Goal: Information Seeking & Learning: Learn about a topic

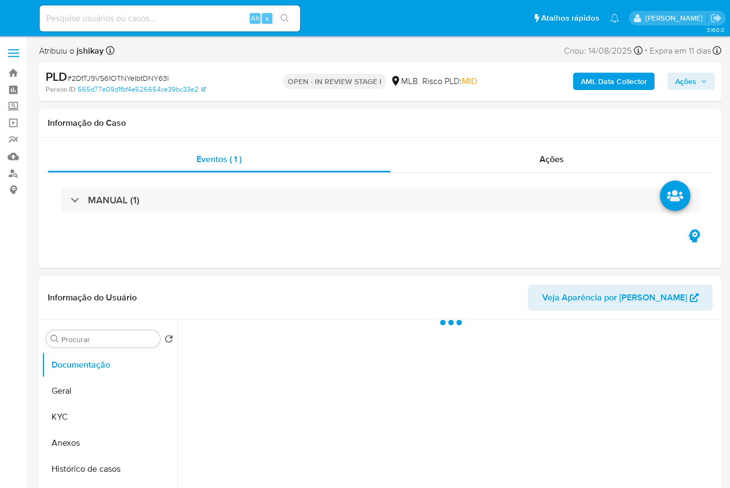
select select "10"
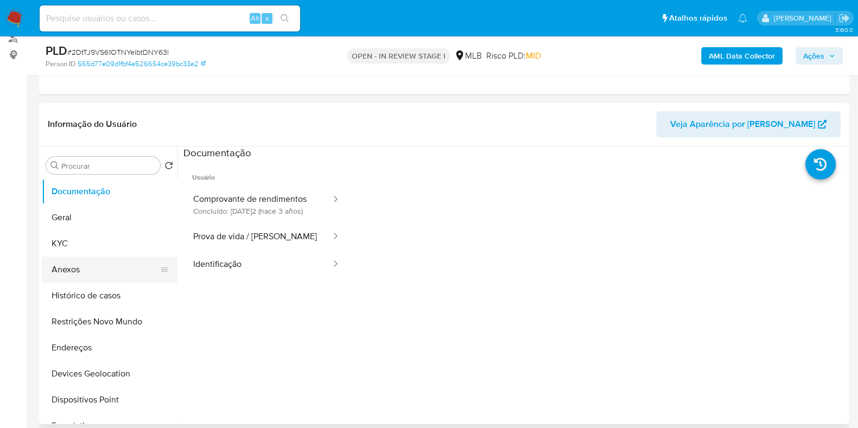
scroll to position [135, 0]
click at [106, 298] on button "Histórico de casos" at bounding box center [105, 296] width 127 height 26
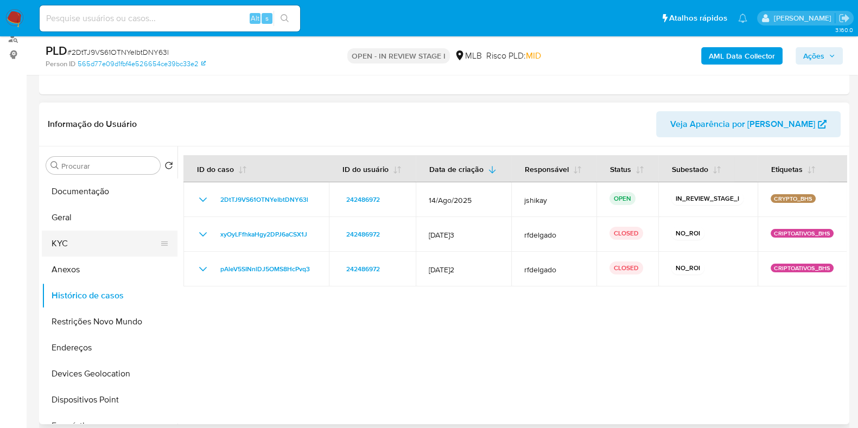
click at [107, 246] on button "KYC" at bounding box center [105, 244] width 127 height 26
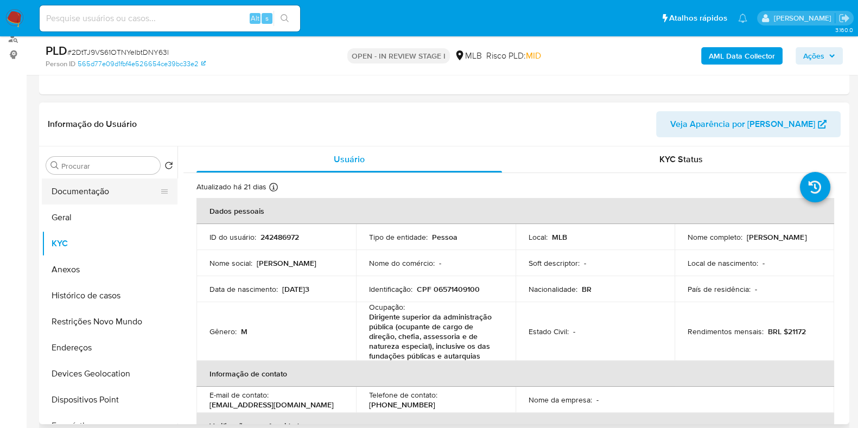
click at [65, 191] on button "Documentação" at bounding box center [105, 192] width 127 height 26
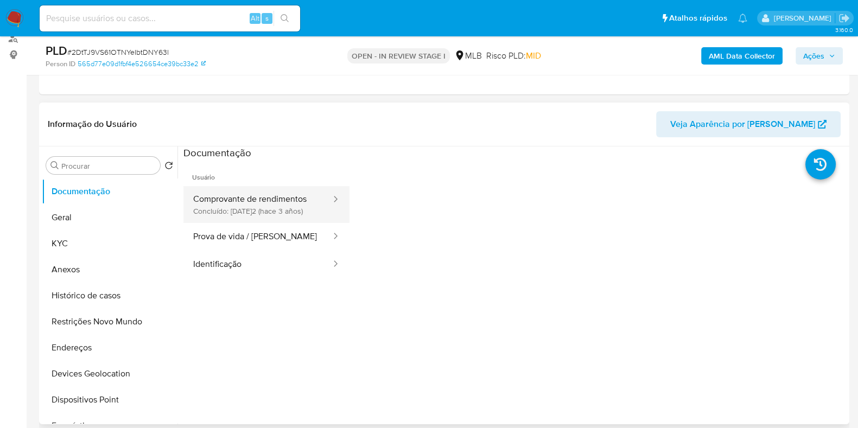
click at [311, 200] on button "Comprovante de rendimentos Concluído: 23/12/2022 (hace 3 años)" at bounding box center [257, 204] width 149 height 37
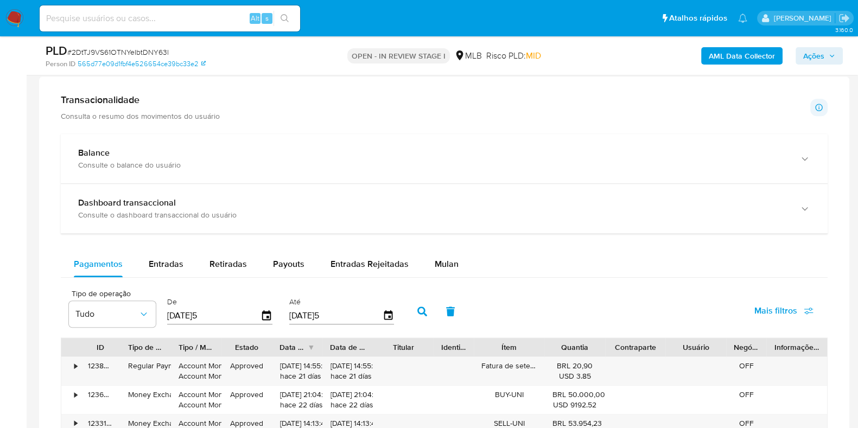
scroll to position [678, 0]
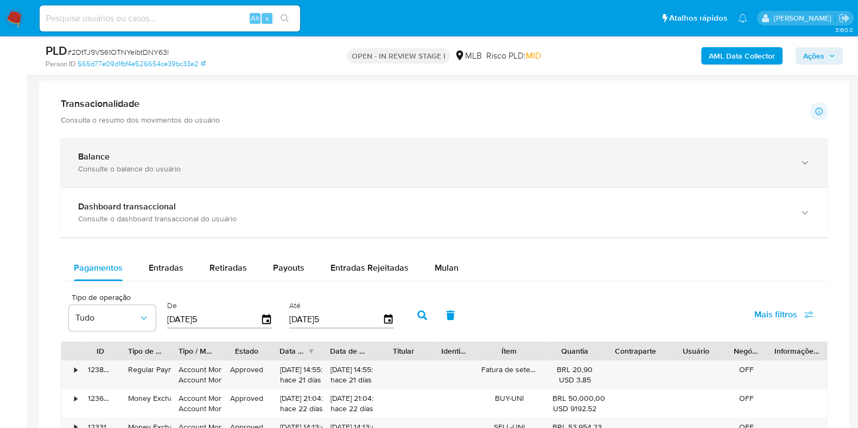
click at [250, 167] on div "Consulte o balance do usuário" at bounding box center [433, 169] width 710 height 10
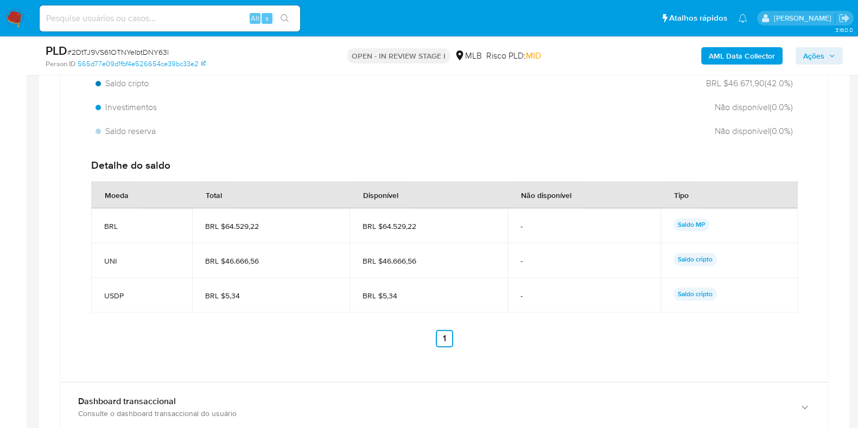
scroll to position [949, 0]
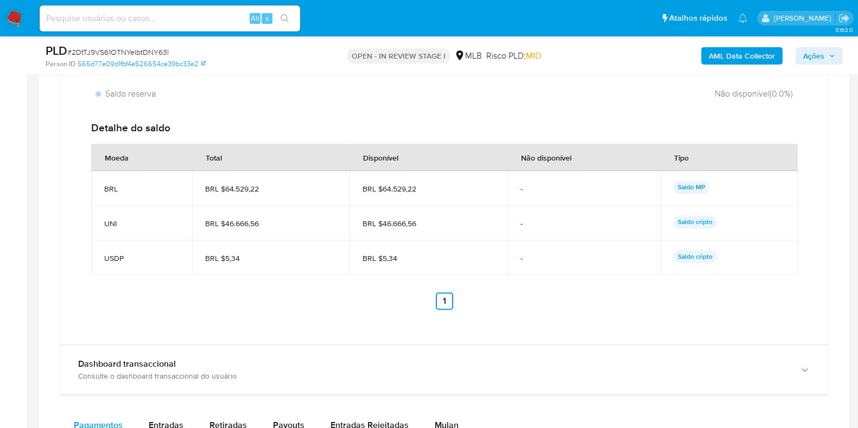
click at [415, 191] on span "BRL $64.529,22" at bounding box center [427, 189] width 131 height 10
drag, startPoint x: 418, startPoint y: 190, endPoint x: 383, endPoint y: 194, distance: 36.0
click at [383, 194] on td "BRL $64.529,22" at bounding box center [427, 188] width 157 height 35
drag, startPoint x: 381, startPoint y: 220, endPoint x: 415, endPoint y: 222, distance: 33.1
click at [415, 222] on span "BRL $46.666,56" at bounding box center [427, 224] width 131 height 10
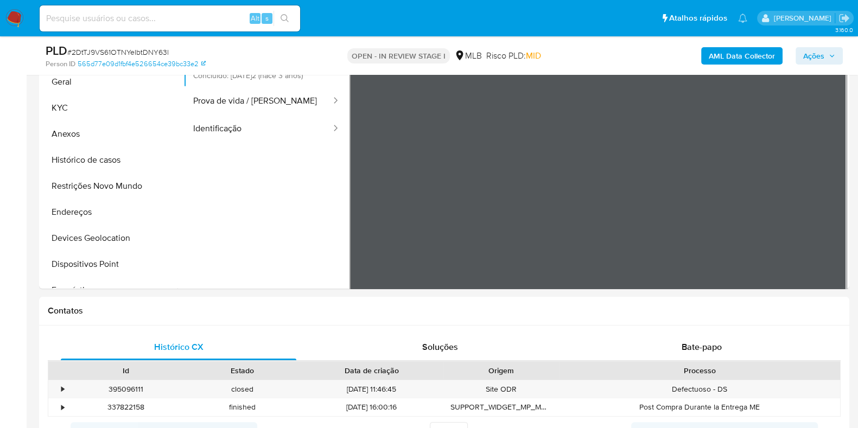
scroll to position [203, 0]
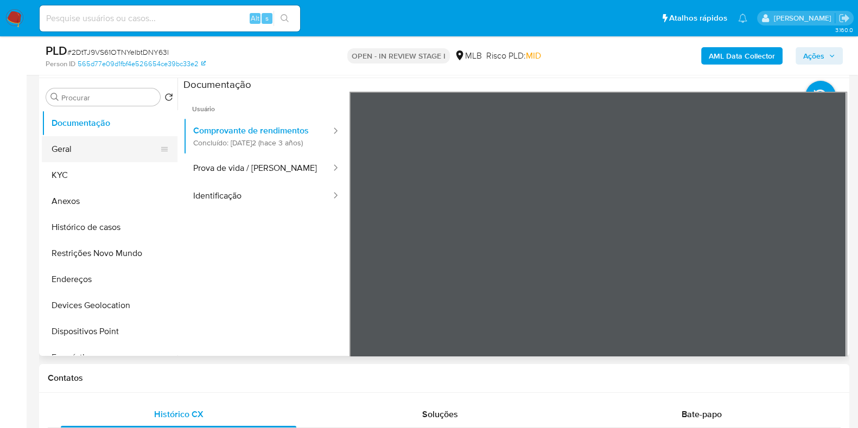
click at [71, 158] on button "Geral" at bounding box center [105, 149] width 127 height 26
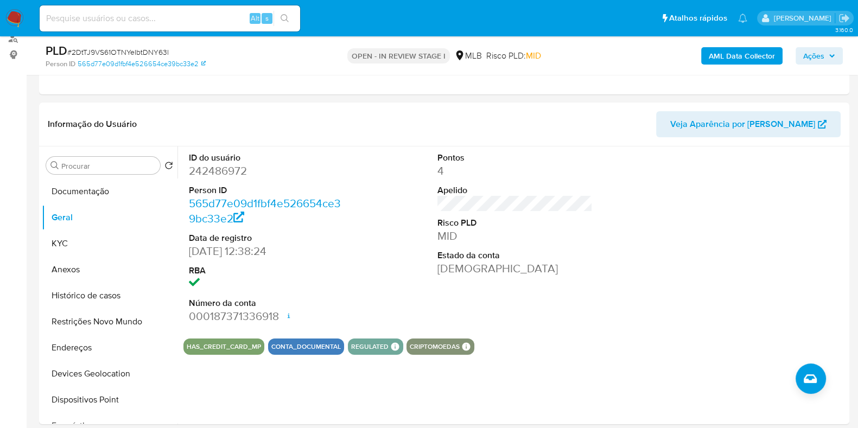
scroll to position [163, 0]
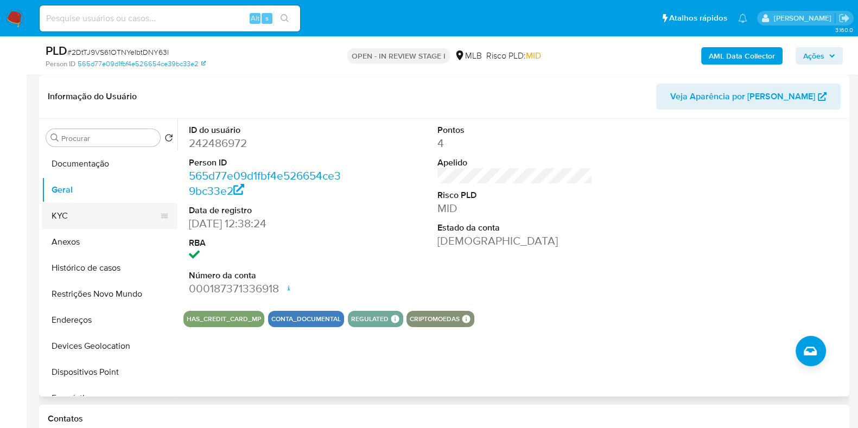
click at [71, 225] on button "KYC" at bounding box center [105, 216] width 127 height 26
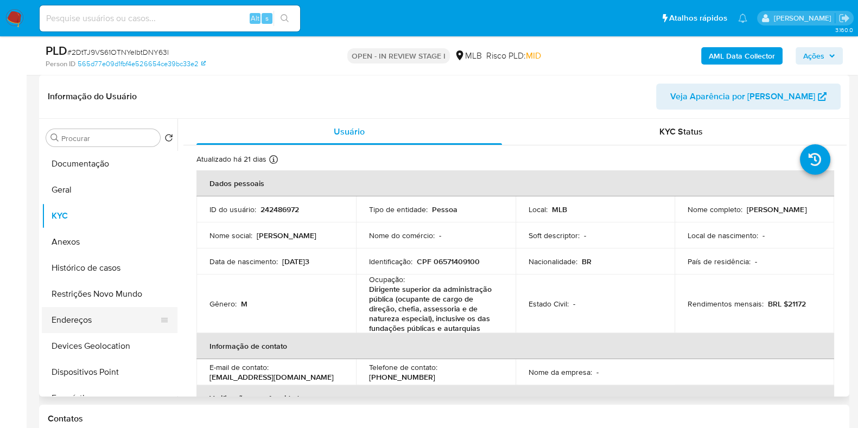
click at [72, 311] on button "Endereços" at bounding box center [105, 320] width 127 height 26
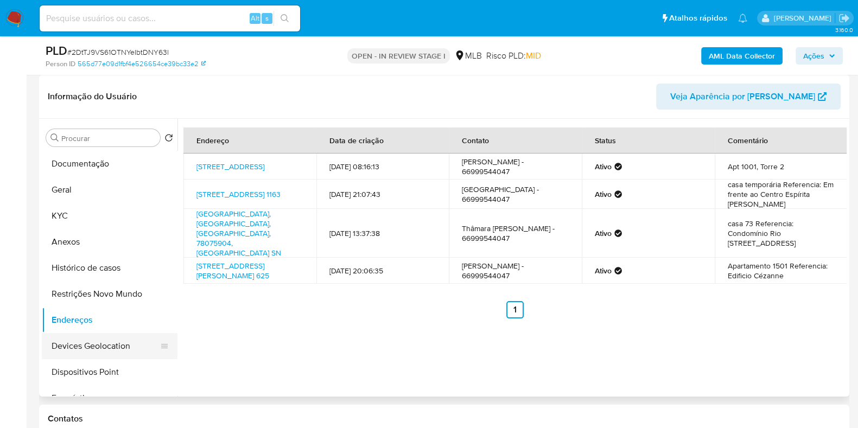
click at [105, 343] on button "Devices Geolocation" at bounding box center [105, 346] width 127 height 26
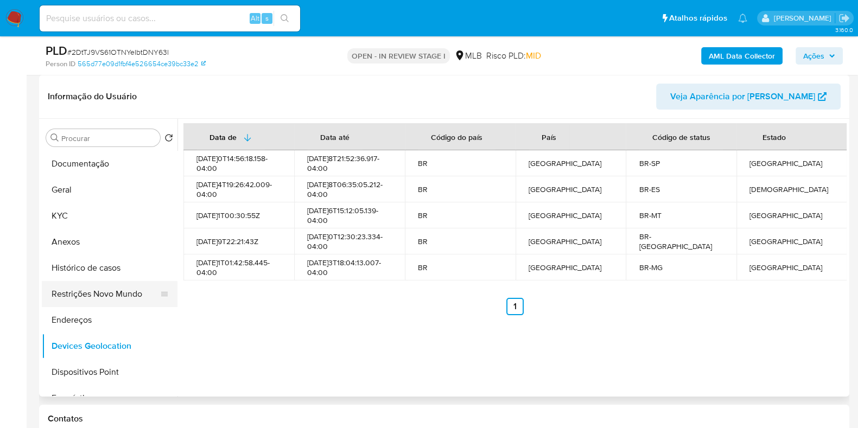
click at [98, 292] on button "Restrições Novo Mundo" at bounding box center [105, 294] width 127 height 26
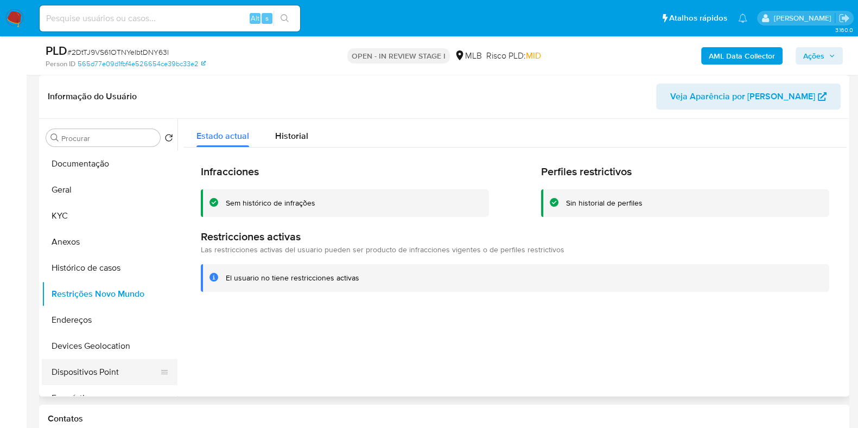
click at [106, 384] on button "Dispositivos Point" at bounding box center [105, 372] width 127 height 26
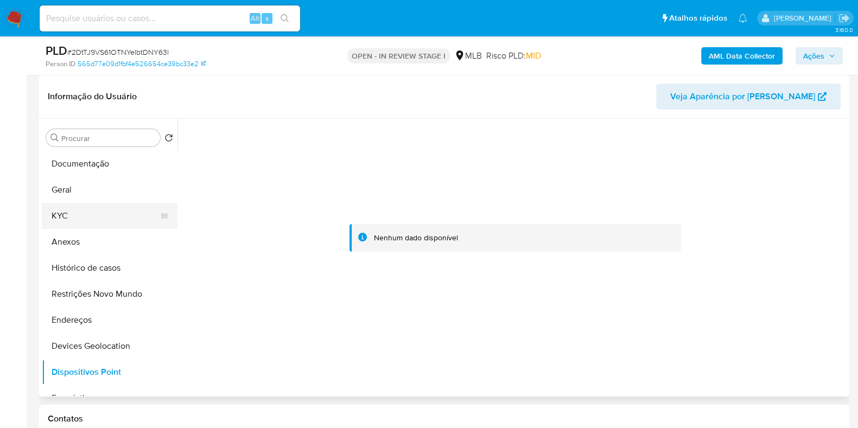
click at [91, 207] on button "KYC" at bounding box center [105, 216] width 127 height 26
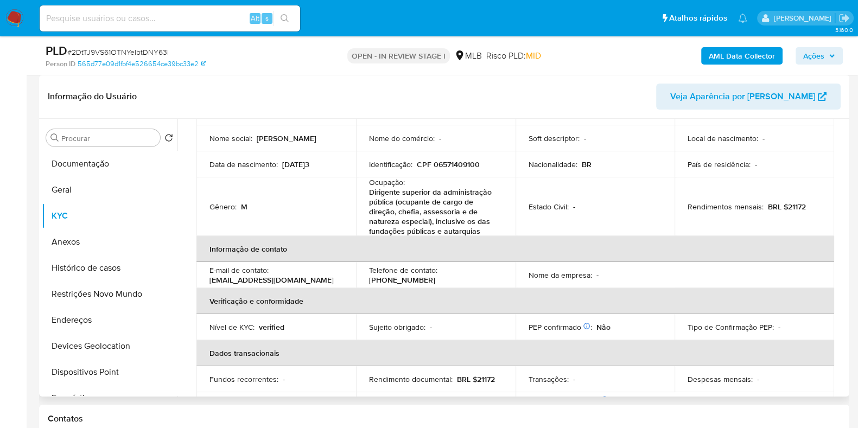
scroll to position [0, 0]
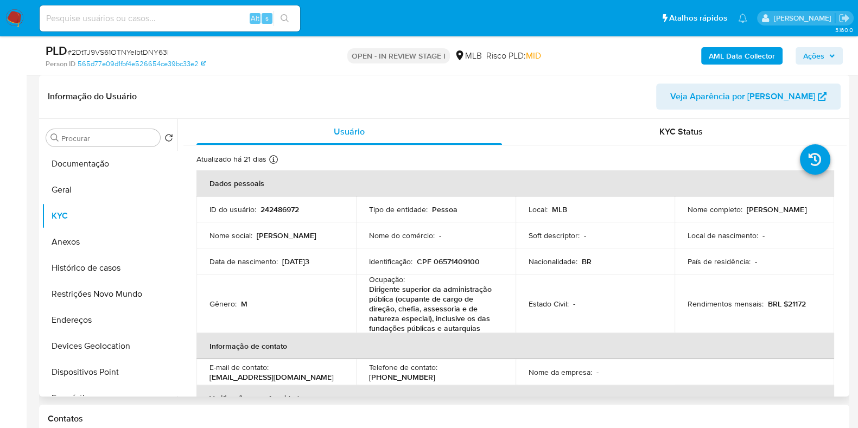
drag, startPoint x: 104, startPoint y: 247, endPoint x: 222, endPoint y: 220, distance: 121.3
click at [104, 247] on button "Anexos" at bounding box center [110, 242] width 136 height 26
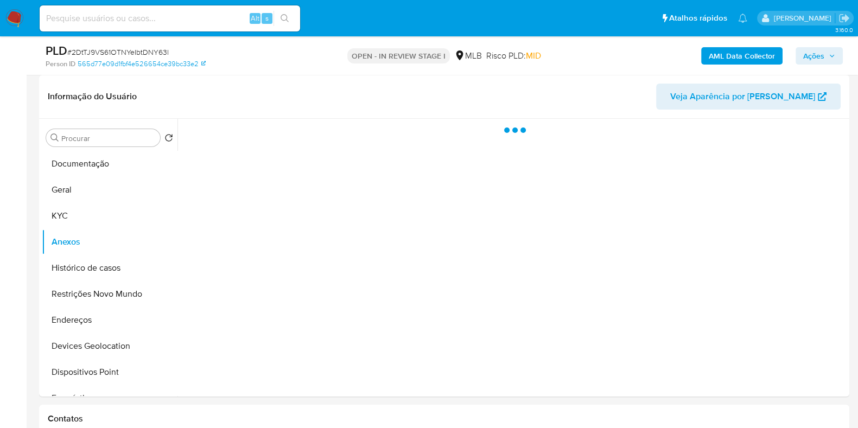
click at [729, 55] on b "AML Data Collector" at bounding box center [742, 55] width 66 height 17
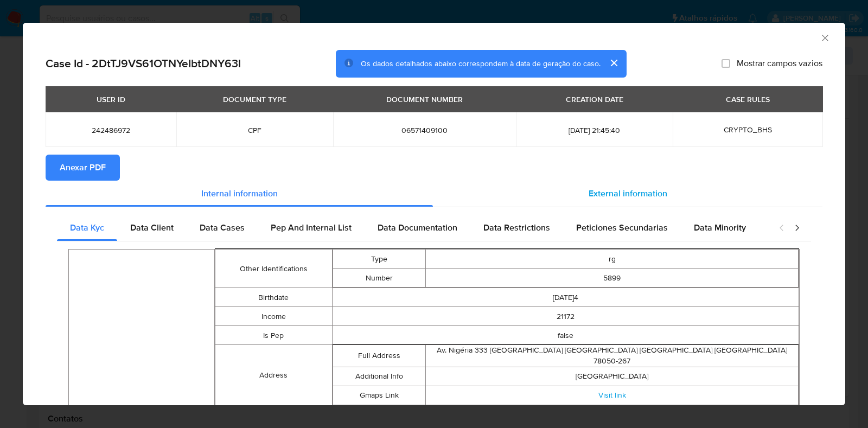
click at [649, 197] on span "External information" at bounding box center [628, 193] width 79 height 12
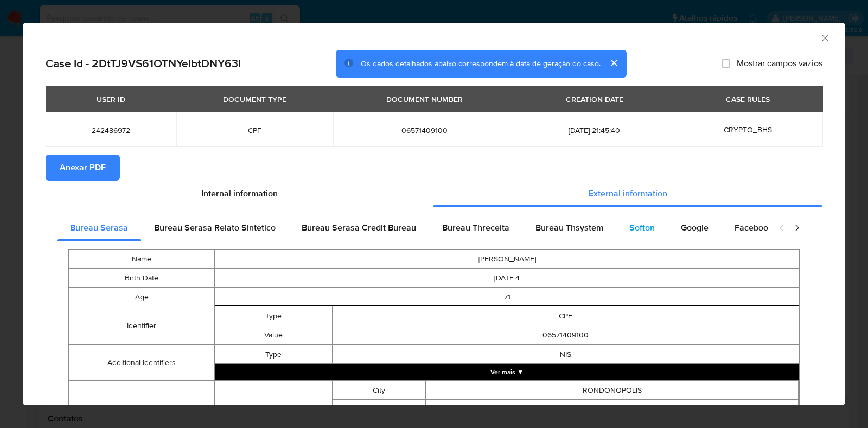
click at [644, 223] on span "Softon" at bounding box center [642, 227] width 26 height 12
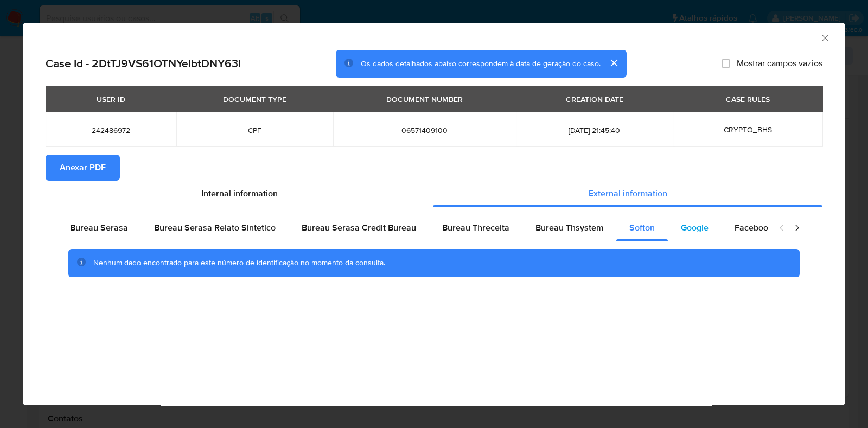
click at [681, 228] on span "Google" at bounding box center [695, 227] width 28 height 12
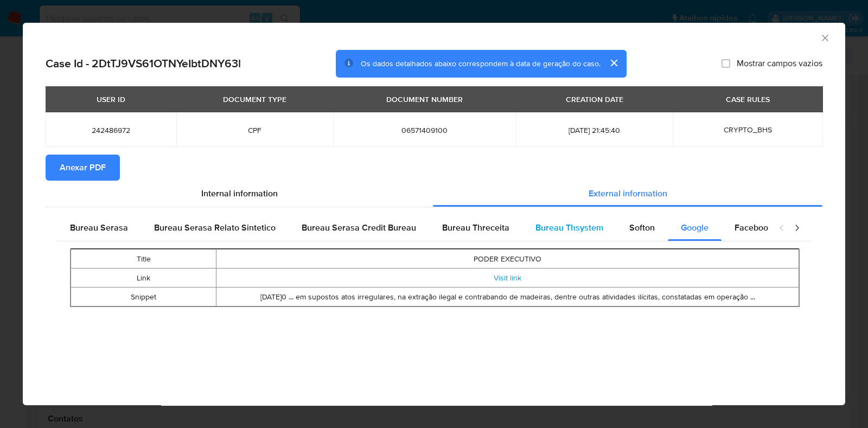
click at [575, 226] on span "Bureau Thsystem" at bounding box center [570, 227] width 68 height 12
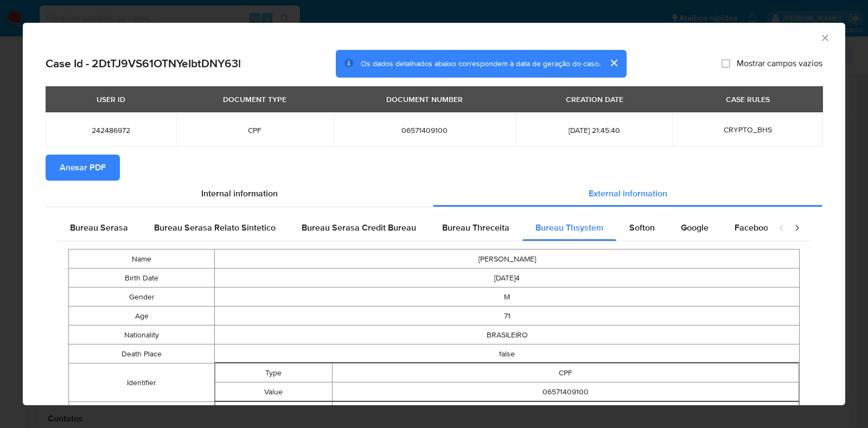
click at [729, 35] on icon "Fechar a janela" at bounding box center [825, 38] width 11 height 11
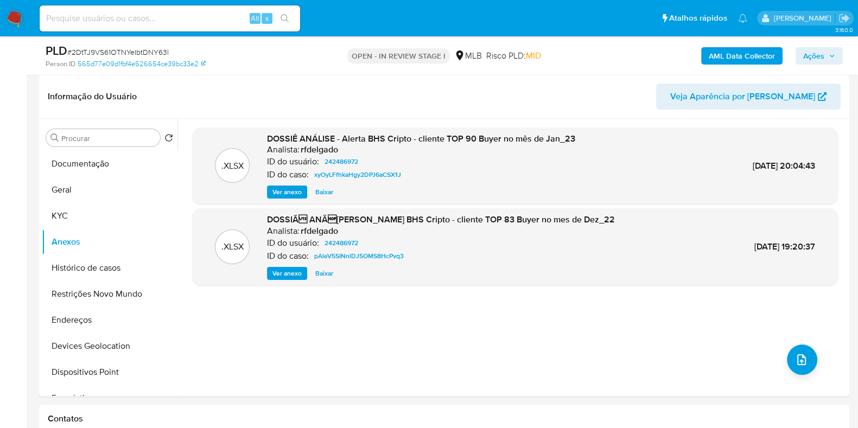
click at [729, 53] on b "AML Data Collector" at bounding box center [742, 55] width 66 height 17
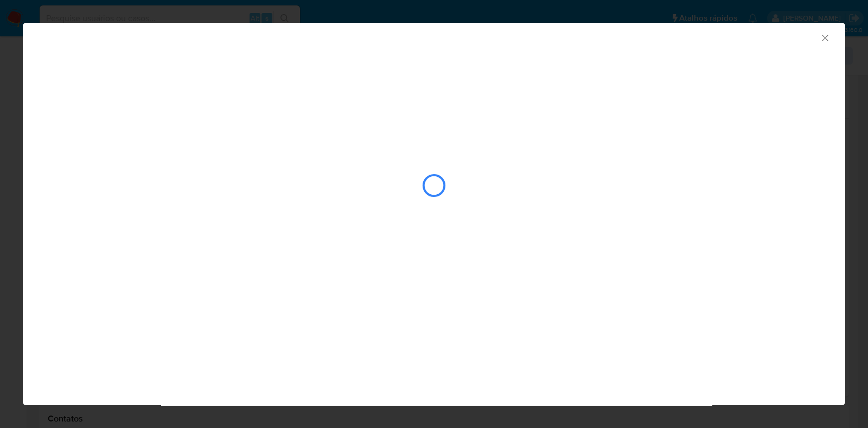
click at [729, 36] on div "AML Data Collector" at bounding box center [434, 36] width 823 height 27
click at [729, 41] on icon "Fechar a janela" at bounding box center [825, 38] width 11 height 11
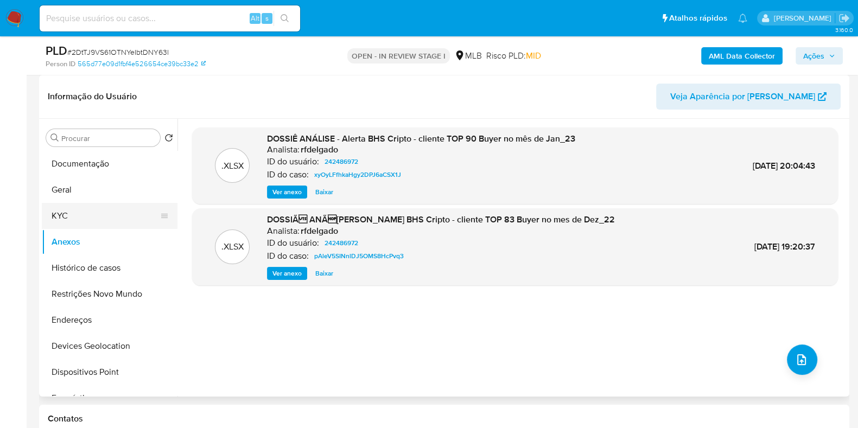
click at [89, 210] on button "KYC" at bounding box center [105, 216] width 127 height 26
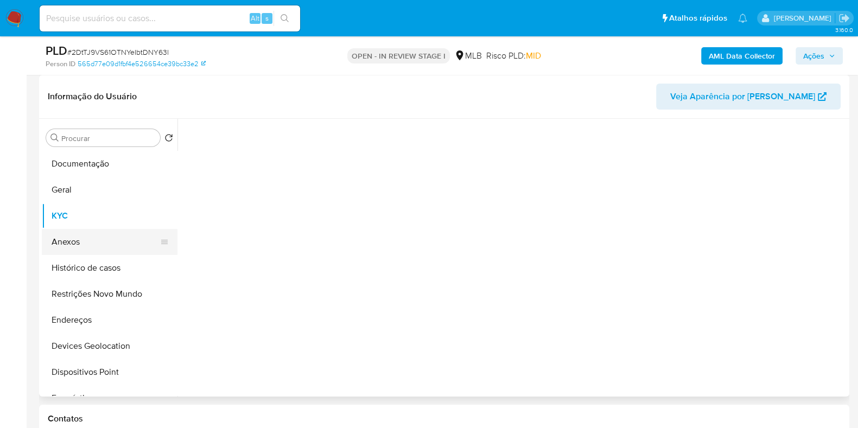
click at [85, 236] on button "Anexos" at bounding box center [105, 242] width 127 height 26
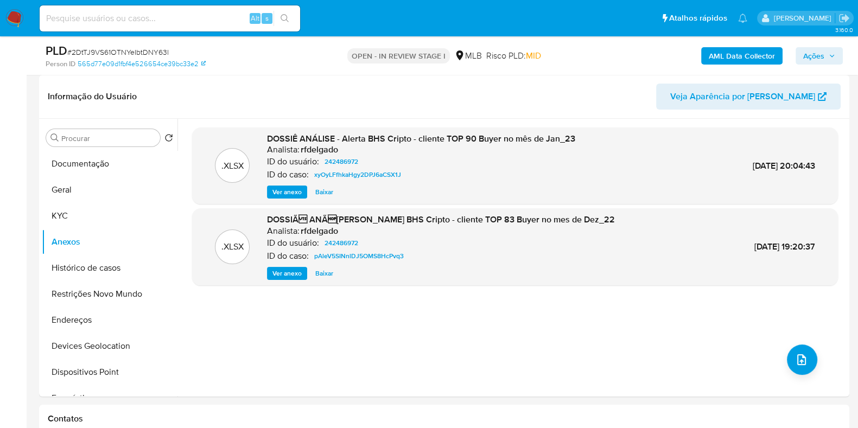
click at [707, 60] on button "AML Data Collector" at bounding box center [741, 55] width 81 height 17
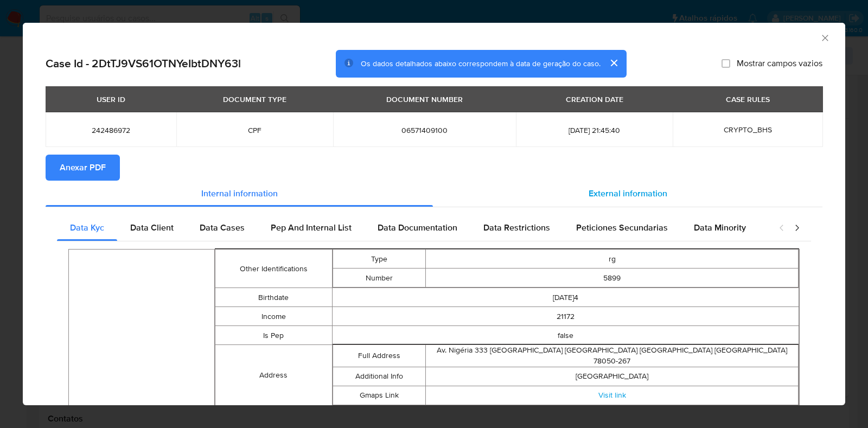
click at [657, 198] on span "External information" at bounding box center [628, 193] width 79 height 12
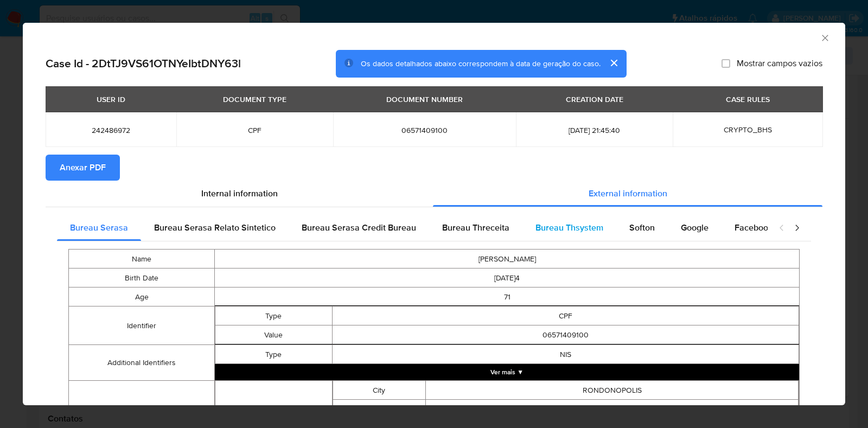
click at [605, 226] on div "Bureau Thsystem" at bounding box center [569, 228] width 94 height 26
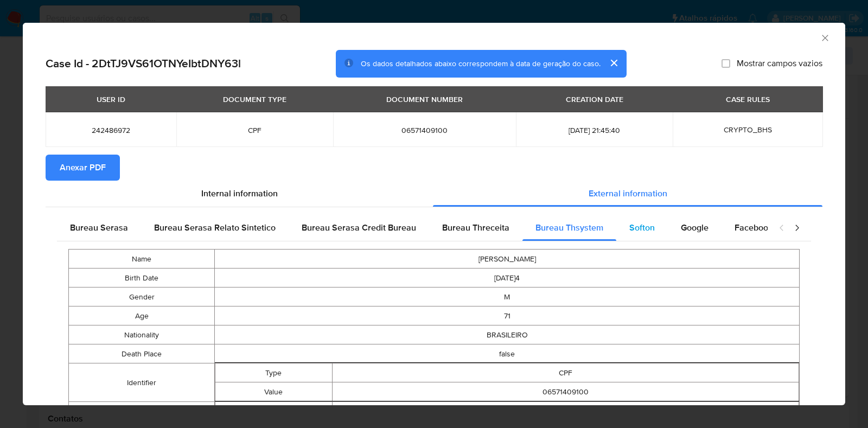
click at [629, 226] on span "Softon" at bounding box center [642, 227] width 26 height 12
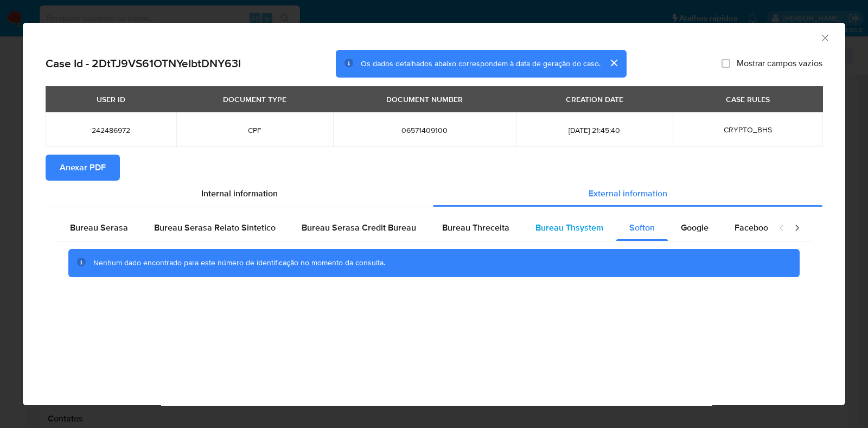
click at [554, 226] on span "Bureau Thsystem" at bounding box center [570, 227] width 68 height 12
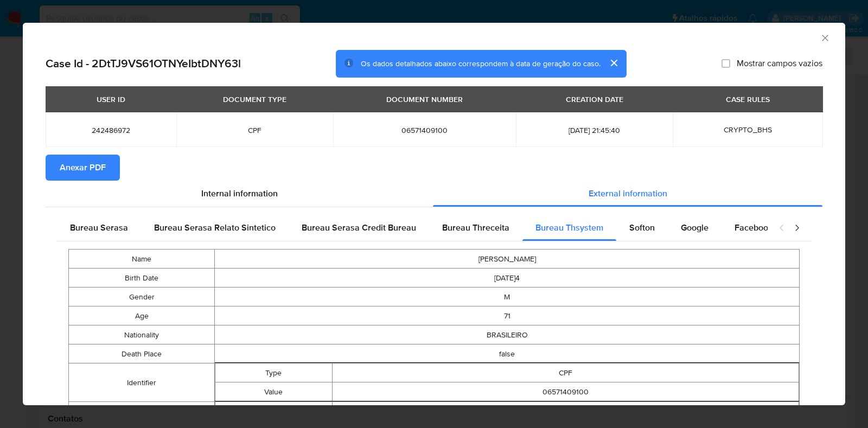
click at [106, 169] on button "Anexar PDF" at bounding box center [83, 168] width 74 height 26
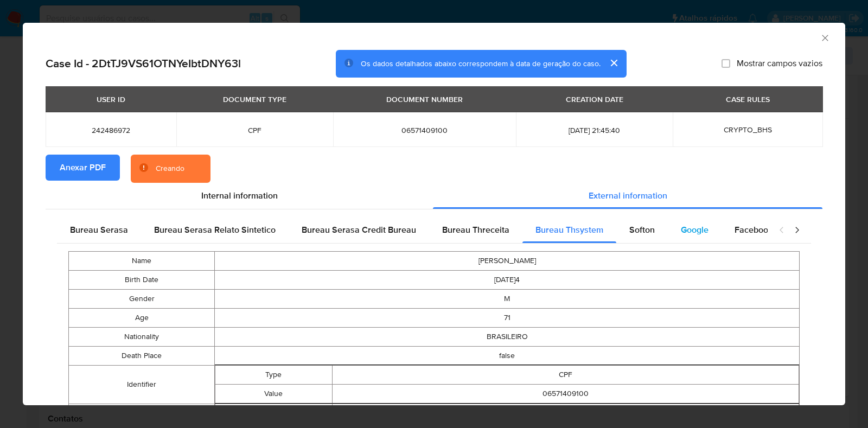
click at [691, 230] on span "Google" at bounding box center [695, 230] width 28 height 12
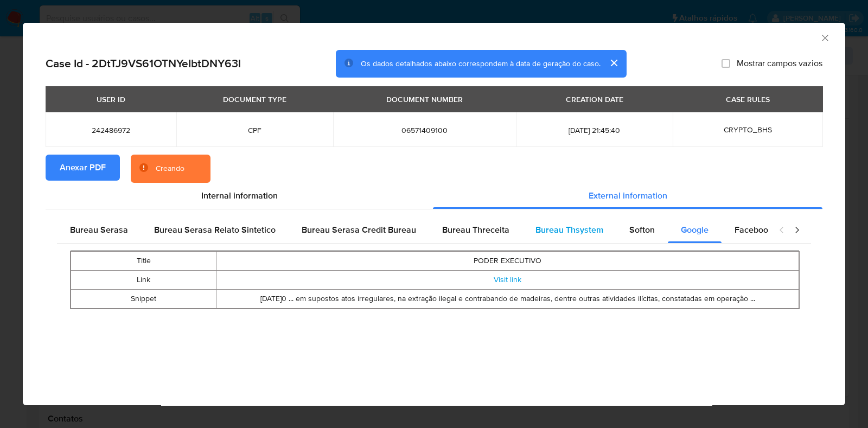
click at [585, 228] on span "Bureau Thsystem" at bounding box center [570, 230] width 68 height 12
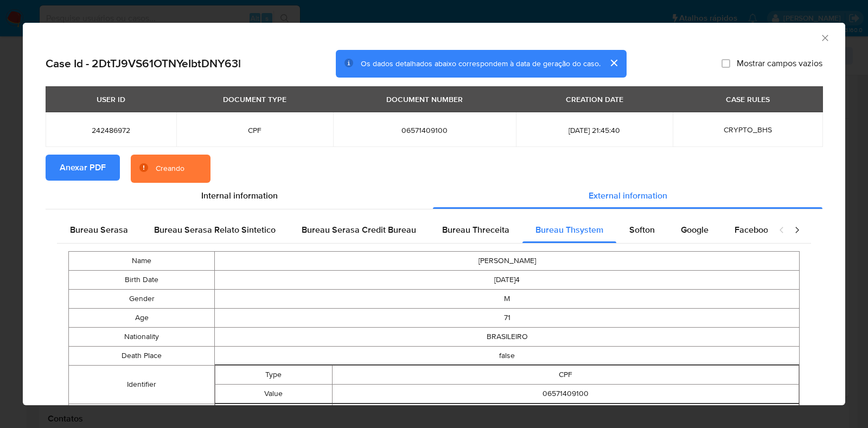
click at [729, 36] on icon "Fechar a janela" at bounding box center [825, 38] width 11 height 11
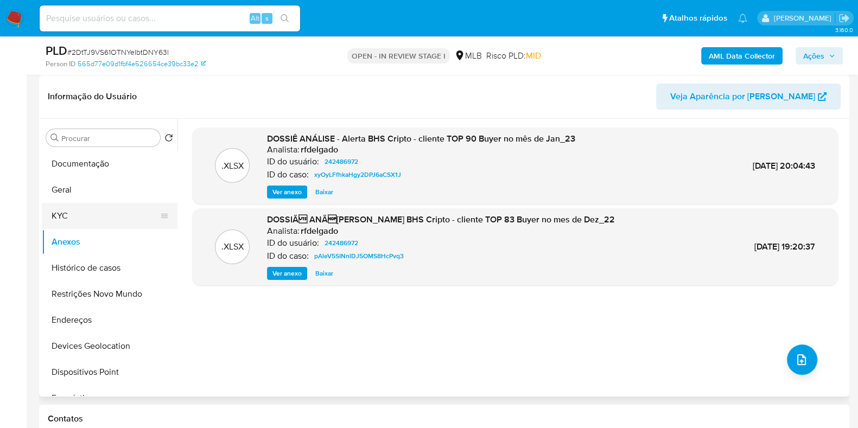
click at [109, 213] on button "KYC" at bounding box center [105, 216] width 127 height 26
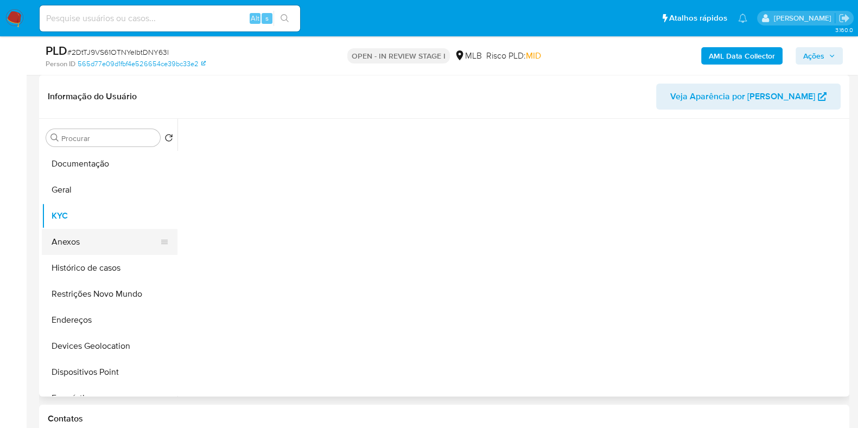
click at [92, 236] on button "Anexos" at bounding box center [105, 242] width 127 height 26
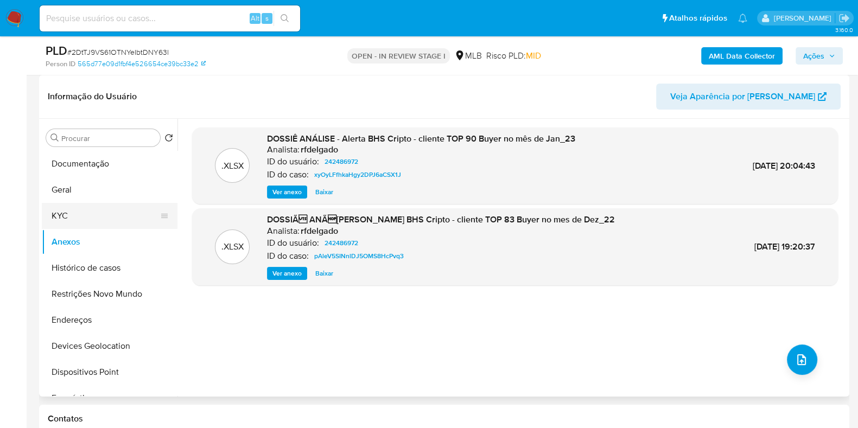
click at [72, 210] on button "KYC" at bounding box center [105, 216] width 127 height 26
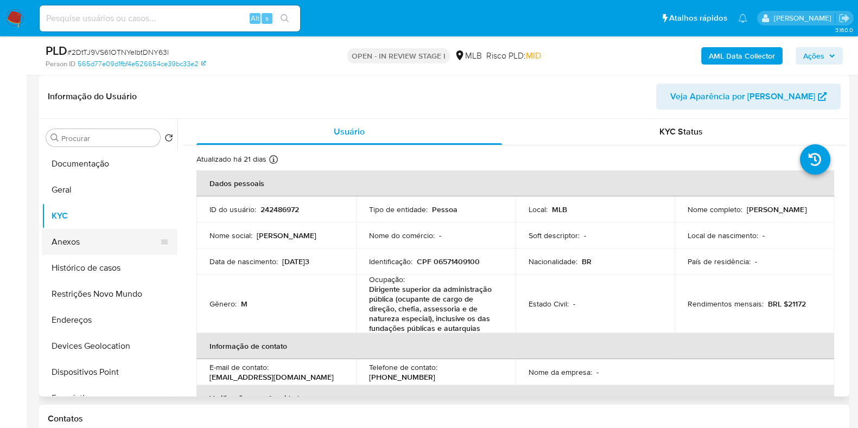
click at [88, 245] on button "Anexos" at bounding box center [105, 242] width 127 height 26
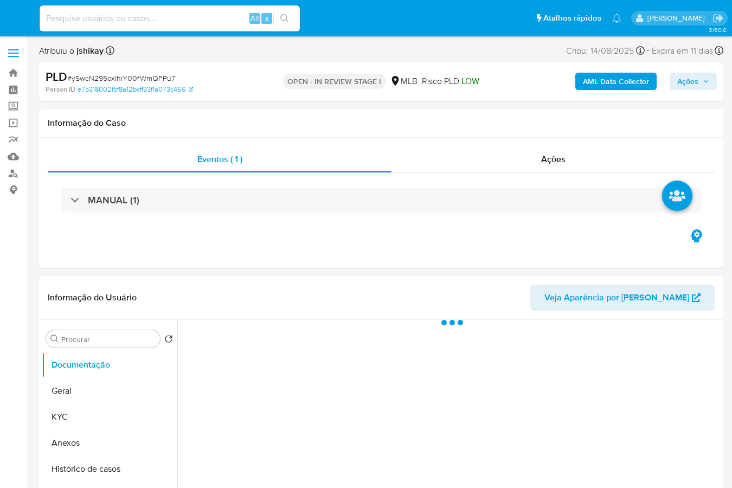
select select "10"
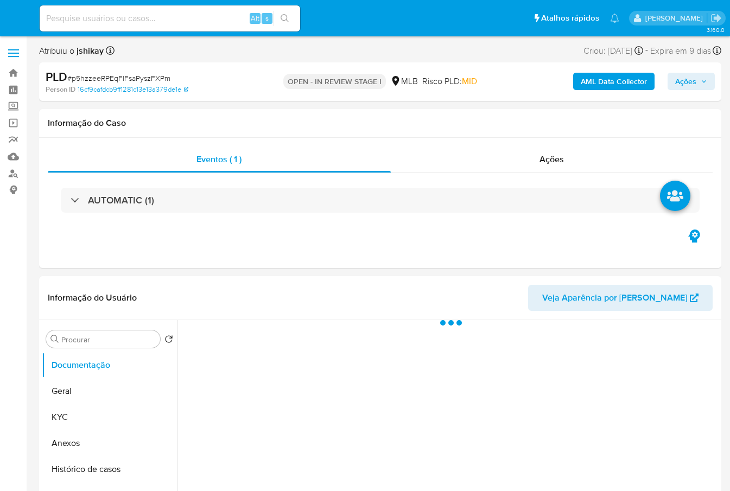
select select "10"
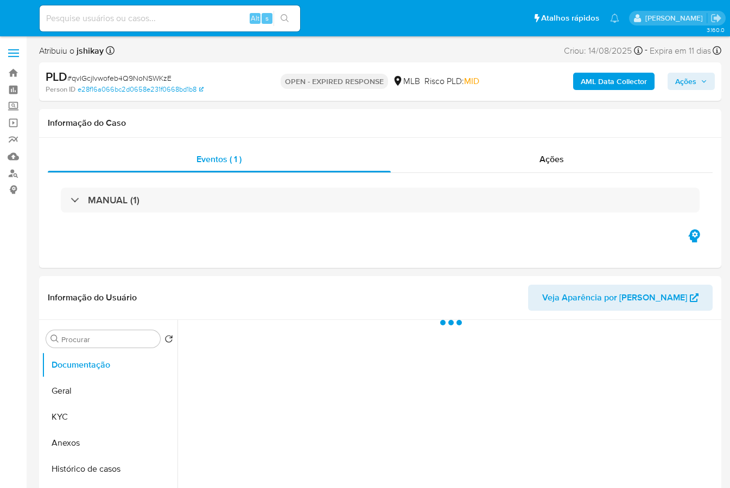
select select "10"
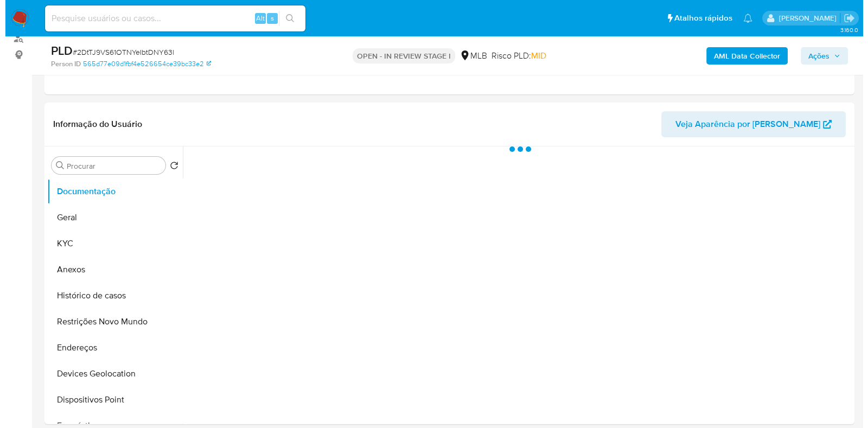
scroll to position [135, 0]
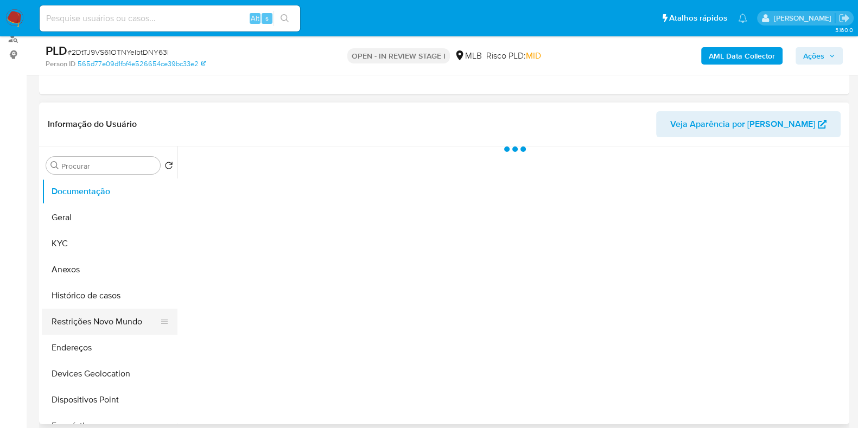
select select "10"
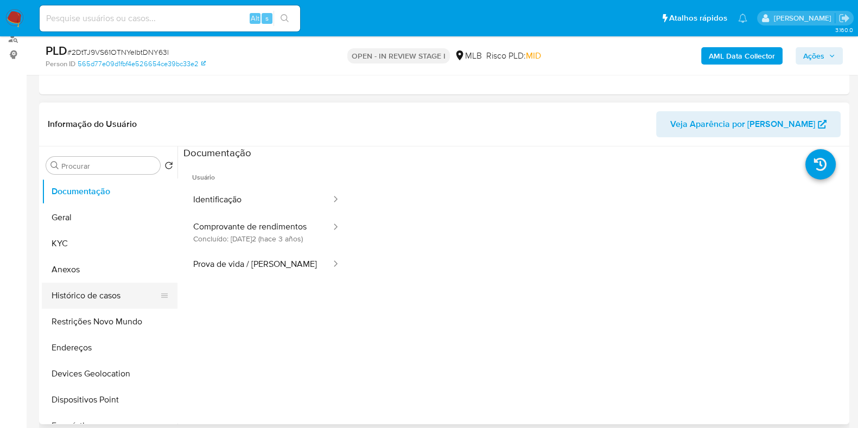
click at [89, 298] on button "Histórico de casos" at bounding box center [105, 296] width 127 height 26
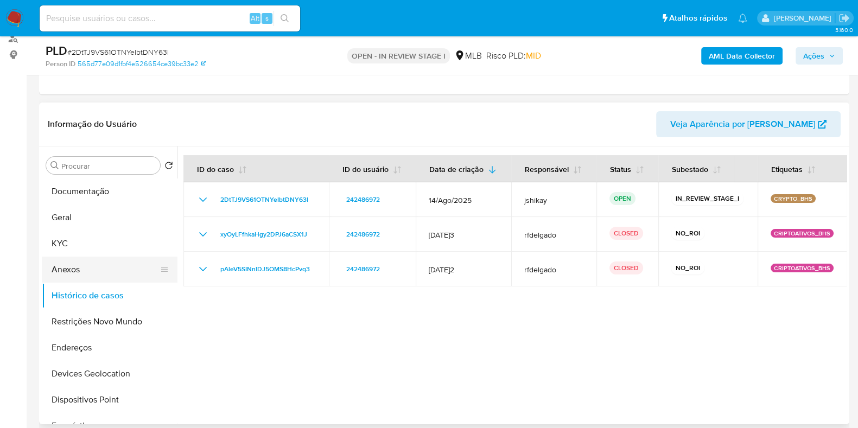
click at [100, 269] on button "Anexos" at bounding box center [105, 270] width 127 height 26
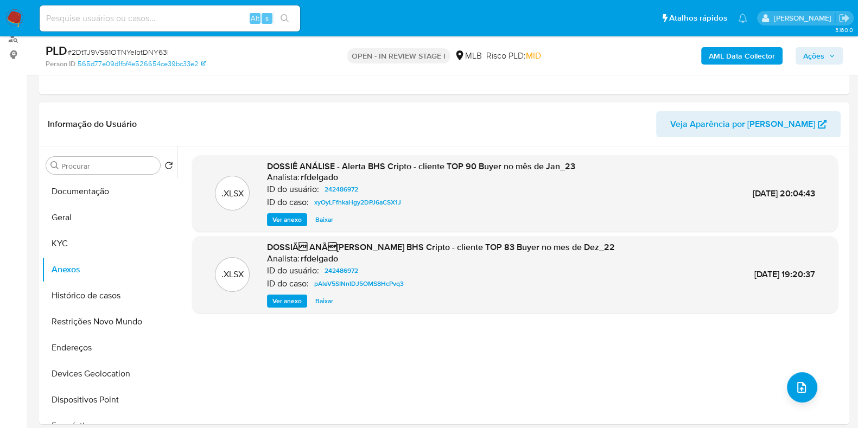
click at [741, 60] on b "AML Data Collector" at bounding box center [742, 55] width 66 height 17
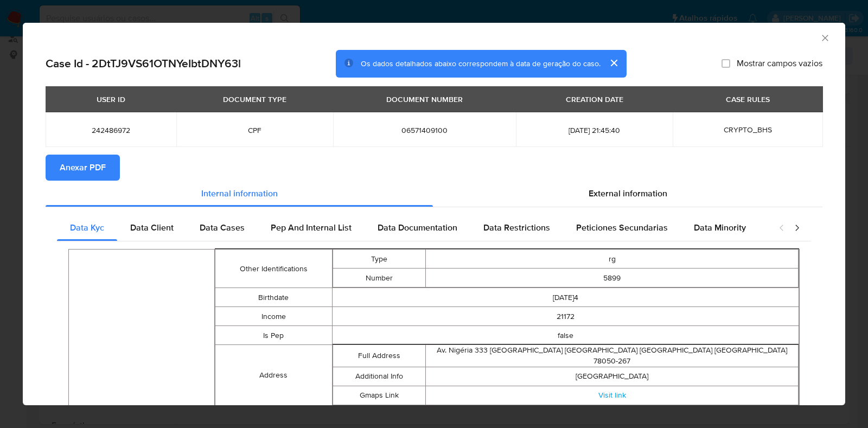
click at [600, 177] on section "Anexar PDF" at bounding box center [434, 168] width 777 height 26
click at [600, 188] on span "External information" at bounding box center [628, 193] width 79 height 12
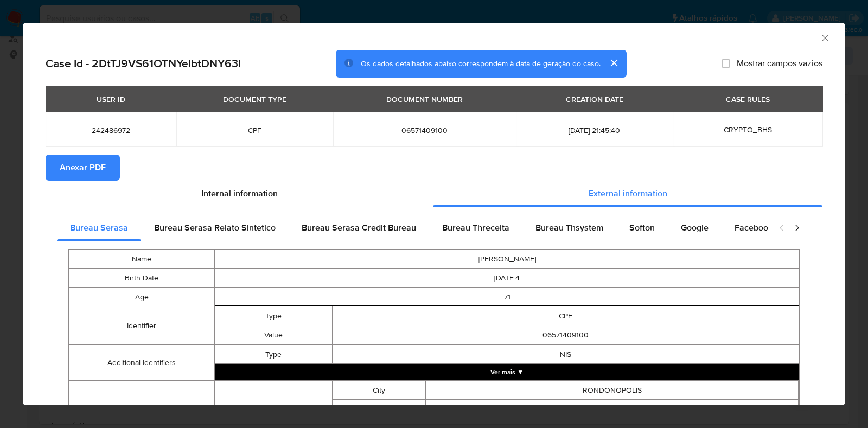
click at [538, 58] on span "Os dados detalhados abaixo correspondem à data de geração do caso." at bounding box center [481, 63] width 240 height 11
click at [569, 227] on span "Bureau Thsystem" at bounding box center [570, 227] width 68 height 12
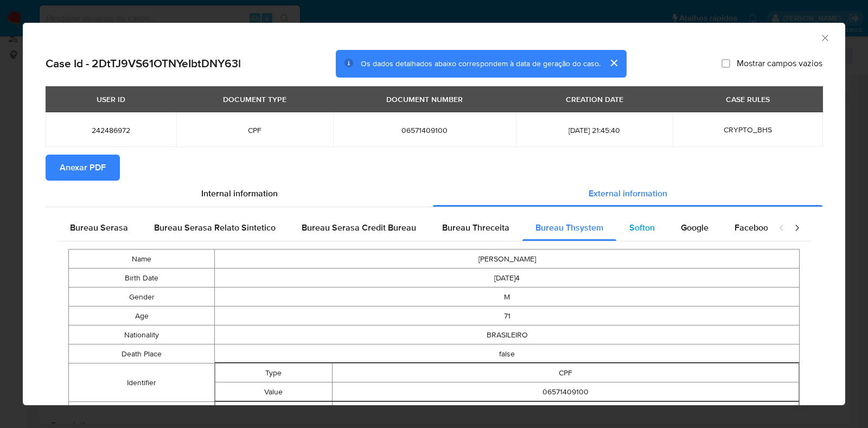
click at [629, 225] on span "Softon" at bounding box center [642, 227] width 26 height 12
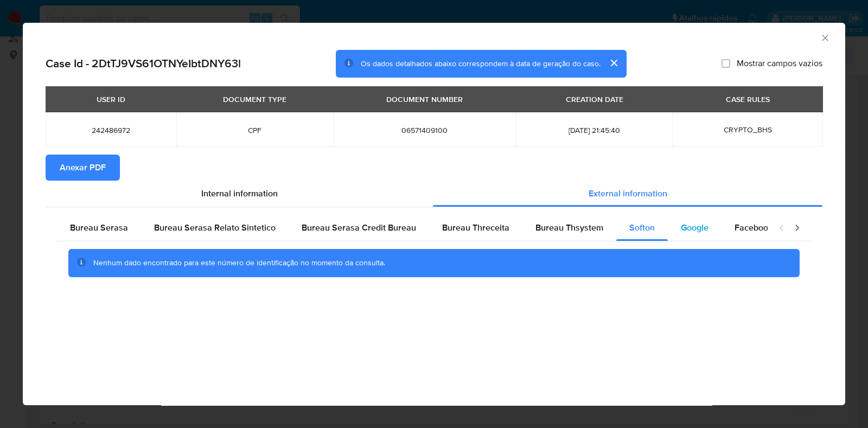
click at [695, 230] on span "Google" at bounding box center [695, 227] width 28 height 12
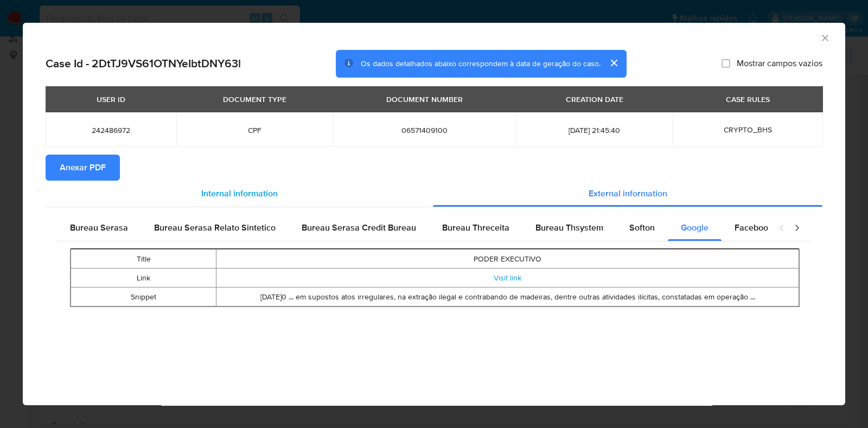
click at [233, 194] on span "Internal information" at bounding box center [239, 193] width 77 height 12
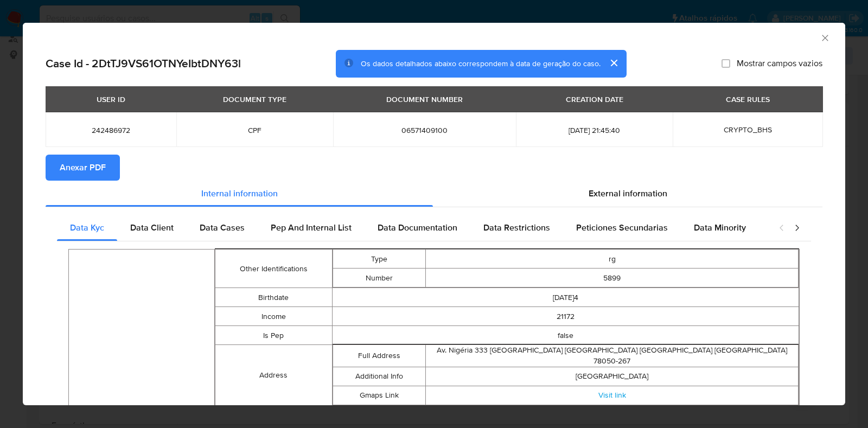
click at [82, 165] on span "Anexar PDF" at bounding box center [83, 168] width 46 height 24
click at [822, 36] on icon "Fechar a janela" at bounding box center [825, 38] width 6 height 6
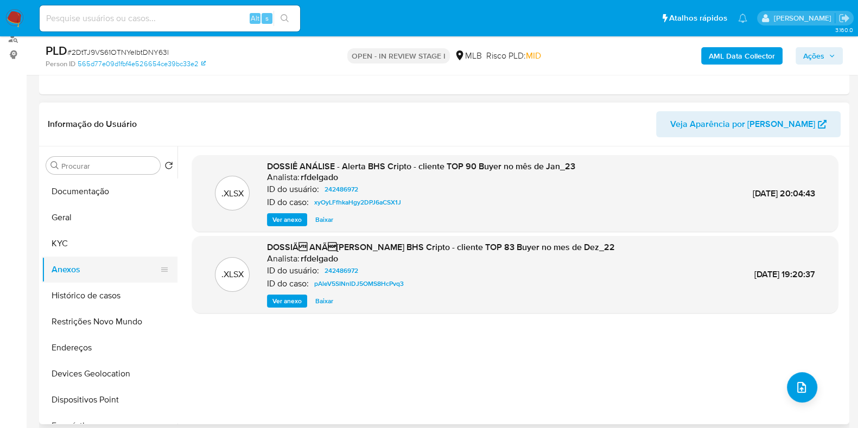
drag, startPoint x: 113, startPoint y: 248, endPoint x: 109, endPoint y: 256, distance: 8.6
click at [113, 248] on button "KYC" at bounding box center [110, 244] width 136 height 26
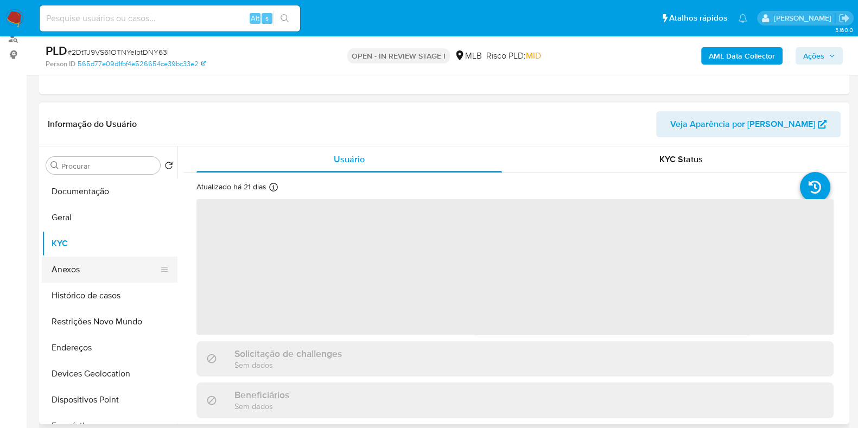
click at [103, 269] on button "Anexos" at bounding box center [105, 270] width 127 height 26
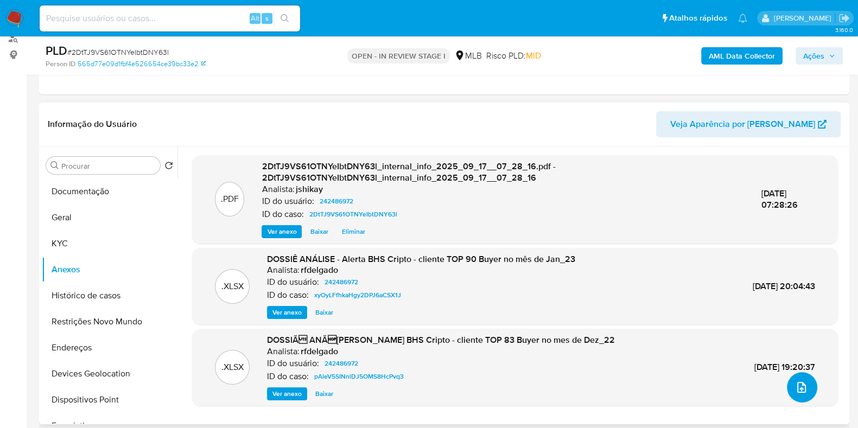
click at [795, 381] on span "upload-file" at bounding box center [801, 387] width 13 height 13
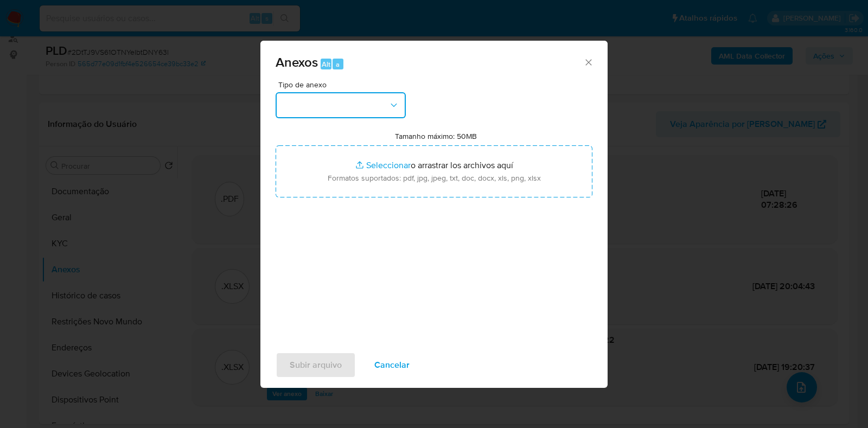
click at [383, 109] on button "button" at bounding box center [341, 105] width 130 height 26
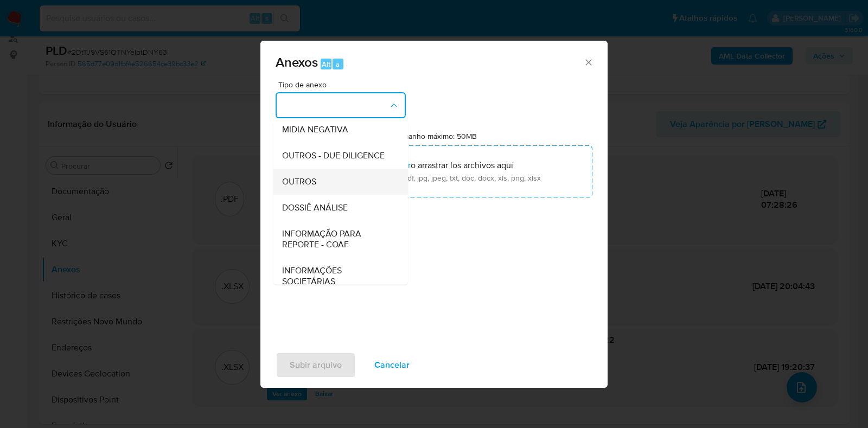
click at [308, 187] on span "OUTROS" at bounding box center [299, 181] width 34 height 11
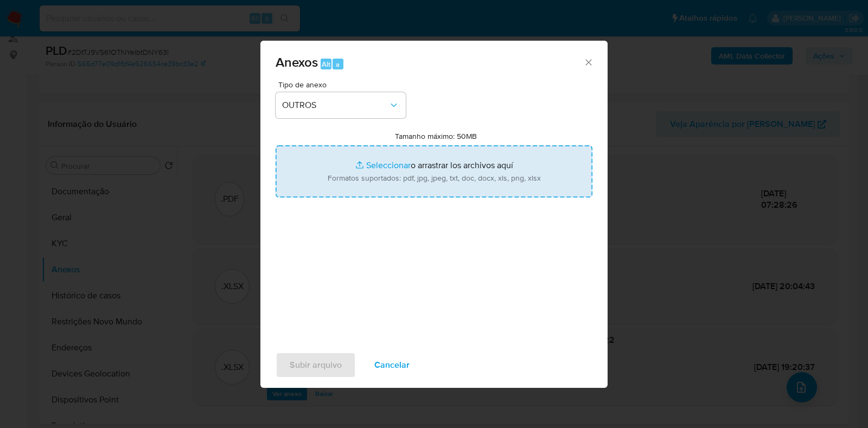
click at [352, 163] on input "Tamanho máximo: 50MB Seleccionar archivos" at bounding box center [434, 171] width 317 height 52
type input "C:\fakepath\Mulan 242486972_2025_09_16_13_40_30 - Resumen TX.pdf"
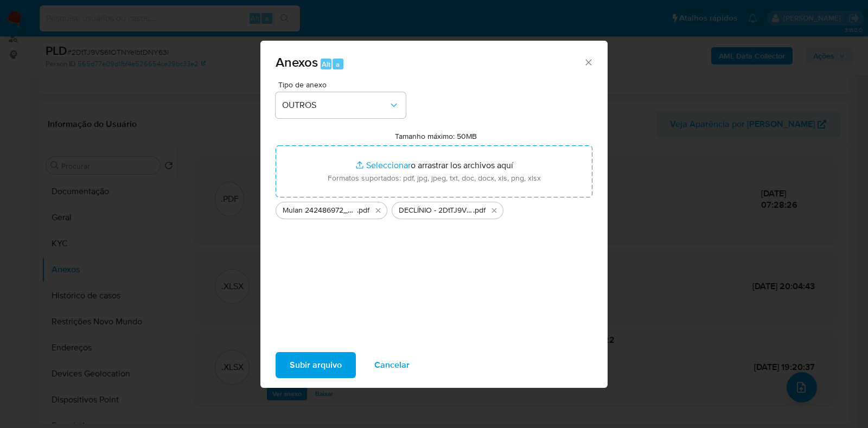
click at [310, 358] on span "Subir arquivo" at bounding box center [316, 365] width 52 height 24
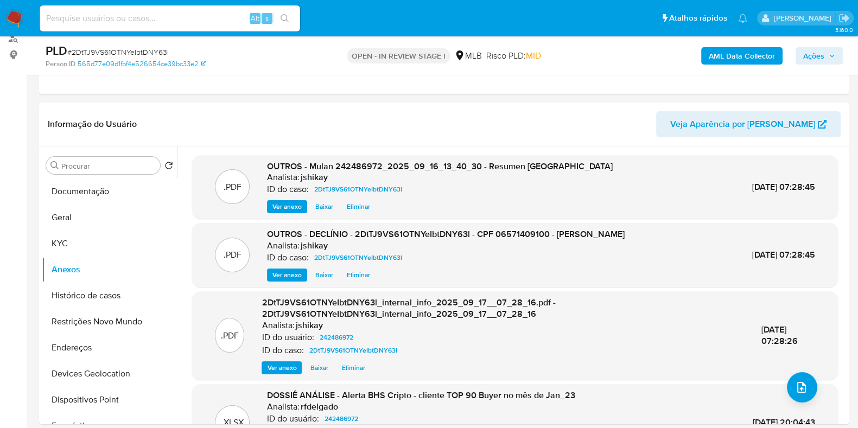
click at [804, 54] on span "Ações" at bounding box center [813, 55] width 21 height 17
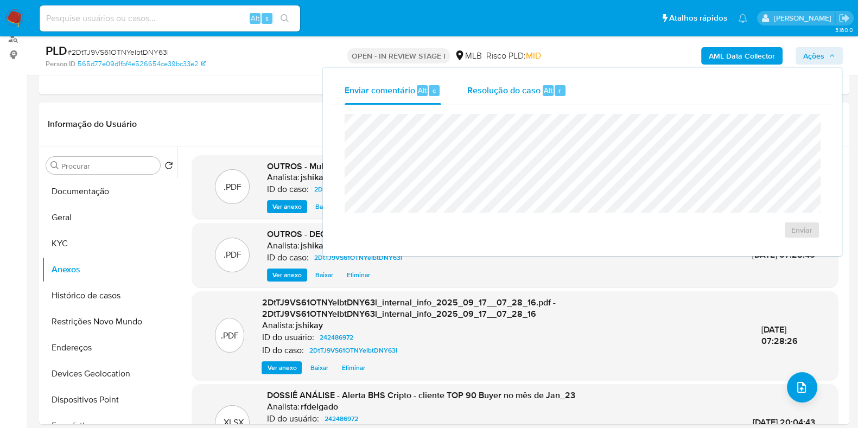
click at [483, 95] on span "Resolução do caso" at bounding box center [503, 90] width 73 height 12
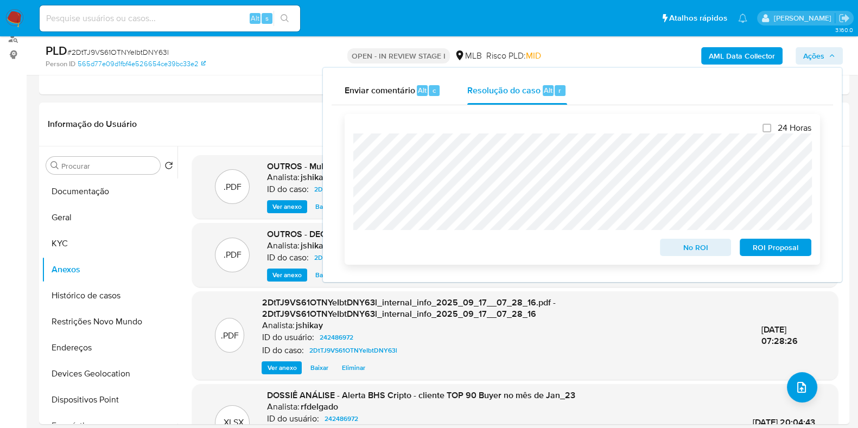
click at [679, 247] on span "No ROI" at bounding box center [695, 247] width 56 height 15
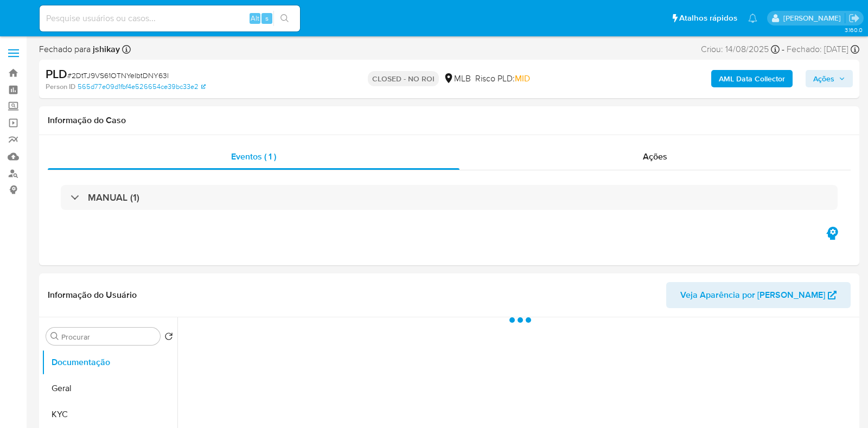
select select "10"
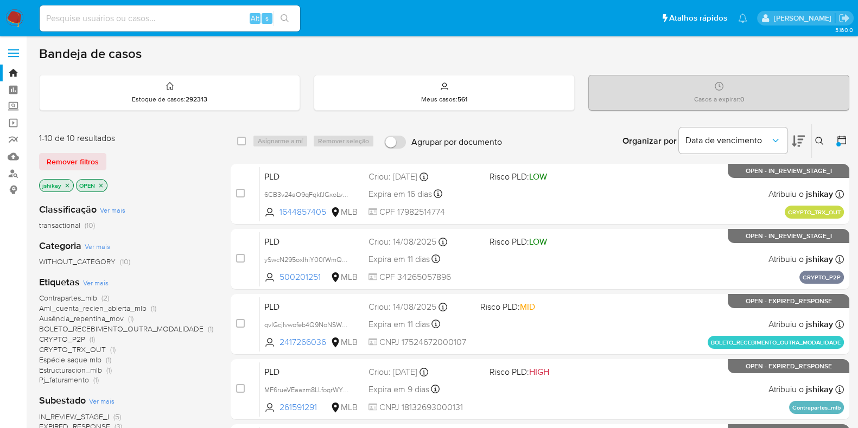
click at [115, 29] on div "Alt s" at bounding box center [170, 18] width 260 height 26
click at [114, 21] on input at bounding box center [170, 18] width 260 height 14
paste input "2088823545"
type input "2088823545"
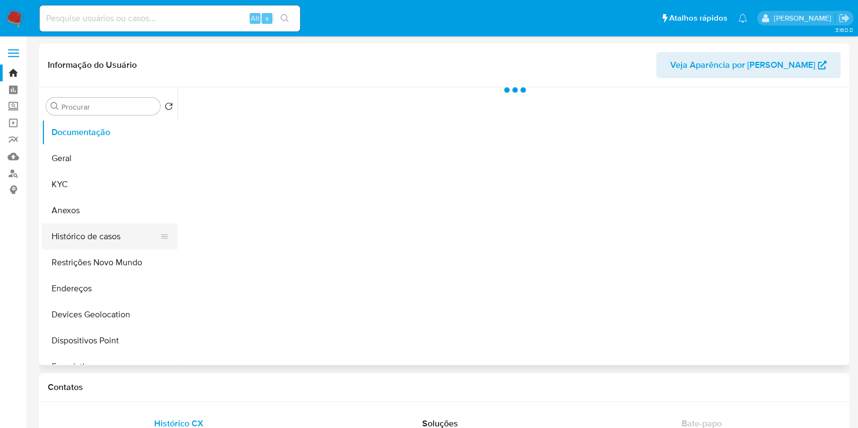
click at [91, 237] on button "Histórico de casos" at bounding box center [105, 237] width 127 height 26
select select "10"
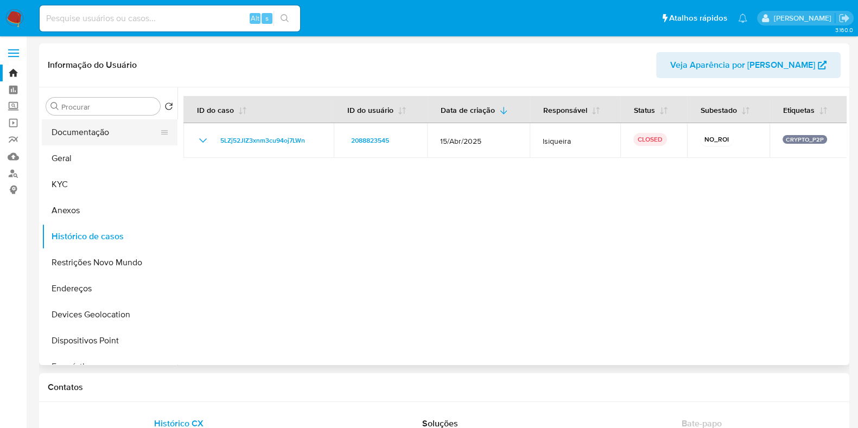
click at [93, 137] on button "Documentação" at bounding box center [105, 132] width 127 height 26
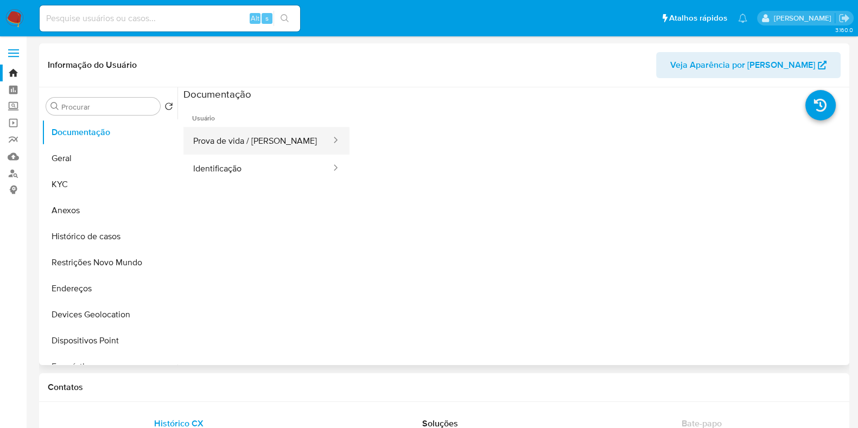
click at [248, 154] on button "Prova de vida / [PERSON_NAME]" at bounding box center [257, 141] width 149 height 28
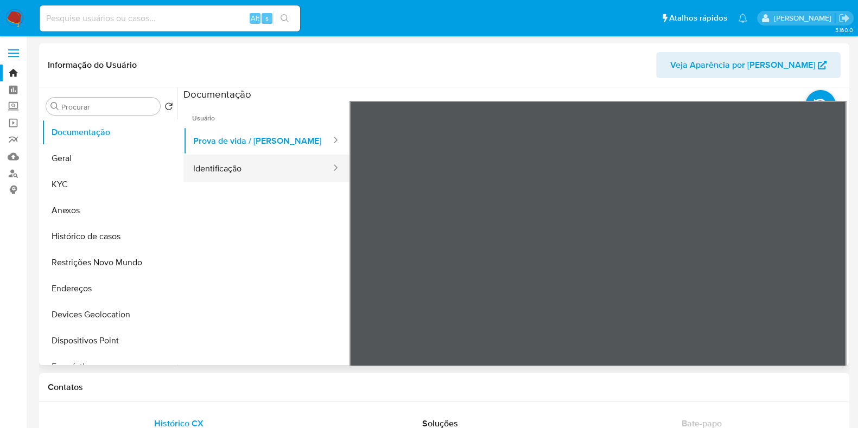
click at [248, 161] on button "Identificação" at bounding box center [257, 169] width 149 height 28
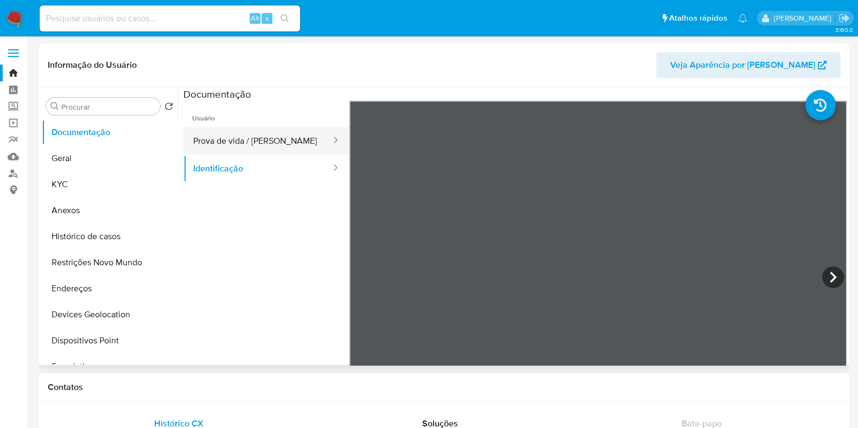
click at [259, 136] on button "Prova de vida / [PERSON_NAME]" at bounding box center [257, 141] width 149 height 28
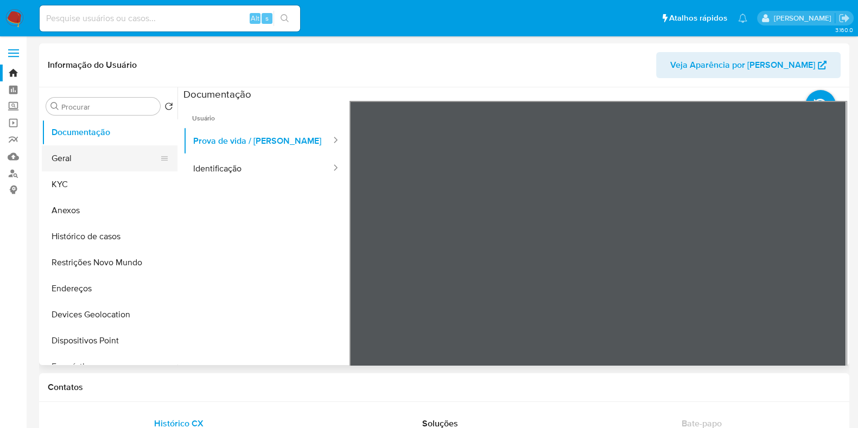
click at [73, 162] on button "Geral" at bounding box center [105, 158] width 127 height 26
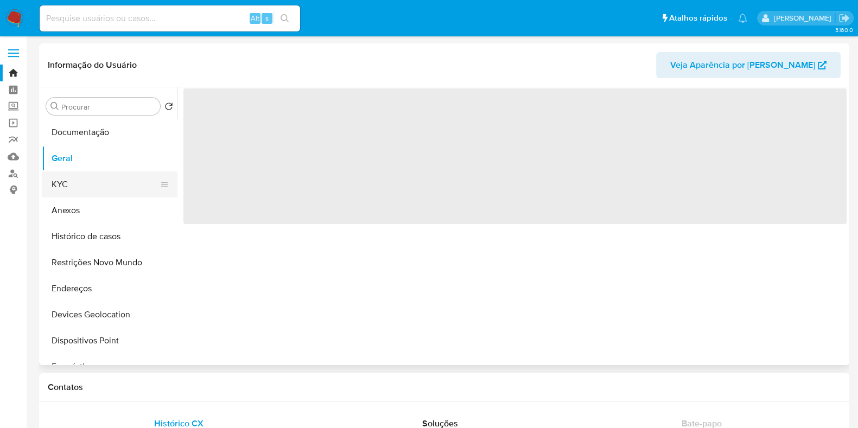
click at [93, 190] on button "KYC" at bounding box center [105, 184] width 127 height 26
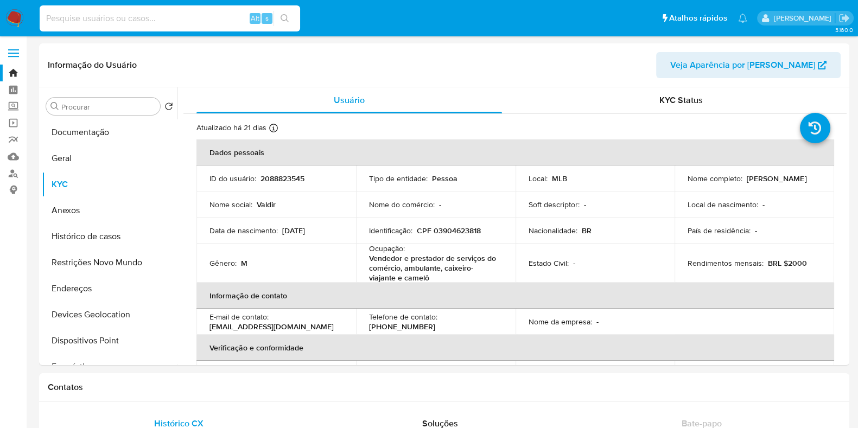
click at [165, 14] on input at bounding box center [170, 18] width 260 height 14
paste input "ID2137543564"
drag, startPoint x: 56, startPoint y: 19, endPoint x: 39, endPoint y: 22, distance: 17.1
click at [40, 22] on div "ID2137543564 Alt s" at bounding box center [170, 18] width 260 height 26
click at [124, 11] on input "2137543564" at bounding box center [170, 18] width 260 height 14
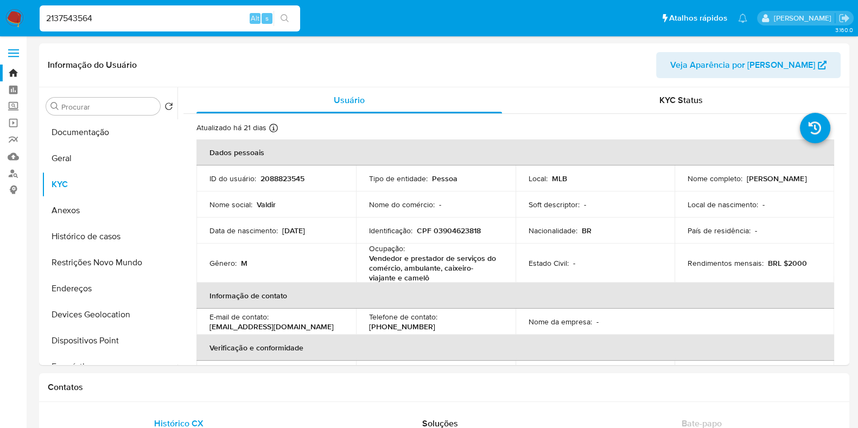
type input "2137543564"
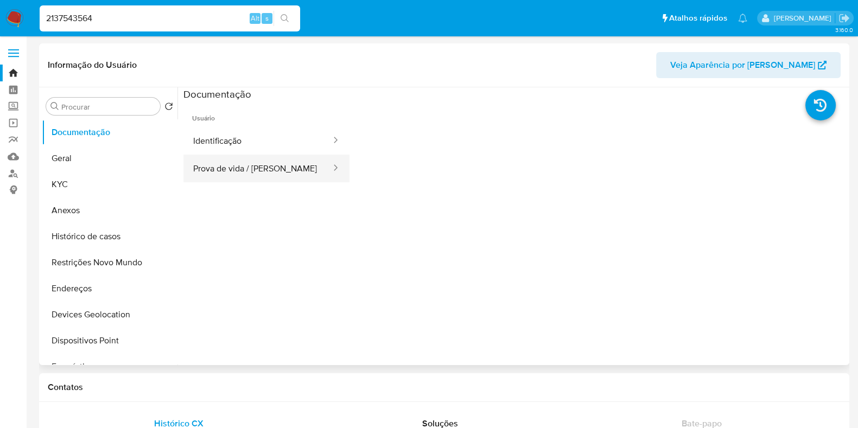
select select "10"
click at [120, 143] on button "Documentação" at bounding box center [105, 132] width 127 height 26
click at [120, 177] on button "KYC" at bounding box center [105, 184] width 127 height 26
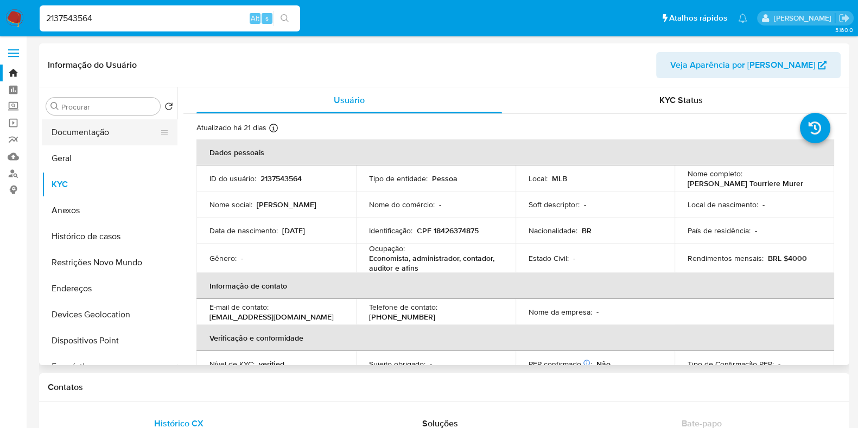
click at [103, 135] on button "Documentação" at bounding box center [105, 132] width 127 height 26
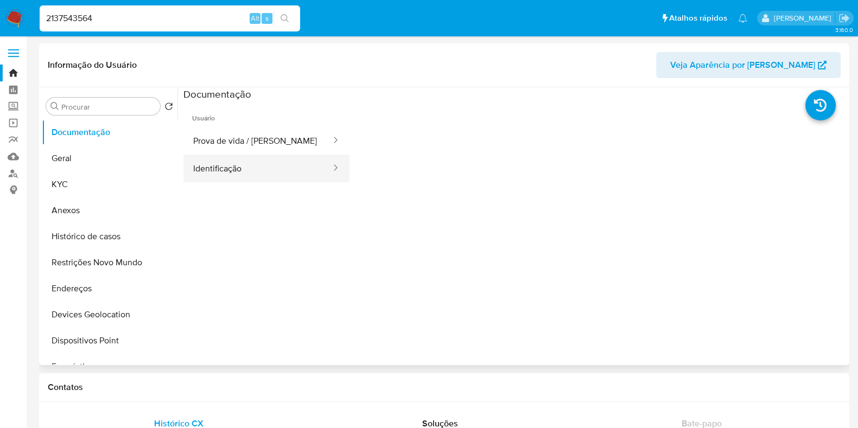
click at [266, 163] on button "Identificação" at bounding box center [257, 169] width 149 height 28
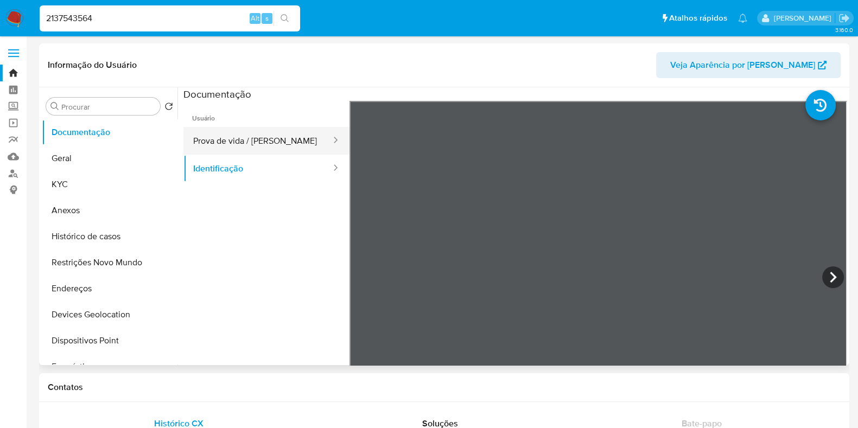
click at [268, 145] on button "Prova de vida / [PERSON_NAME]" at bounding box center [257, 141] width 149 height 28
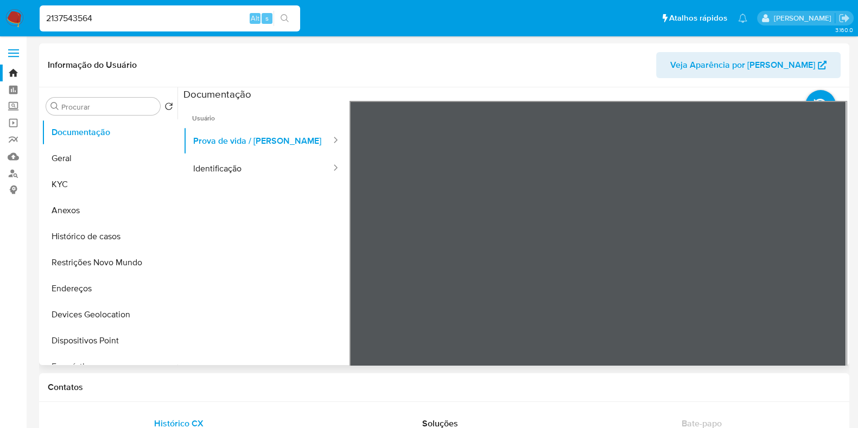
scroll to position [35, 0]
click at [547, 78] on div "Informação do Usuário Veja Aparência por Pessoa Procurar Retornar ao pedido pad…" at bounding box center [444, 204] width 810 height 322
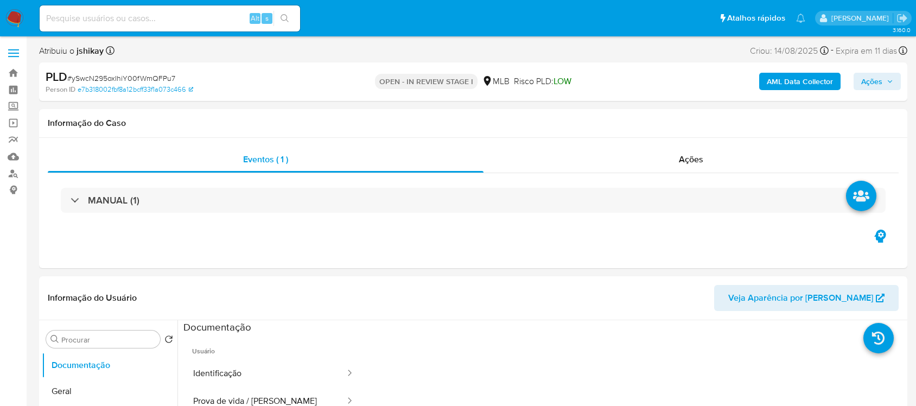
select select "10"
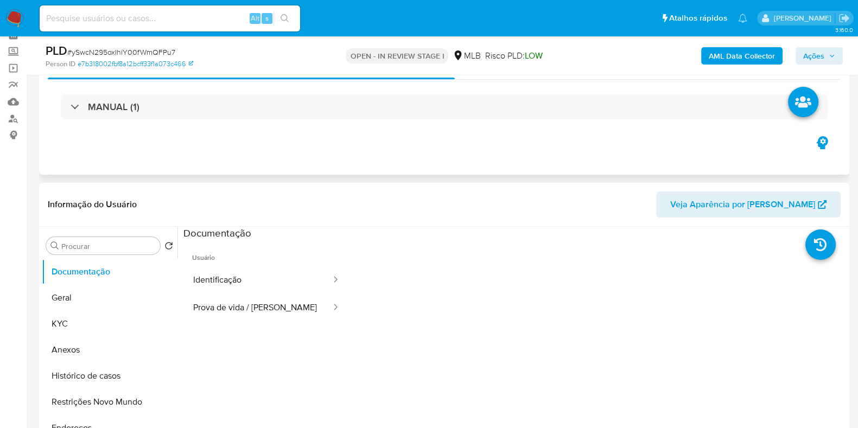
scroll to position [67, 0]
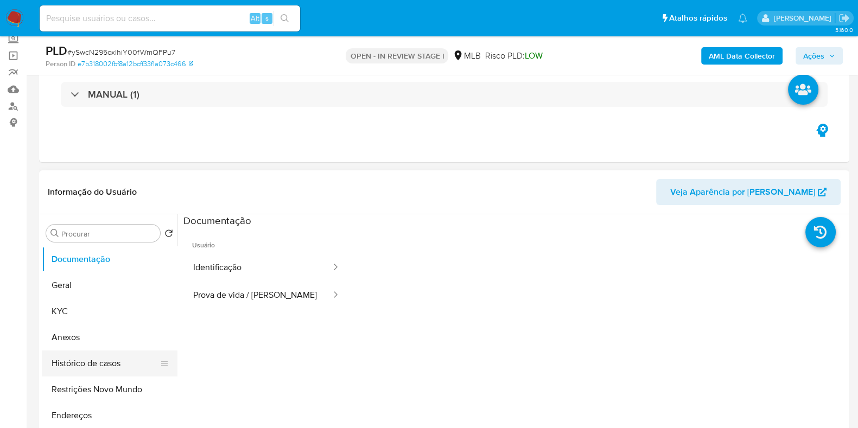
click at [97, 359] on button "Histórico de casos" at bounding box center [105, 363] width 127 height 26
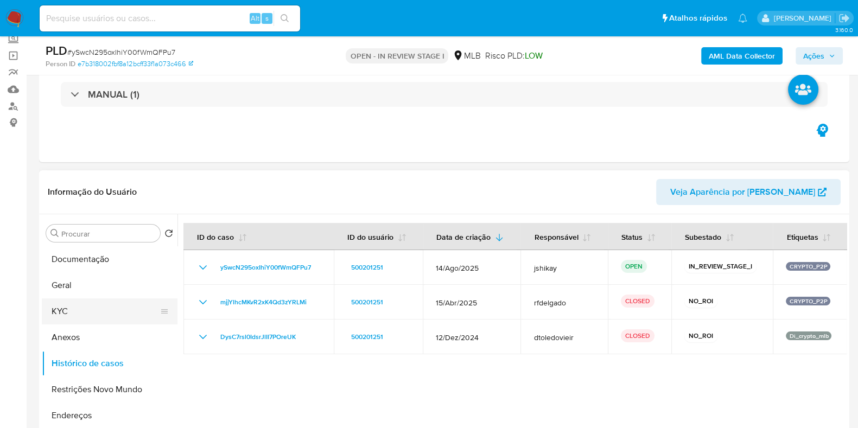
click at [73, 302] on button "KYC" at bounding box center [105, 311] width 127 height 26
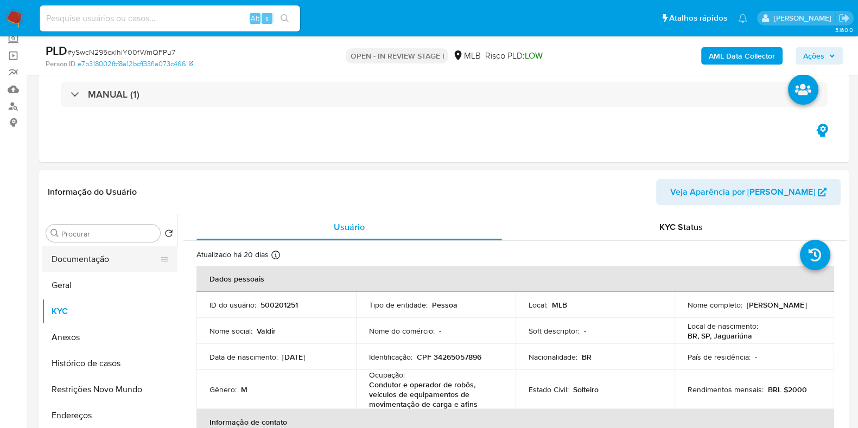
click at [130, 257] on button "Documentação" at bounding box center [105, 259] width 127 height 26
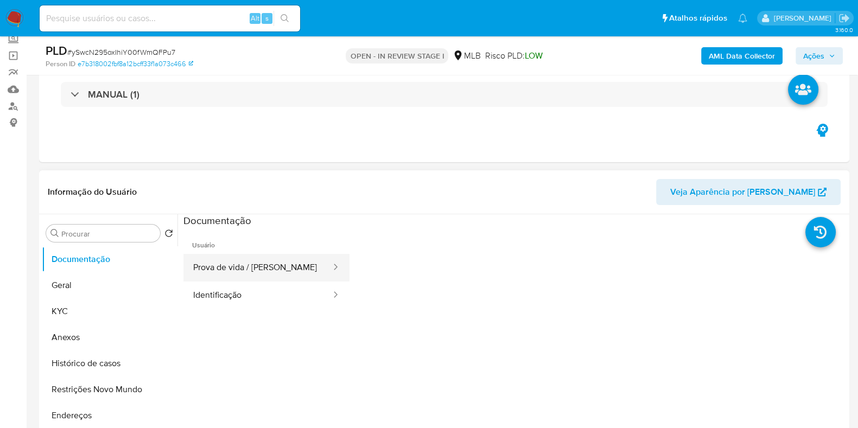
click at [252, 272] on button "Prova de vida / [PERSON_NAME]" at bounding box center [257, 268] width 149 height 28
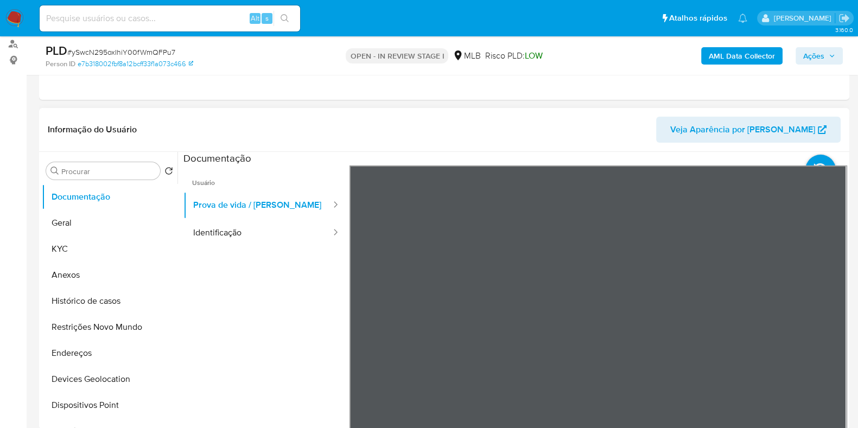
scroll to position [203, 0]
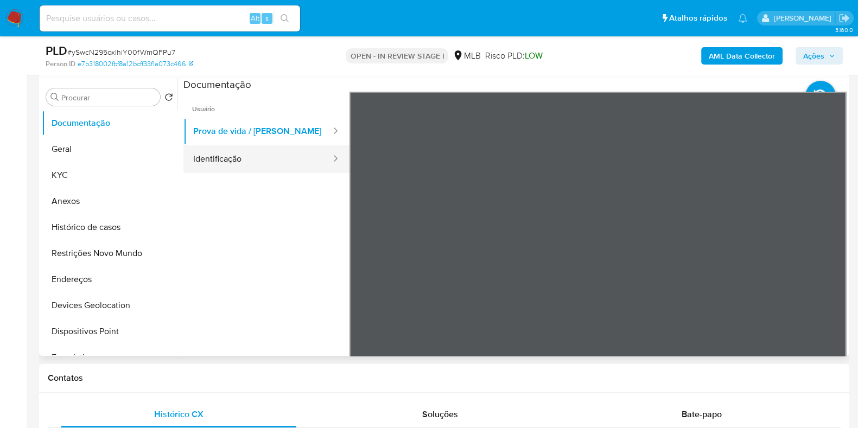
click at [295, 154] on button "Identificação" at bounding box center [257, 159] width 149 height 28
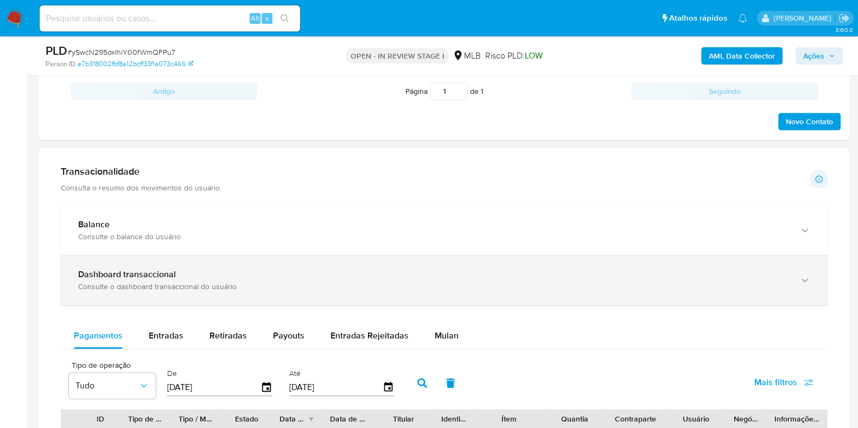
scroll to position [542, 0]
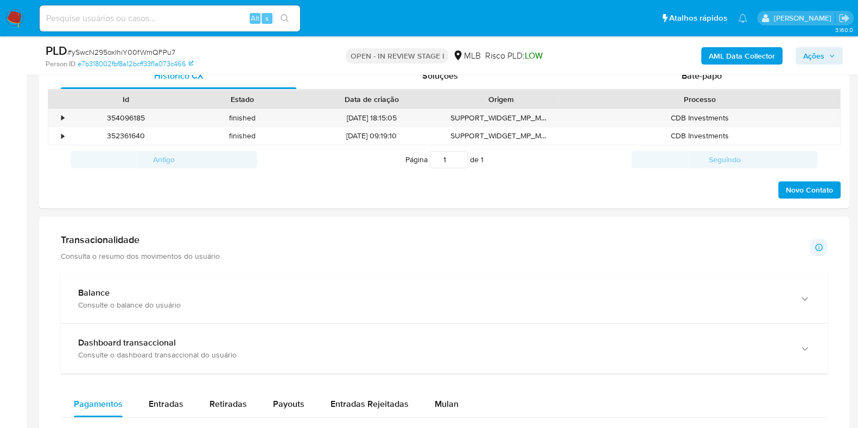
drag, startPoint x: 379, startPoint y: 288, endPoint x: 399, endPoint y: 259, distance: 35.4
click at [380, 288] on div "Balance" at bounding box center [433, 293] width 710 height 11
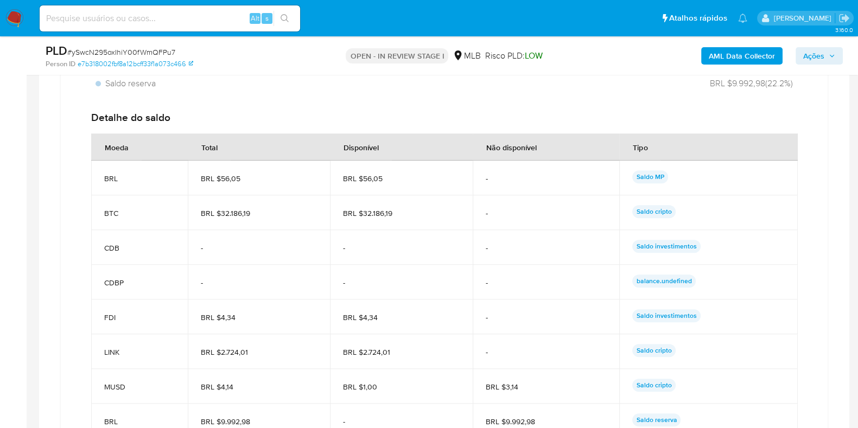
scroll to position [1017, 0]
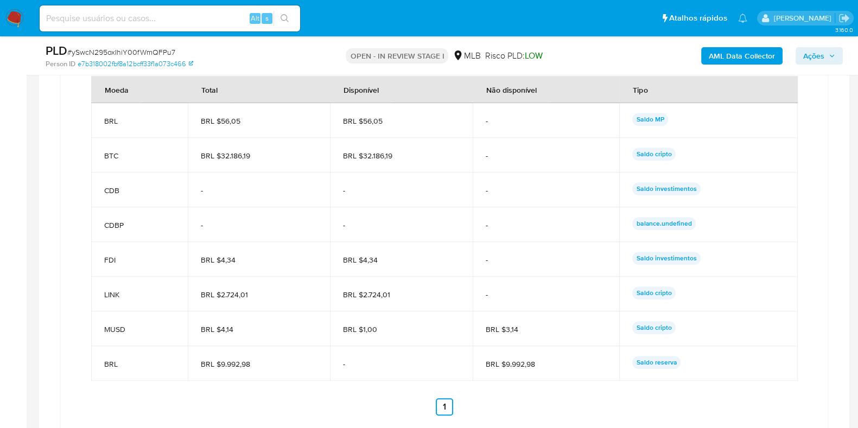
drag, startPoint x: 403, startPoint y: 157, endPoint x: 364, endPoint y: 155, distance: 39.1
click at [364, 155] on span "BRL $32.186,19" at bounding box center [401, 156] width 117 height 10
drag, startPoint x: 548, startPoint y: 367, endPoint x: 505, endPoint y: 367, distance: 43.4
click at [505, 367] on span "BRL $9.992,98" at bounding box center [546, 364] width 120 height 10
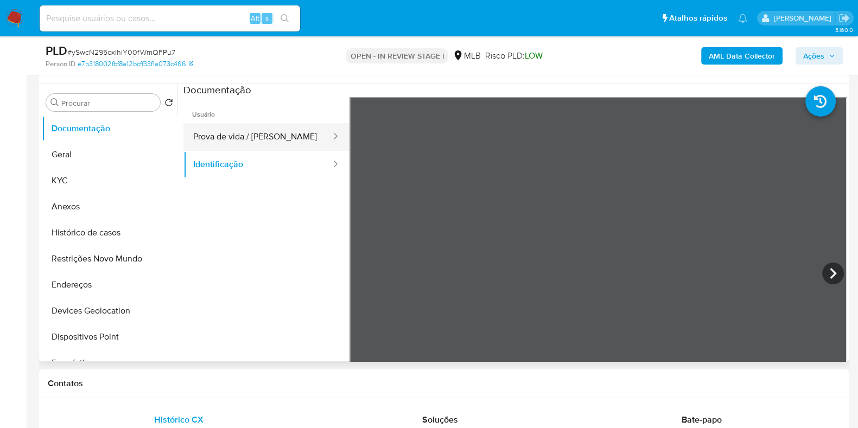
scroll to position [135, 0]
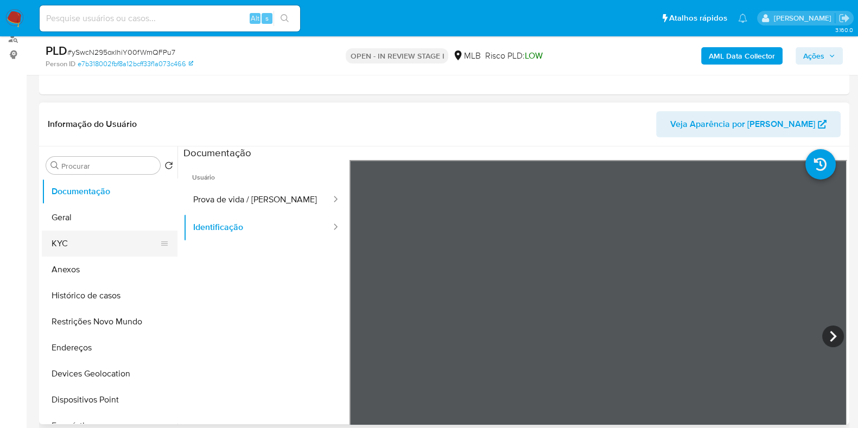
click at [77, 231] on button "KYC" at bounding box center [105, 244] width 127 height 26
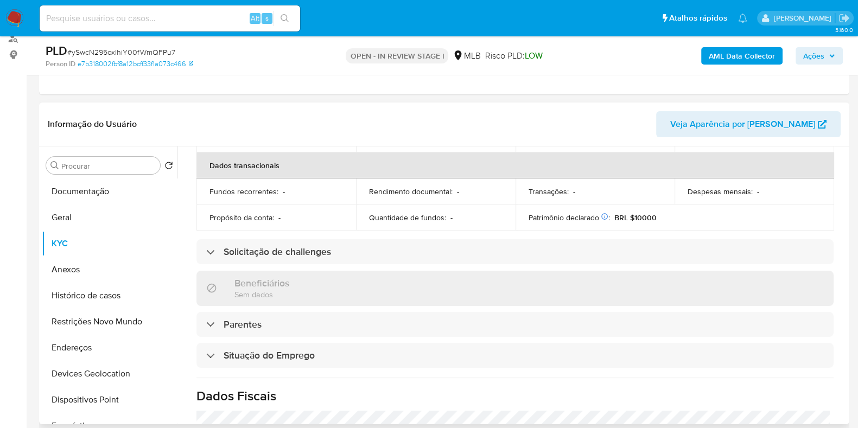
scroll to position [484, 0]
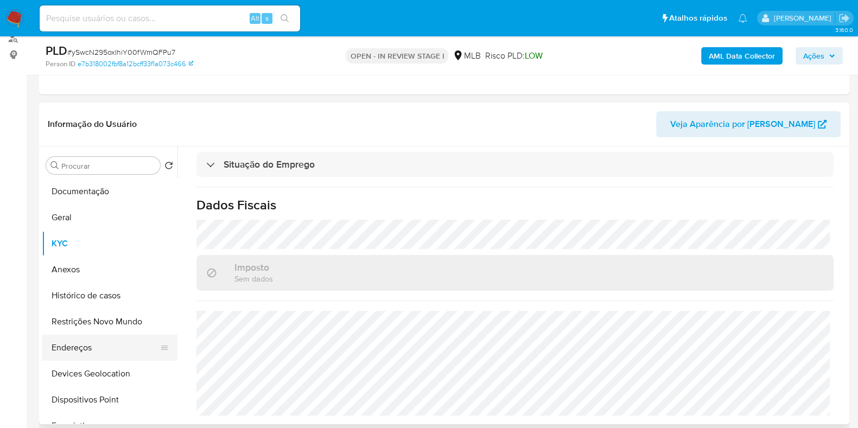
click at [86, 347] on button "Endereços" at bounding box center [105, 348] width 127 height 26
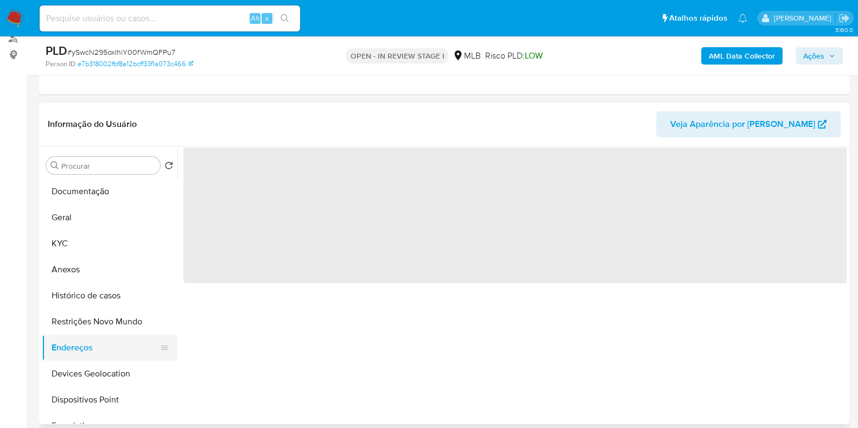
scroll to position [0, 0]
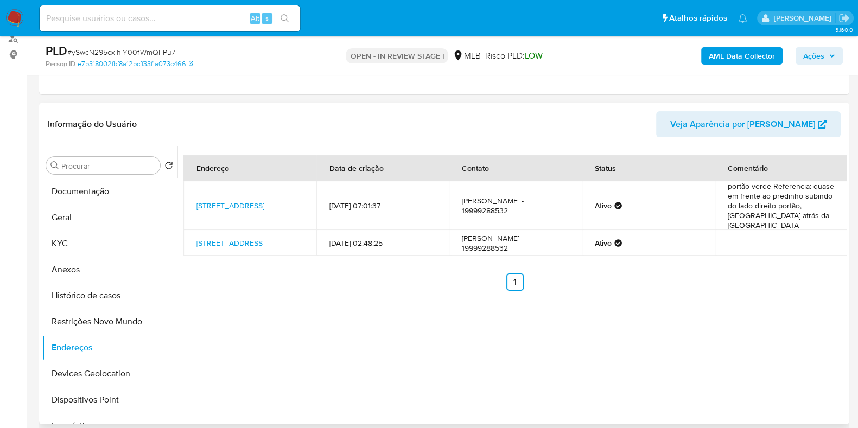
drag, startPoint x: 303, startPoint y: 205, endPoint x: 193, endPoint y: 201, distance: 110.2
click at [193, 201] on td "Rua Andriotti 217, Jaguariúna, São Paulo, 13916132, Brasil 217" at bounding box center [249, 205] width 133 height 49
copy link "São Paulo, 13916132, Brasil 217"
click at [87, 192] on button "Documentação" at bounding box center [105, 192] width 127 height 26
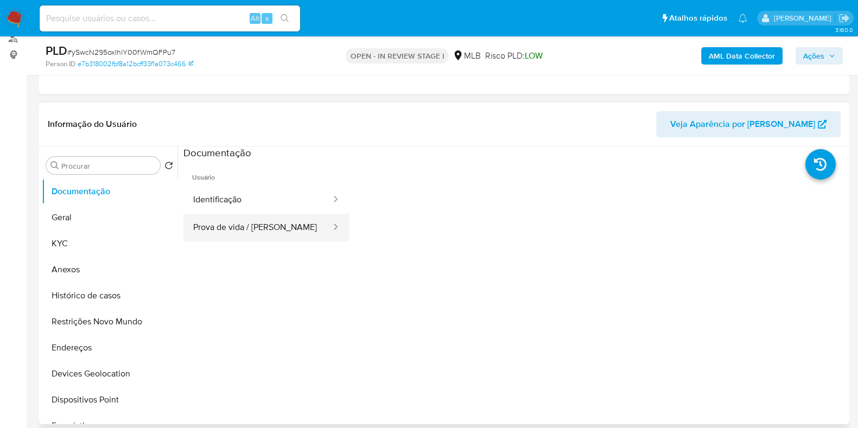
click at [249, 225] on button "Prova de vida / [PERSON_NAME]" at bounding box center [257, 228] width 149 height 28
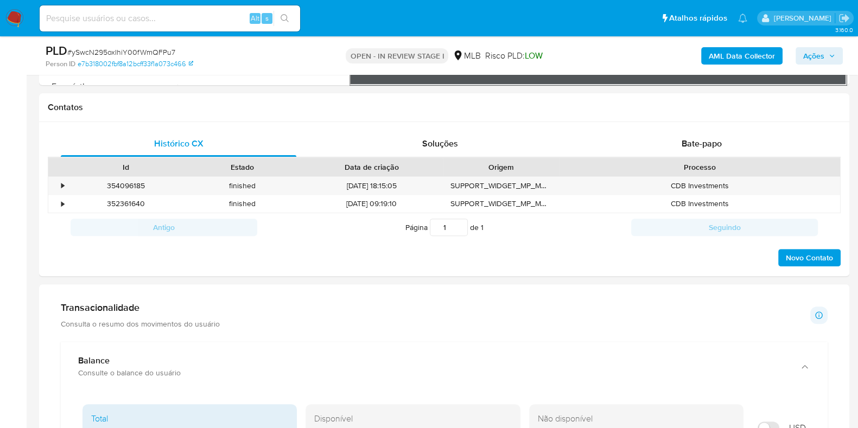
scroll to position [271, 0]
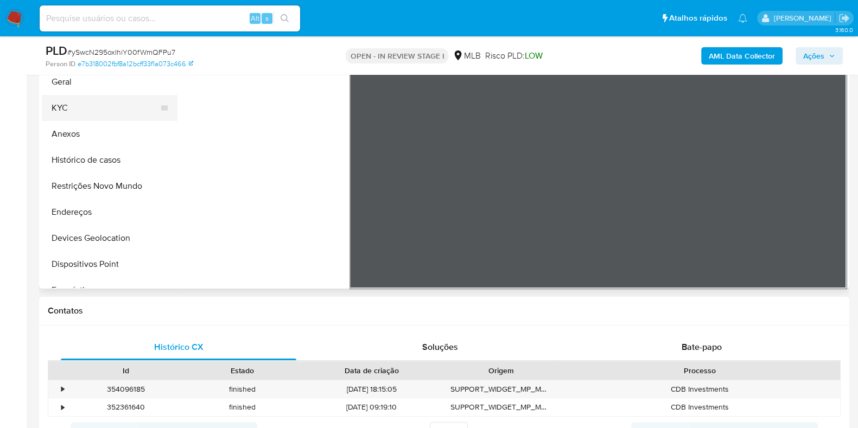
click at [107, 109] on button "KYC" at bounding box center [105, 108] width 127 height 26
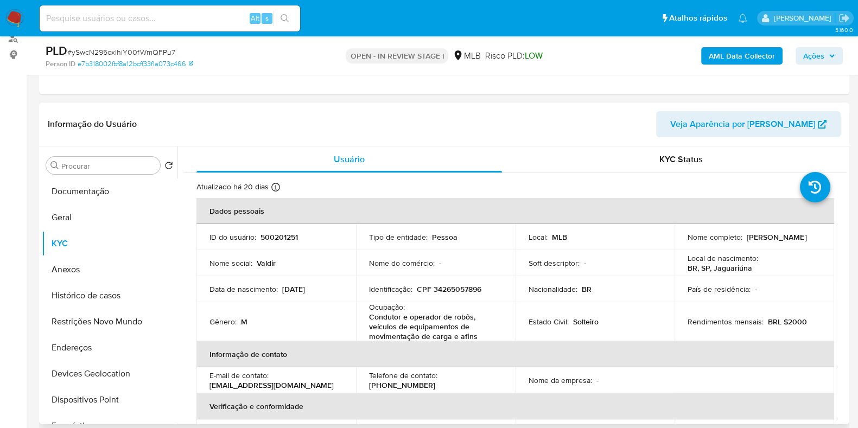
scroll to position [67, 0]
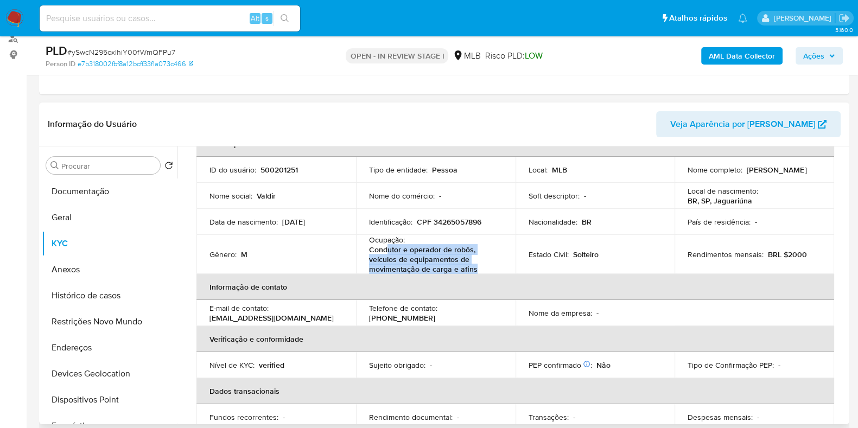
drag, startPoint x: 479, startPoint y: 264, endPoint x: 388, endPoint y: 251, distance: 91.6
click at [388, 251] on p "Condutor e operador de robôs, veículos de equipamentos de movimentação de carga…" at bounding box center [433, 259] width 129 height 29
click at [81, 193] on button "Documentação" at bounding box center [105, 192] width 127 height 26
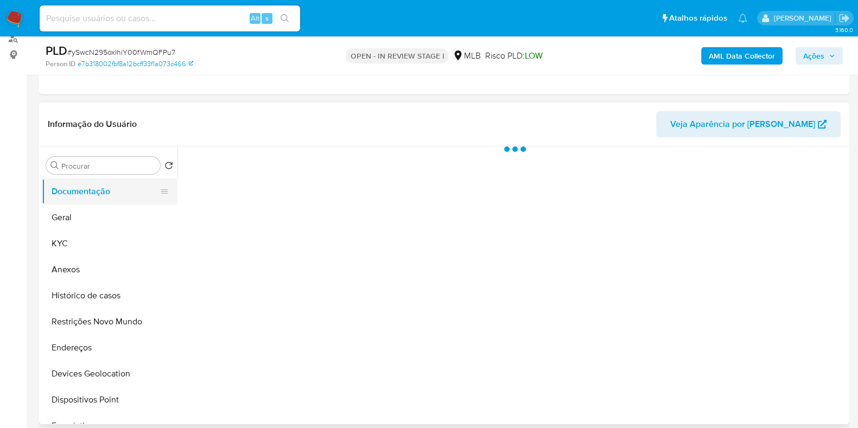
scroll to position [0, 0]
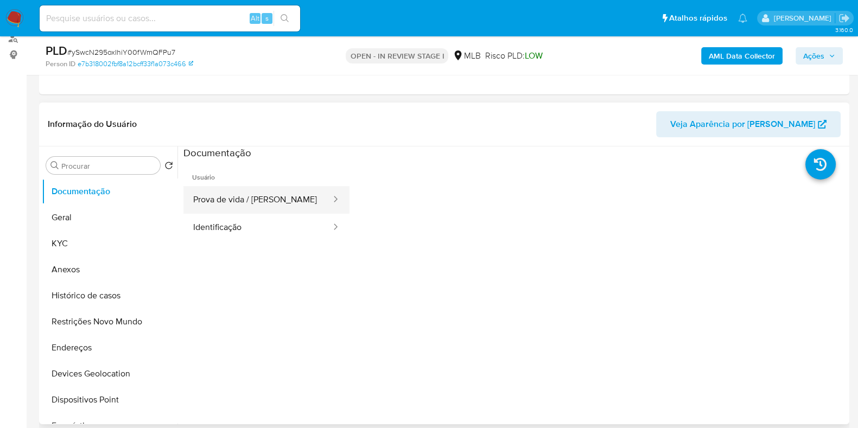
click at [250, 209] on button "Prova de vida / [PERSON_NAME]" at bounding box center [257, 200] width 149 height 28
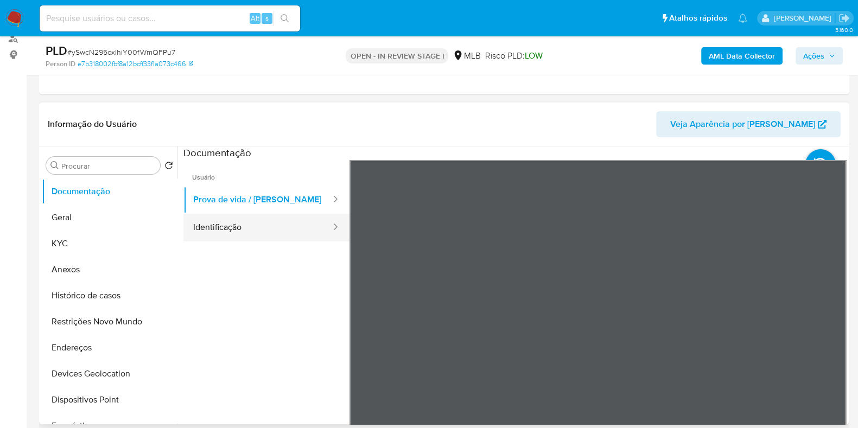
click at [257, 230] on button "Identificação" at bounding box center [257, 228] width 149 height 28
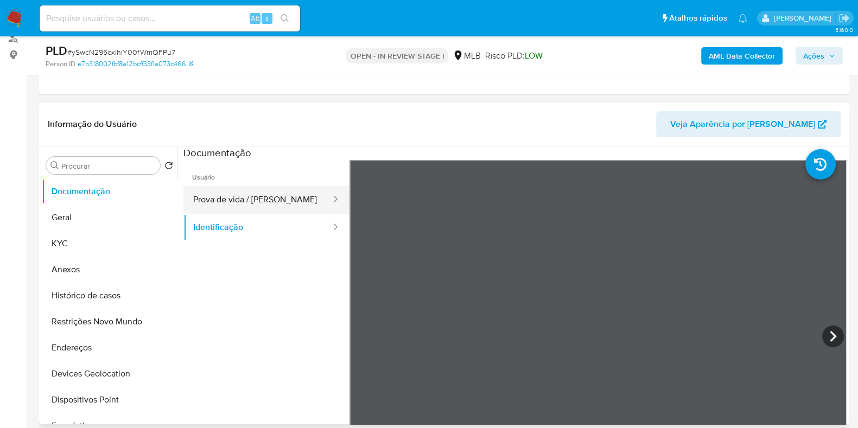
click at [270, 196] on button "Prova de vida / [PERSON_NAME]" at bounding box center [257, 200] width 149 height 28
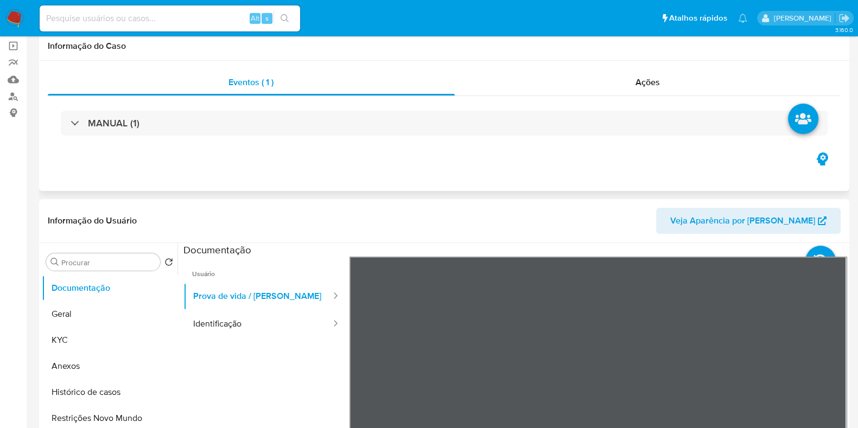
scroll to position [135, 0]
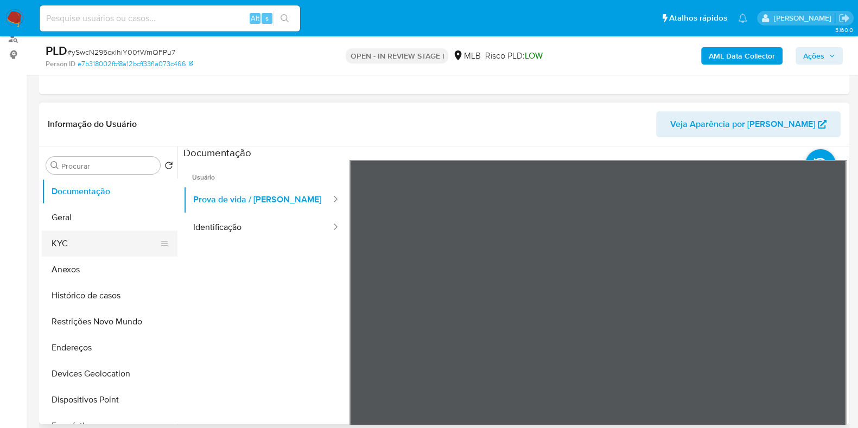
click at [95, 245] on button "KYC" at bounding box center [105, 244] width 127 height 26
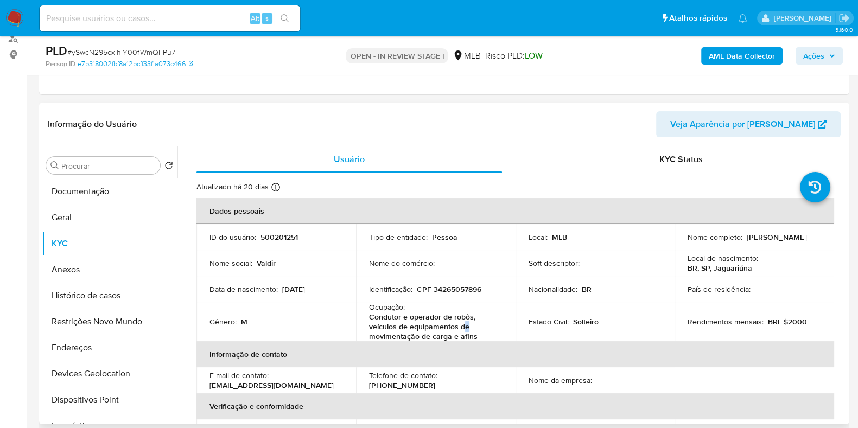
drag, startPoint x: 475, startPoint y: 329, endPoint x: 461, endPoint y: 332, distance: 14.3
click at [461, 332] on p "Condutor e operador de robôs, veículos de equipamentos de movimentação de carga…" at bounding box center [433, 326] width 129 height 29
drag, startPoint x: 472, startPoint y: 335, endPoint x: 366, endPoint y: 321, distance: 106.7
click at [366, 321] on td "Ocupação : Condutor e operador de robôs, veículos de equipamentos de movimentaç…" at bounding box center [436, 321] width 160 height 39
copy p "Condutor e operador de robôs, veículos de equipamentos de movimentação de carga…"
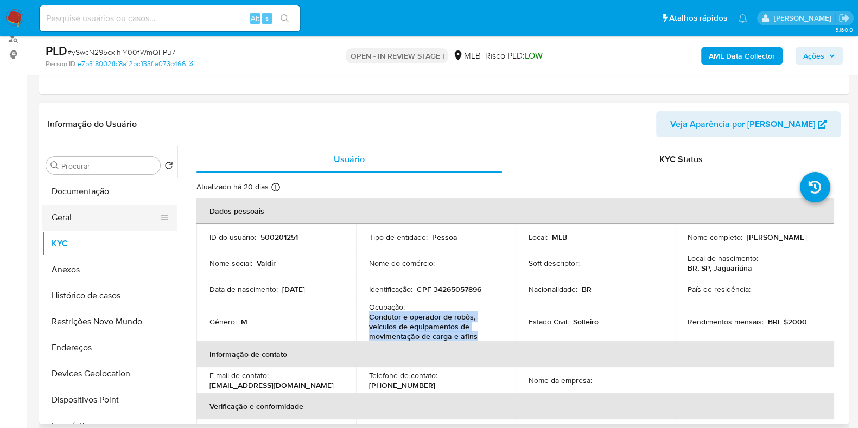
click at [106, 215] on button "Geral" at bounding box center [105, 218] width 127 height 26
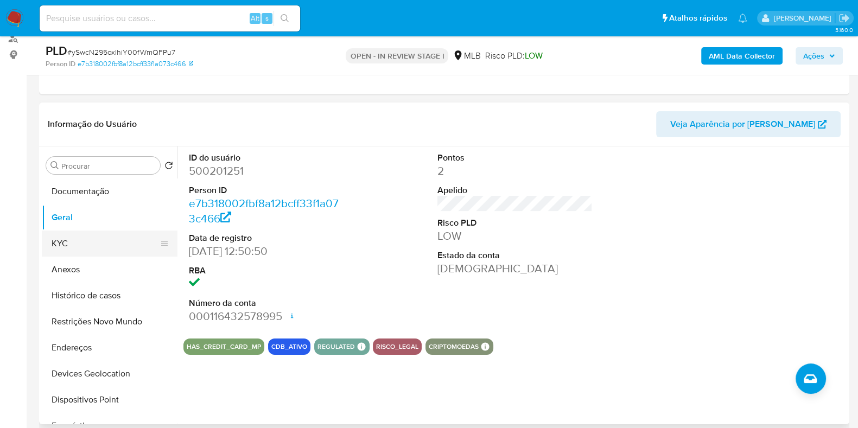
click at [58, 242] on button "KYC" at bounding box center [105, 244] width 127 height 26
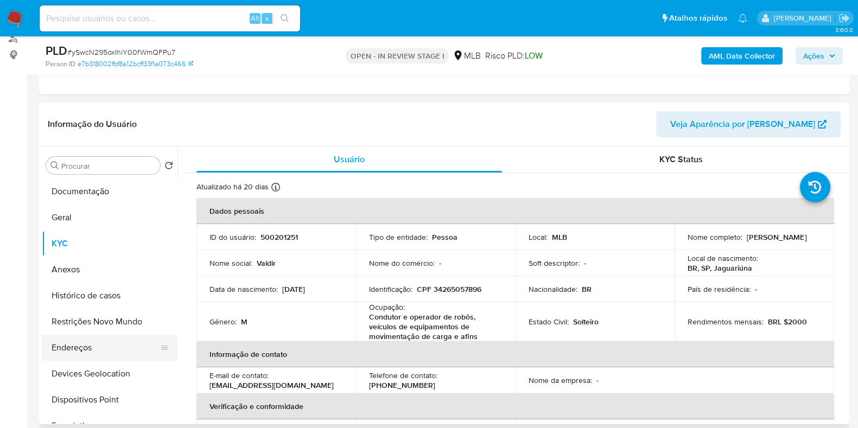
click at [68, 346] on button "Endereços" at bounding box center [105, 348] width 127 height 26
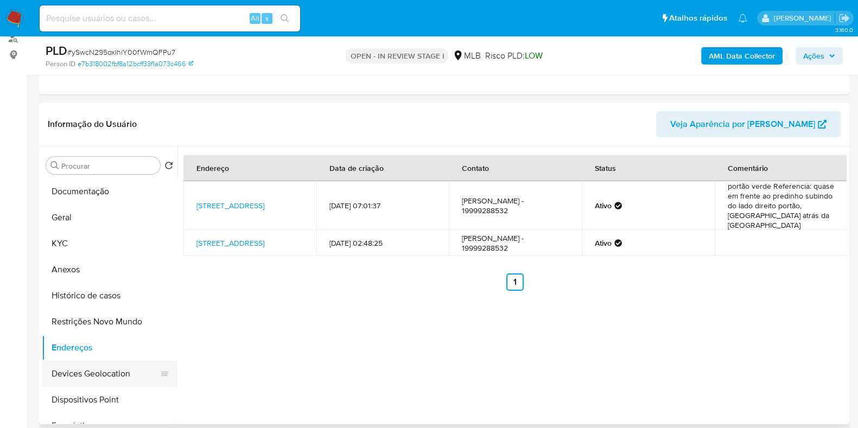
click at [102, 376] on button "Devices Geolocation" at bounding box center [105, 374] width 127 height 26
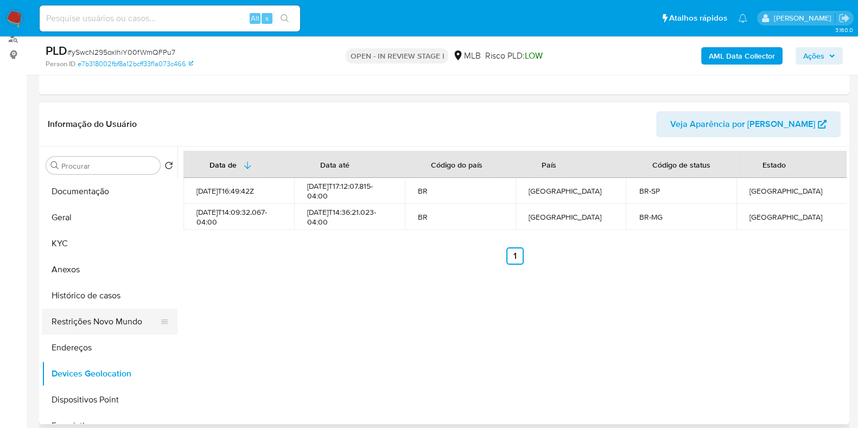
drag, startPoint x: 62, startPoint y: 316, endPoint x: 77, endPoint y: 310, distance: 15.8
click at [62, 316] on button "Restrições Novo Mundo" at bounding box center [105, 322] width 127 height 26
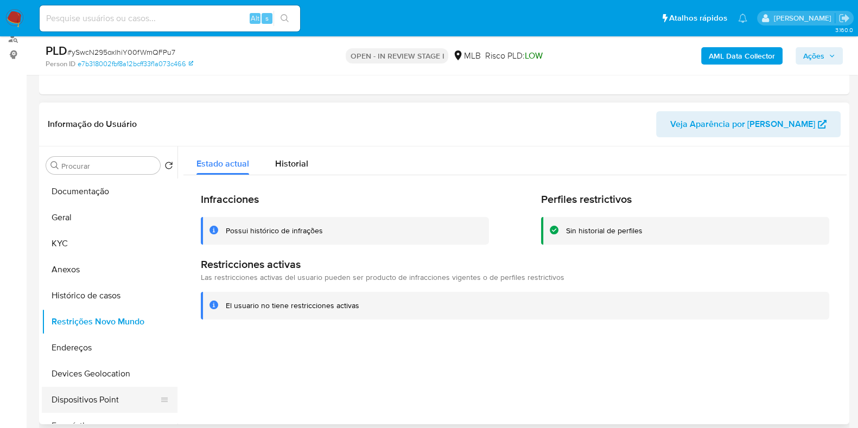
click at [111, 404] on button "Dispositivos Point" at bounding box center [105, 400] width 127 height 26
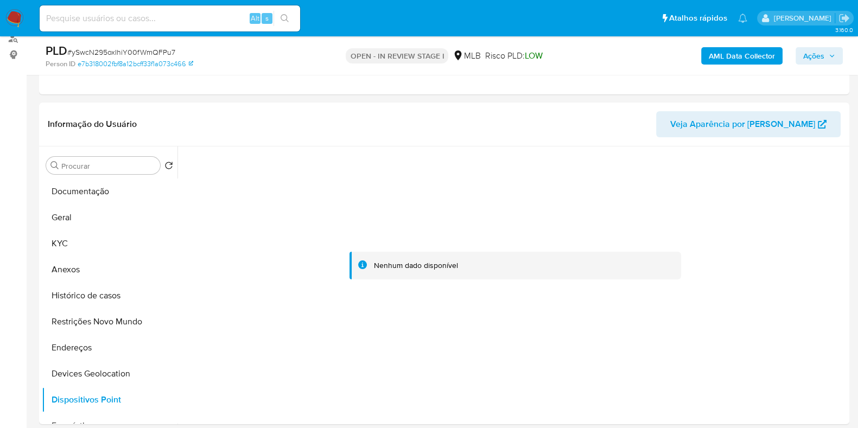
click at [709, 54] on b "AML Data Collector" at bounding box center [742, 55] width 66 height 17
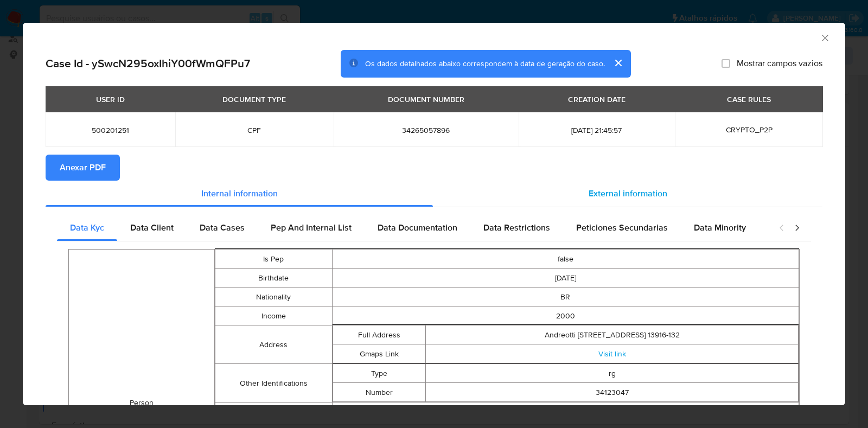
click at [656, 187] on span "External information" at bounding box center [628, 193] width 79 height 12
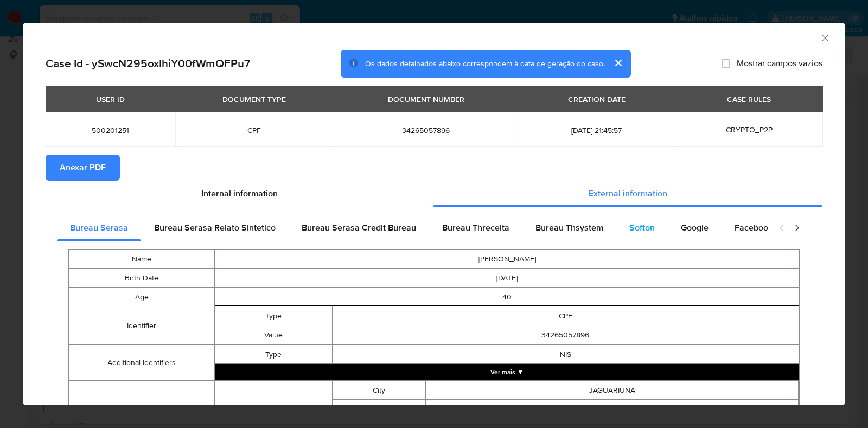
click at [629, 226] on span "Softon" at bounding box center [642, 227] width 26 height 12
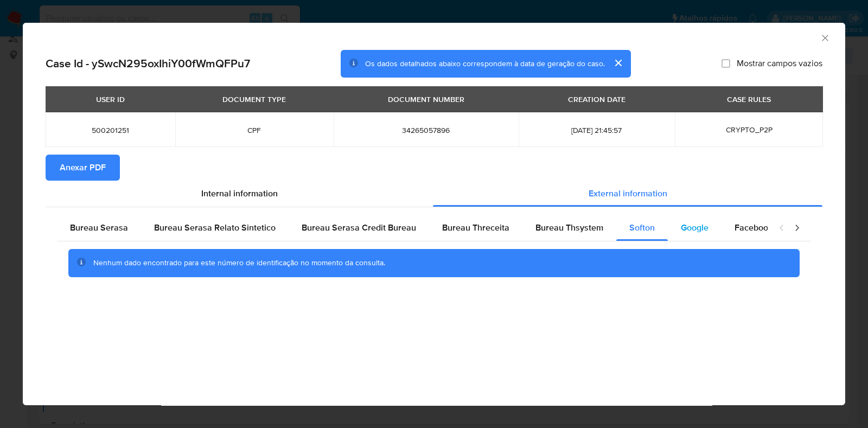
click at [681, 228] on span "Google" at bounding box center [695, 227] width 28 height 12
click at [537, 226] on span "Bureau Thsystem" at bounding box center [570, 227] width 68 height 12
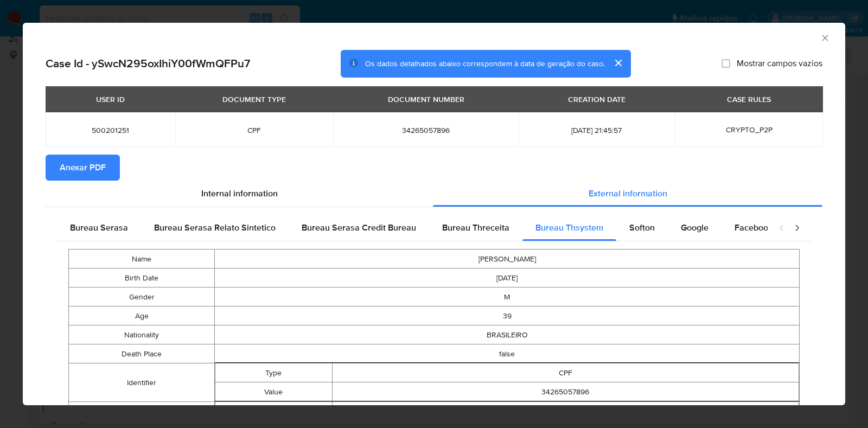
click at [95, 156] on span "Anexar PDF" at bounding box center [83, 168] width 46 height 24
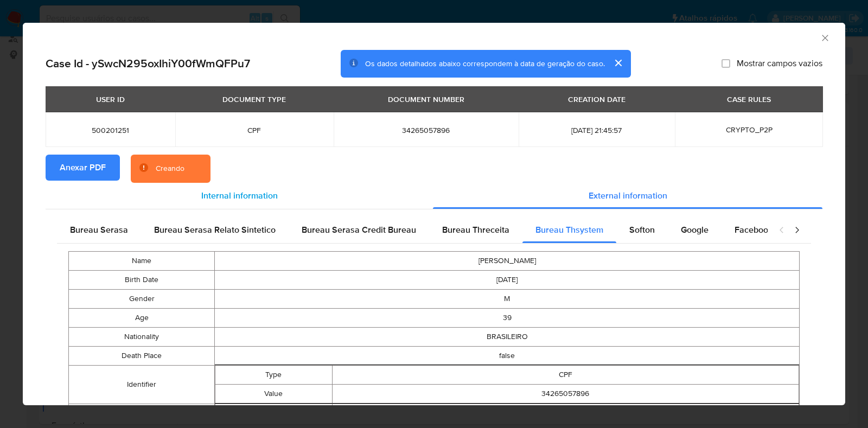
click at [231, 200] on span "Internal information" at bounding box center [239, 195] width 77 height 12
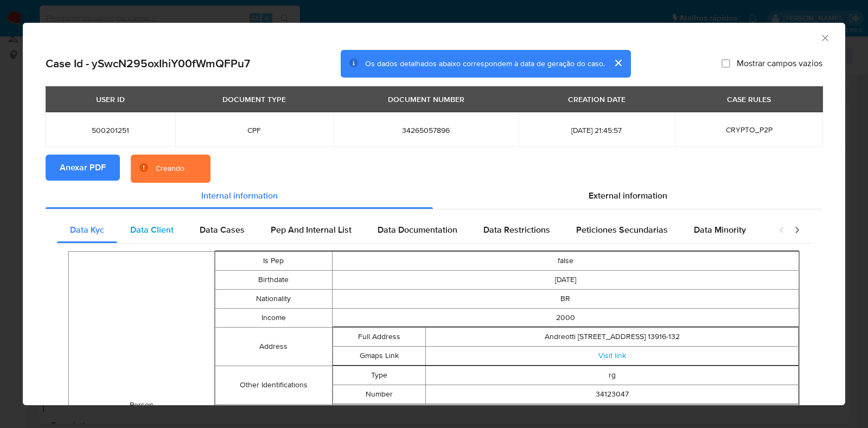
click at [154, 221] on div "Data Client" at bounding box center [151, 230] width 69 height 26
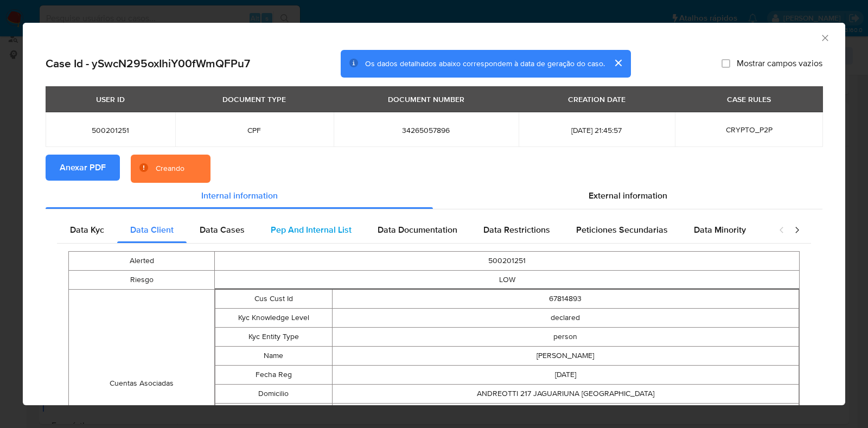
click at [262, 241] on div "Pep And Internal List" at bounding box center [311, 230] width 107 height 26
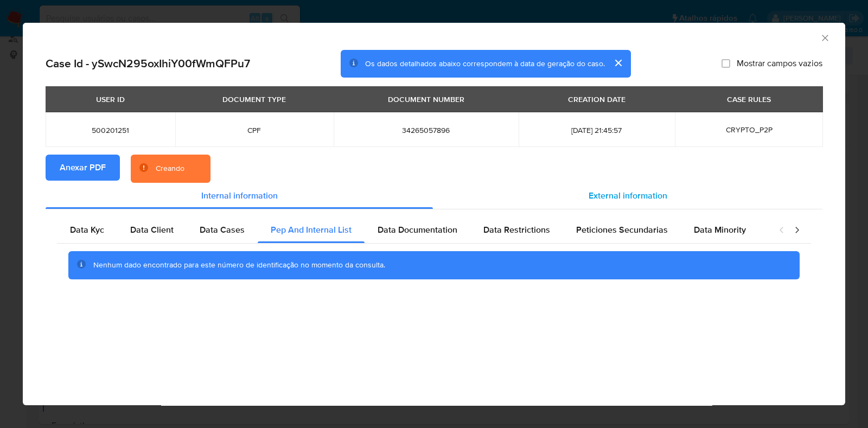
click at [603, 199] on span "External information" at bounding box center [628, 195] width 79 height 12
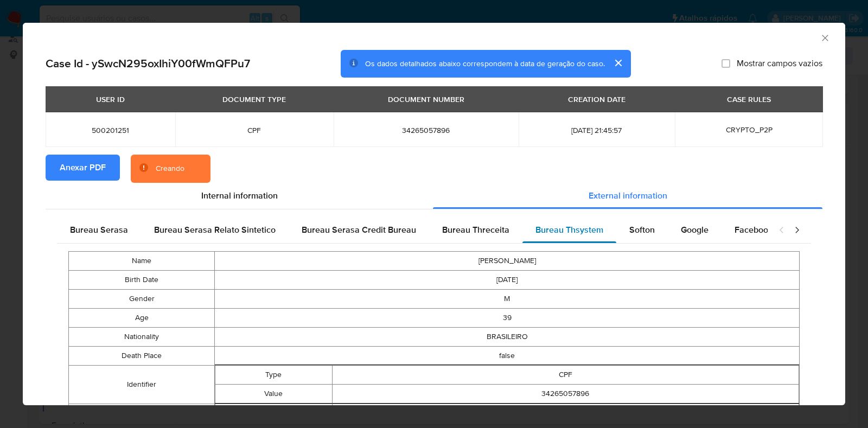
click at [605, 222] on div "Bureau Thsystem" at bounding box center [569, 230] width 94 height 26
click at [629, 226] on span "Softon" at bounding box center [642, 230] width 26 height 12
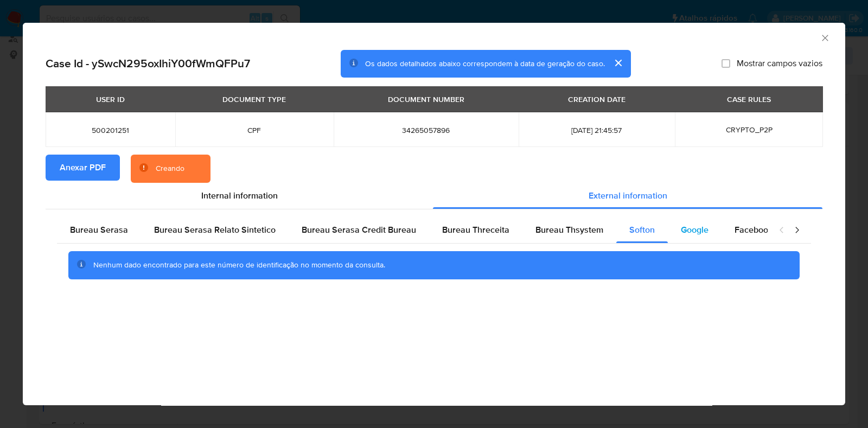
click at [681, 225] on span "Google" at bounding box center [695, 230] width 28 height 12
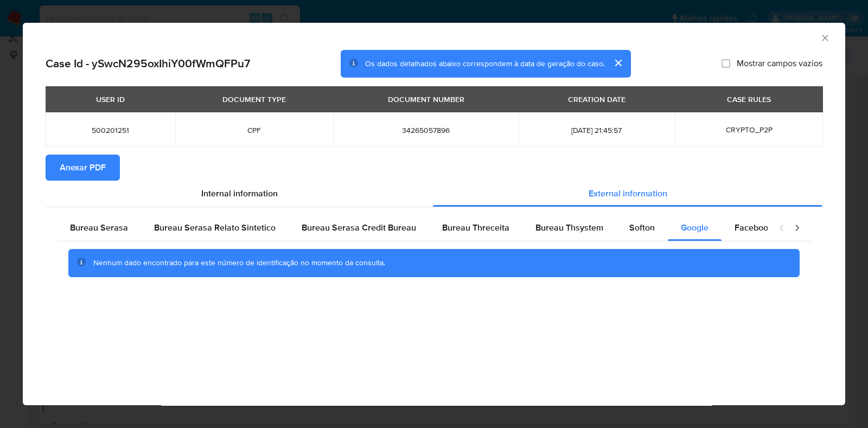
click at [830, 40] on icon "Fechar a janela" at bounding box center [825, 38] width 11 height 11
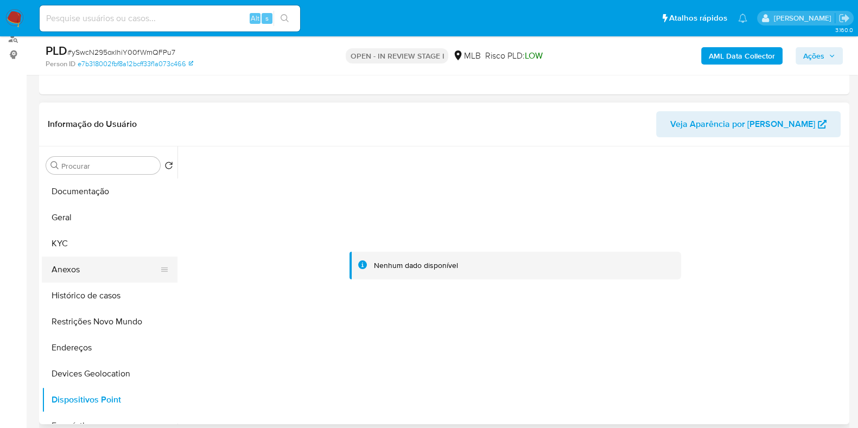
click at [84, 265] on button "Anexos" at bounding box center [105, 270] width 127 height 26
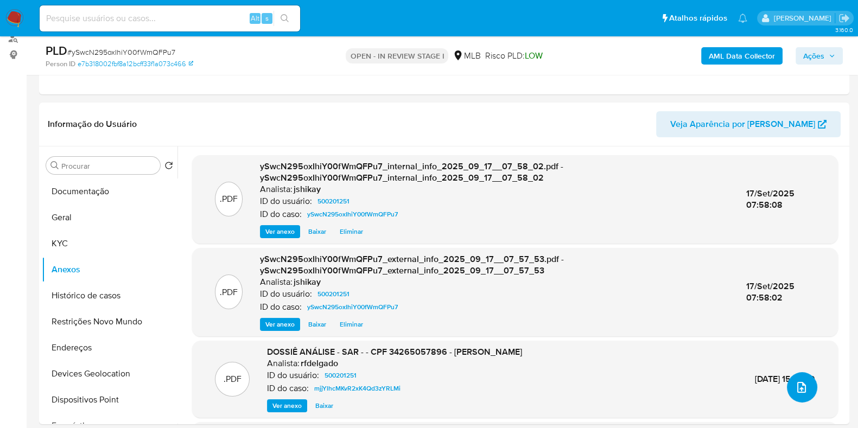
click at [795, 391] on span "upload-file" at bounding box center [801, 387] width 13 height 13
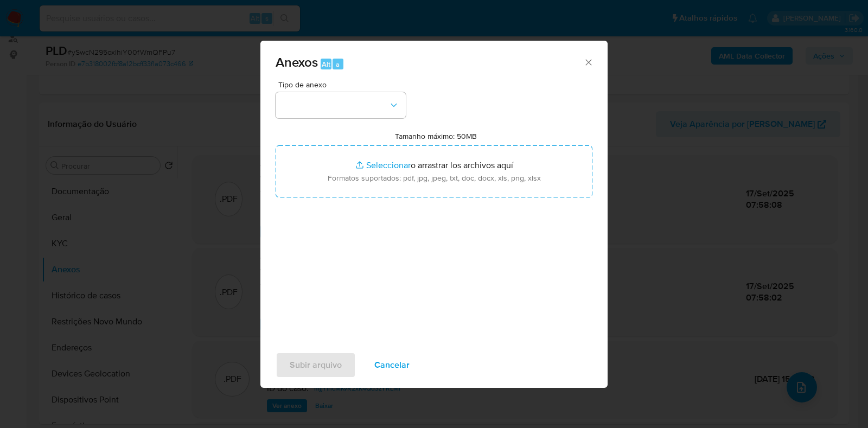
click at [643, 116] on div "Anexos Alt a Tipo de anexo Tamanho máximo: 50MB Seleccionar archivos Selecciona…" at bounding box center [434, 214] width 868 height 428
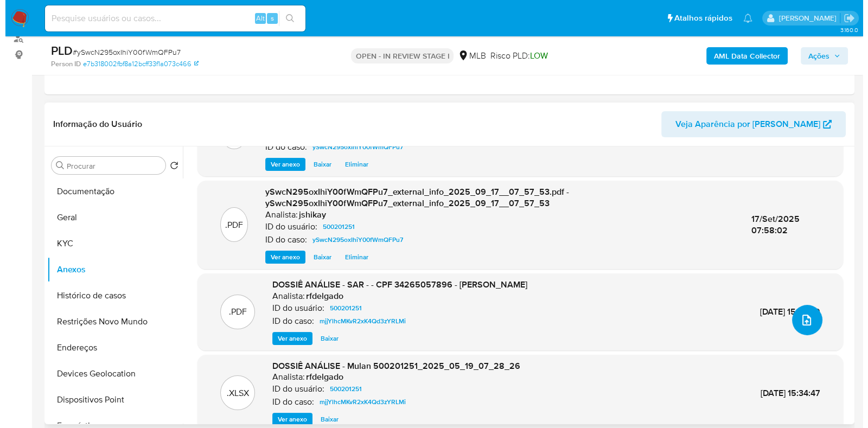
scroll to position [114, 0]
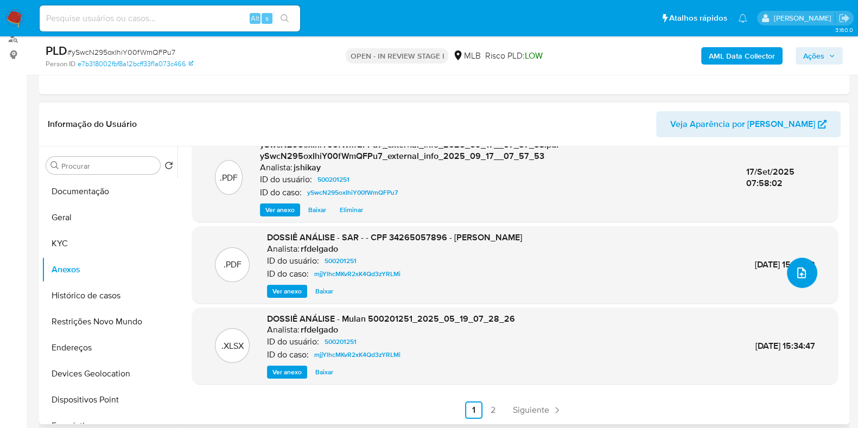
click at [797, 281] on button "upload-file" at bounding box center [802, 273] width 30 height 30
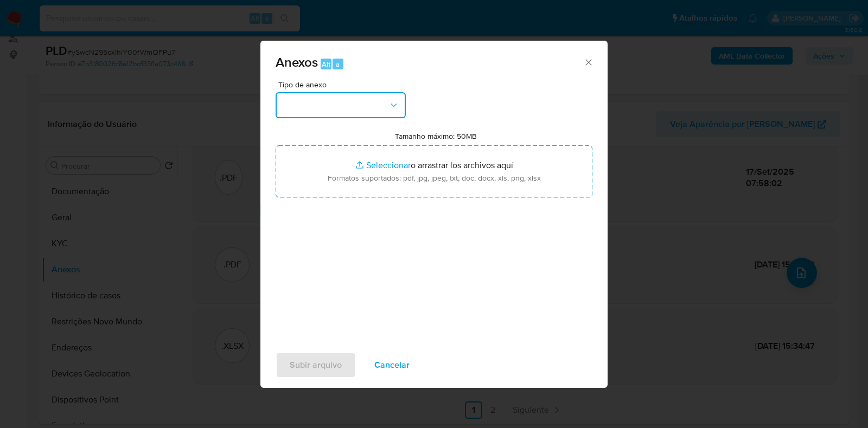
click at [355, 107] on button "button" at bounding box center [341, 105] width 130 height 26
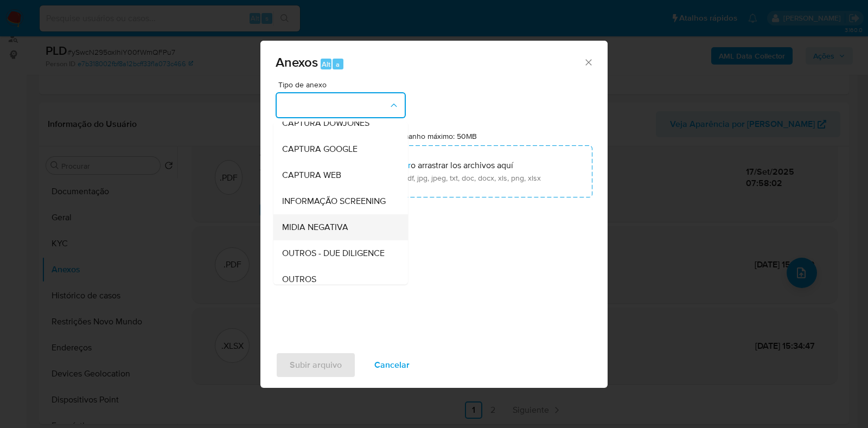
scroll to position [67, 0]
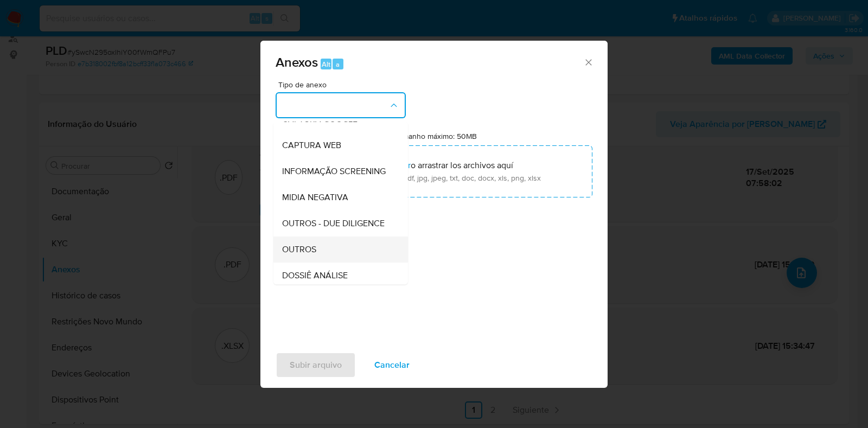
click at [319, 263] on div "OUTROS" at bounding box center [337, 250] width 111 height 26
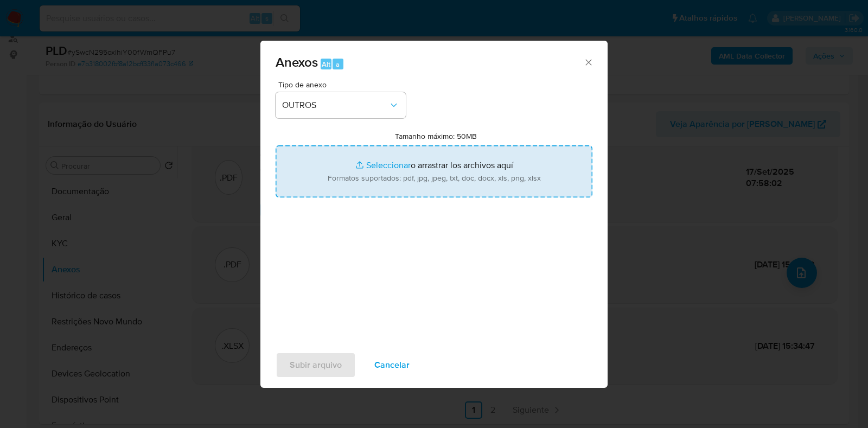
click at [369, 161] on input "Tamanho máximo: 50MB Seleccionar archivos" at bounding box center [434, 171] width 317 height 52
type input "C:\fakepath\Mulan 500201251_2025_09_16_13_41_17 - Resumen TX.pdf"
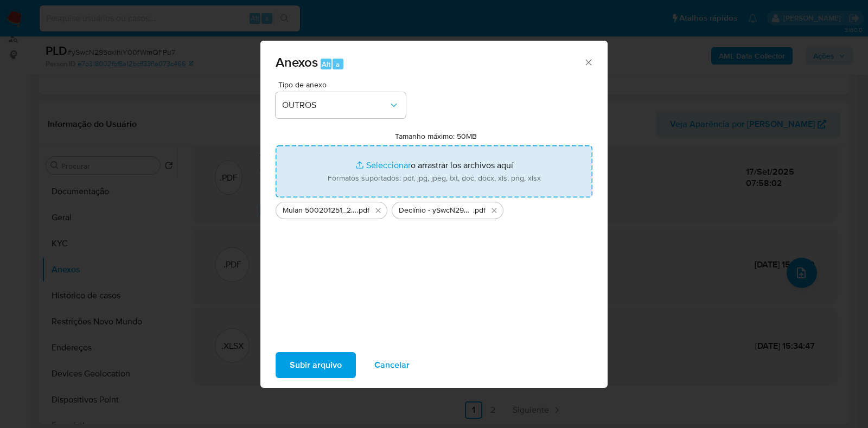
click at [333, 365] on span "Subir arquivo" at bounding box center [316, 365] width 52 height 24
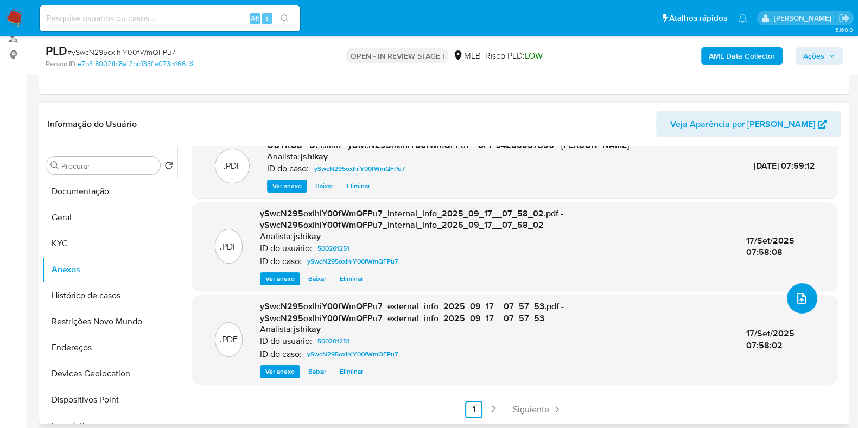
scroll to position [0, 0]
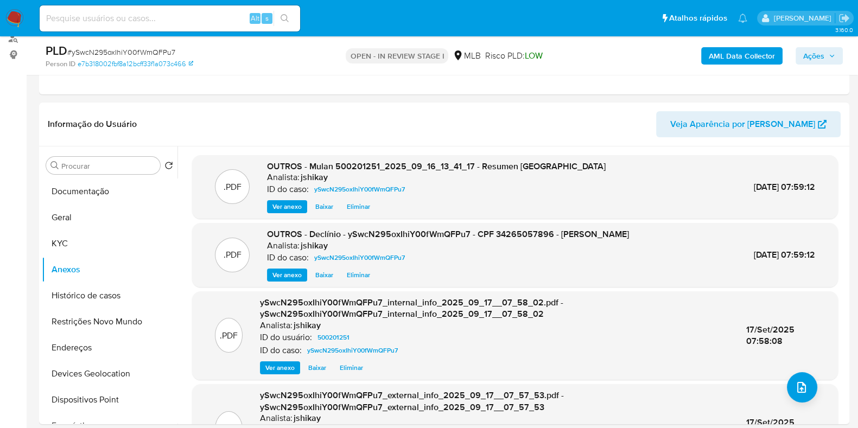
click at [834, 59] on span "Ações" at bounding box center [819, 55] width 32 height 15
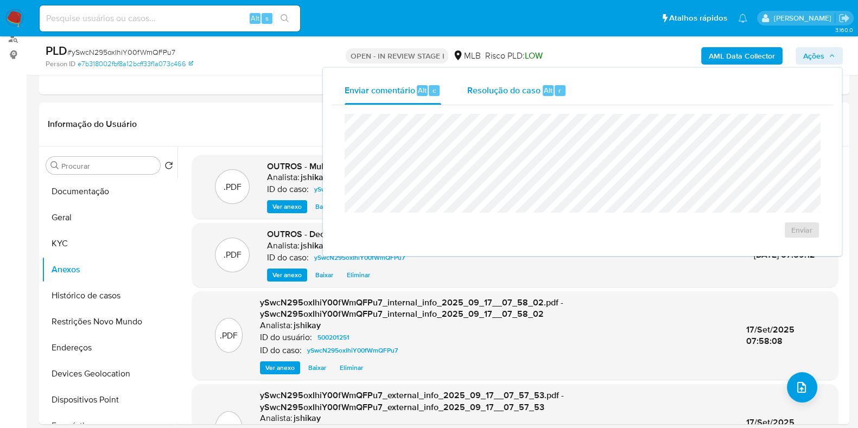
click at [517, 92] on span "Resolução do caso" at bounding box center [503, 90] width 73 height 12
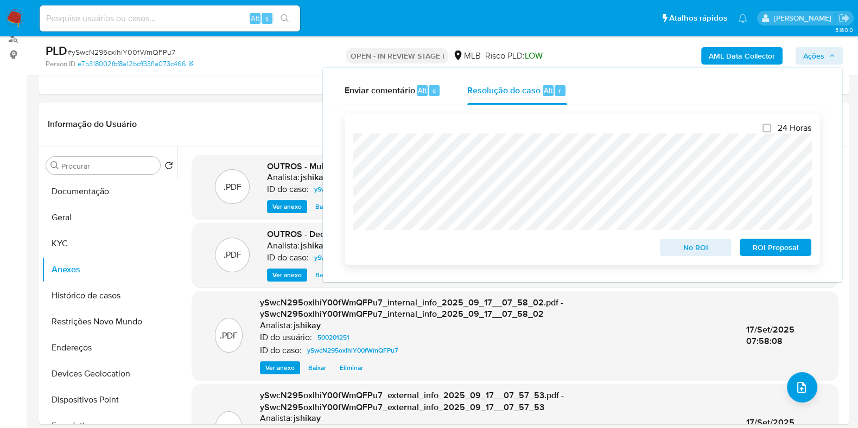
click at [677, 251] on span "No ROI" at bounding box center [695, 247] width 56 height 15
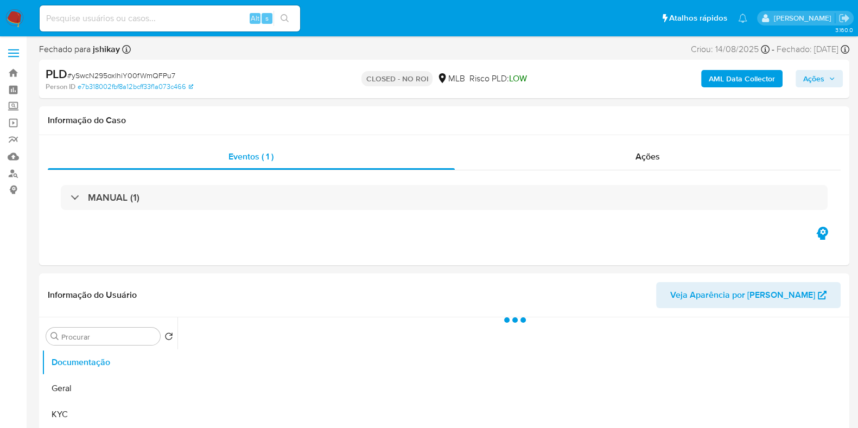
select select "10"
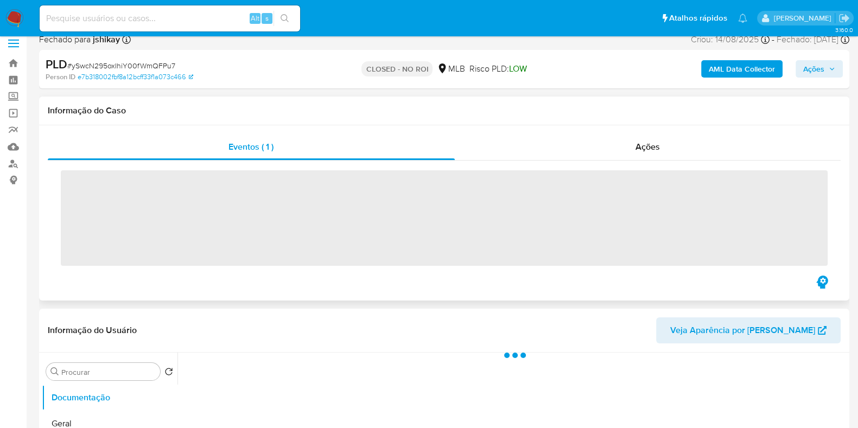
scroll to position [271, 0]
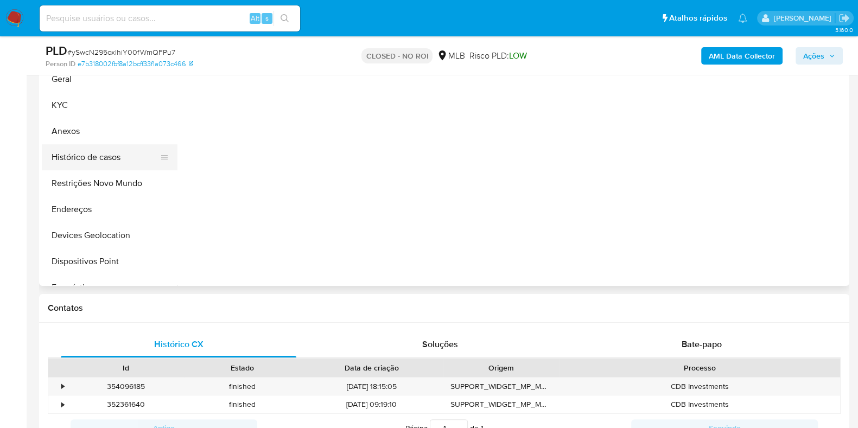
select select "10"
click at [90, 137] on button "Anexos" at bounding box center [105, 131] width 127 height 26
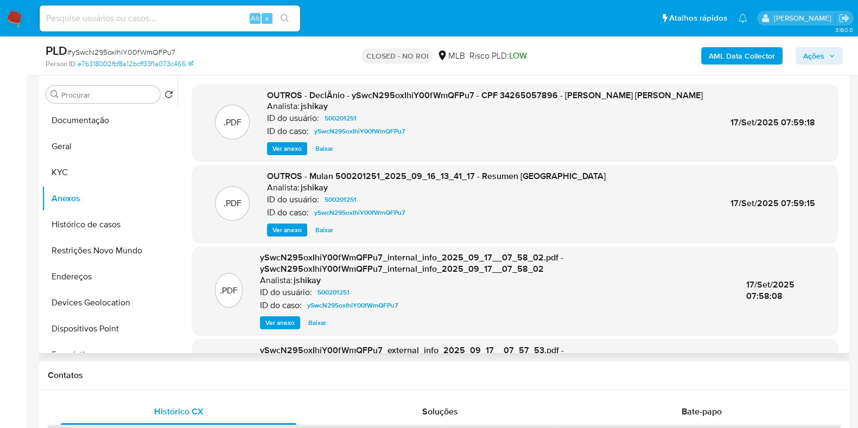
click at [285, 145] on span "Ver anexo" at bounding box center [286, 148] width 29 height 11
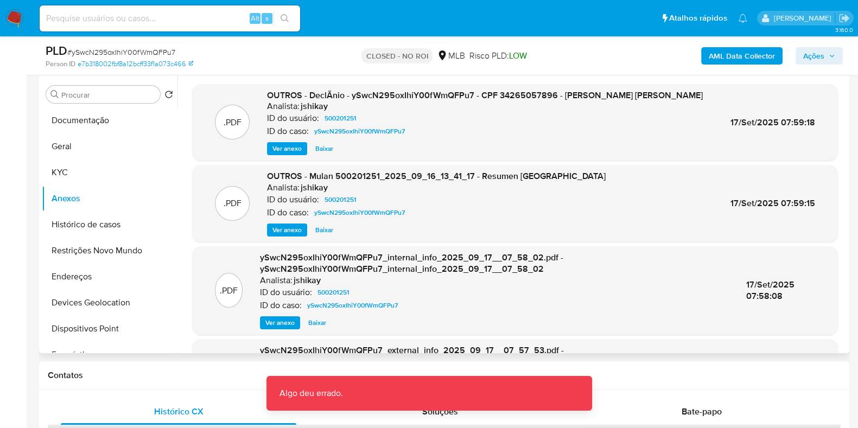
click at [285, 145] on span "Ver anexo" at bounding box center [286, 148] width 29 height 11
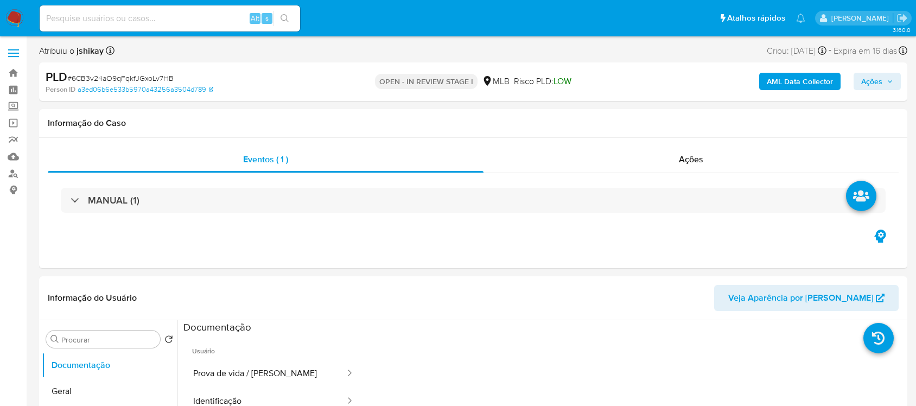
select select "10"
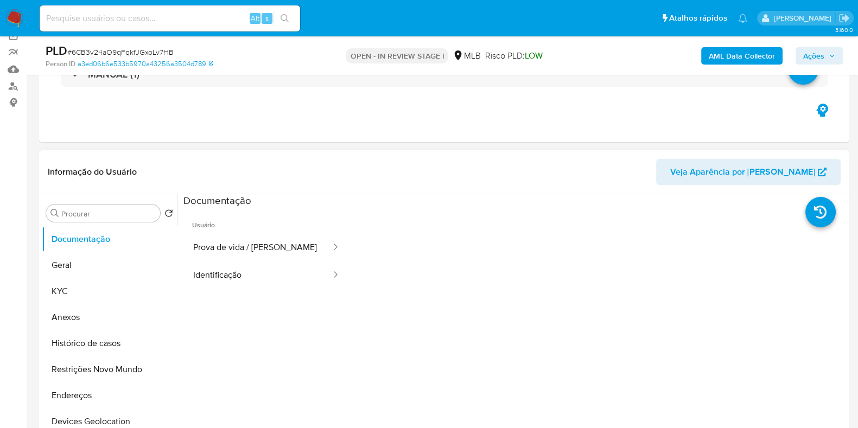
scroll to position [135, 0]
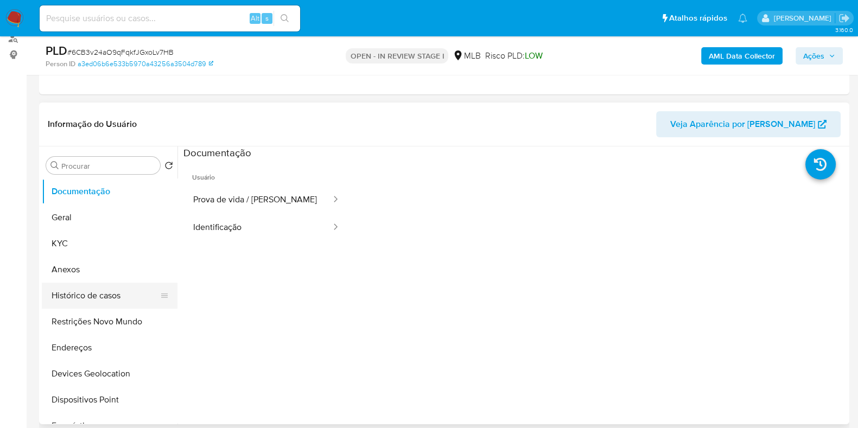
click at [66, 287] on button "Histórico de casos" at bounding box center [105, 296] width 127 height 26
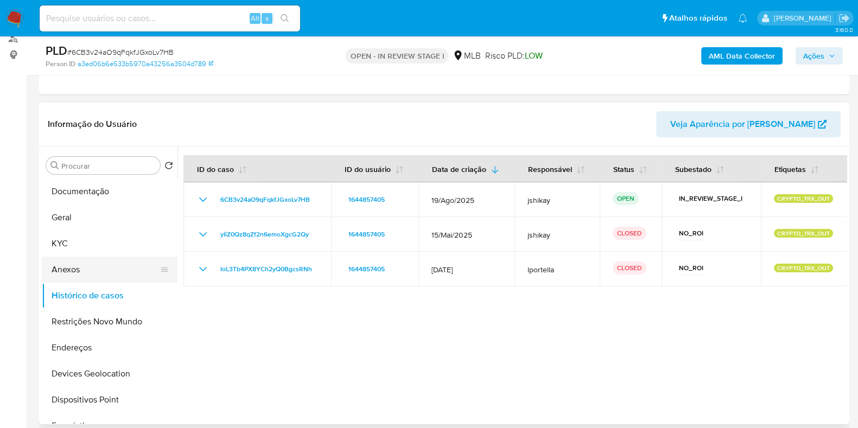
click at [94, 259] on button "Anexos" at bounding box center [105, 270] width 127 height 26
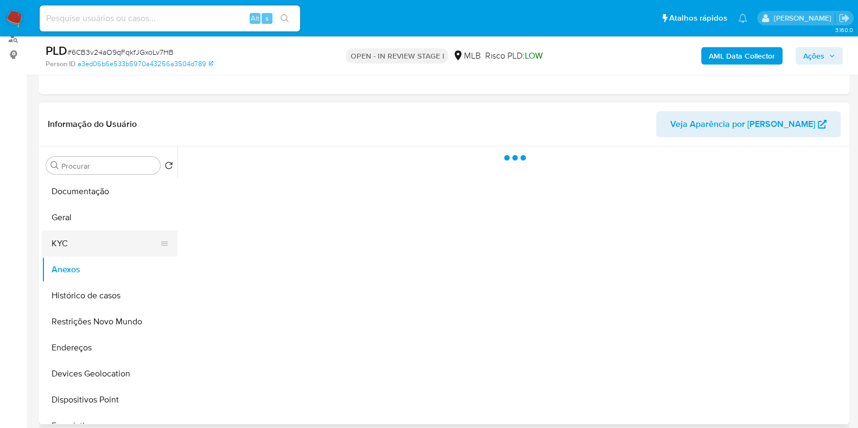
click at [100, 245] on button "KYC" at bounding box center [105, 244] width 127 height 26
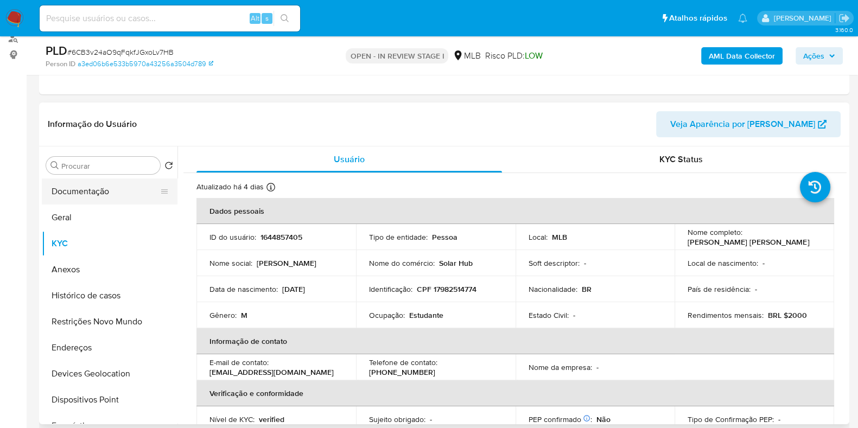
click at [113, 187] on button "Documentação" at bounding box center [105, 192] width 127 height 26
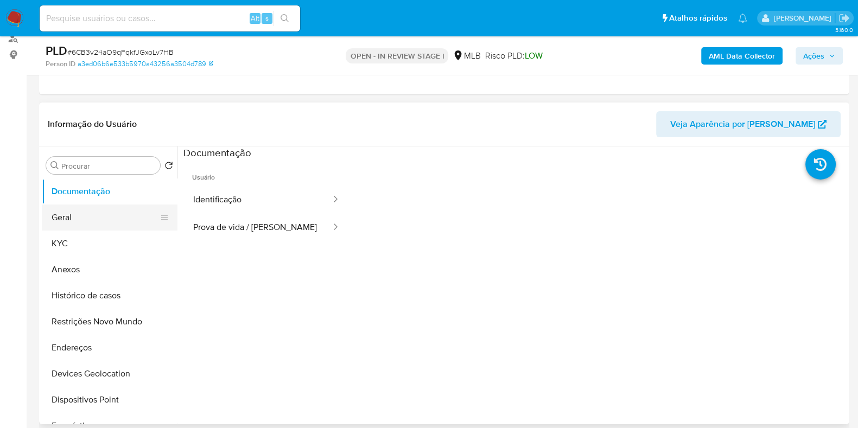
click at [91, 227] on button "Geral" at bounding box center [105, 218] width 127 height 26
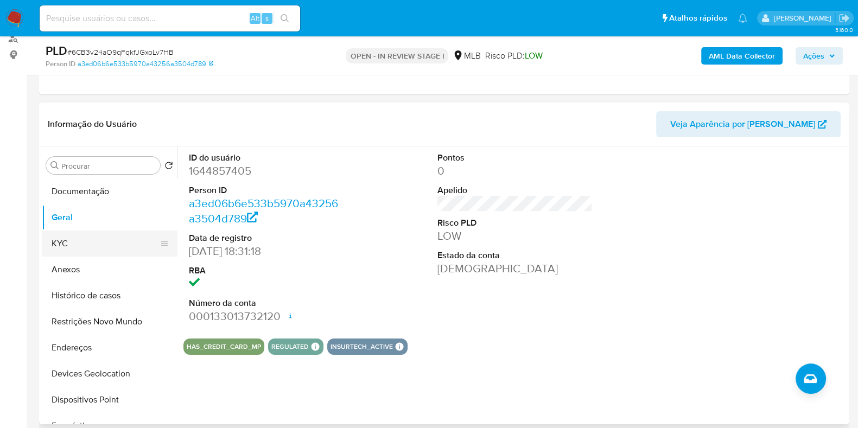
click at [61, 240] on button "KYC" at bounding box center [105, 244] width 127 height 26
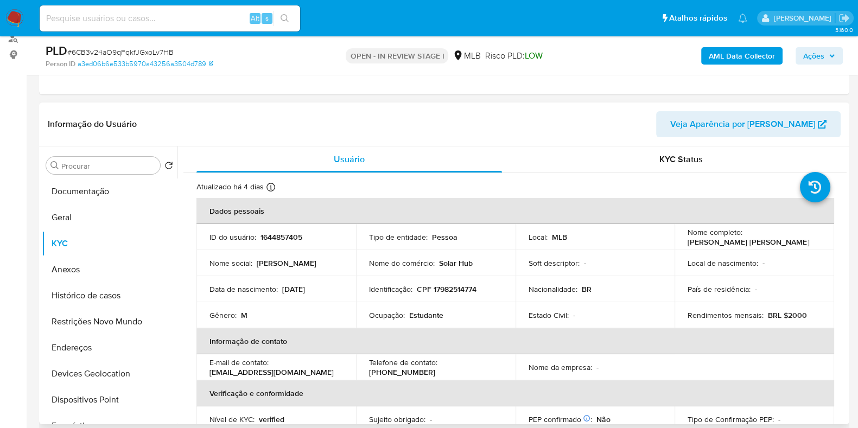
click at [429, 315] on p "Estudante" at bounding box center [426, 315] width 34 height 10
copy p "Estudante"
click at [68, 197] on button "Documentação" at bounding box center [105, 192] width 127 height 26
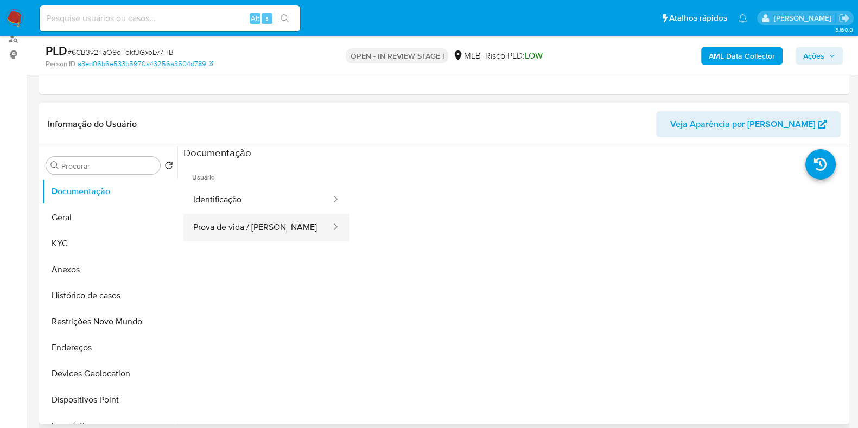
click at [252, 231] on button "Prova de vida / [PERSON_NAME]" at bounding box center [257, 228] width 149 height 28
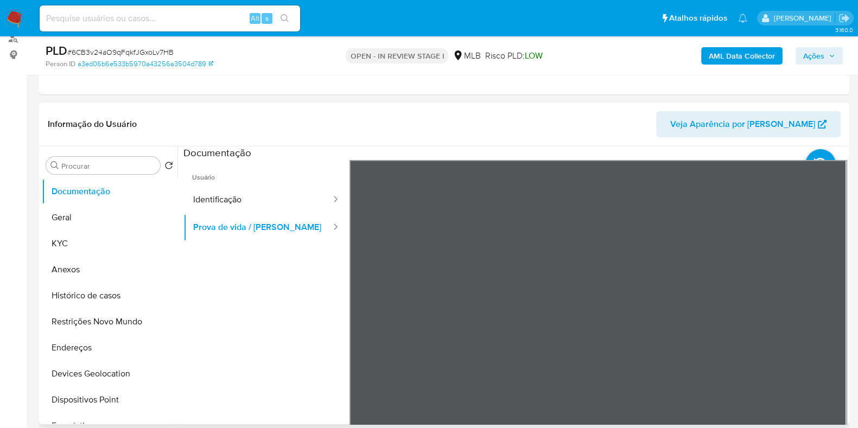
scroll to position [203, 0]
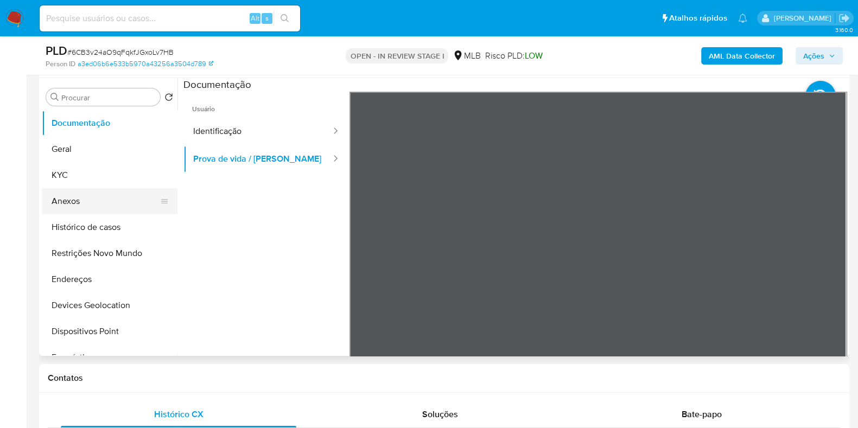
click at [109, 193] on button "Anexos" at bounding box center [105, 201] width 127 height 26
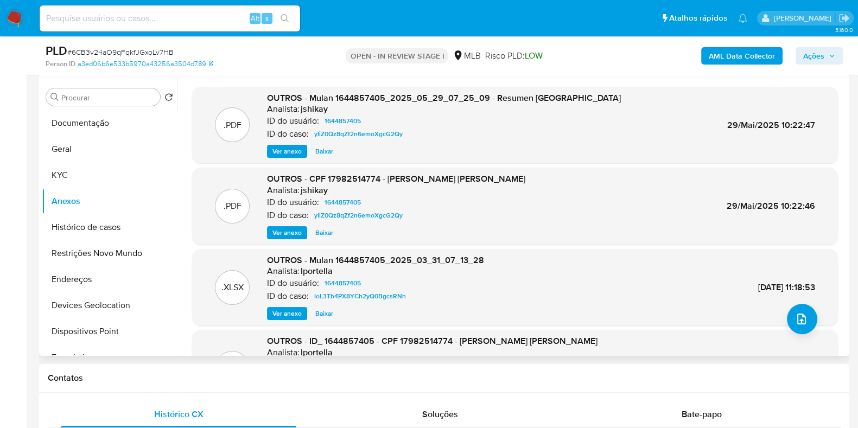
click at [288, 231] on span "Ver anexo" at bounding box center [286, 232] width 29 height 11
drag, startPoint x: 316, startPoint y: 181, endPoint x: 310, endPoint y: 177, distance: 6.3
click at [310, 177] on span "OUTROS - CPF 17982514774 - [PERSON_NAME] [PERSON_NAME]" at bounding box center [396, 179] width 258 height 12
click at [92, 123] on button "Documentação" at bounding box center [105, 123] width 127 height 26
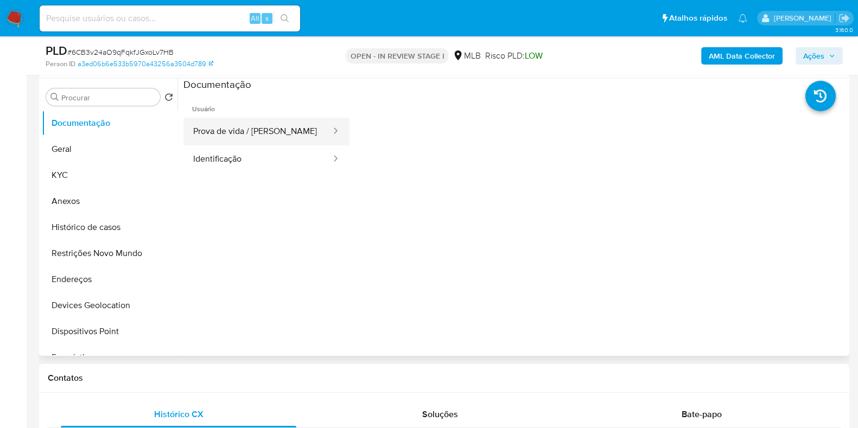
click at [272, 134] on button "Prova de vida / [PERSON_NAME]" at bounding box center [257, 132] width 149 height 28
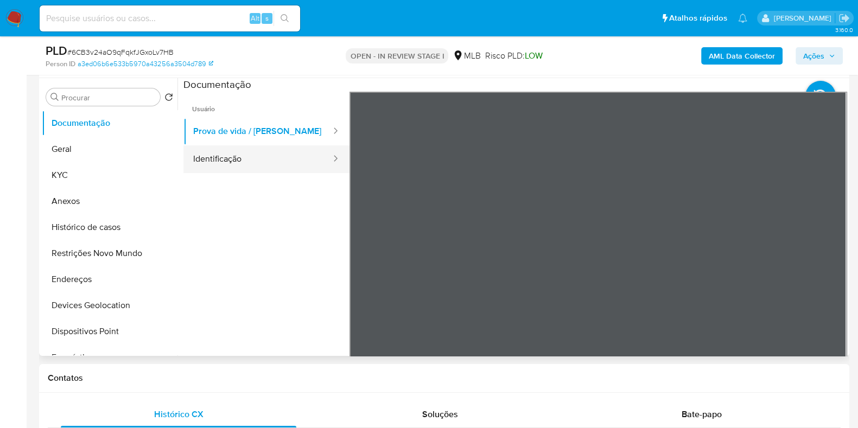
click at [251, 161] on button "Identificação" at bounding box center [257, 159] width 149 height 28
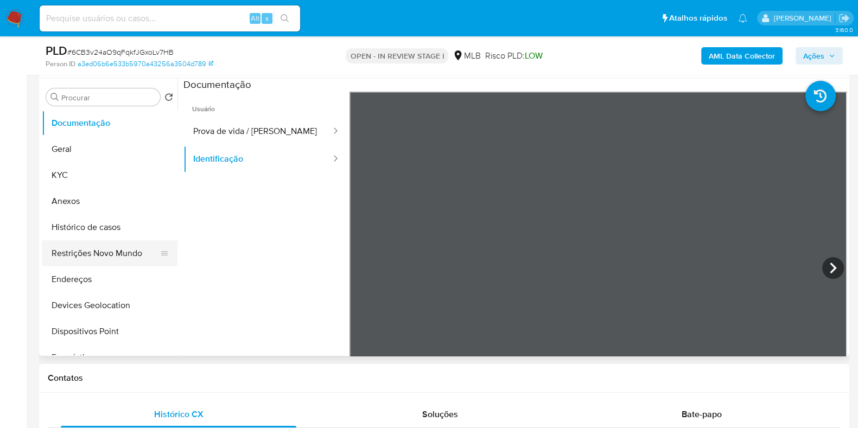
click at [104, 258] on button "Restrições Novo Mundo" at bounding box center [105, 253] width 127 height 26
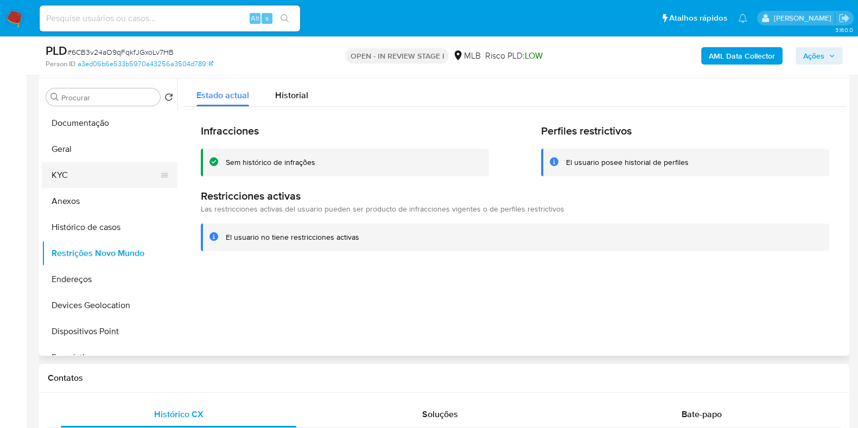
click at [90, 183] on button "KYC" at bounding box center [105, 175] width 127 height 26
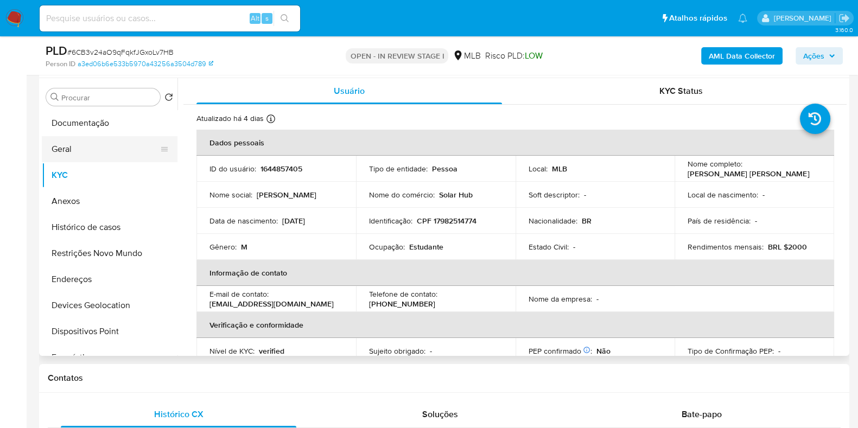
click at [86, 143] on button "Geral" at bounding box center [105, 149] width 127 height 26
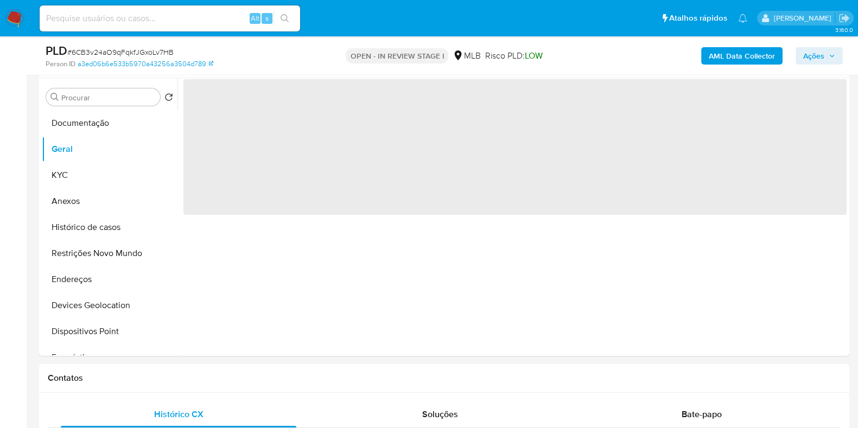
scroll to position [174, 0]
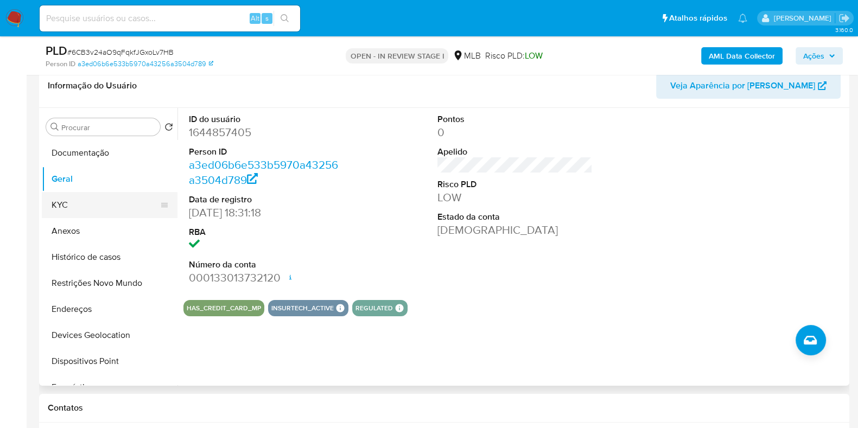
click at [95, 209] on button "KYC" at bounding box center [105, 205] width 127 height 26
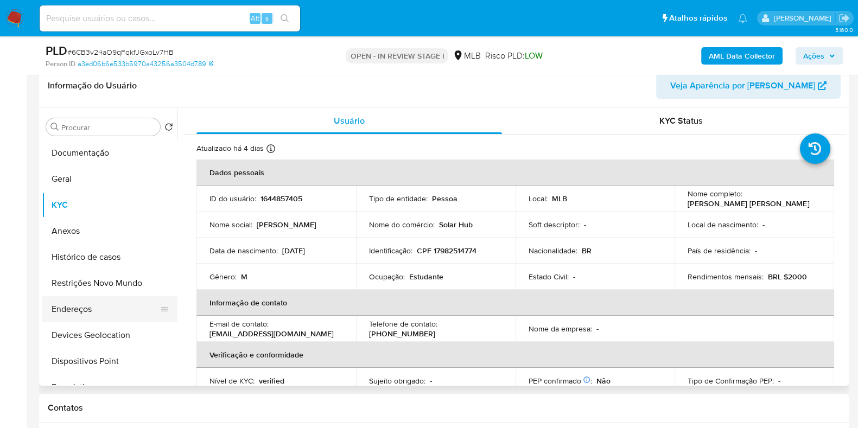
click at [115, 306] on button "Endereços" at bounding box center [105, 309] width 127 height 26
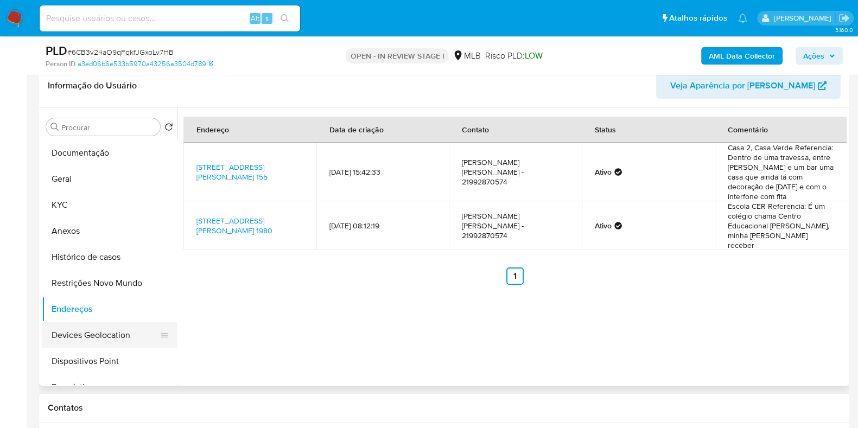
click at [92, 325] on button "Devices Geolocation" at bounding box center [105, 335] width 127 height 26
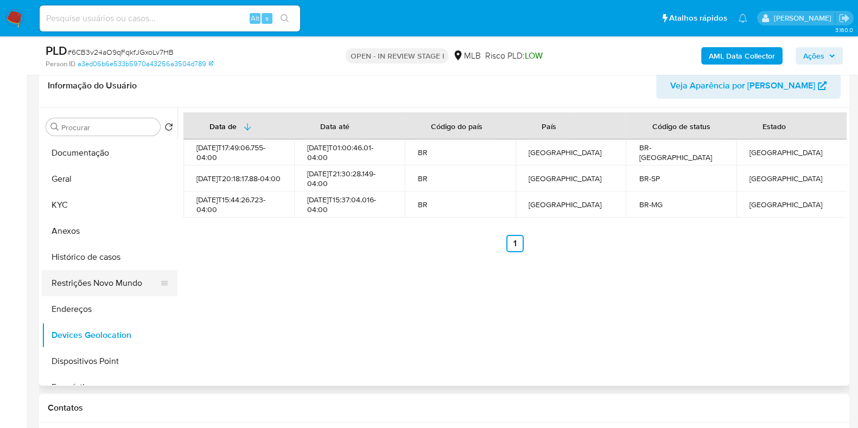
click at [87, 281] on button "Restrições Novo Mundo" at bounding box center [105, 283] width 127 height 26
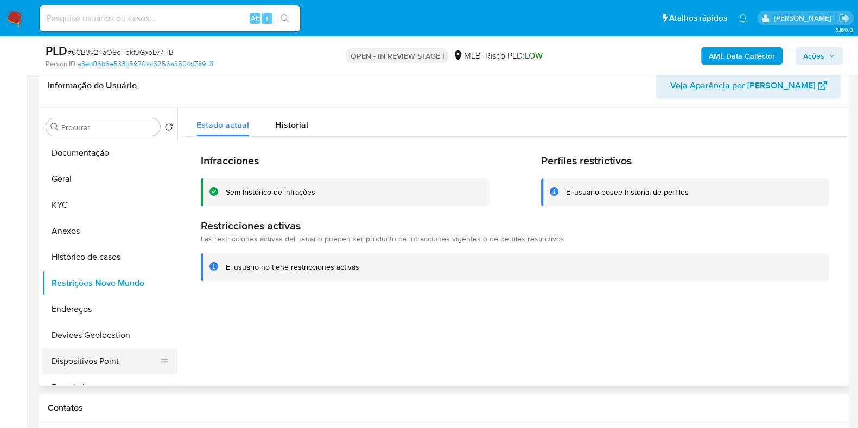
drag, startPoint x: 77, startPoint y: 355, endPoint x: 82, endPoint y: 354, distance: 6.0
click at [77, 355] on button "Dispositivos Point" at bounding box center [105, 361] width 127 height 26
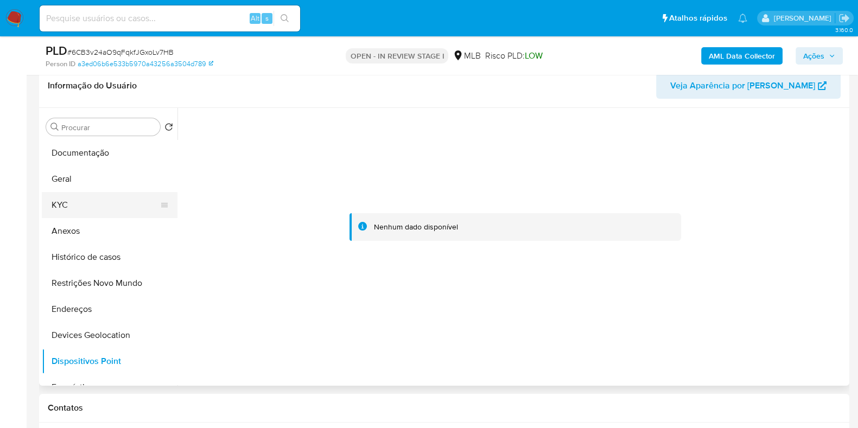
click at [62, 207] on button "KYC" at bounding box center [105, 205] width 127 height 26
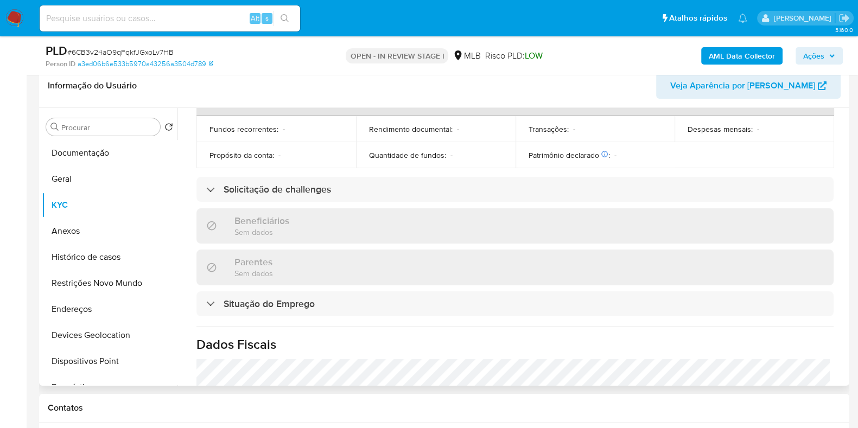
scroll to position [482, 0]
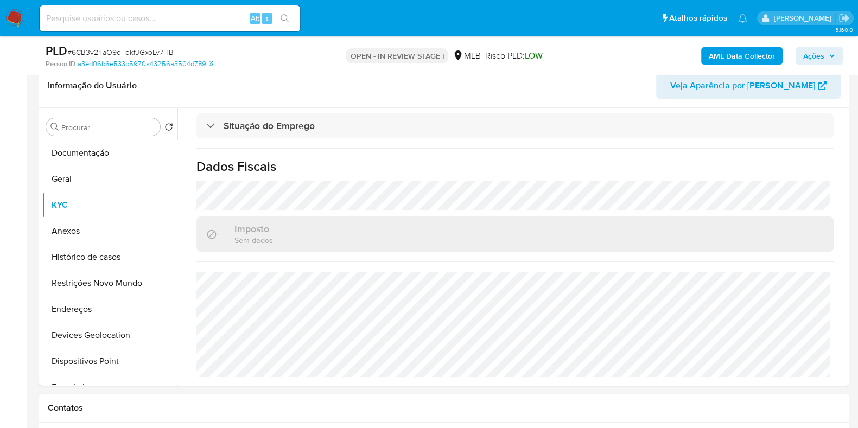
click at [703, 52] on button "AML Data Collector" at bounding box center [741, 55] width 81 height 17
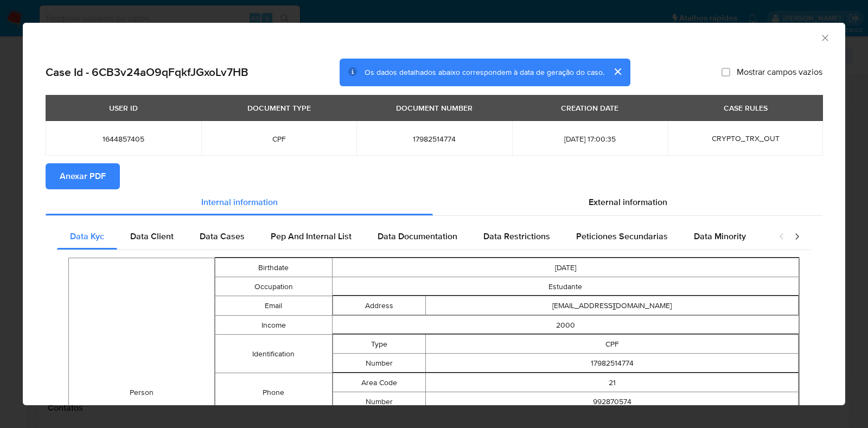
click at [615, 180] on section "Anexar PDF" at bounding box center [434, 176] width 777 height 26
click at [621, 208] on span "External information" at bounding box center [628, 202] width 79 height 12
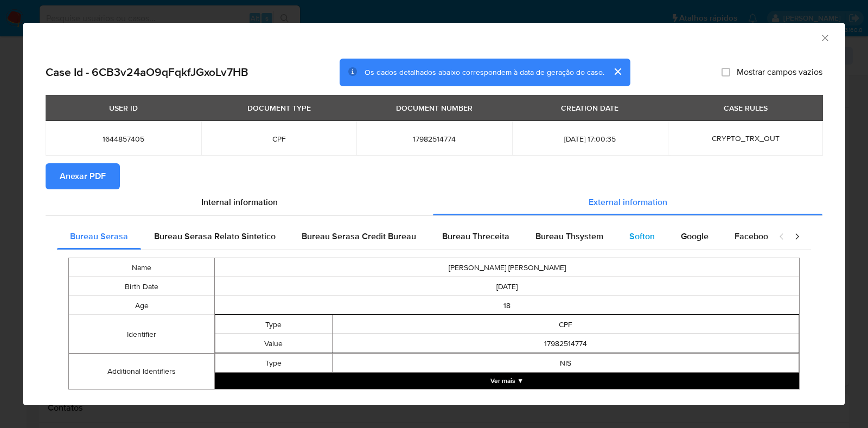
click at [631, 232] on span "Softon" at bounding box center [642, 236] width 26 height 12
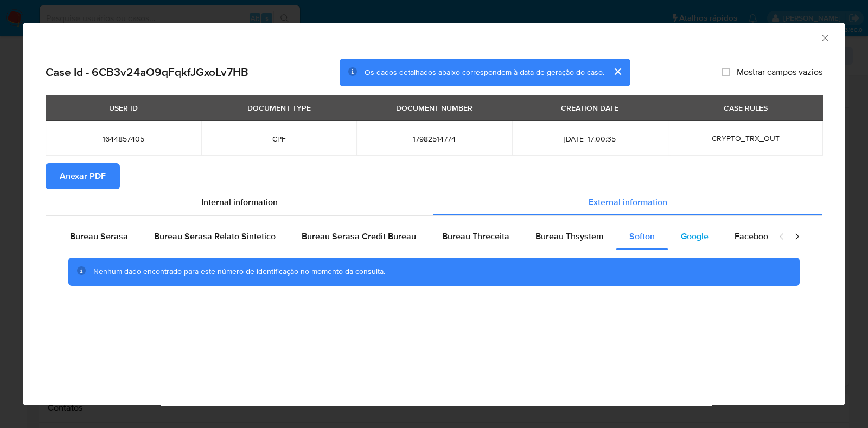
click at [681, 241] on span "Google" at bounding box center [695, 236] width 28 height 12
click at [572, 240] on span "Bureau Thsystem" at bounding box center [570, 236] width 68 height 12
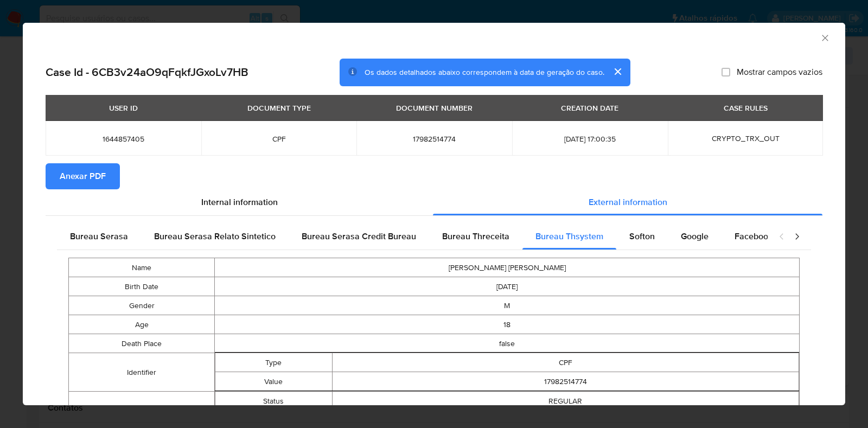
click at [72, 169] on span "Anexar PDF" at bounding box center [83, 176] width 46 height 24
click at [320, 202] on div "Internal information" at bounding box center [239, 202] width 387 height 26
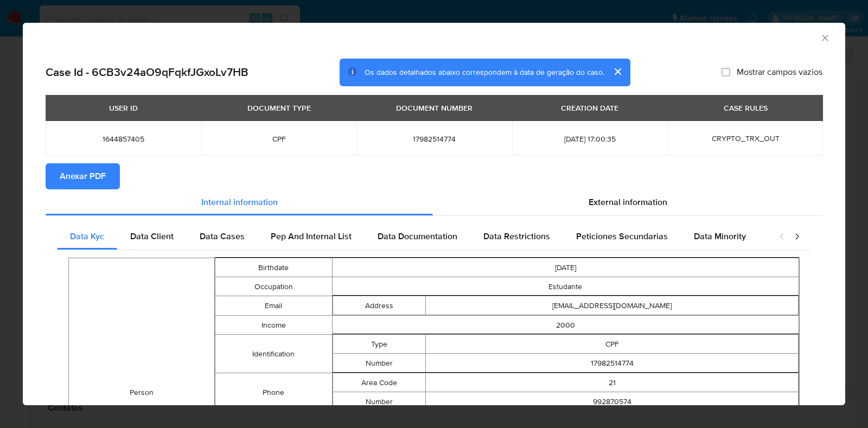
click at [820, 39] on icon "Fechar a janela" at bounding box center [825, 38] width 11 height 11
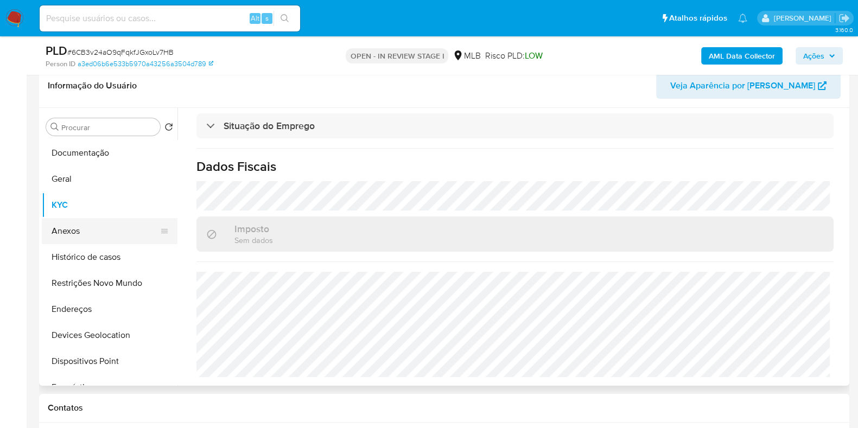
click at [85, 233] on button "Anexos" at bounding box center [105, 231] width 127 height 26
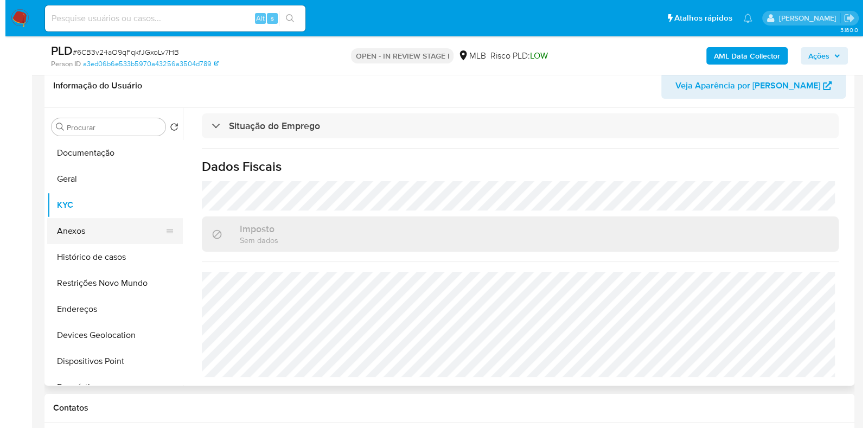
scroll to position [0, 0]
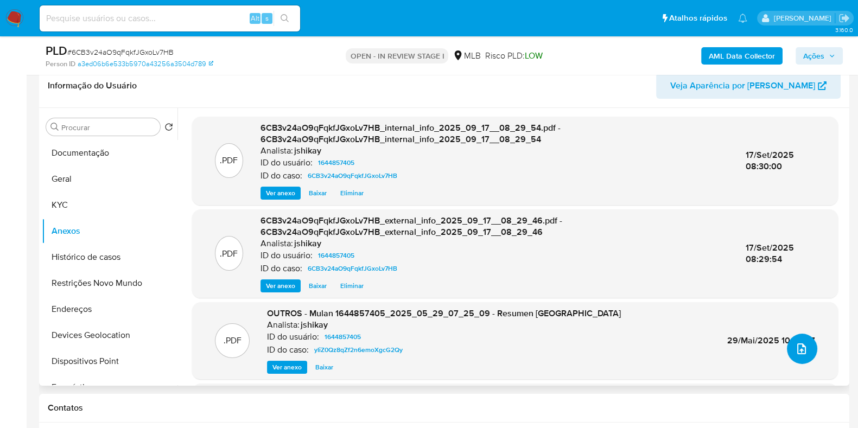
click at [800, 358] on button "upload-file" at bounding box center [802, 349] width 30 height 30
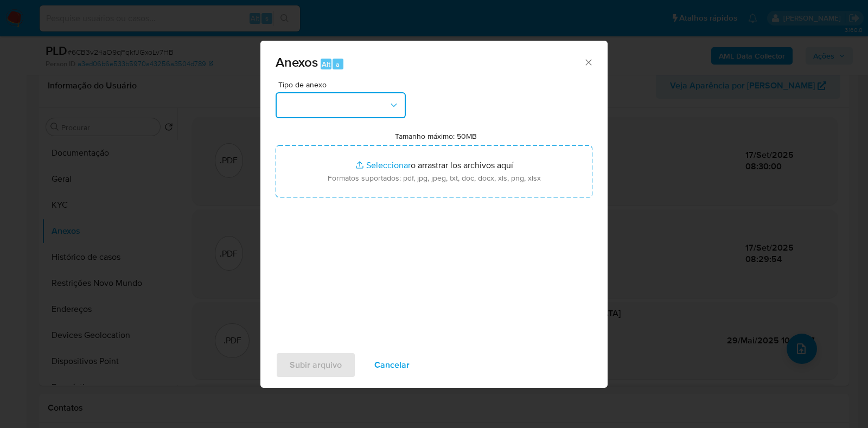
click at [366, 100] on button "button" at bounding box center [341, 105] width 130 height 26
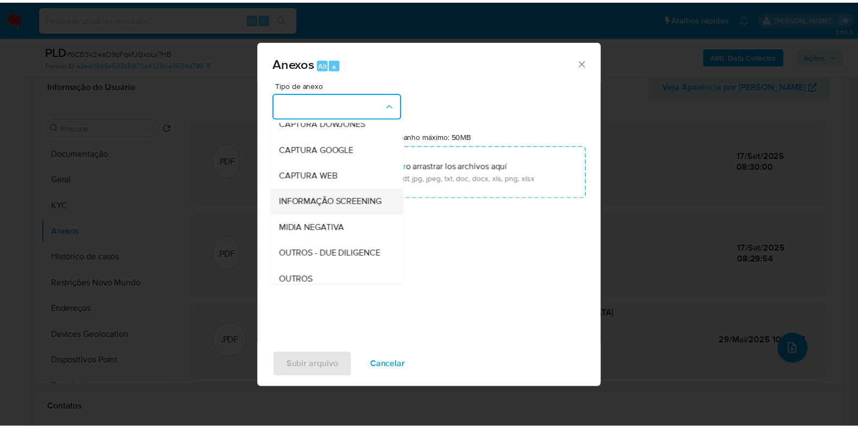
scroll to position [67, 0]
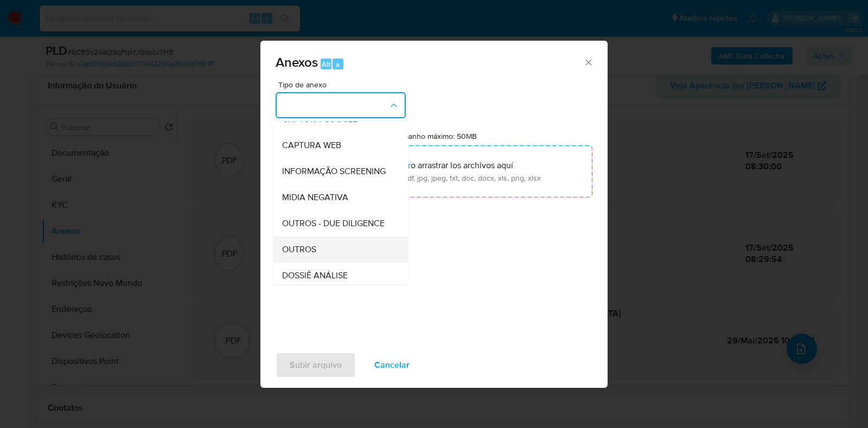
click at [321, 263] on div "OUTROS" at bounding box center [337, 250] width 111 height 26
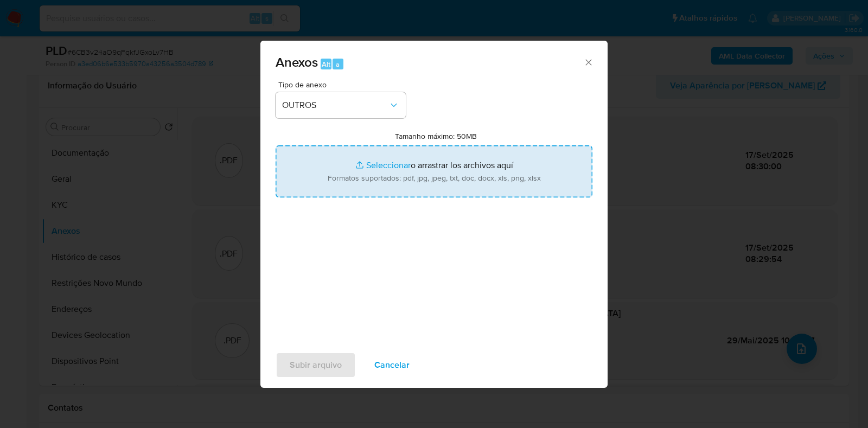
click at [351, 169] on input "Tamanho máximo: 50MB Seleccionar archivos" at bounding box center [434, 171] width 317 height 52
type input "C:\fakepath\Declínio - 6CB3v24aO9qFqkfJGxoLv7HB - CPF 17982514774 - FERNANDO OS…"
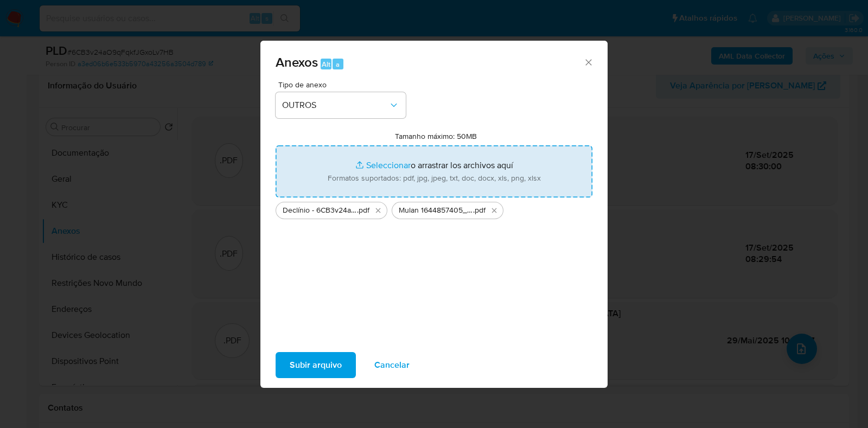
click at [332, 364] on span "Subir arquivo" at bounding box center [316, 365] width 52 height 24
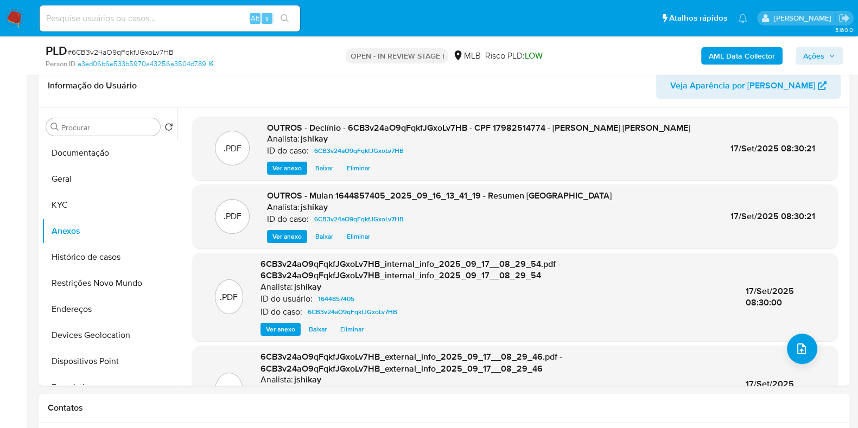
click at [833, 54] on icon "button" at bounding box center [831, 56] width 7 height 7
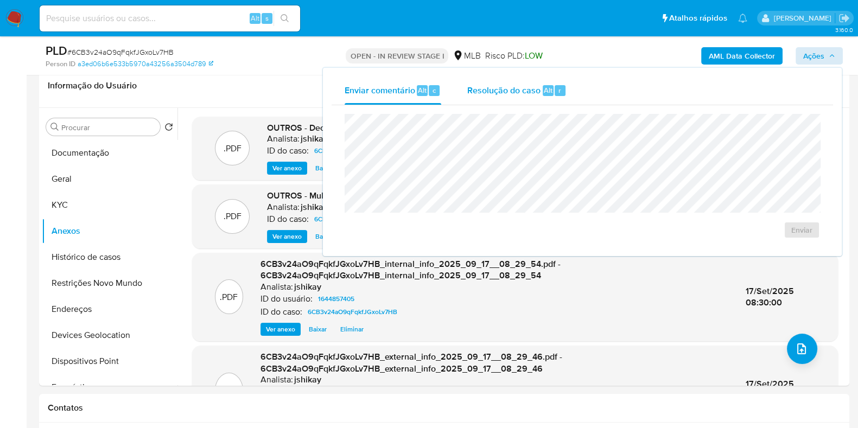
click at [491, 93] on span "Resolução do caso" at bounding box center [503, 90] width 73 height 12
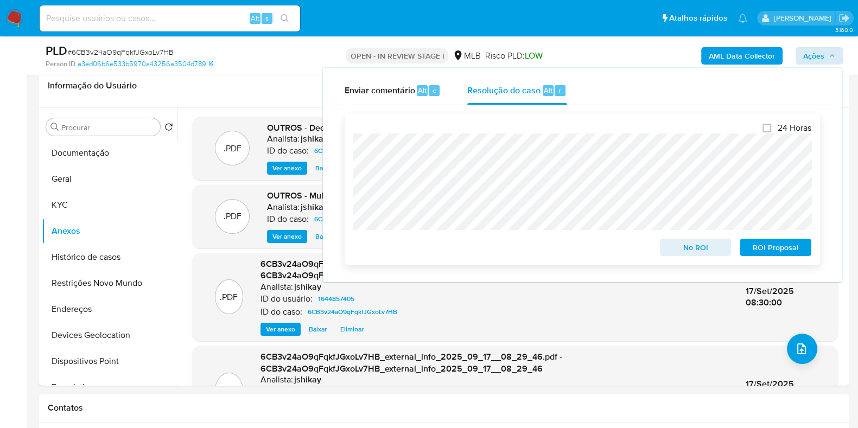
click at [672, 245] on span "No ROI" at bounding box center [695, 247] width 56 height 15
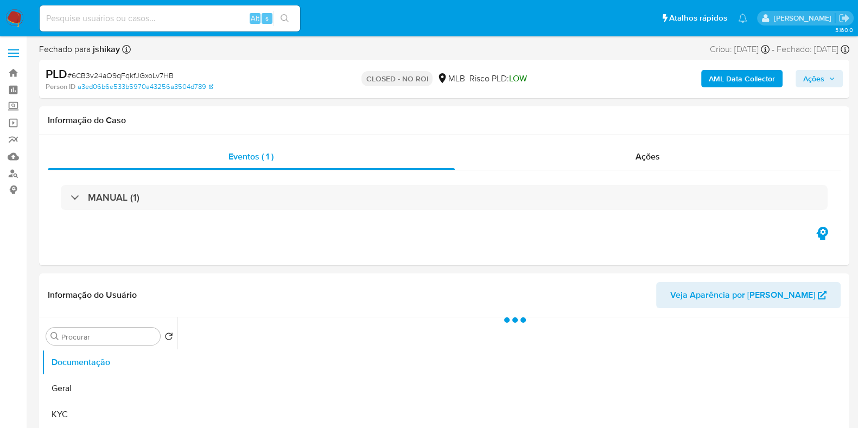
select select "10"
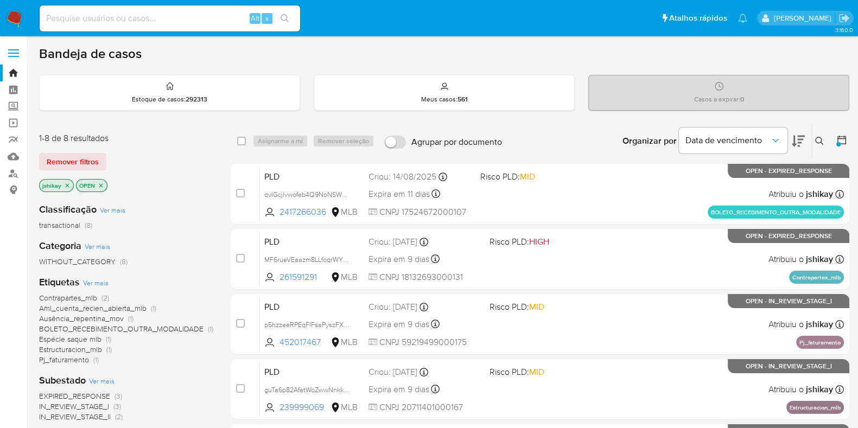
scroll to position [67, 0]
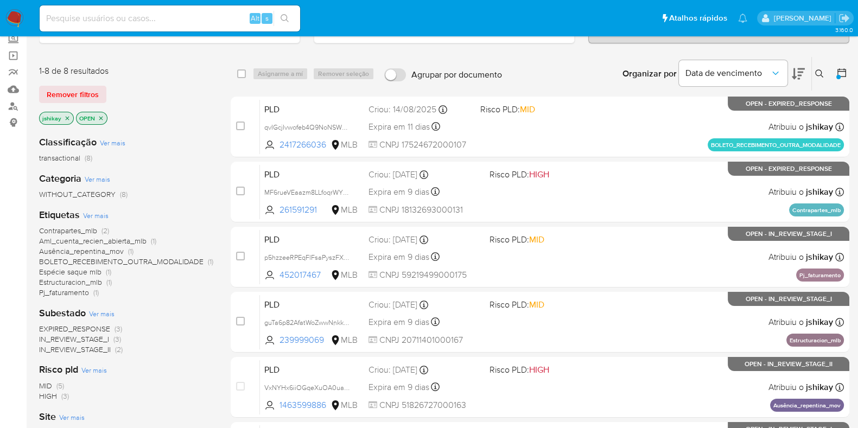
click at [67, 115] on icon "close-filter" at bounding box center [67, 118] width 7 height 7
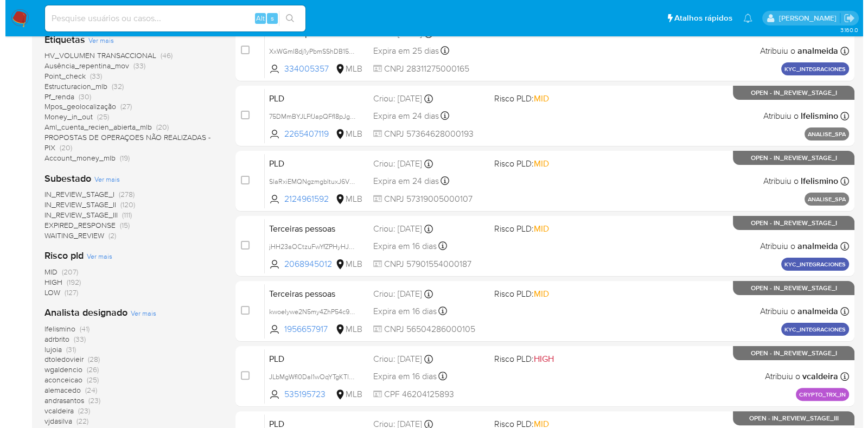
scroll to position [339, 0]
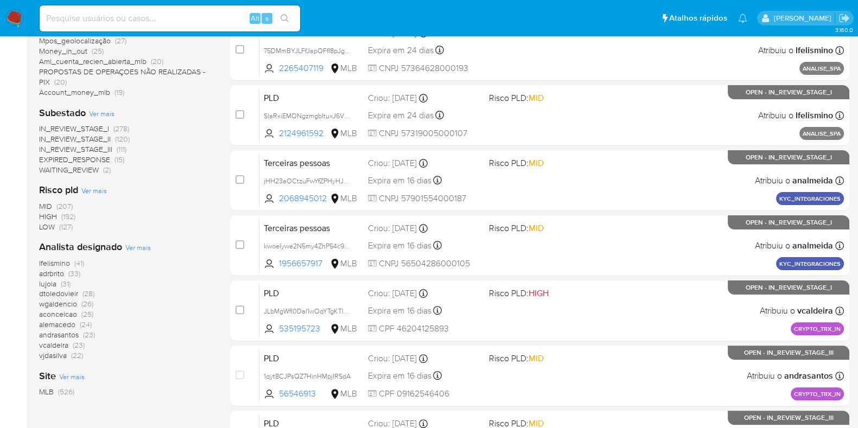
click at [136, 246] on span "Ver mais" at bounding box center [138, 248] width 26 height 10
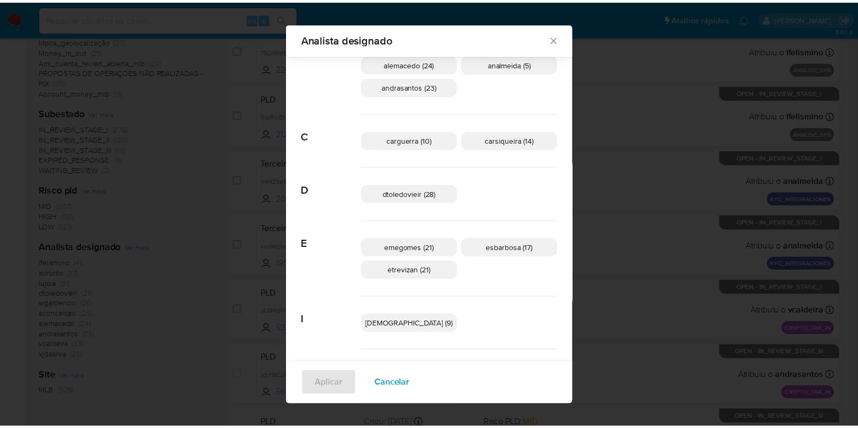
scroll to position [127, 0]
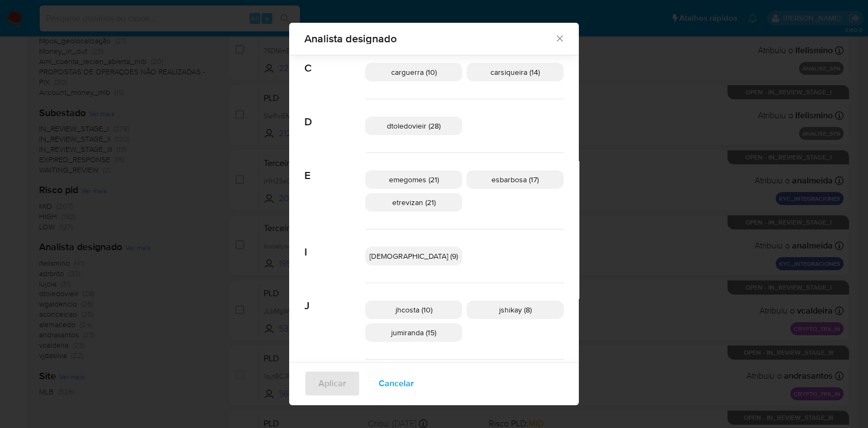
click at [646, 253] on div "Analista designado Buscar A aconceicao (25) adrbrito (33) alemacedo (24) analme…" at bounding box center [434, 214] width 868 height 428
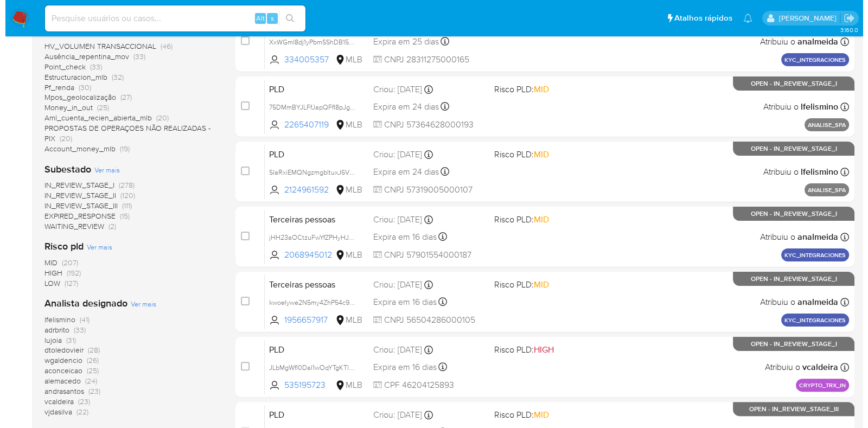
scroll to position [407, 0]
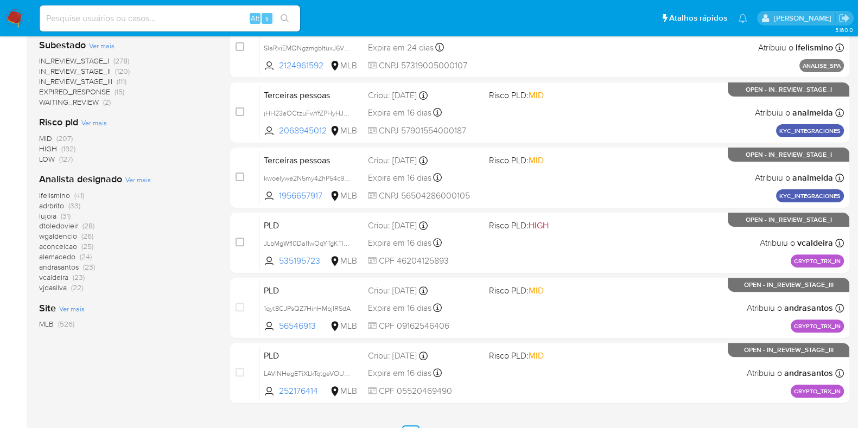
click at [131, 182] on span "Ver mais" at bounding box center [138, 180] width 26 height 10
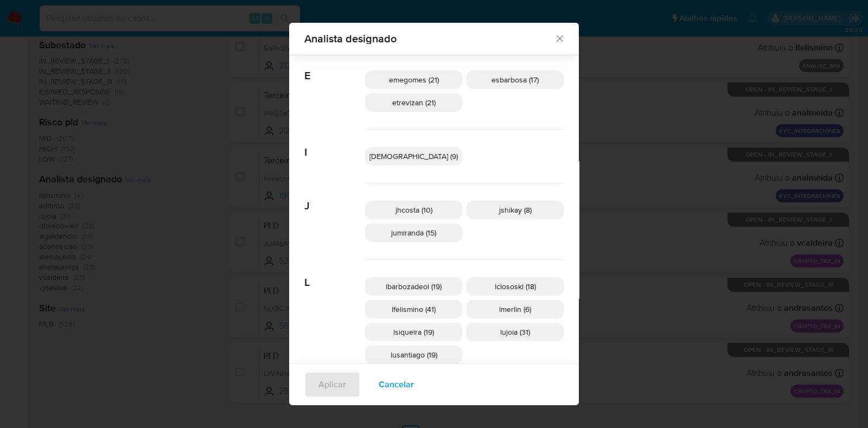
scroll to position [263, 0]
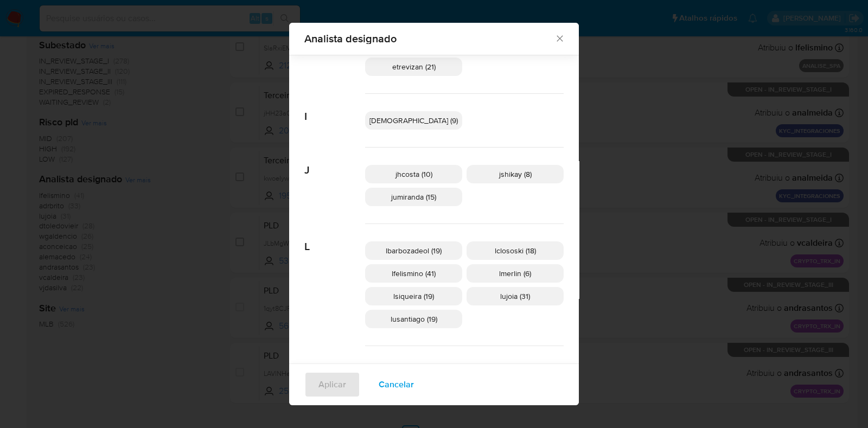
click at [499, 169] on span "jshikay (8)" at bounding box center [515, 174] width 33 height 11
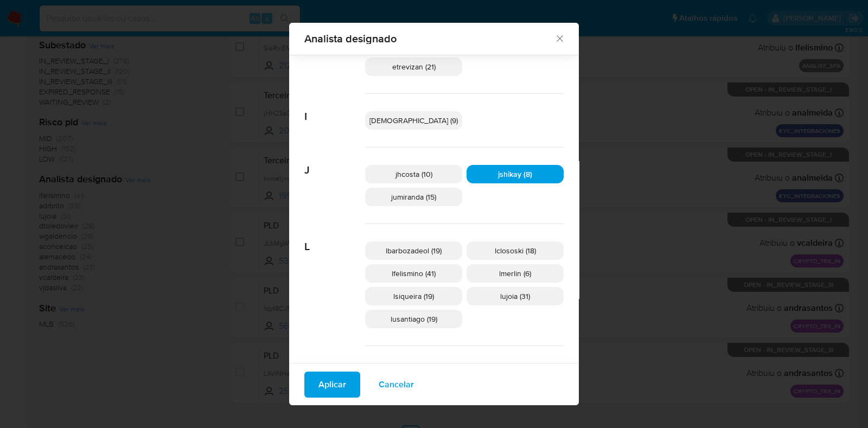
click at [345, 387] on button "Aplicar" at bounding box center [332, 385] width 56 height 26
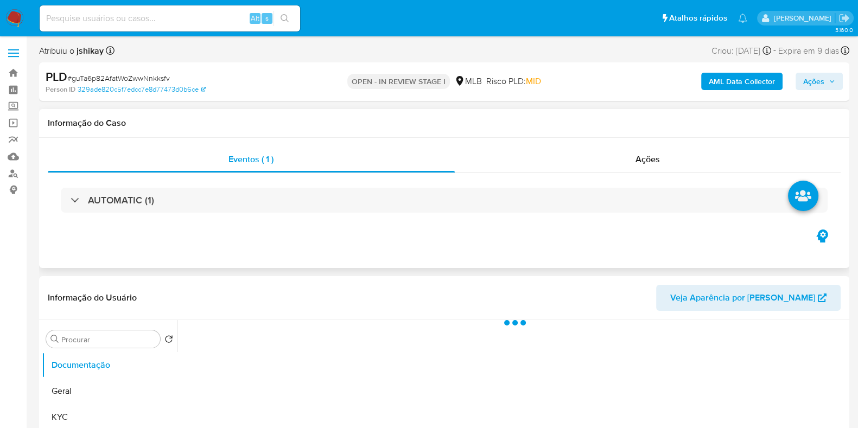
select select "10"
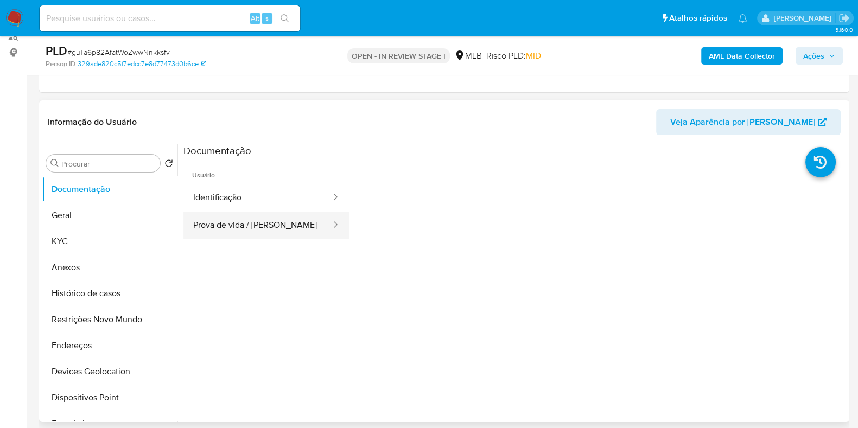
scroll to position [203, 0]
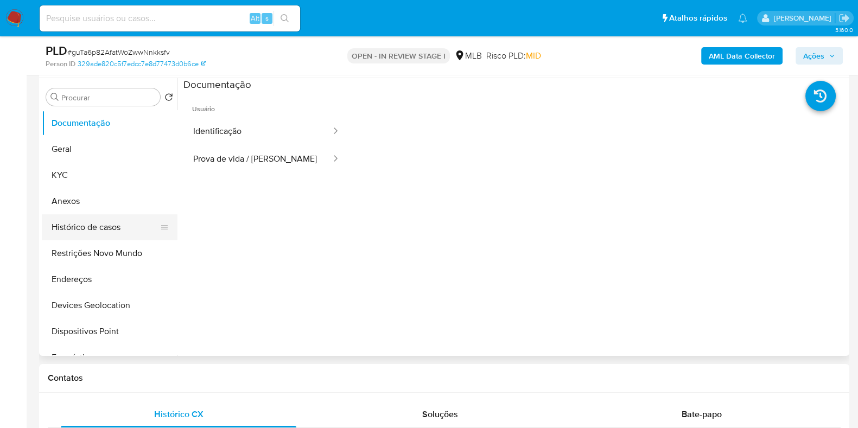
click at [106, 218] on button "Histórico de casos" at bounding box center [105, 227] width 127 height 26
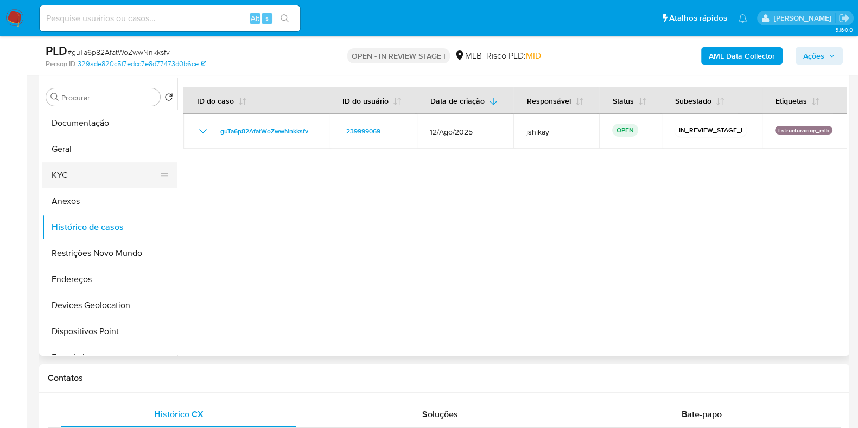
click at [94, 173] on button "KYC" at bounding box center [105, 175] width 127 height 26
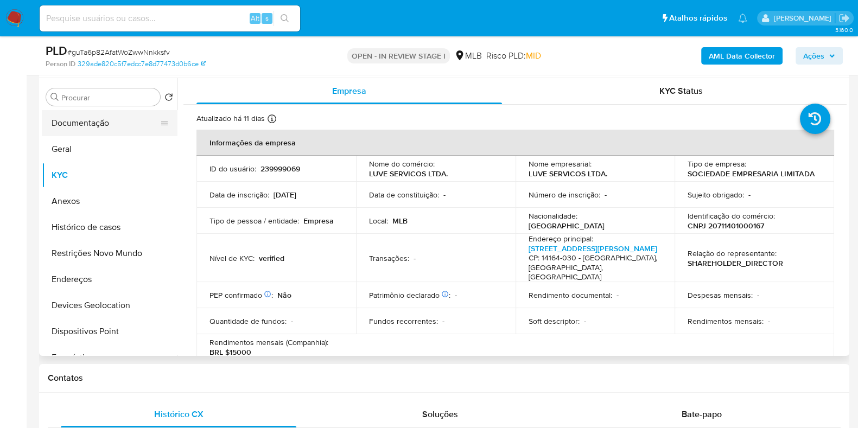
click at [74, 125] on button "Documentação" at bounding box center [105, 123] width 127 height 26
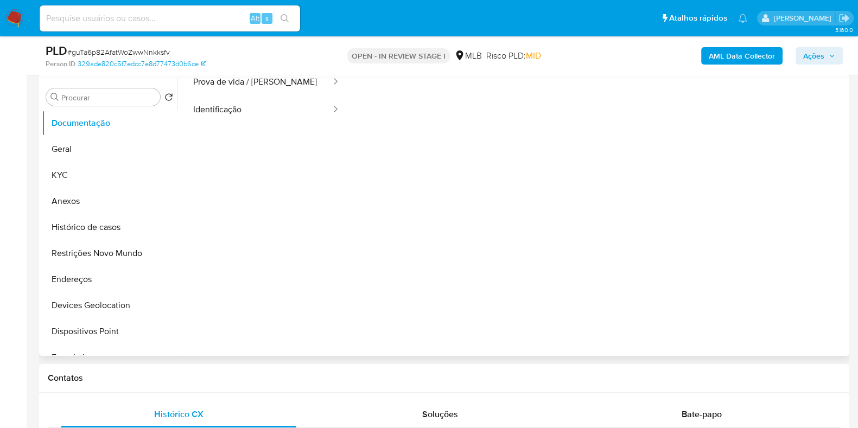
scroll to position [88, 0]
click at [83, 254] on button "Restrições Novo Mundo" at bounding box center [105, 253] width 127 height 26
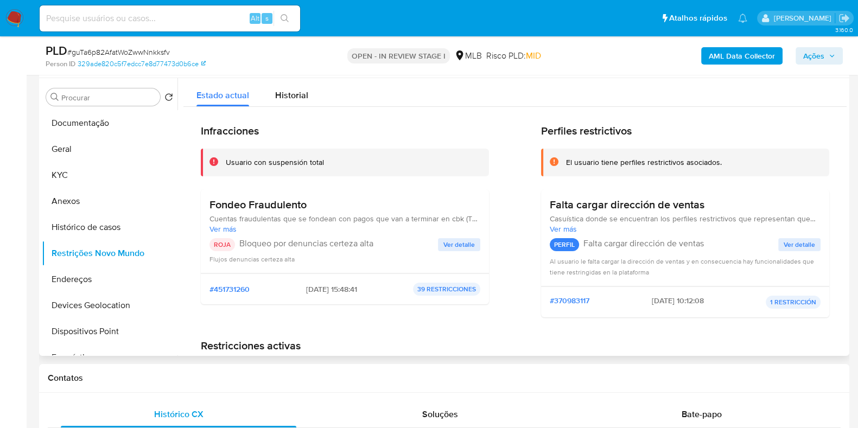
scroll to position [67, 0]
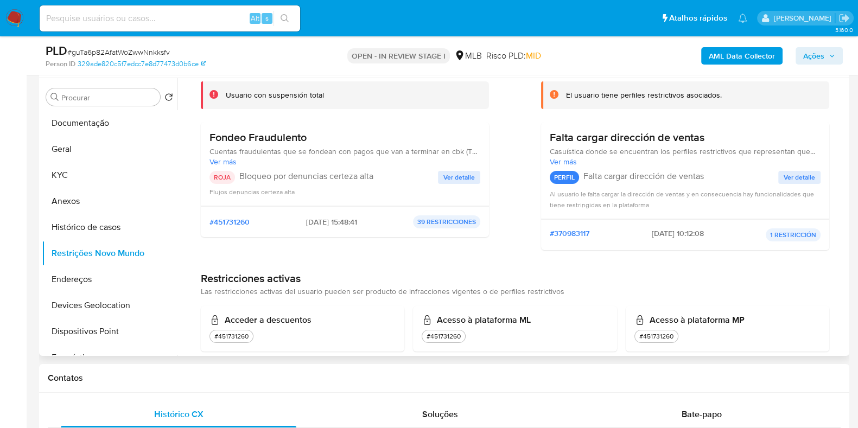
click at [458, 177] on span "Ver detalle" at bounding box center [458, 177] width 31 height 11
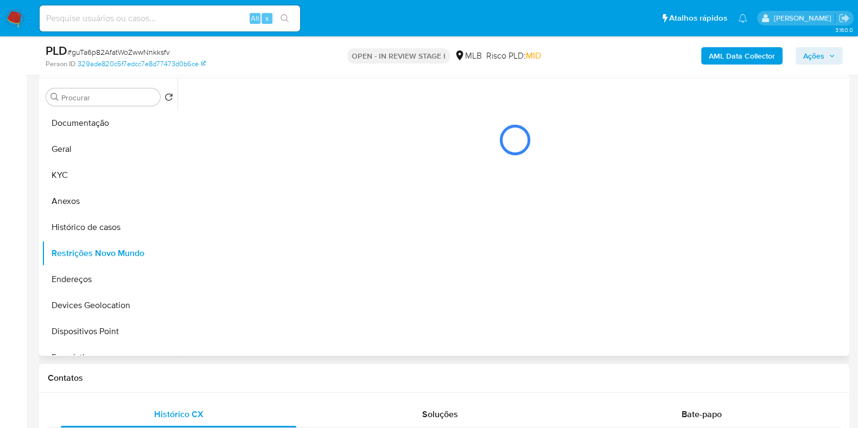
scroll to position [0, 0]
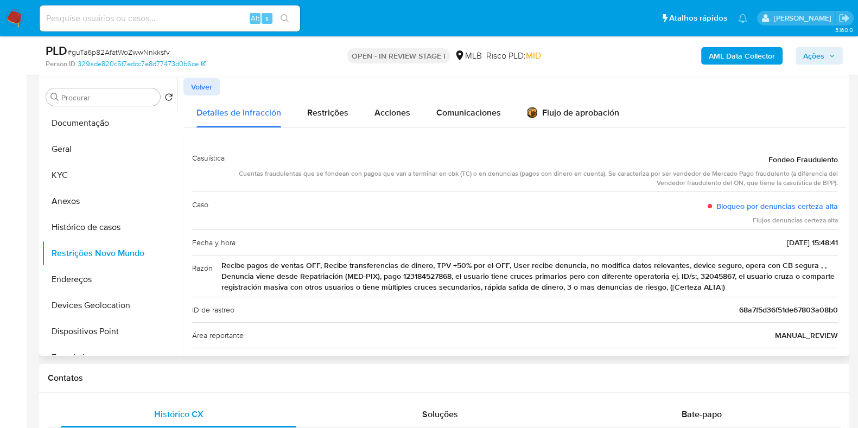
click at [307, 275] on span "Recibe pagos de ventas OFF, Recibe transferencias de dinero, TPV +50% por el OF…" at bounding box center [529, 276] width 616 height 33
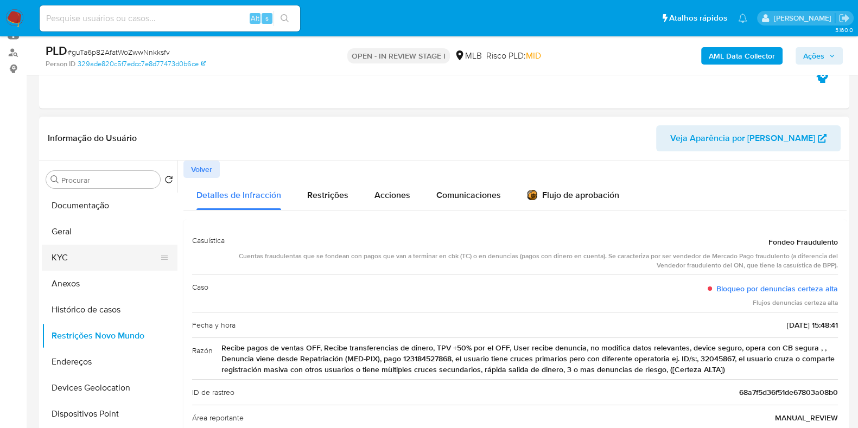
click at [77, 251] on button "KYC" at bounding box center [105, 258] width 127 height 26
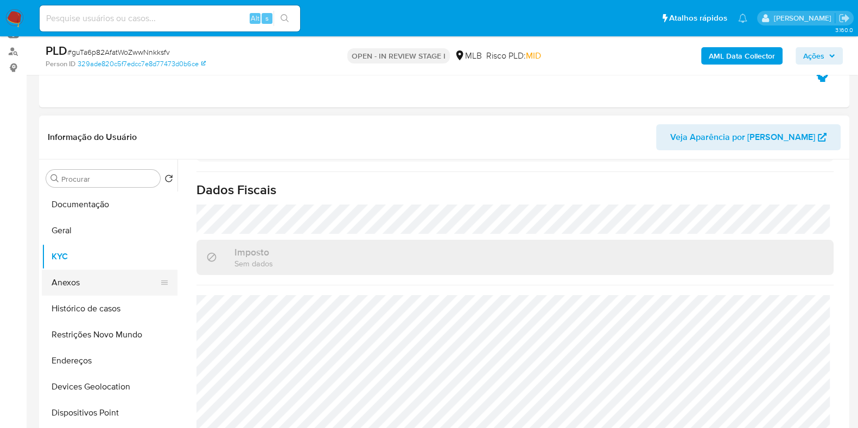
scroll to position [189, 0]
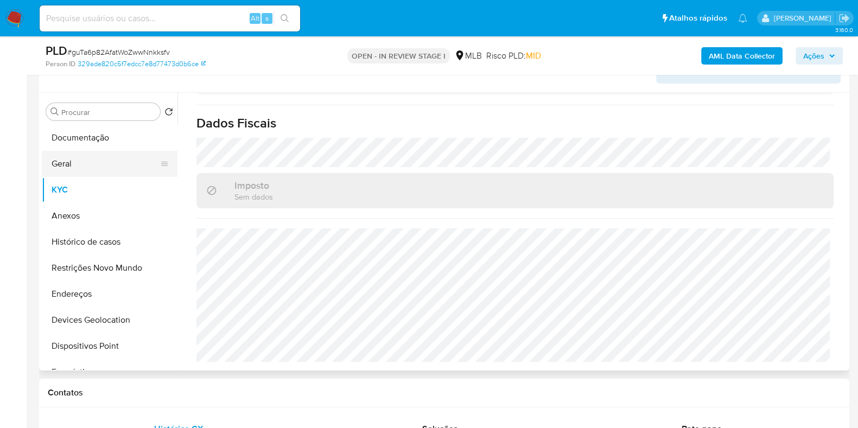
click at [90, 164] on button "Geral" at bounding box center [105, 164] width 127 height 26
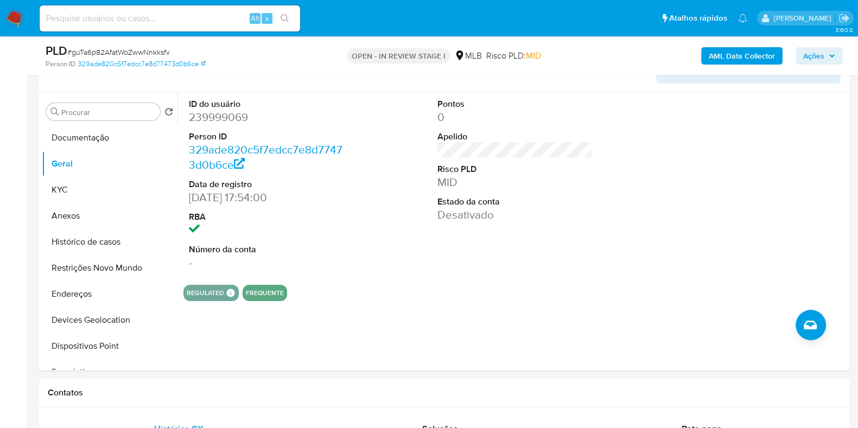
scroll to position [160, 0]
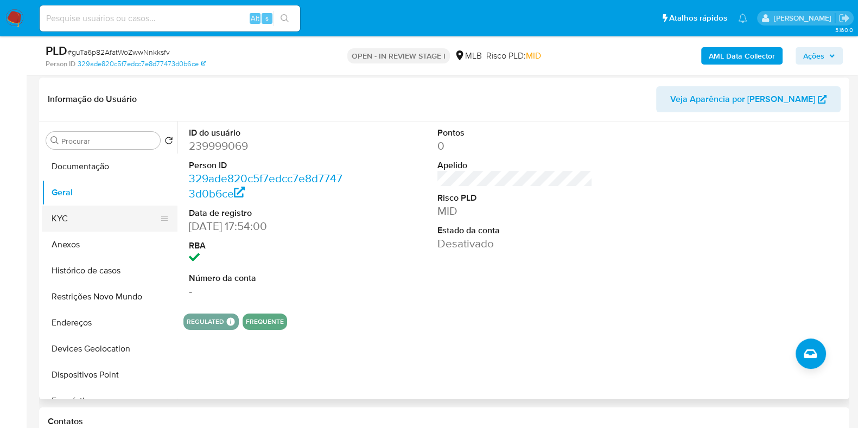
click at [103, 216] on button "KYC" at bounding box center [105, 219] width 127 height 26
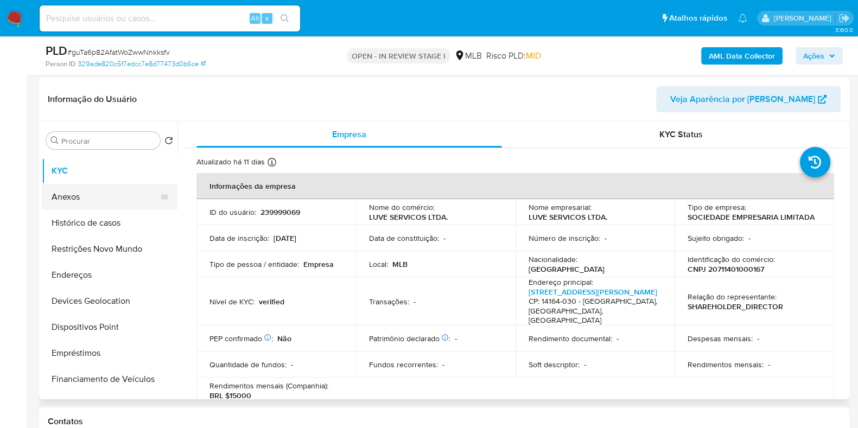
scroll to position [67, 0]
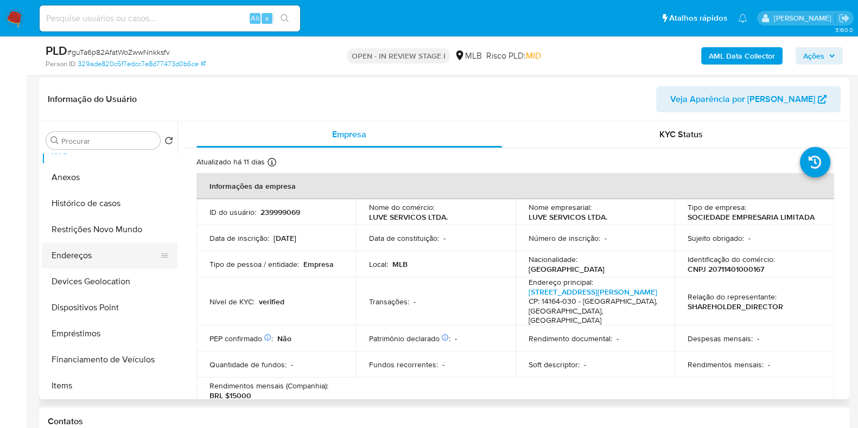
drag, startPoint x: 87, startPoint y: 251, endPoint x: 100, endPoint y: 251, distance: 13.6
click at [87, 251] on button "Endereços" at bounding box center [105, 256] width 127 height 26
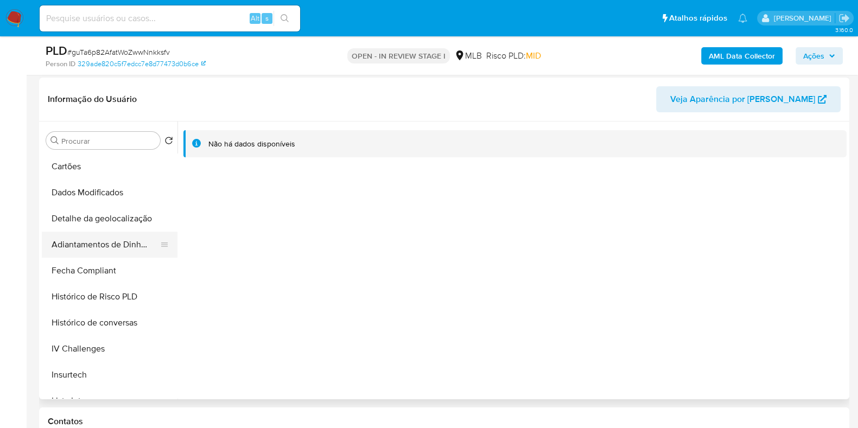
scroll to position [338, 0]
click at [121, 220] on button "Detalhe da geolocalização" at bounding box center [105, 219] width 127 height 26
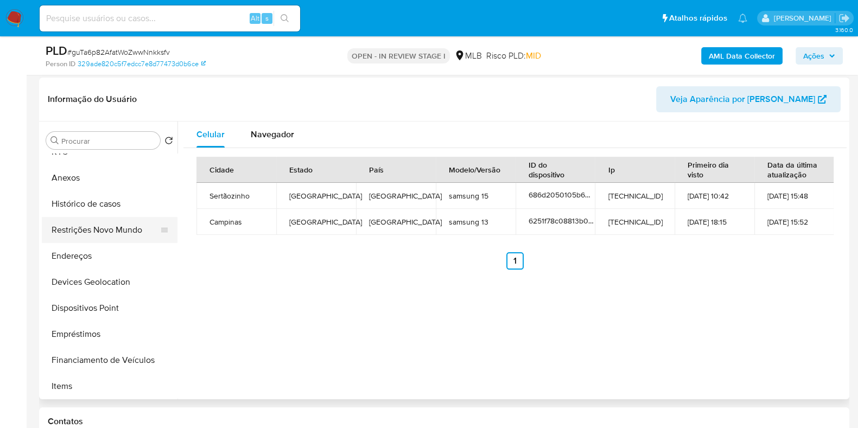
scroll to position [0, 0]
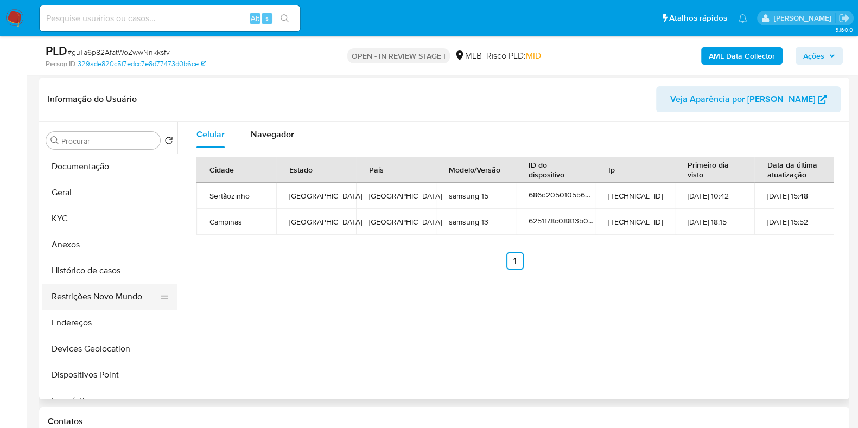
click at [99, 290] on button "Restrições Novo Mundo" at bounding box center [105, 297] width 127 height 26
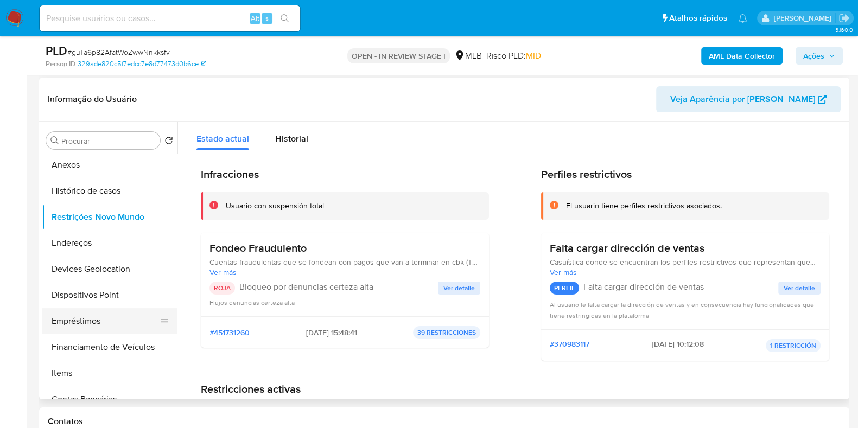
scroll to position [67, 0]
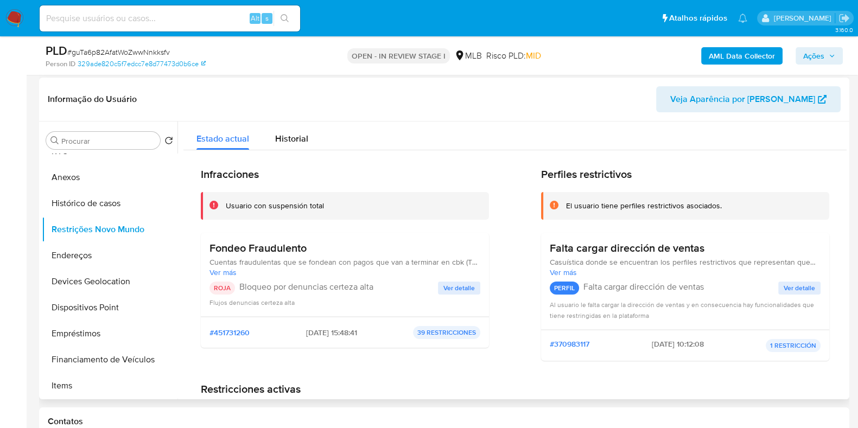
drag, startPoint x: 317, startPoint y: 248, endPoint x: 203, endPoint y: 252, distance: 114.5
click at [203, 252] on div "Fondeo Fraudulento Cuentas fraudulentas que se fondean con pagos que van a term…" at bounding box center [345, 275] width 288 height 84
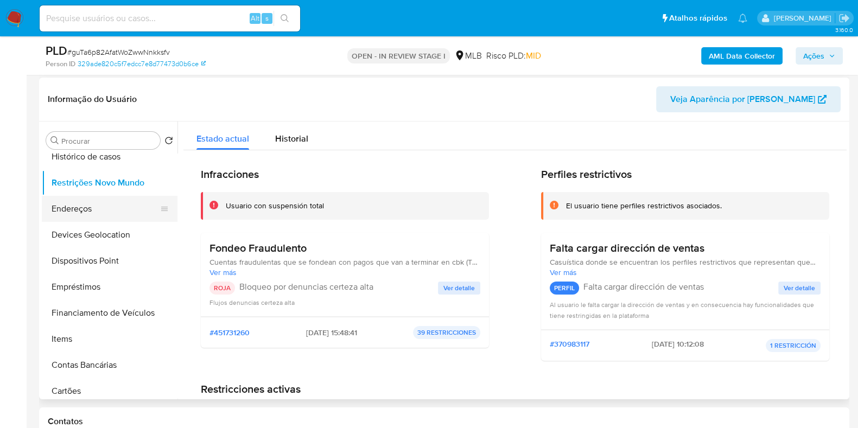
scroll to position [135, 0]
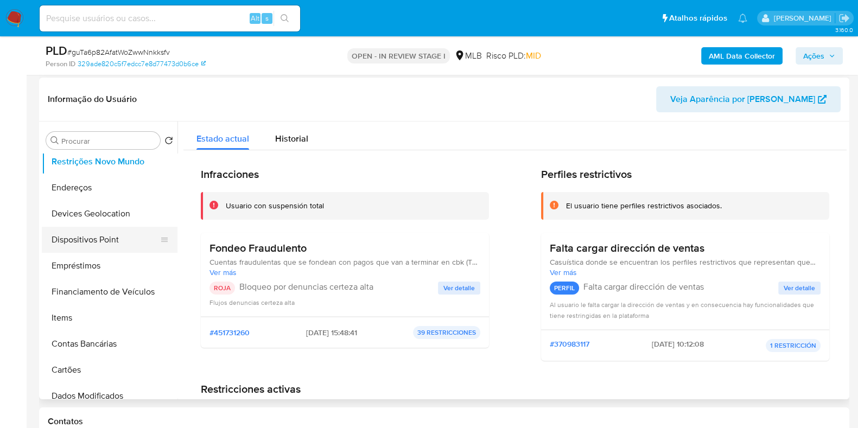
click at [114, 246] on button "Dispositivos Point" at bounding box center [105, 240] width 127 height 26
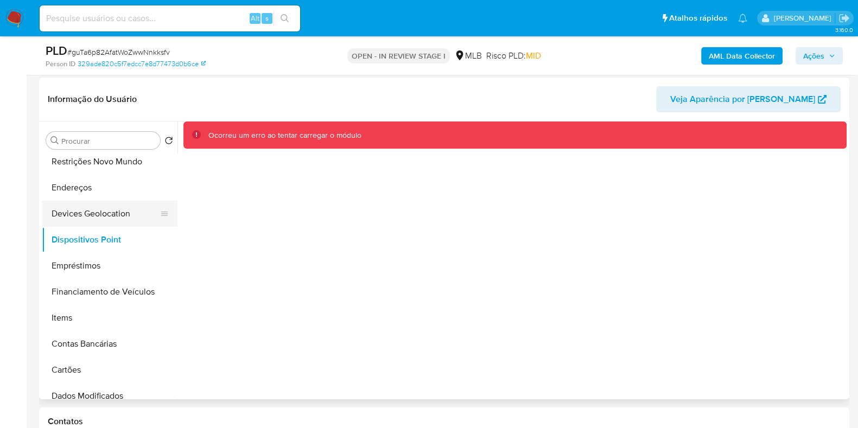
click at [79, 209] on button "Devices Geolocation" at bounding box center [105, 214] width 127 height 26
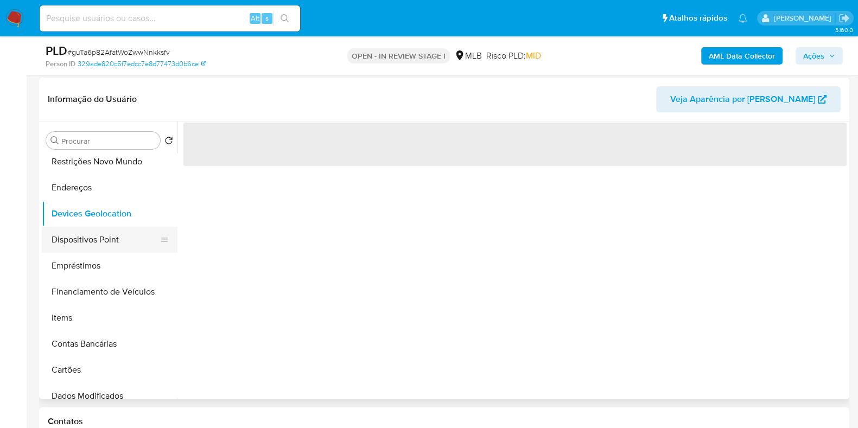
click at [87, 240] on button "Dispositivos Point" at bounding box center [105, 240] width 127 height 26
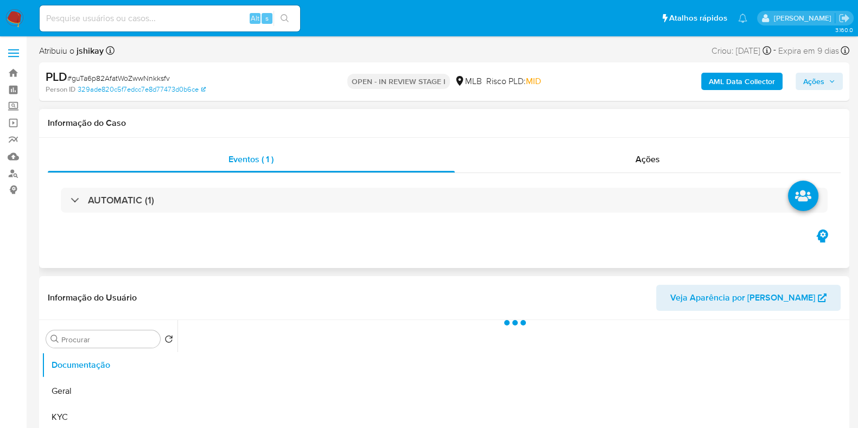
select select "10"
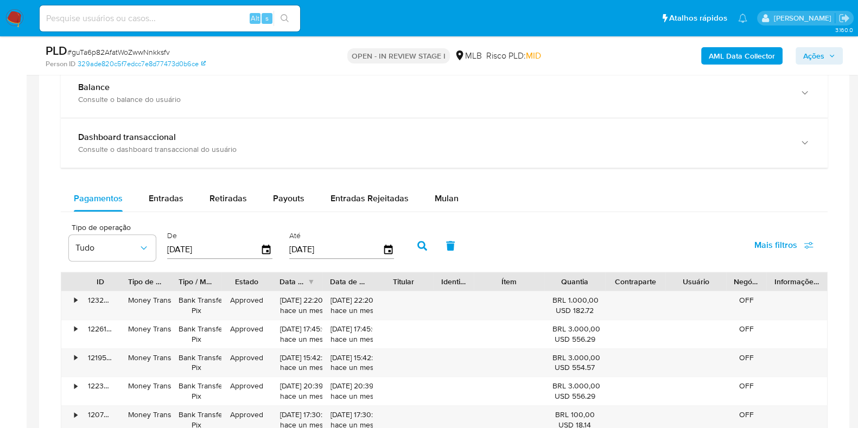
scroll to position [814, 0]
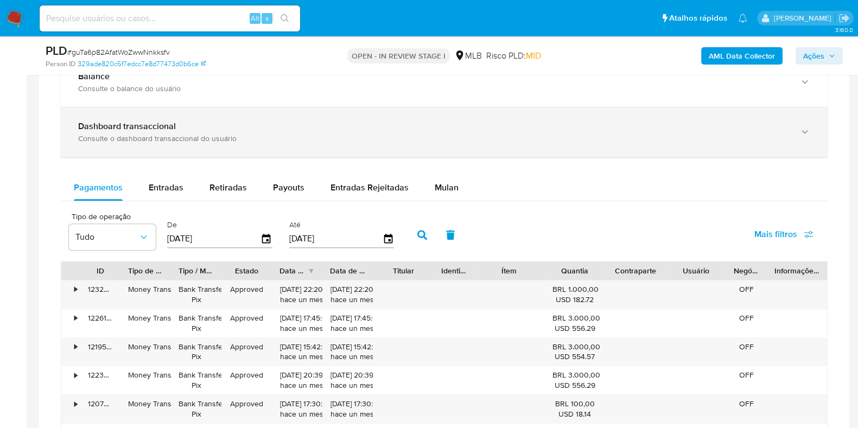
click at [271, 129] on div "Dashboard transaccional" at bounding box center [433, 126] width 710 height 11
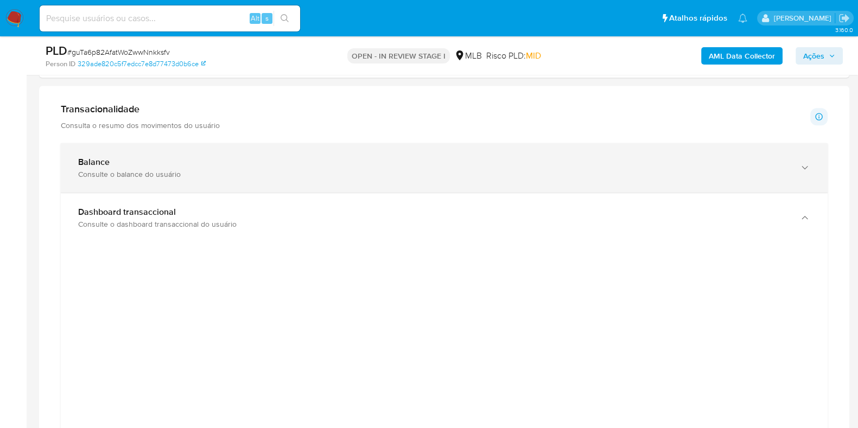
scroll to position [678, 0]
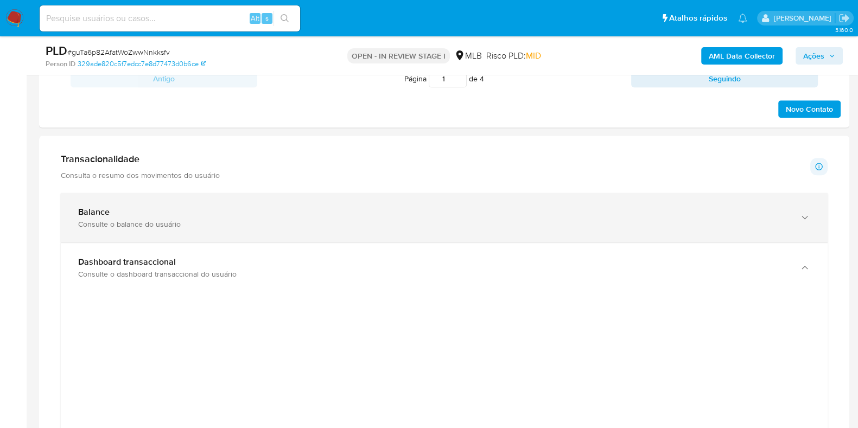
click at [412, 207] on div "Balance" at bounding box center [433, 212] width 710 height 11
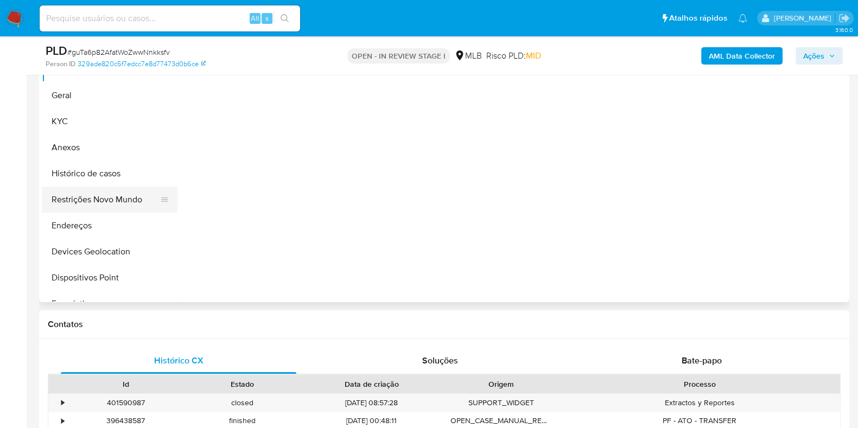
scroll to position [271, 0]
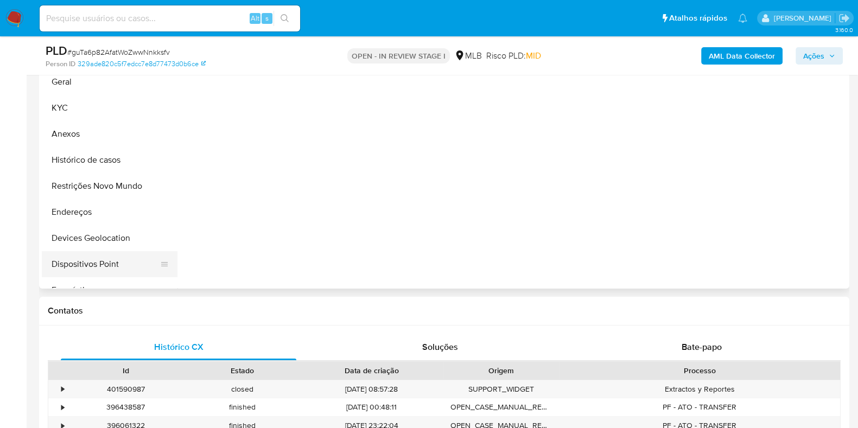
click at [113, 259] on button "Dispositivos Point" at bounding box center [105, 264] width 127 height 26
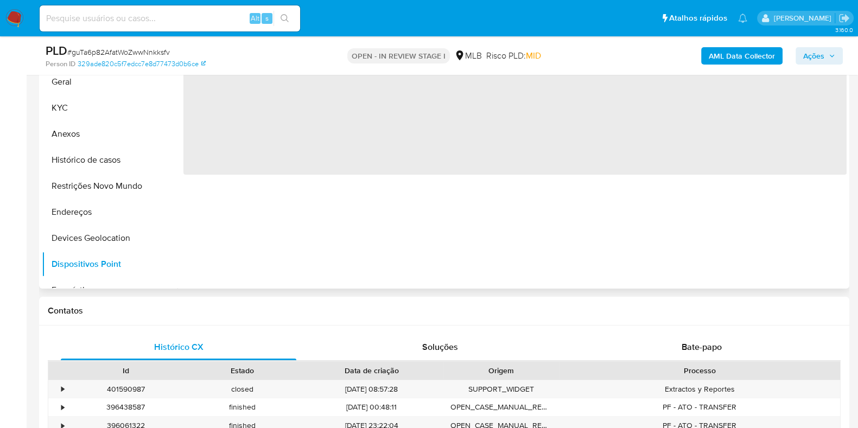
scroll to position [203, 0]
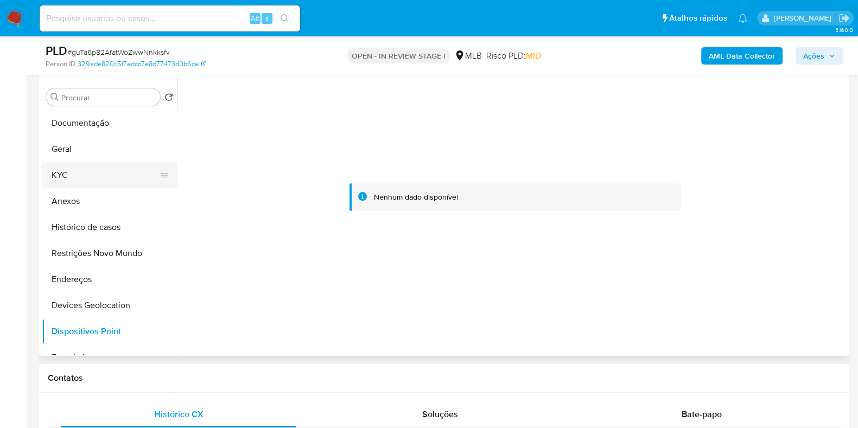
click at [72, 182] on button "KYC" at bounding box center [105, 175] width 127 height 26
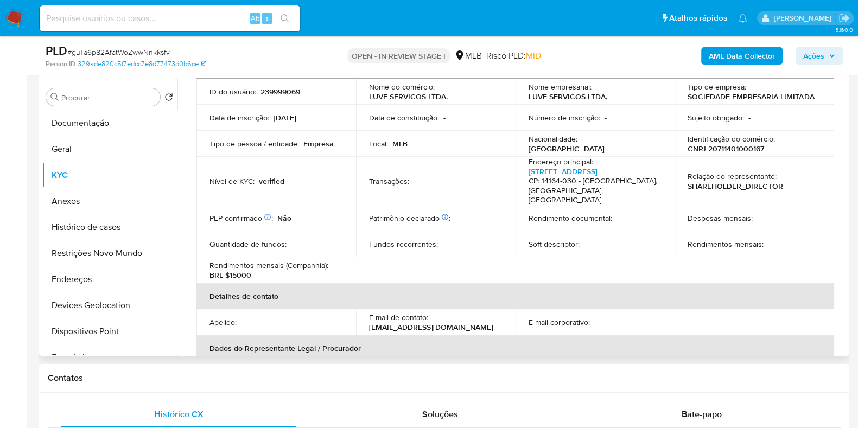
scroll to position [0, 0]
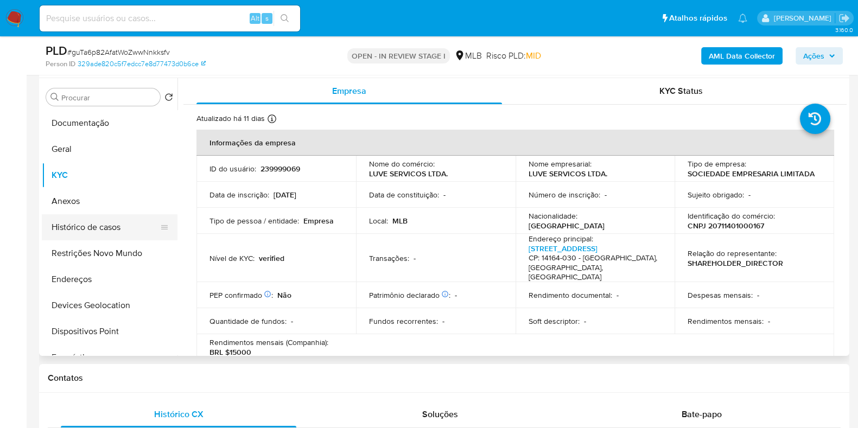
click at [92, 233] on button "Histórico de casos" at bounding box center [105, 227] width 127 height 26
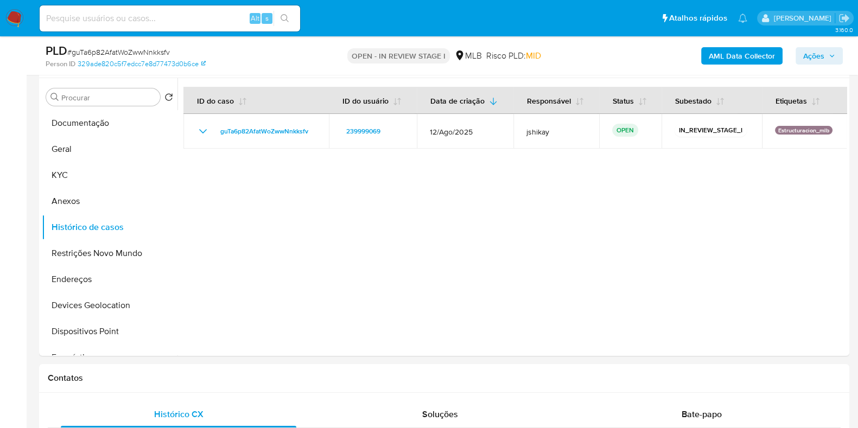
click at [711, 63] on b "AML Data Collector" at bounding box center [742, 55] width 66 height 17
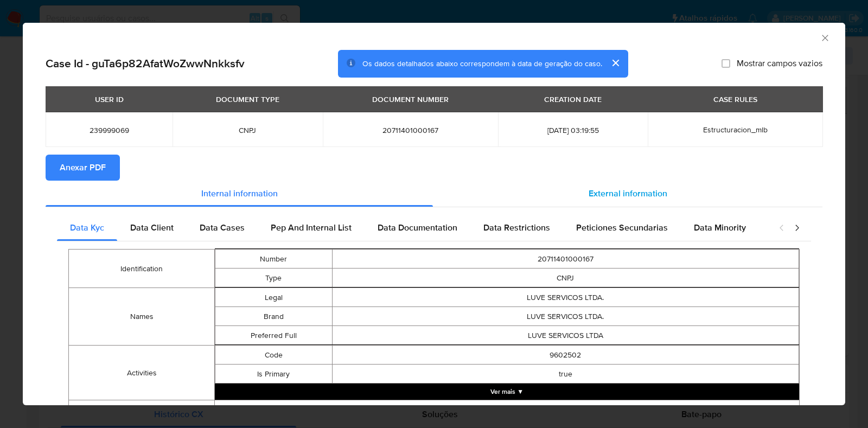
click at [641, 200] on div "External information" at bounding box center [628, 194] width 390 height 26
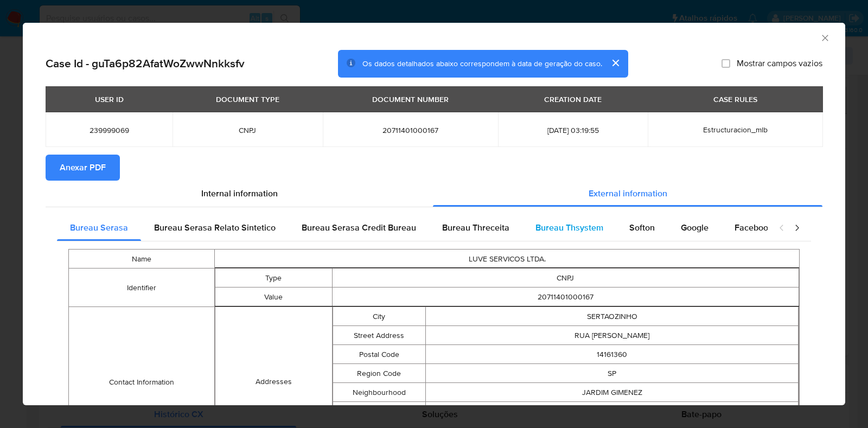
click at [609, 229] on div "Bureau Thsystem" at bounding box center [569, 228] width 94 height 26
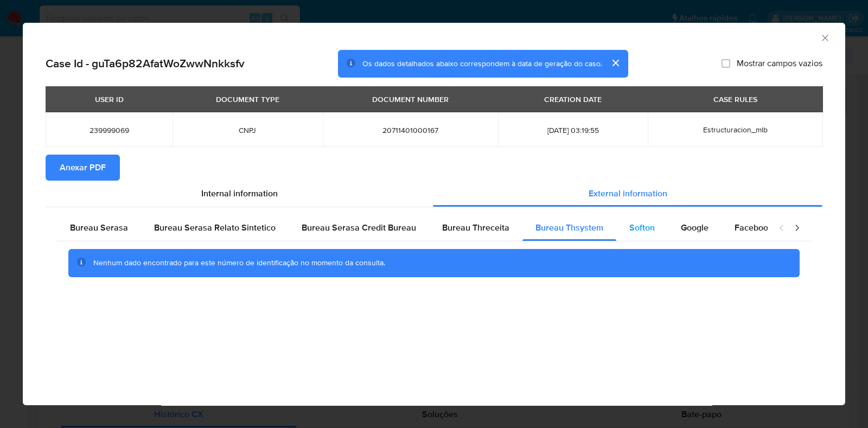
click at [635, 231] on span "Softon" at bounding box center [642, 227] width 26 height 12
click at [692, 229] on span "Google" at bounding box center [695, 227] width 28 height 12
click at [566, 231] on span "Bureau Thsystem" at bounding box center [570, 227] width 68 height 12
click at [515, 234] on div "Bureau Threceita" at bounding box center [475, 228] width 93 height 26
click at [89, 175] on span "Anexar PDF" at bounding box center [83, 168] width 46 height 24
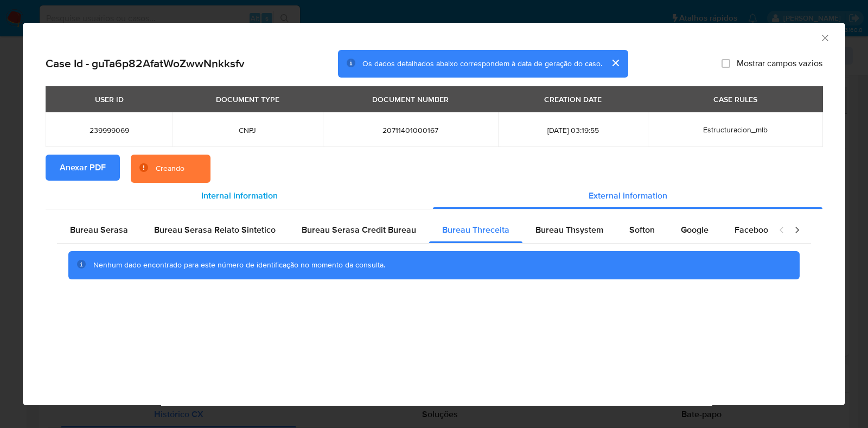
click at [231, 203] on div "Internal information" at bounding box center [239, 196] width 387 height 26
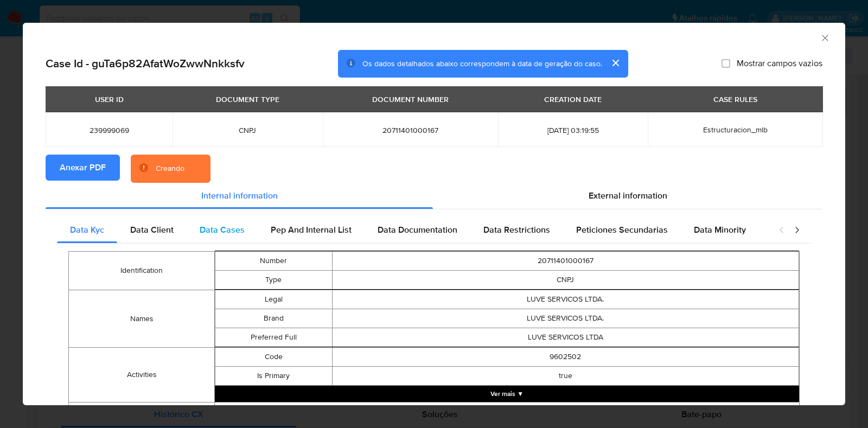
click at [231, 237] on div "Data Cases" at bounding box center [222, 230] width 71 height 26
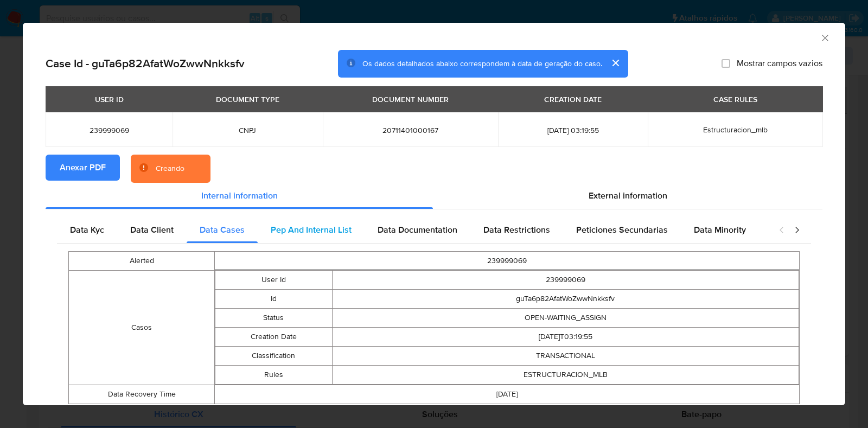
click at [342, 232] on span "Pep And Internal List" at bounding box center [311, 230] width 81 height 12
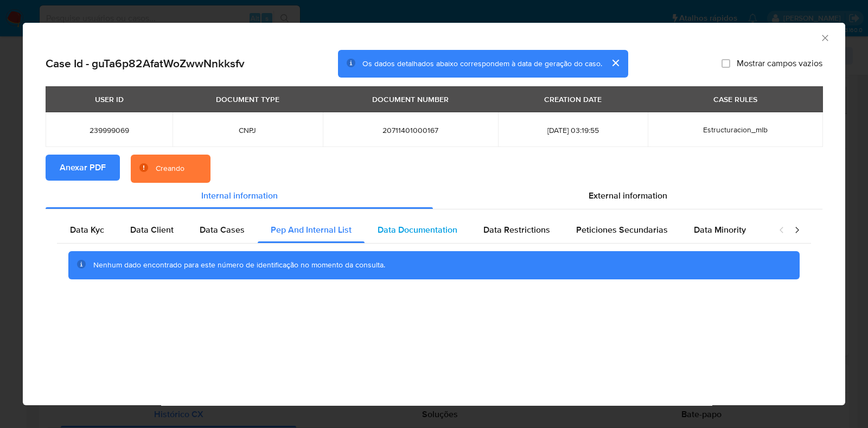
click at [400, 233] on span "Data Documentation" at bounding box center [418, 230] width 80 height 12
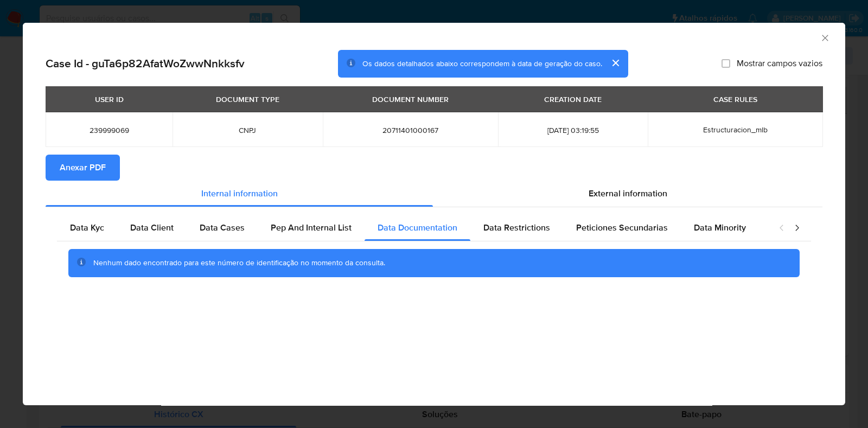
click at [827, 35] on icon "Fechar a janela" at bounding box center [825, 38] width 11 height 11
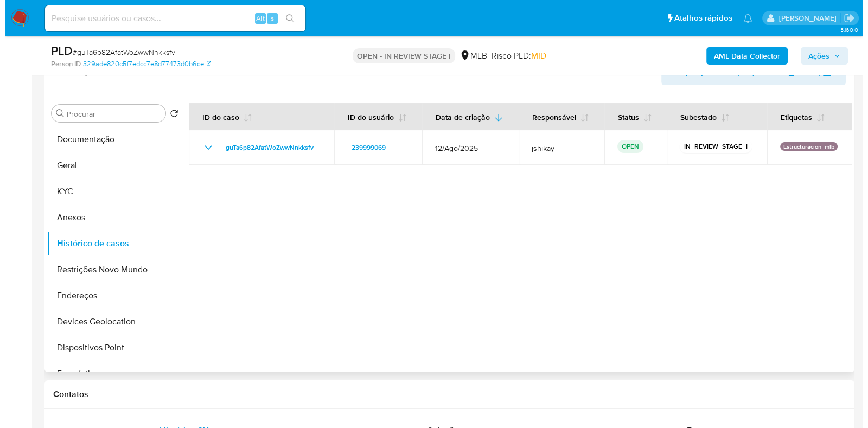
scroll to position [203, 0]
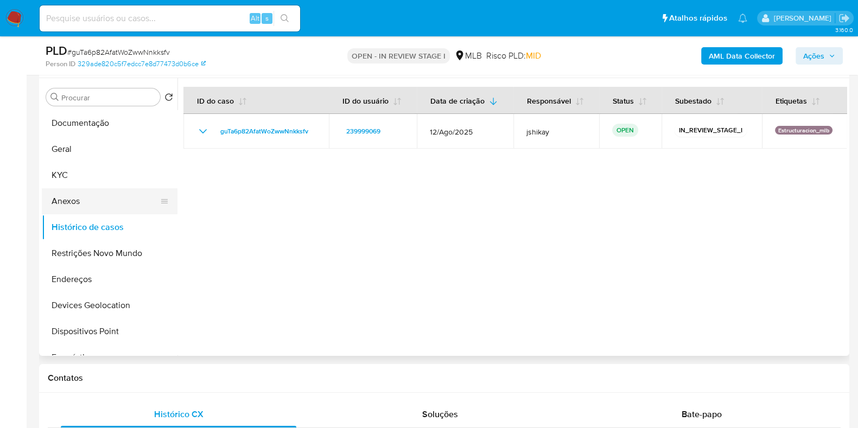
click at [107, 208] on button "Anexos" at bounding box center [105, 201] width 127 height 26
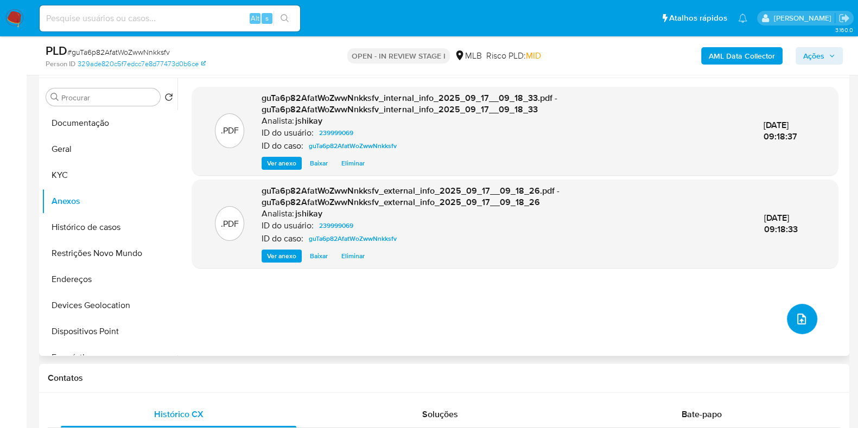
click at [798, 315] on icon "upload-file" at bounding box center [801, 319] width 13 height 13
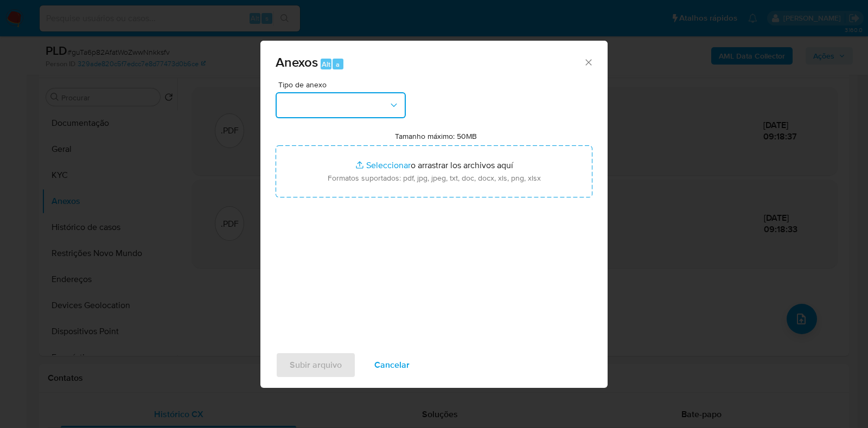
click at [361, 110] on button "button" at bounding box center [341, 105] width 130 height 26
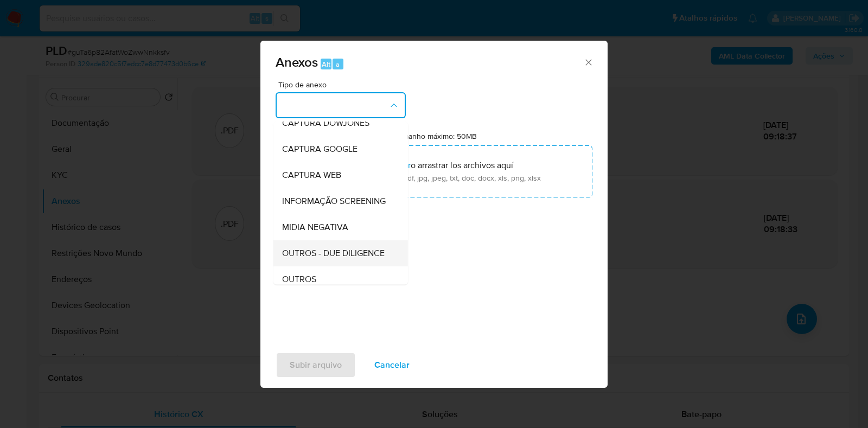
scroll to position [67, 0]
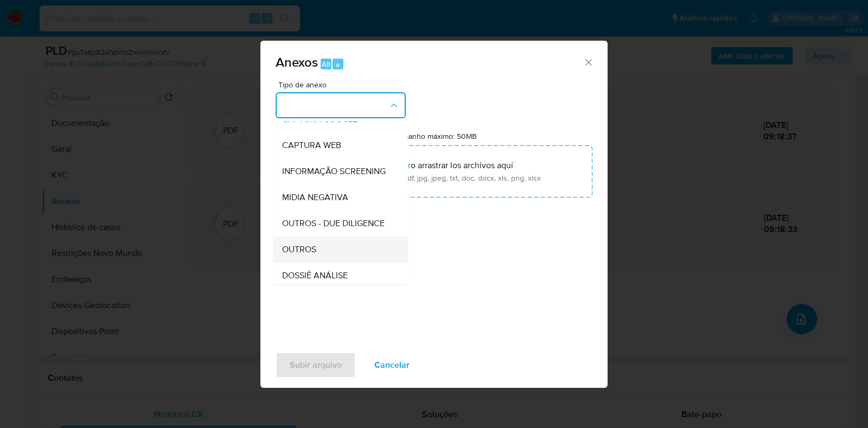
click at [326, 263] on div "OUTROS" at bounding box center [337, 250] width 111 height 26
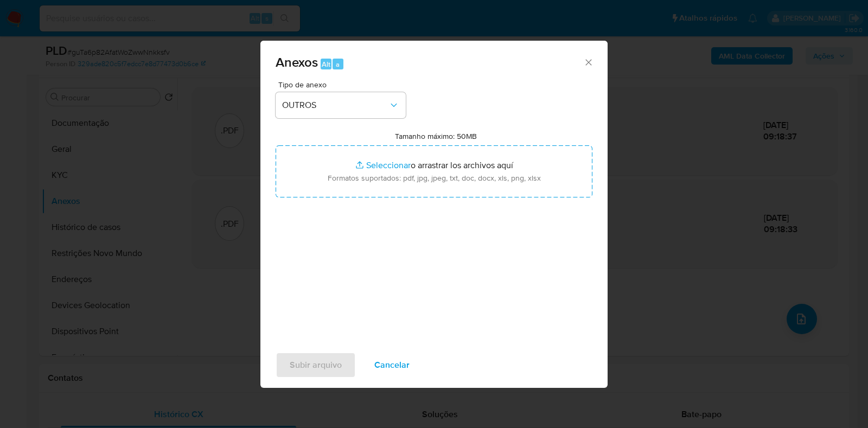
click at [424, 136] on label "Tamanho máximo: 50MB Seleccionar archivos" at bounding box center [436, 136] width 82 height 10
click at [424, 145] on input "Tamanho máximo: 50MB Seleccionar archivos" at bounding box center [434, 171] width 317 height 52
click at [636, 177] on div "Anexos Alt a Tipo de anexo OUTROS Tamanho máximo: 50MB Seleccionar archivos Sel…" at bounding box center [434, 214] width 868 height 428
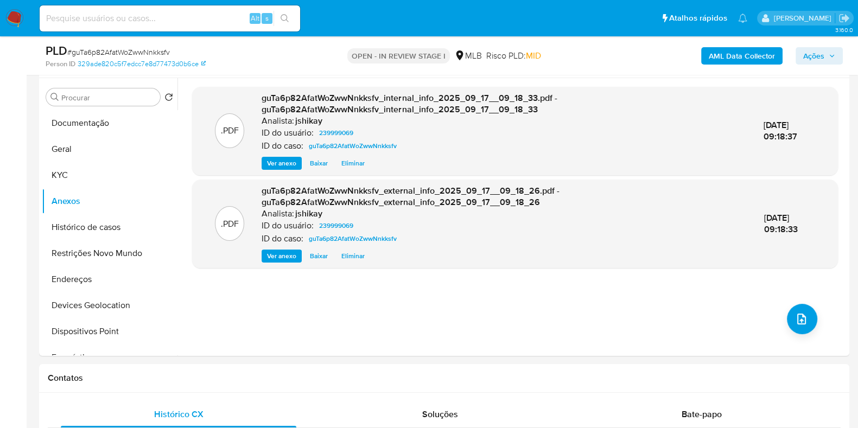
click at [819, 56] on span "Ações" at bounding box center [813, 55] width 21 height 17
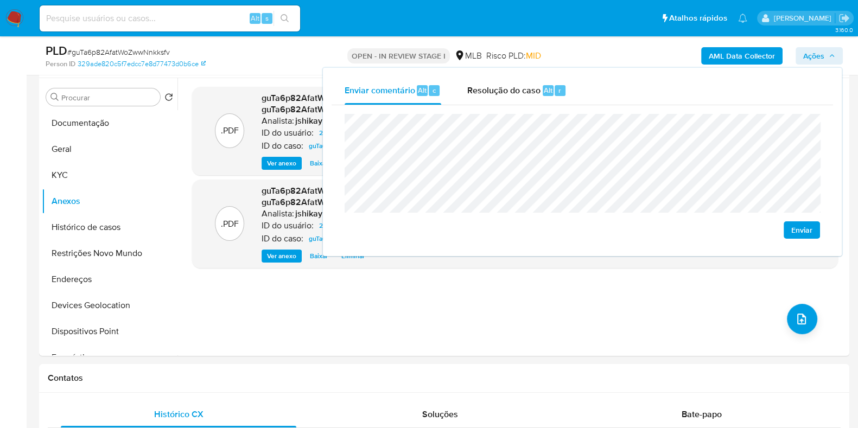
click at [809, 230] on span "Enviar" at bounding box center [801, 229] width 21 height 15
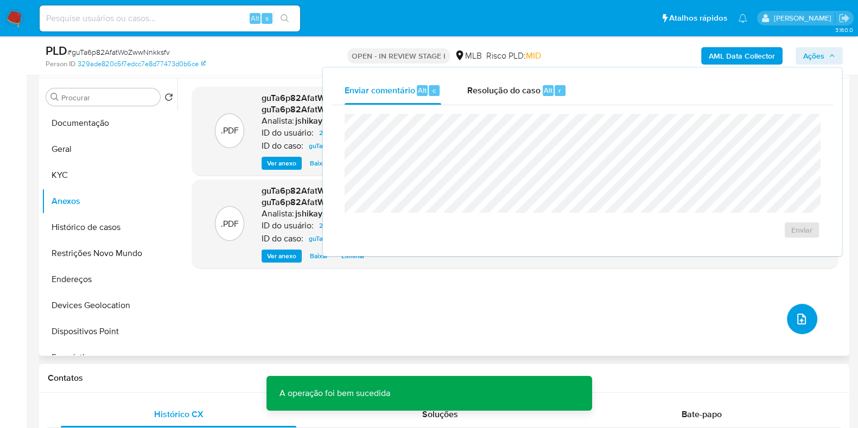
click at [800, 317] on icon "upload-file" at bounding box center [801, 319] width 9 height 11
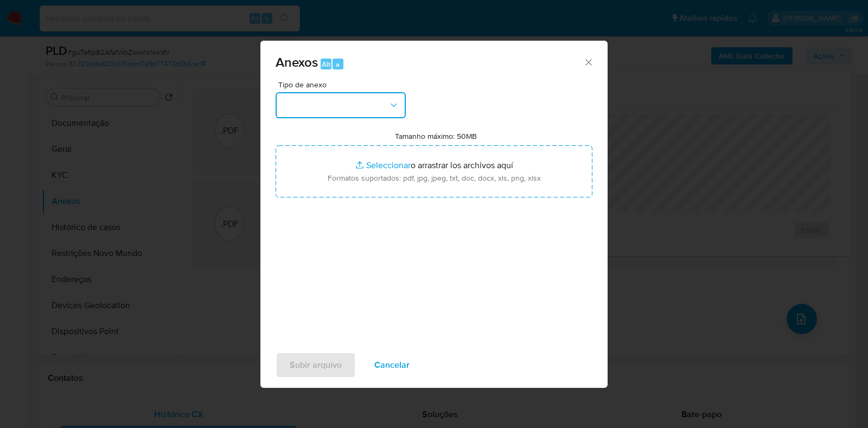
click at [331, 108] on button "button" at bounding box center [341, 105] width 130 height 26
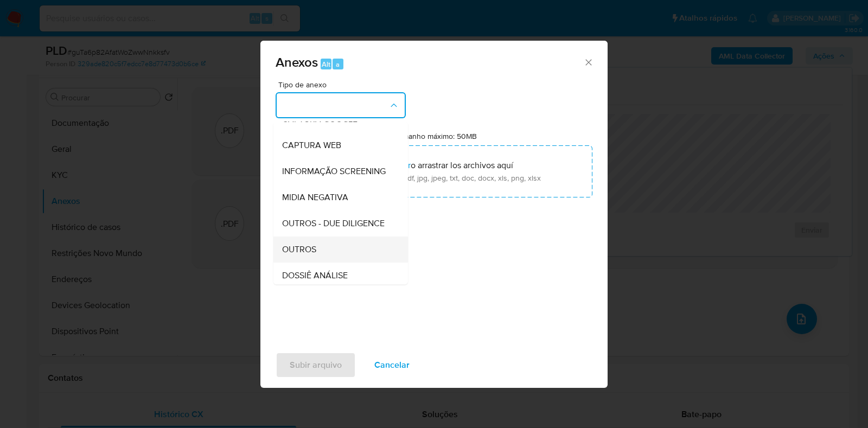
click at [308, 263] on div "OUTROS" at bounding box center [337, 250] width 111 height 26
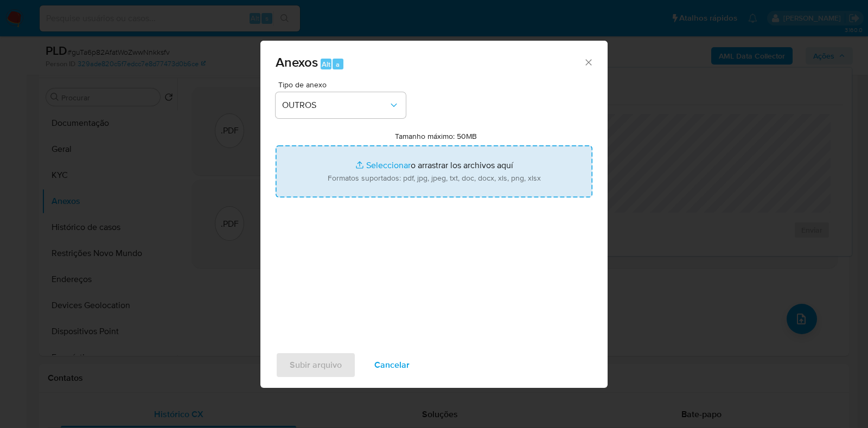
click at [356, 150] on input "Tamanho máximo: 50MB Seleccionar archivos" at bounding box center [434, 171] width 317 height 52
type input "C:\fakepath\SAR - (XXXX)- CNPJ 20711401000167 - LUVE SERVICOS LTDA. (1).pdf"
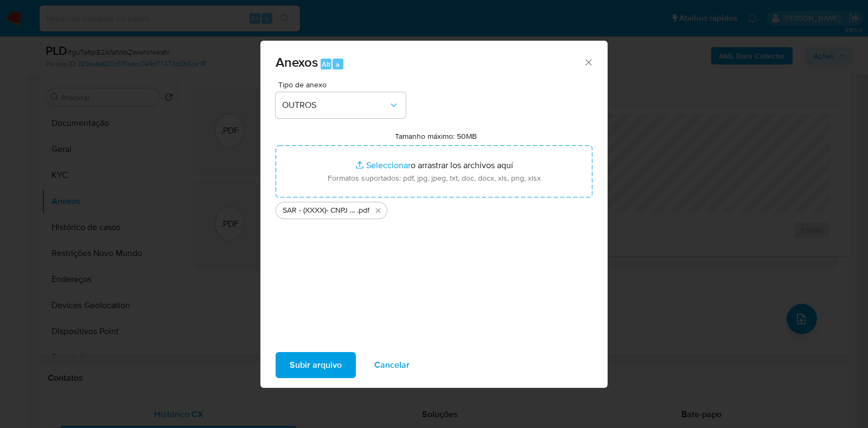
drag, startPoint x: 356, startPoint y: 150, endPoint x: 336, endPoint y: 367, distance: 217.5
click at [336, 367] on span "Subir arquivo" at bounding box center [316, 365] width 52 height 24
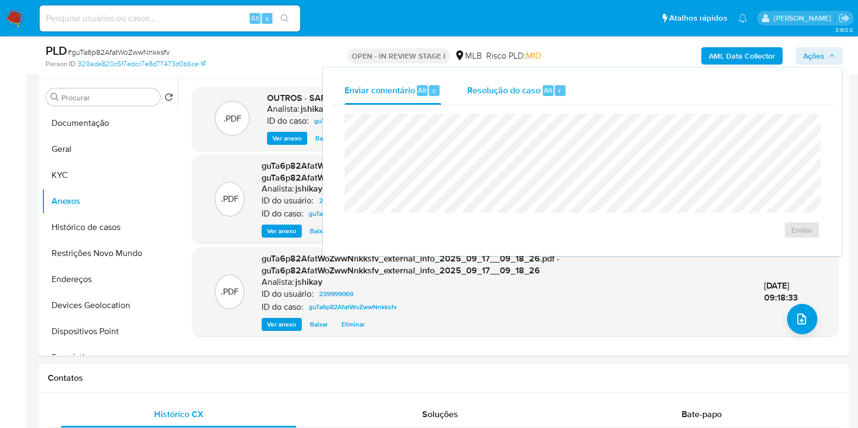
click at [545, 98] on div "Resolução do caso Alt r" at bounding box center [516, 91] width 99 height 28
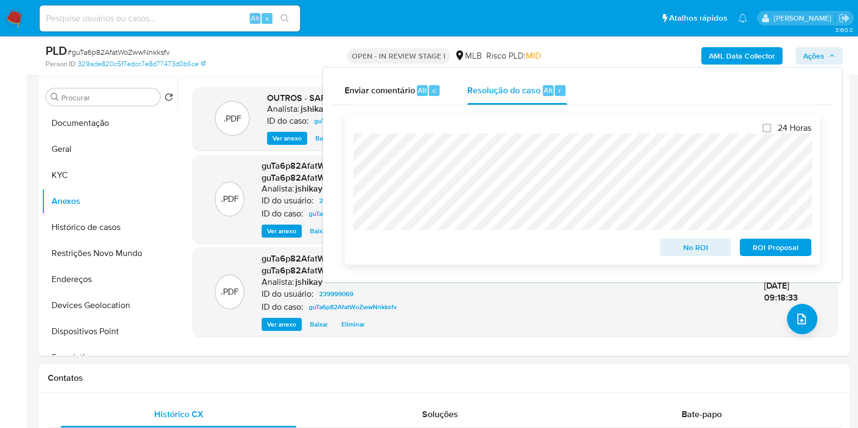
click at [769, 251] on span "ROI Proposal" at bounding box center [775, 247] width 56 height 15
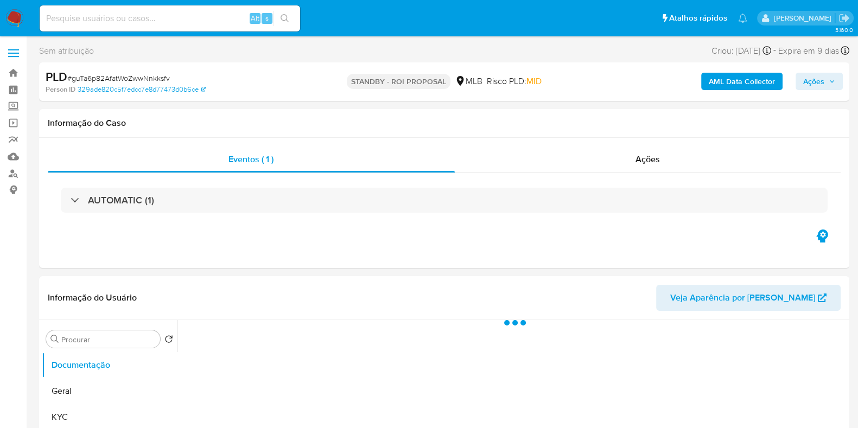
select select "10"
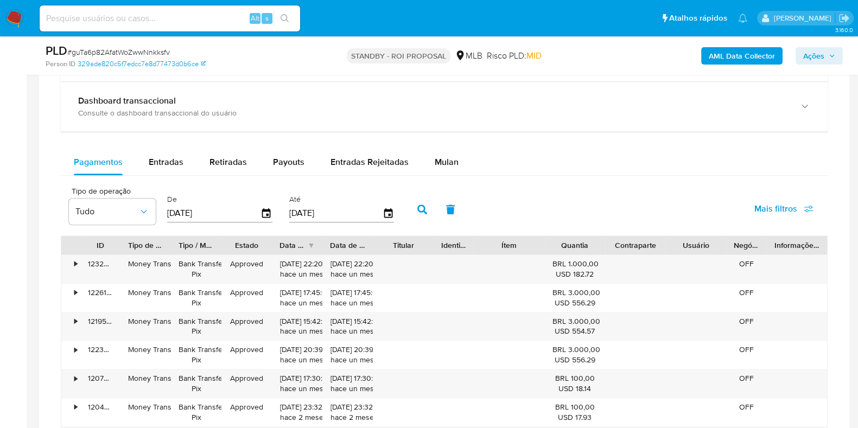
scroll to position [814, 0]
click at [348, 162] on span "Entradas Rejeitadas" at bounding box center [369, 161] width 78 height 12
select select "10"
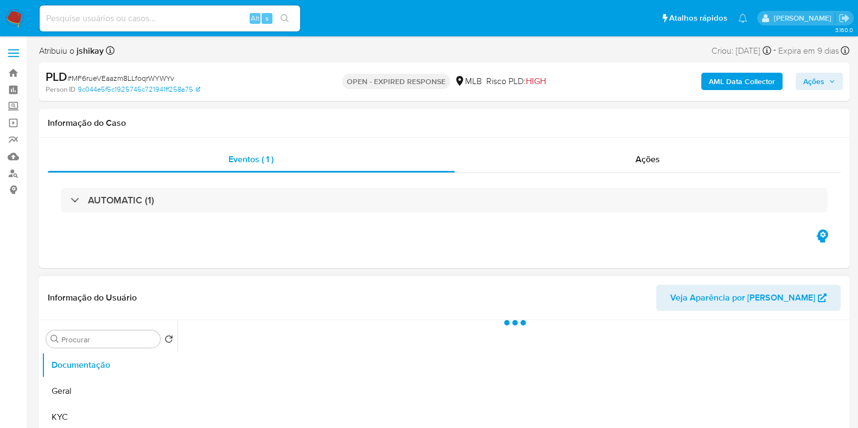
scroll to position [339, 0]
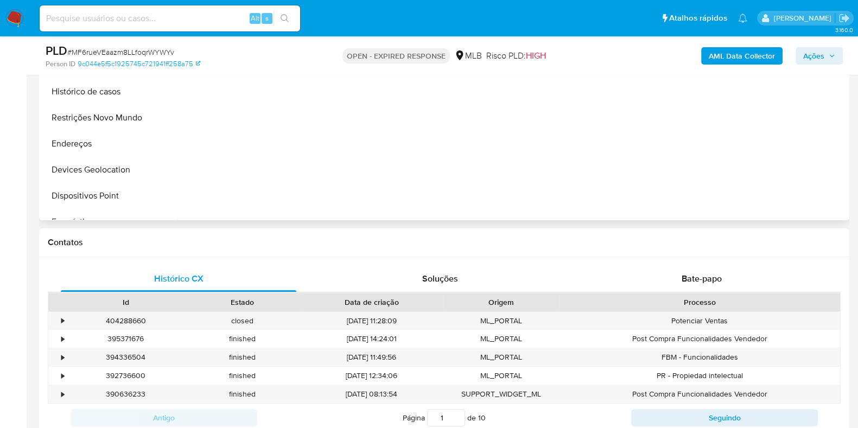
select select "10"
click at [655, 273] on div "Bate-papo" at bounding box center [701, 279] width 235 height 26
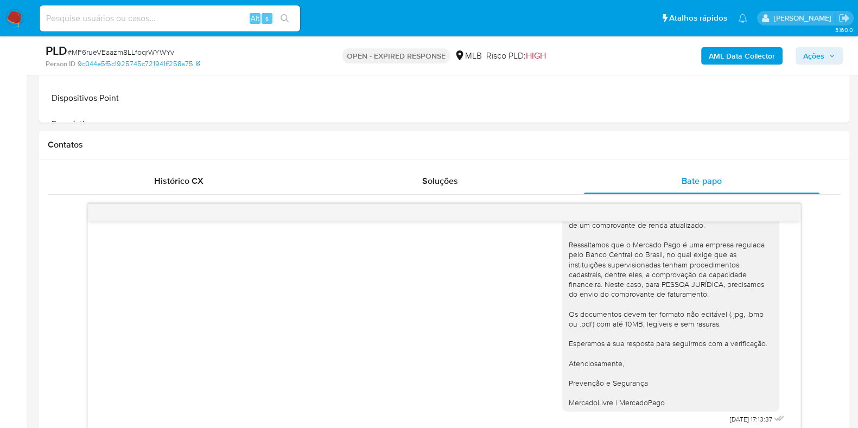
scroll to position [203, 0]
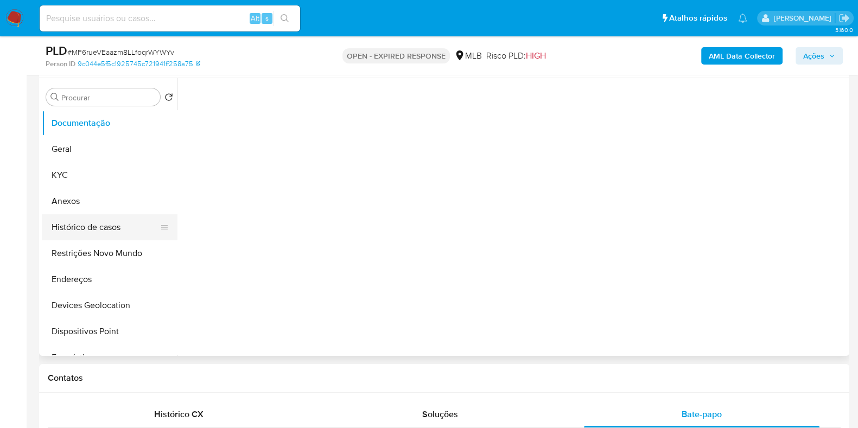
click at [97, 218] on button "Histórico de casos" at bounding box center [105, 227] width 127 height 26
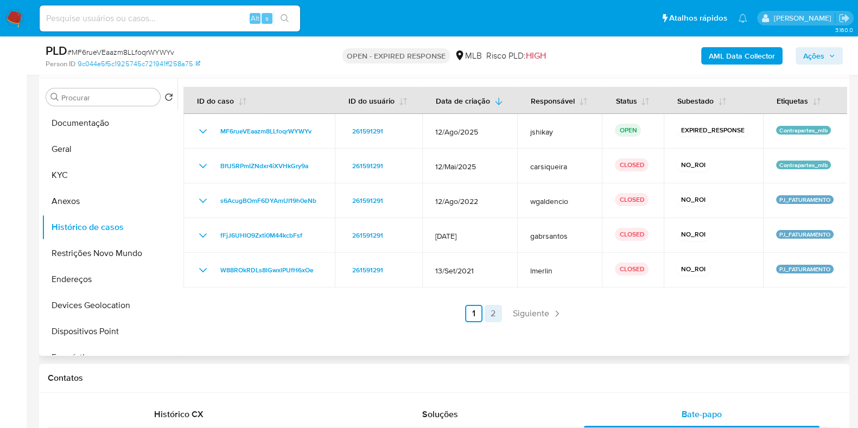
click at [491, 316] on link "2" at bounding box center [493, 313] width 17 height 17
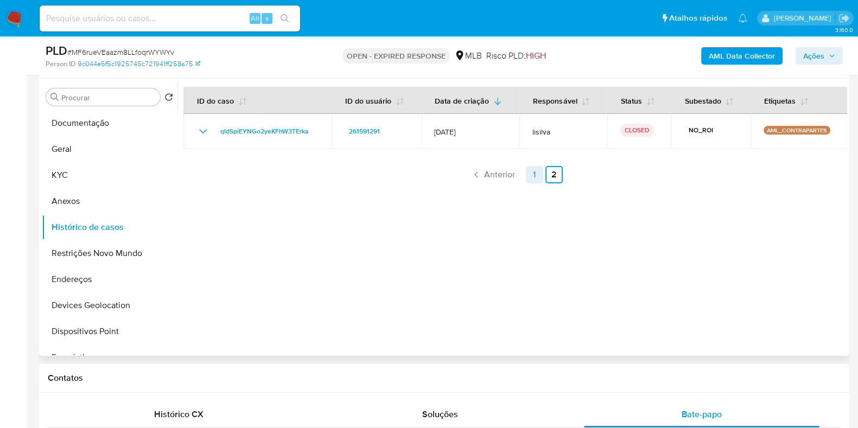
click at [529, 175] on link "1" at bounding box center [534, 174] width 17 height 17
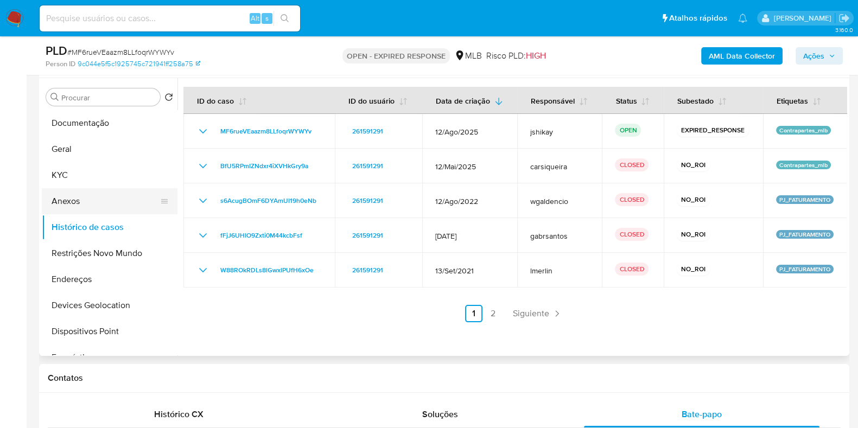
click at [74, 199] on button "Anexos" at bounding box center [105, 201] width 127 height 26
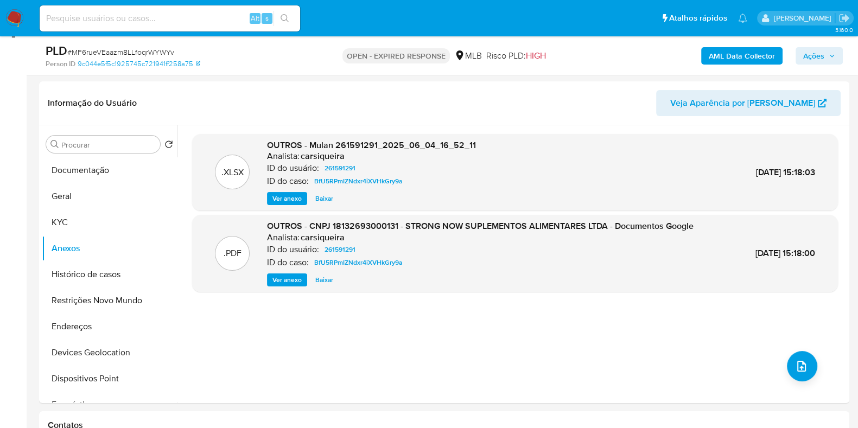
scroll to position [135, 0]
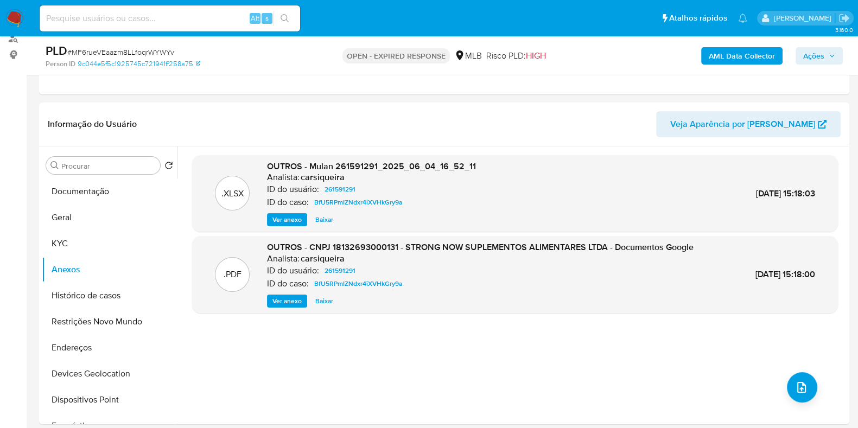
click at [279, 305] on span "Ver anexo" at bounding box center [286, 301] width 29 height 11
drag, startPoint x: 313, startPoint y: 245, endPoint x: 605, endPoint y: 246, distance: 293.0
click at [605, 246] on span "OUTROS - CNPJ 18132693000131 - STRONG NOW SUPLEMENTOS ALIMENTARES LTDA - Docume…" at bounding box center [480, 247] width 426 height 12
copy span "NPJ 18132693000131 - STRONG NOW SUPLEMENTOS ALIMENTARES LTDA"
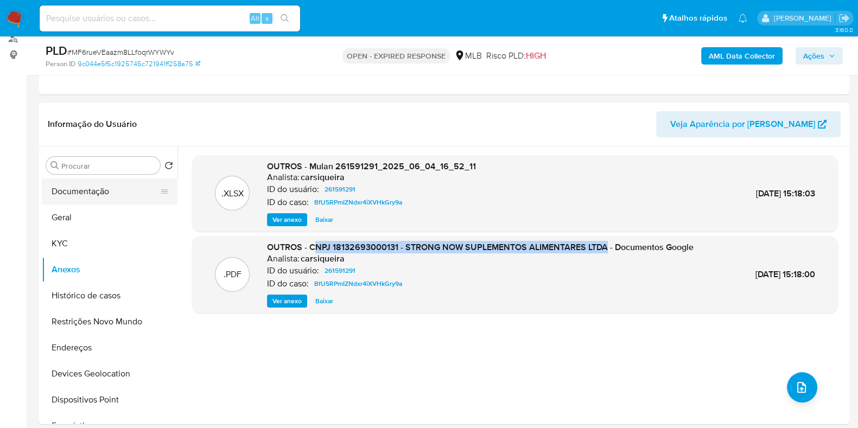
click at [112, 188] on button "Documentação" at bounding box center [105, 192] width 127 height 26
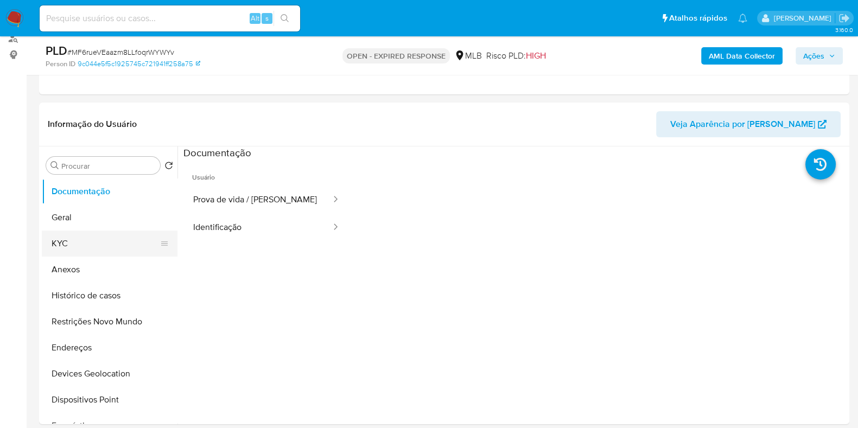
click at [110, 250] on button "KYC" at bounding box center [105, 244] width 127 height 26
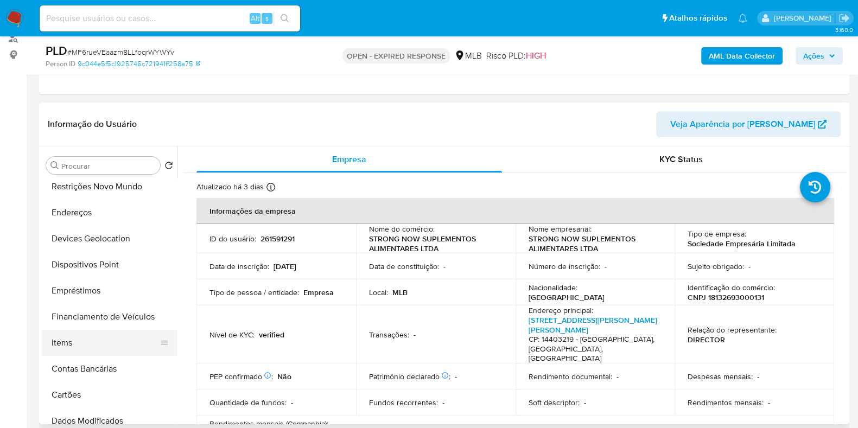
click at [84, 340] on button "Items" at bounding box center [105, 343] width 127 height 26
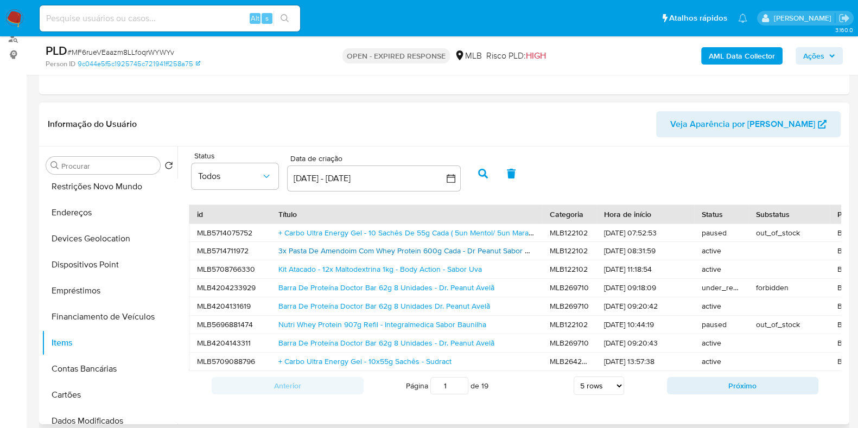
click at [404, 249] on link "3x Pasta De Amendoim Com Whey Protein 600g Cada - Dr Peanut Sabor Avelã/ Brigad…" at bounding box center [467, 250] width 379 height 11
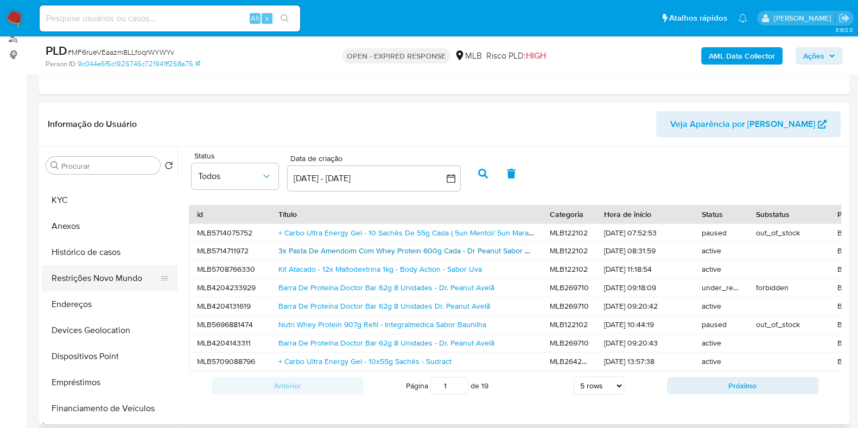
scroll to position [0, 0]
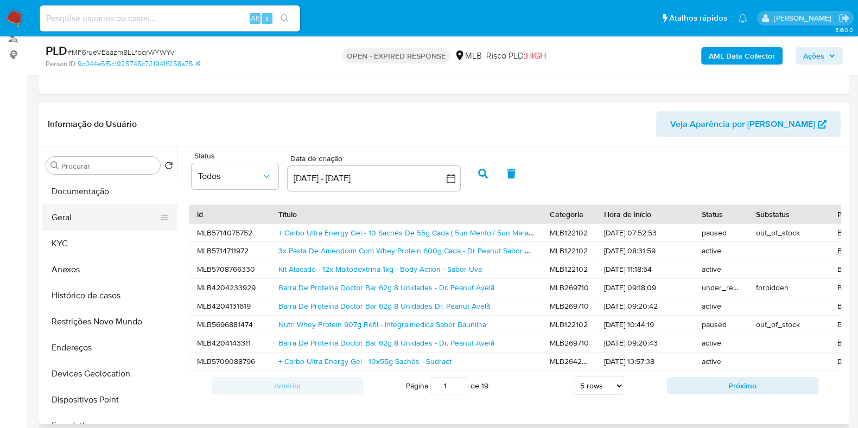
click at [93, 218] on button "Geral" at bounding box center [105, 218] width 127 height 26
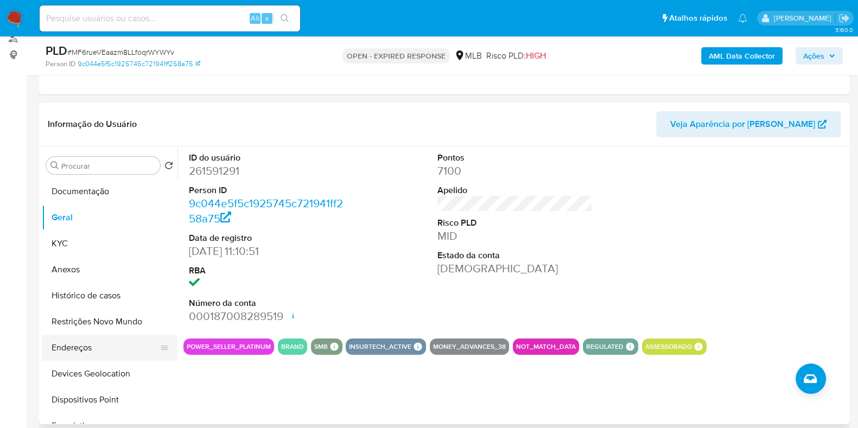
scroll to position [67, 0]
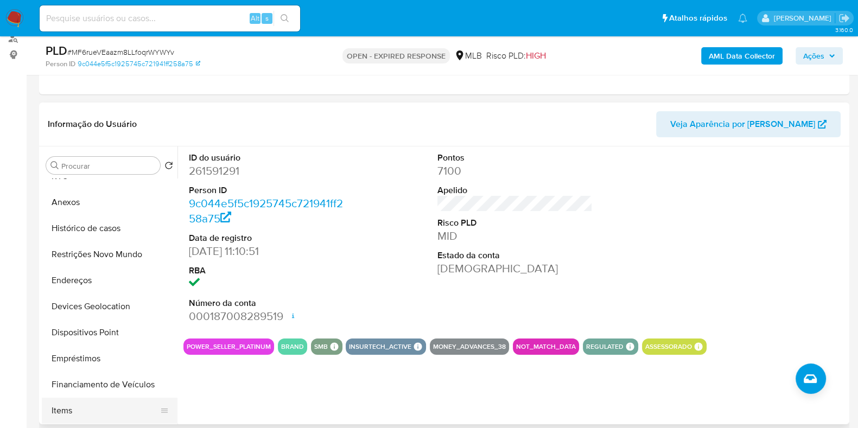
click at [71, 403] on button "Items" at bounding box center [105, 411] width 127 height 26
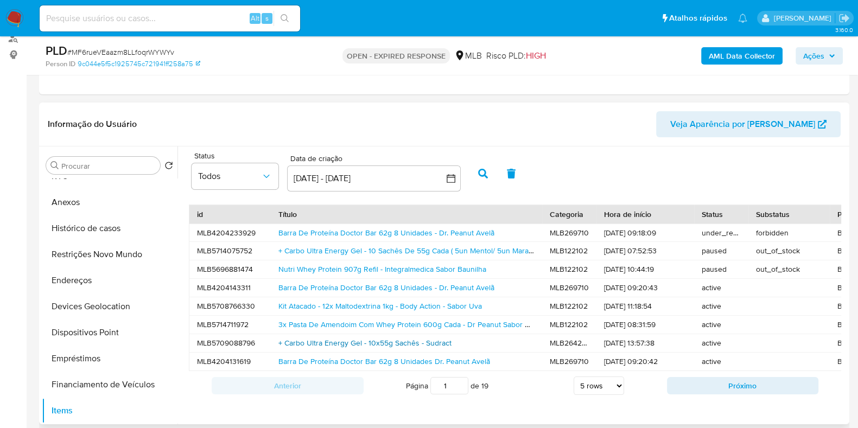
click at [413, 341] on link "+ Carbo Ultra Energy Gel - 10x55g Sachês - Sudract" at bounding box center [364, 342] width 173 height 11
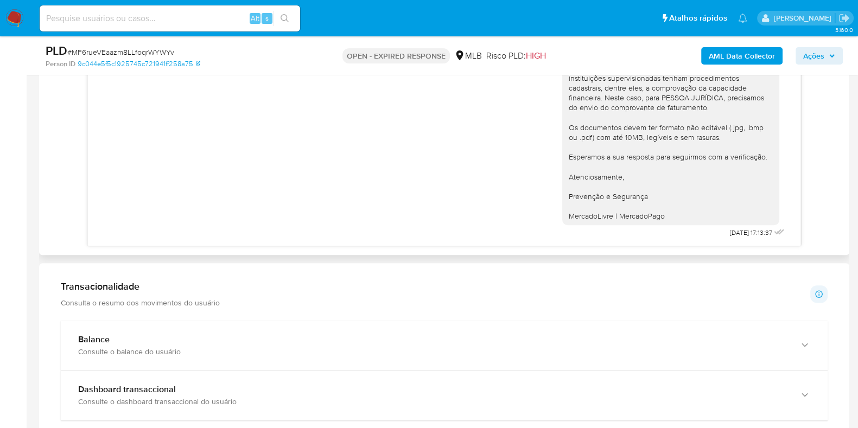
scroll to position [814, 0]
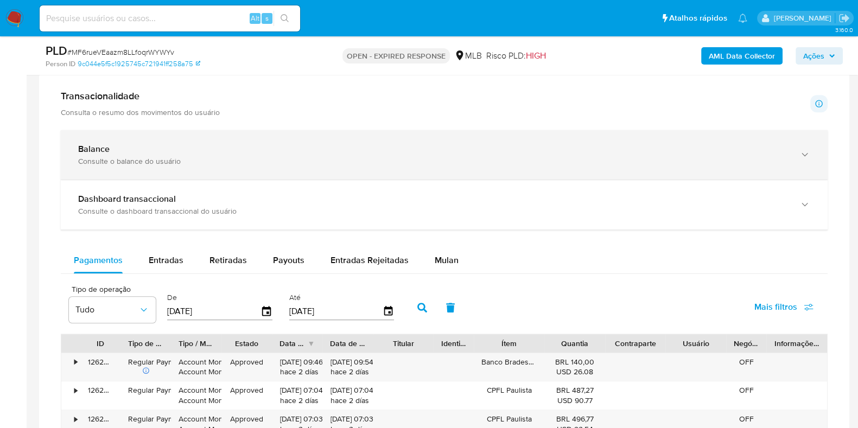
click at [356, 158] on div "Consulte o balance do usuário" at bounding box center [433, 161] width 710 height 10
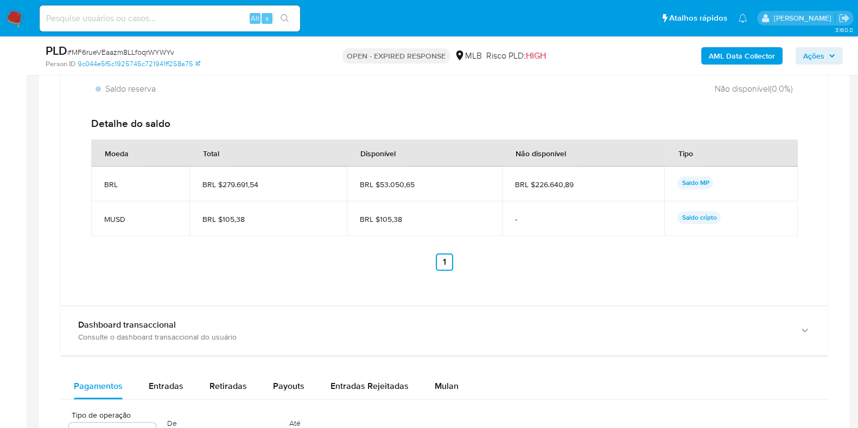
scroll to position [1085, 0]
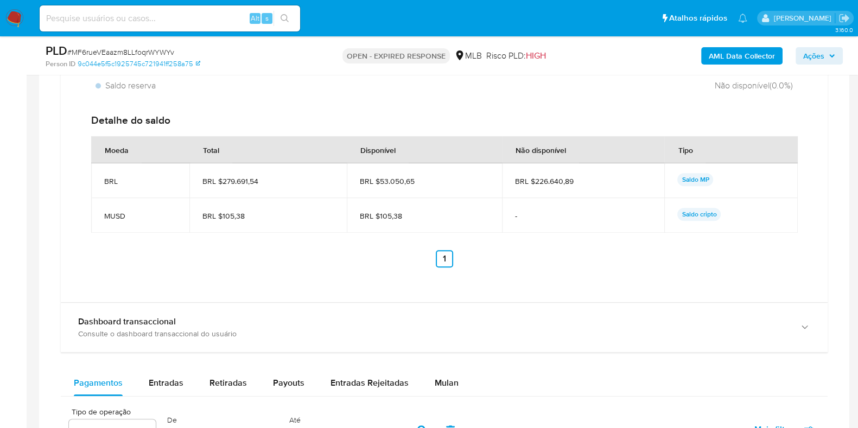
drag, startPoint x: 418, startPoint y: 180, endPoint x: 380, endPoint y: 183, distance: 38.7
click at [380, 183] on span "BRL $53.050,65" at bounding box center [424, 181] width 129 height 10
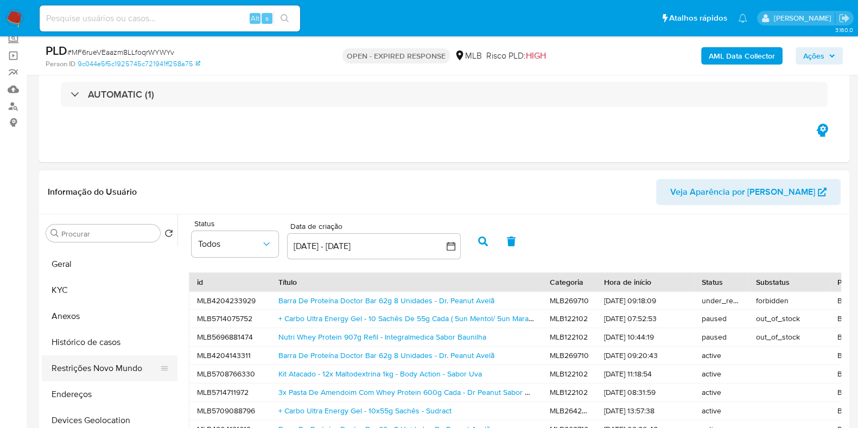
scroll to position [0, 0]
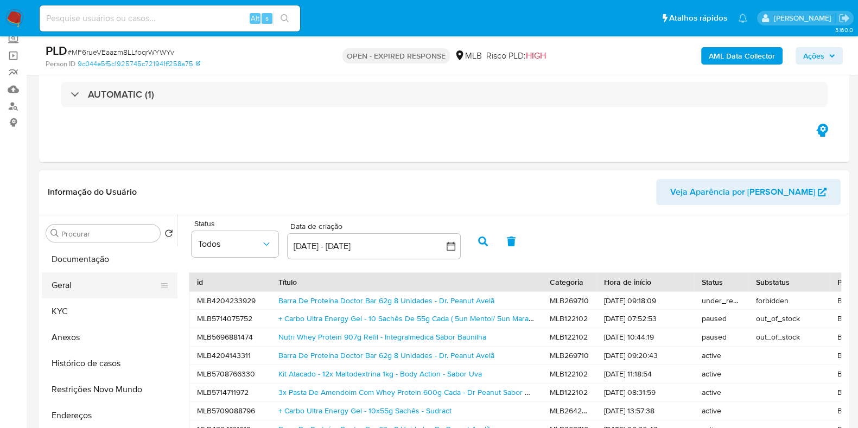
click at [87, 286] on button "Geral" at bounding box center [105, 285] width 127 height 26
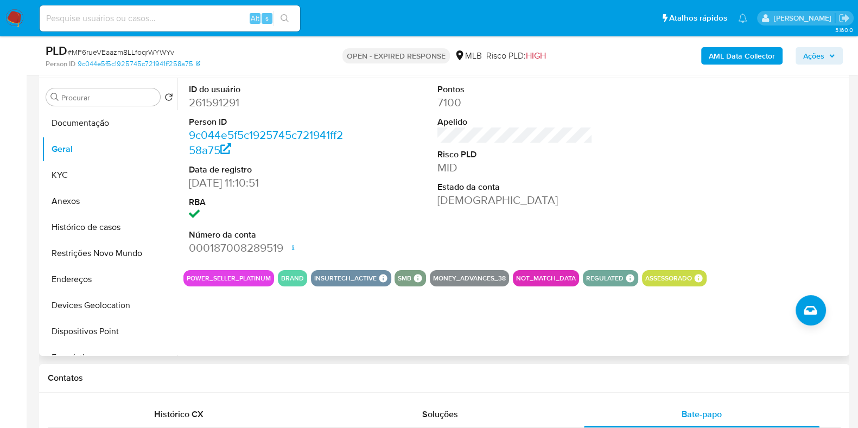
scroll to position [135, 0]
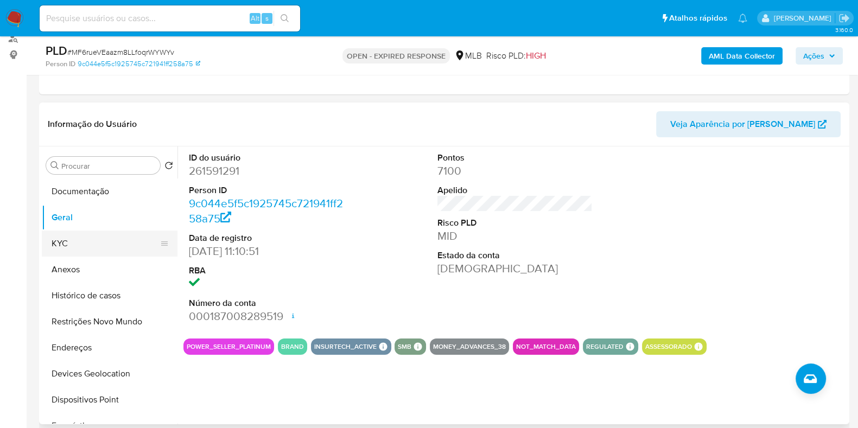
click at [84, 241] on button "KYC" at bounding box center [105, 244] width 127 height 26
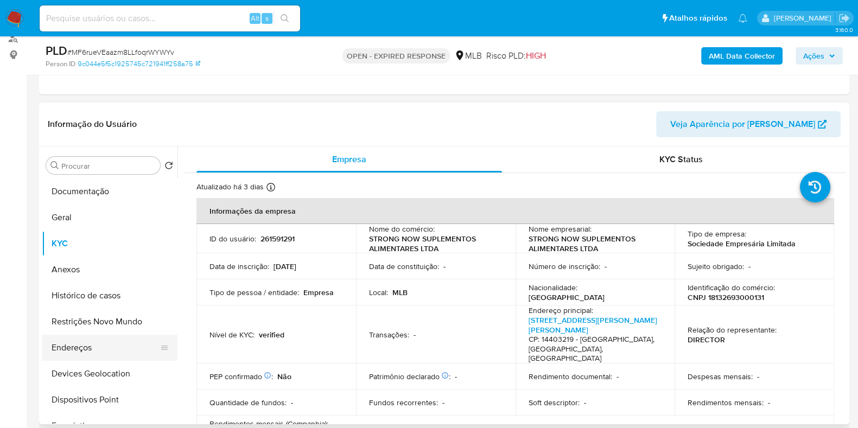
drag, startPoint x: 71, startPoint y: 350, endPoint x: 103, endPoint y: 348, distance: 32.6
click at [71, 350] on button "Endereços" at bounding box center [105, 348] width 127 height 26
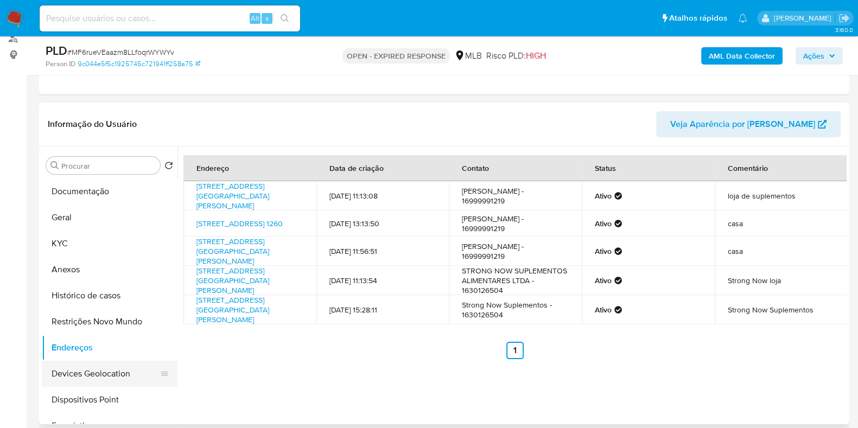
click at [99, 368] on button "Devices Geolocation" at bounding box center [105, 374] width 127 height 26
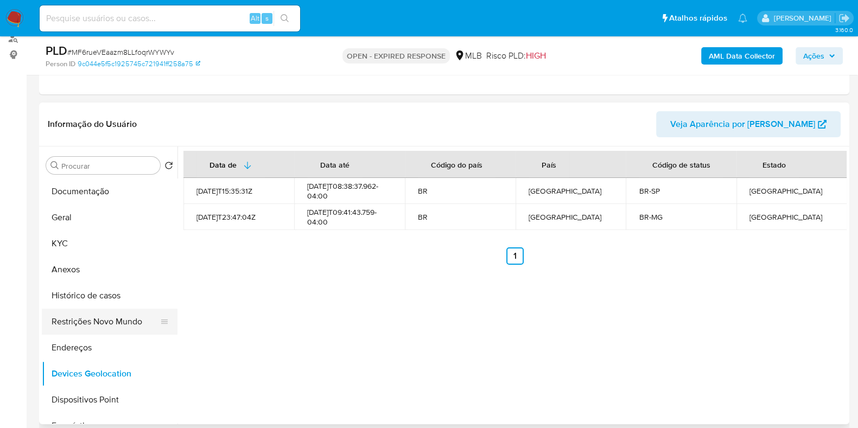
click at [106, 316] on button "Restrições Novo Mundo" at bounding box center [105, 322] width 127 height 26
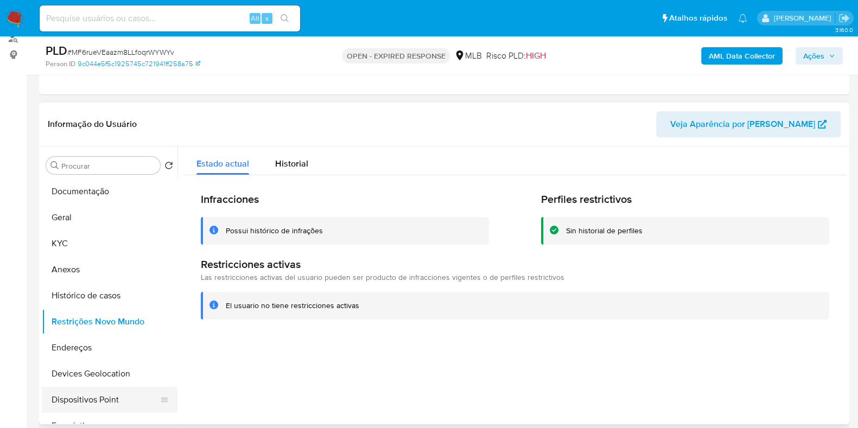
click at [104, 398] on button "Dispositivos Point" at bounding box center [105, 400] width 127 height 26
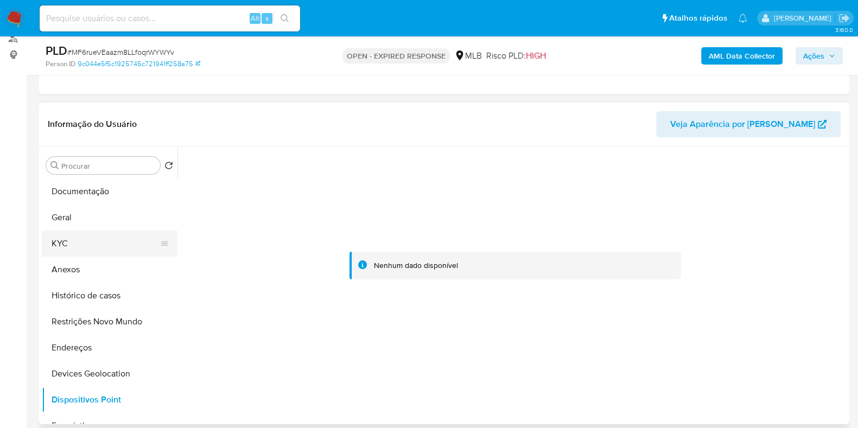
click at [77, 235] on button "KYC" at bounding box center [105, 244] width 127 height 26
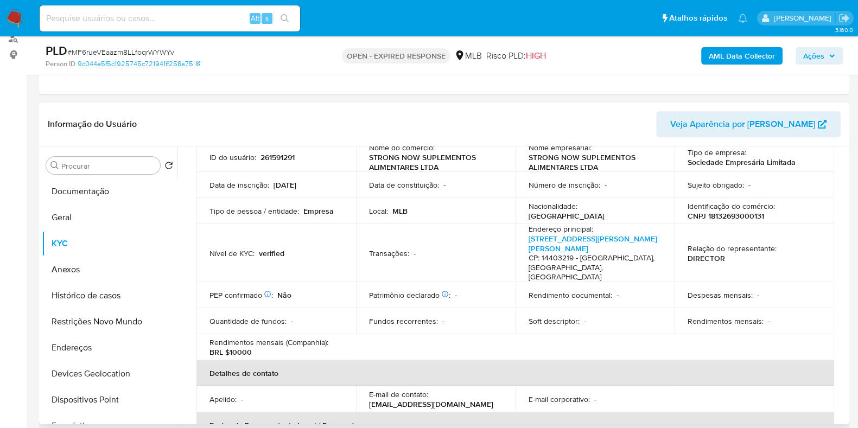
scroll to position [0, 0]
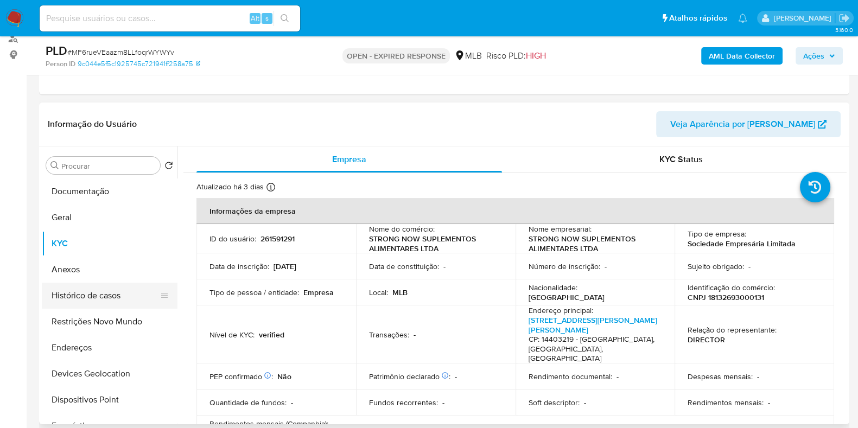
click at [92, 284] on button "Histórico de casos" at bounding box center [105, 296] width 127 height 26
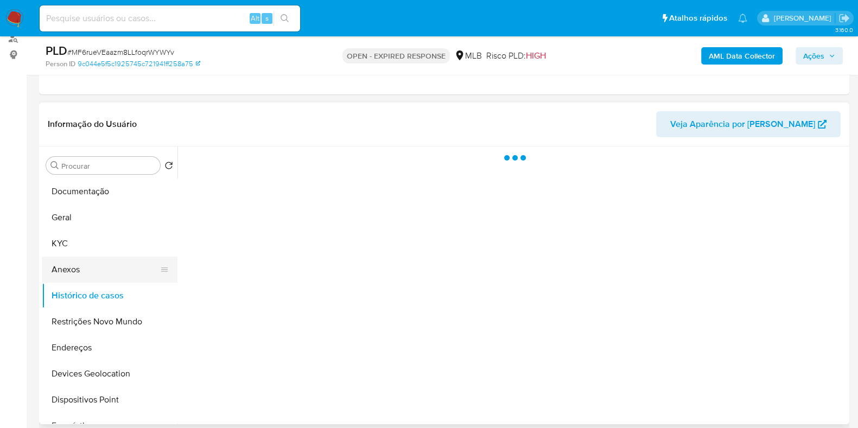
click at [91, 273] on button "Anexos" at bounding box center [105, 270] width 127 height 26
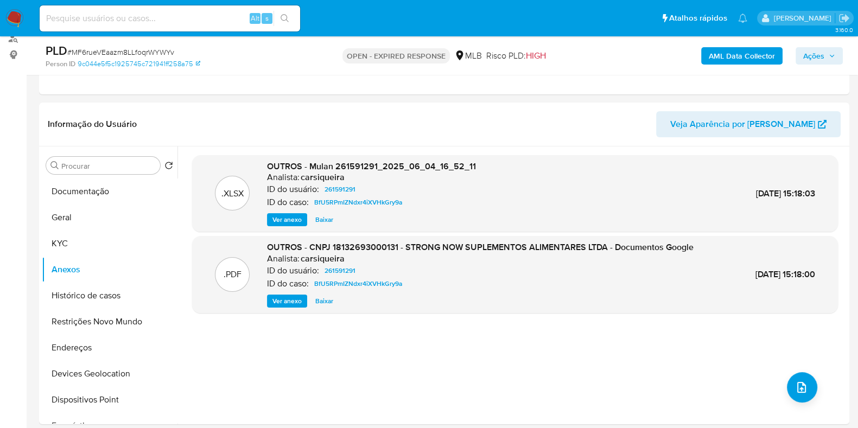
click at [722, 58] on b "AML Data Collector" at bounding box center [742, 55] width 66 height 17
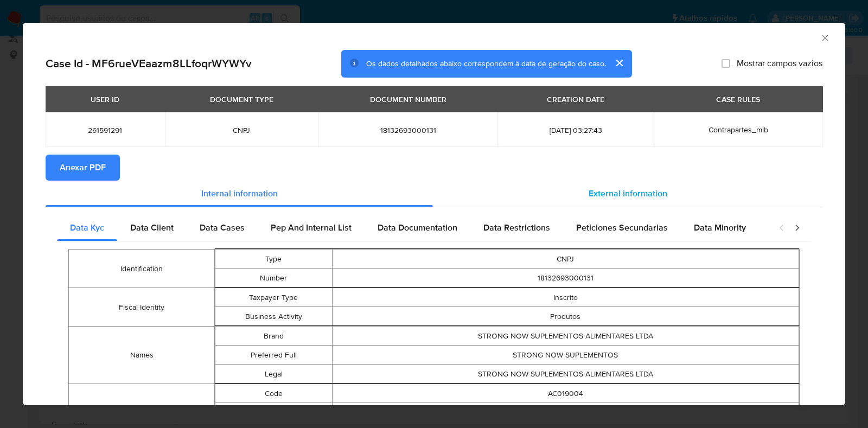
click at [578, 187] on div "External information" at bounding box center [628, 194] width 390 height 26
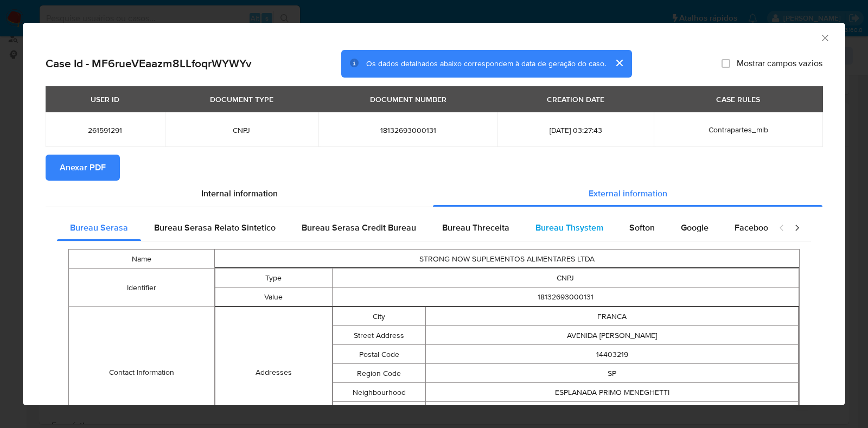
click at [604, 221] on div "Bureau Thsystem" at bounding box center [569, 228] width 94 height 26
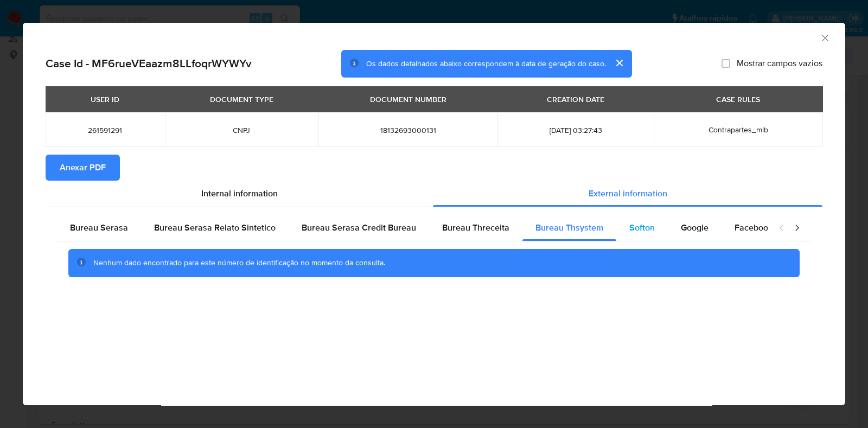
click at [629, 223] on span "Softon" at bounding box center [642, 227] width 26 height 12
click at [681, 224] on span "Google" at bounding box center [695, 227] width 28 height 12
drag, startPoint x: 492, startPoint y: 225, endPoint x: 454, endPoint y: 219, distance: 38.4
click at [492, 226] on span "Bureau Threceita" at bounding box center [475, 227] width 67 height 12
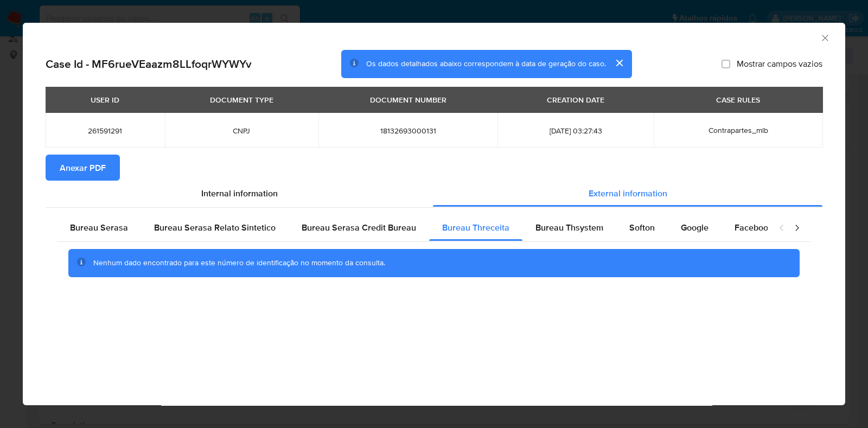
click span "Anexar PDF"
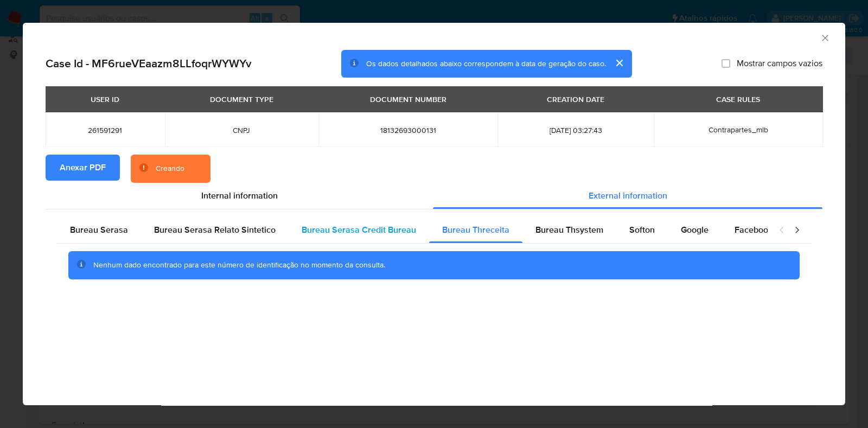
click span "Bureau Serasa Credit Bureau"
click span "Internal information"
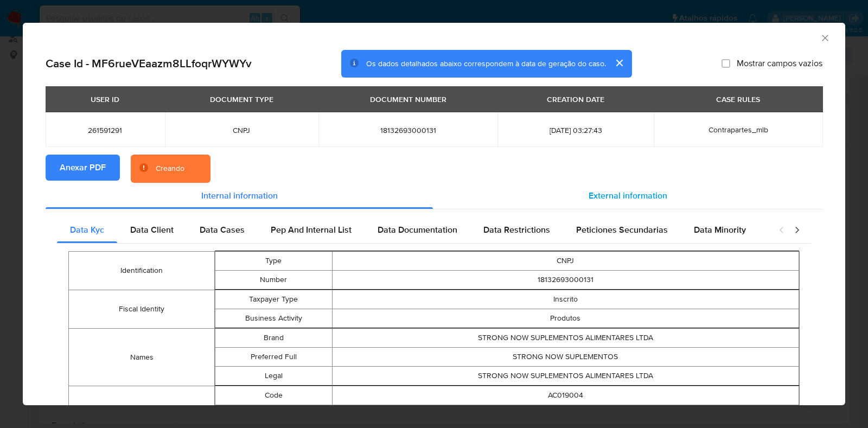
click div "External information"
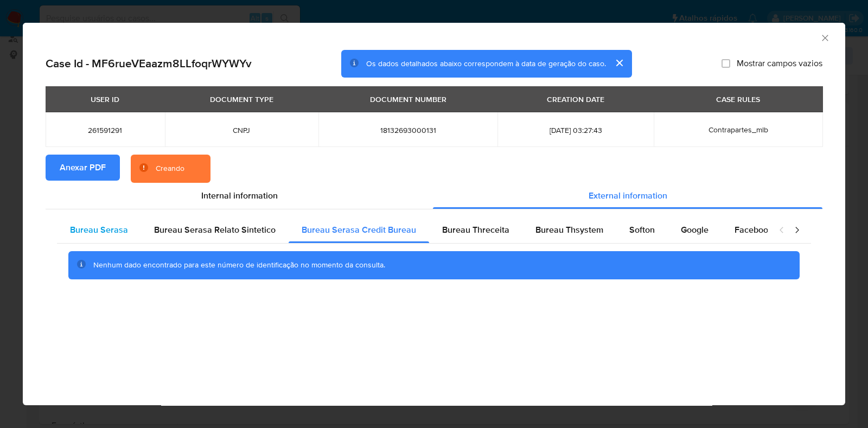
click span "Bureau Serasa"
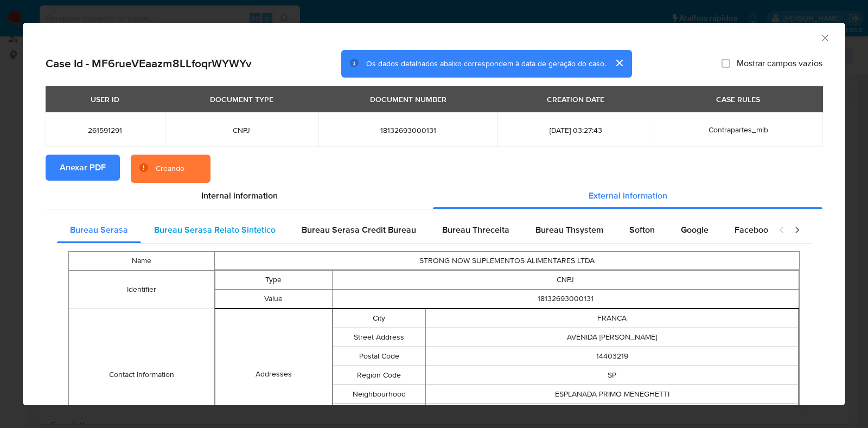
drag, startPoint x: 212, startPoint y: 224, endPoint x: 252, endPoint y: 225, distance: 40.2
click span "Bureau Serasa Relato Sintetico"
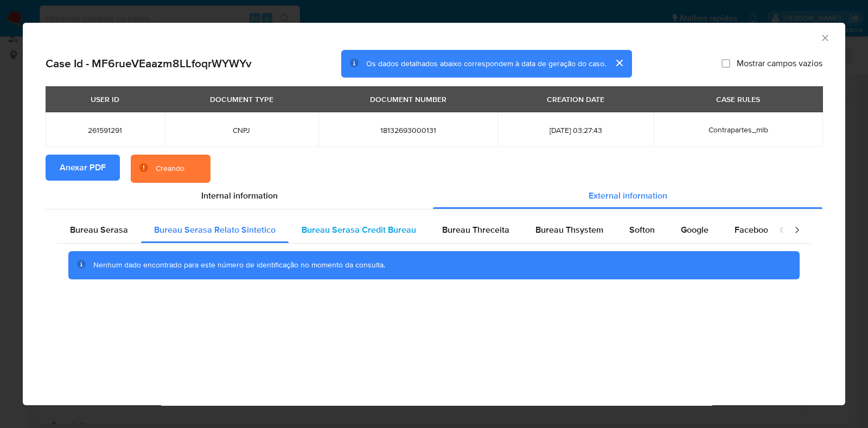
click span "Bureau Serasa Credit Bureau"
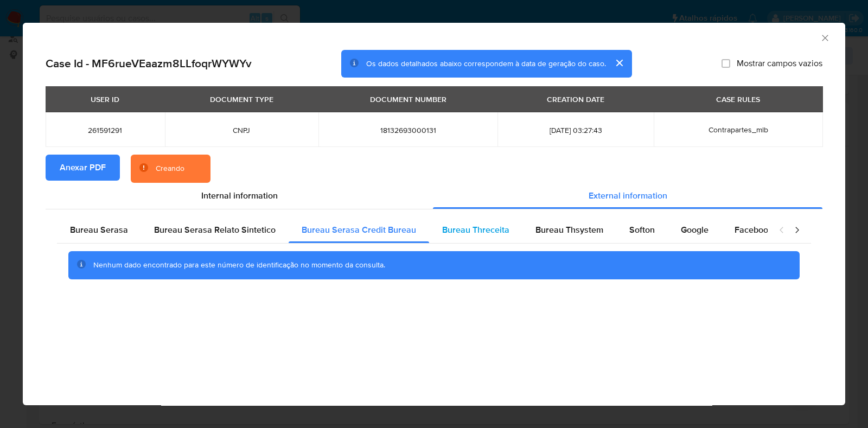
click div "Bureau Threceita"
click span "Bureau Thsystem"
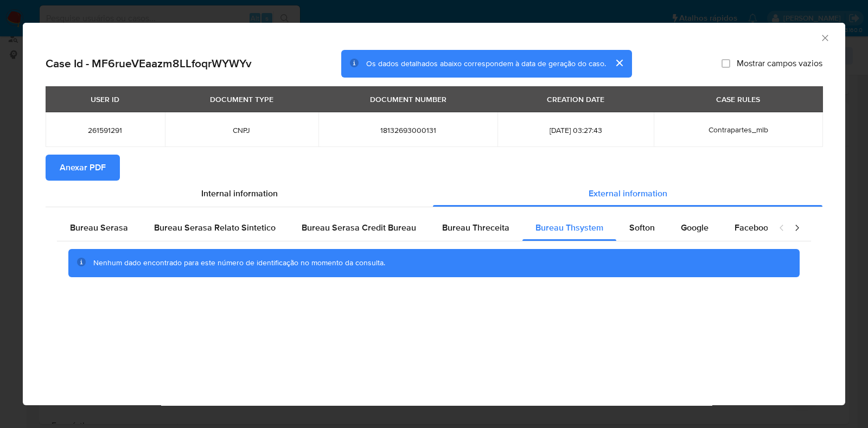
click icon "Fechar a janela"
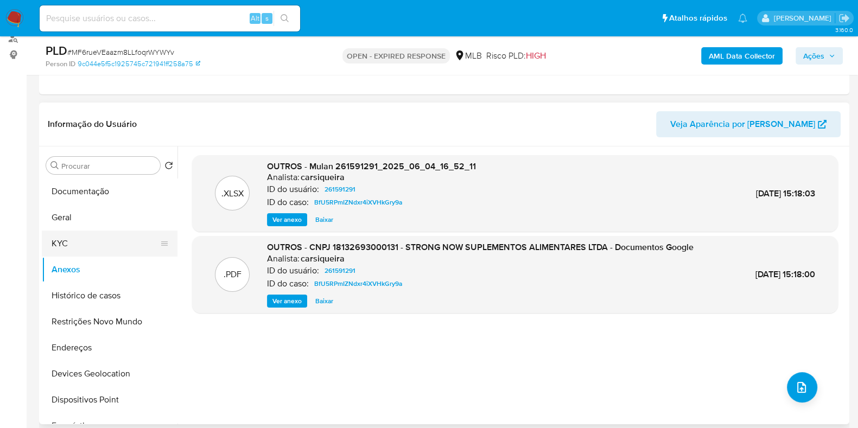
click button "KYC"
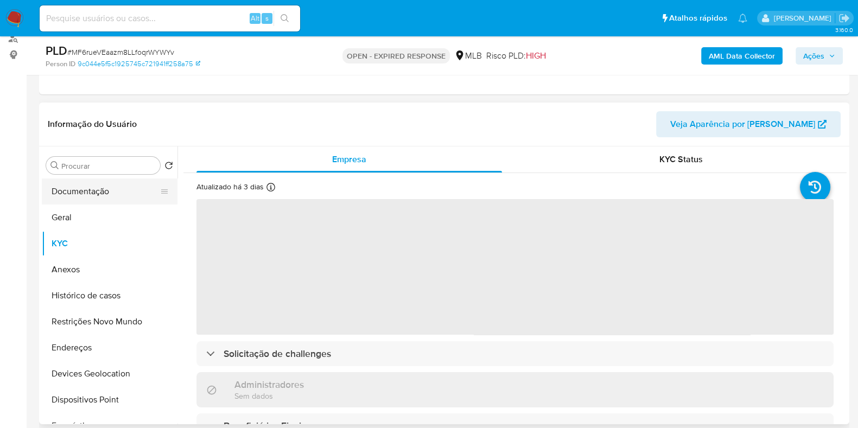
click button "Documentação"
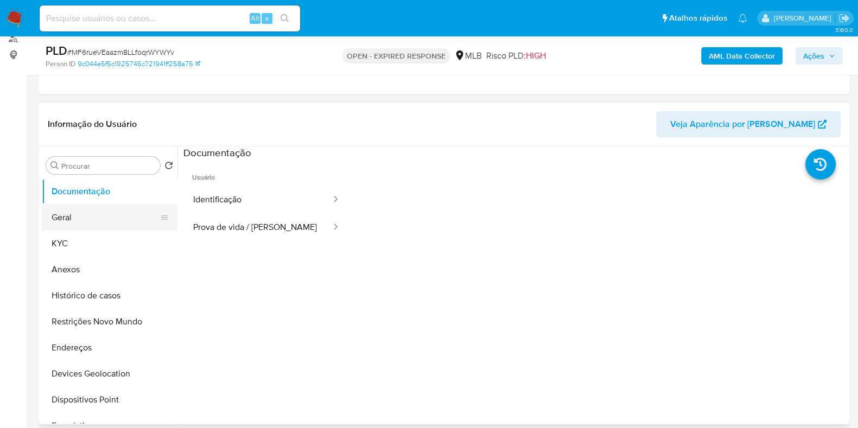
click button "Geral"
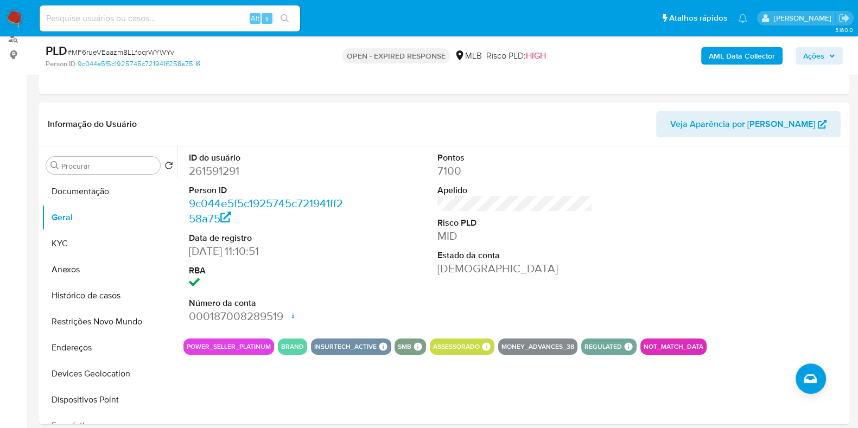
click span "# MF6rueVEaazm8LLfoqrWYWYv"
copy span "MF6rueVEaazm8LLfoqrWYWYv"
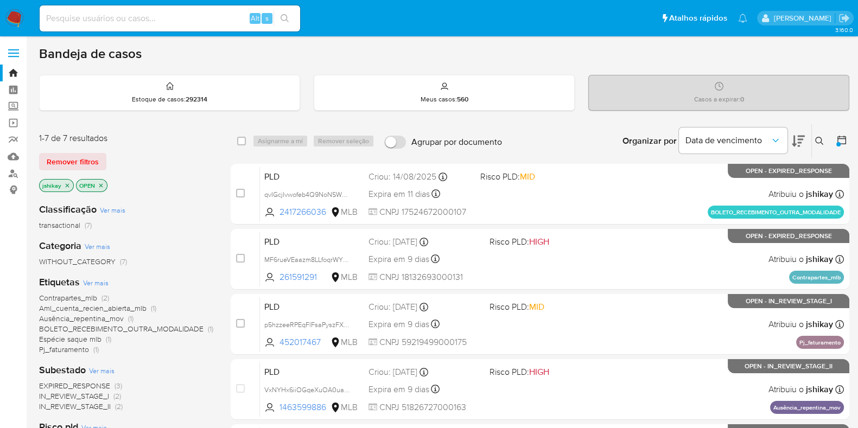
click at [819, 144] on icon at bounding box center [819, 141] width 9 height 9
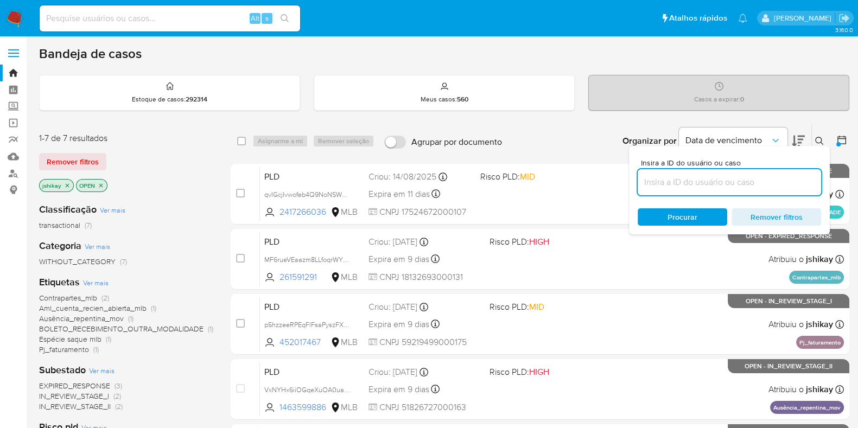
click at [654, 183] on input at bounding box center [729, 182] width 183 height 14
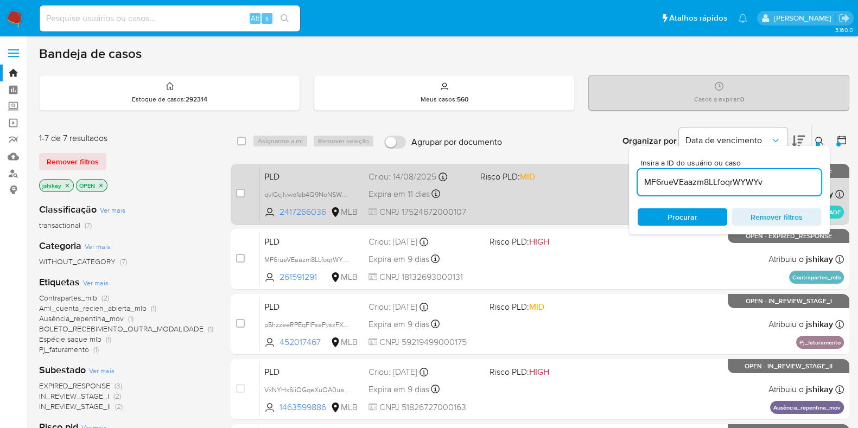
type input "MF6rueVEaazm8LLfoqrWYWYv"
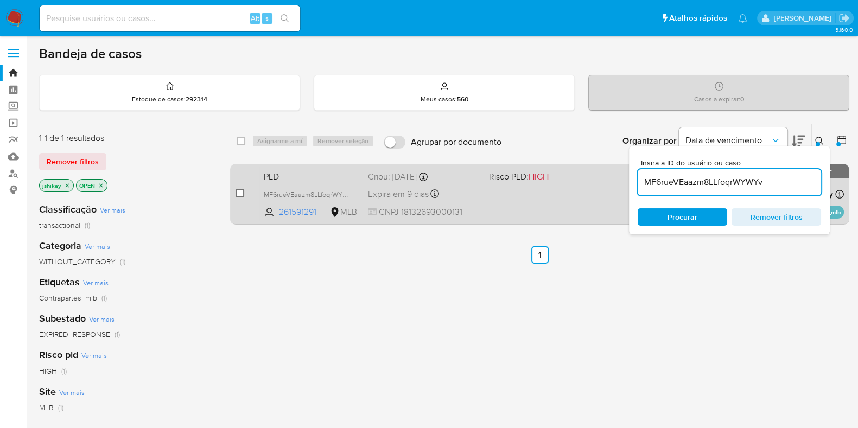
click at [238, 194] on input "checkbox" at bounding box center [239, 193] width 9 height 9
checkbox input "true"
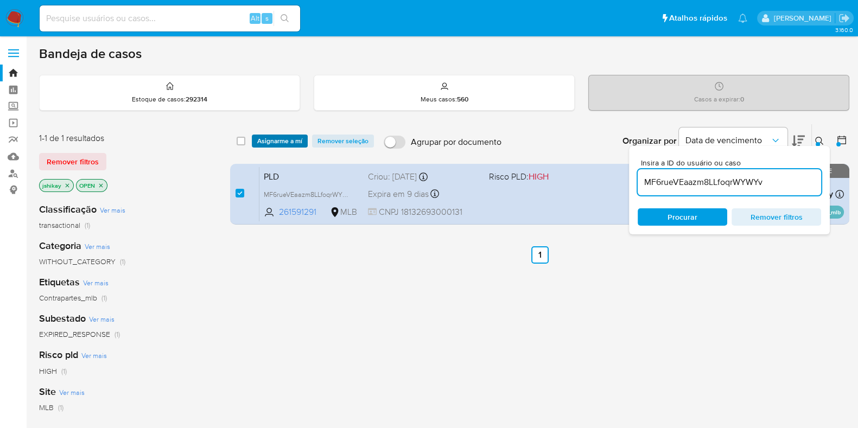
click at [279, 141] on span "Asignarme a mí" at bounding box center [279, 141] width 45 height 11
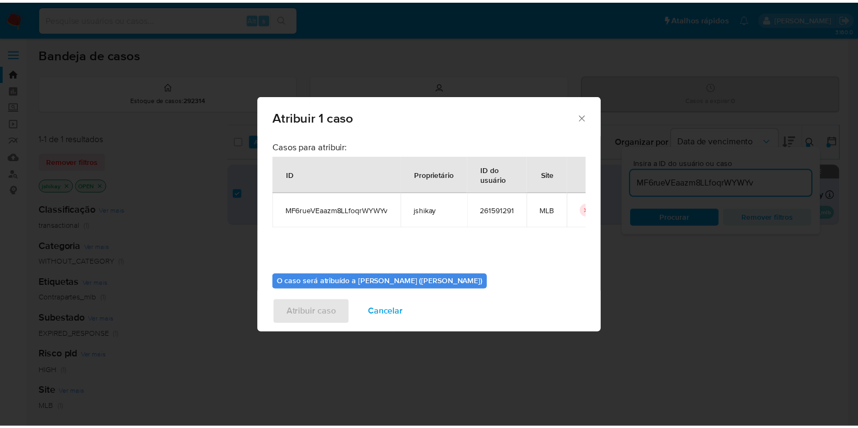
scroll to position [56, 0]
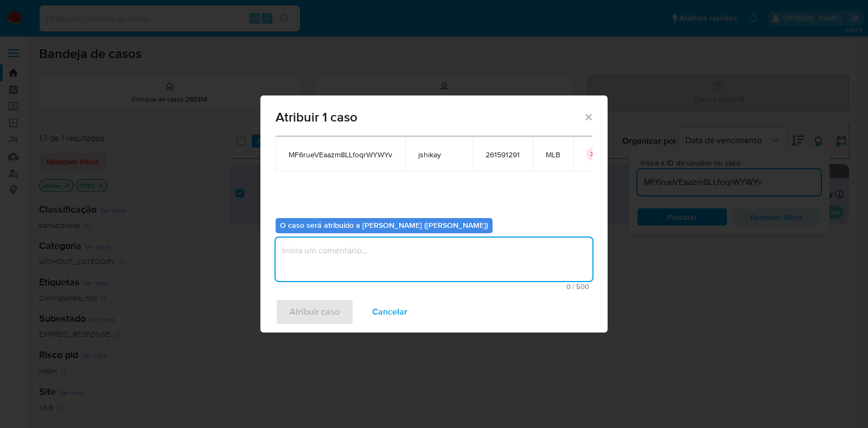
click at [329, 249] on textarea "assign-modal" at bounding box center [434, 259] width 317 height 43
type textarea "N"
type textarea "Analise"
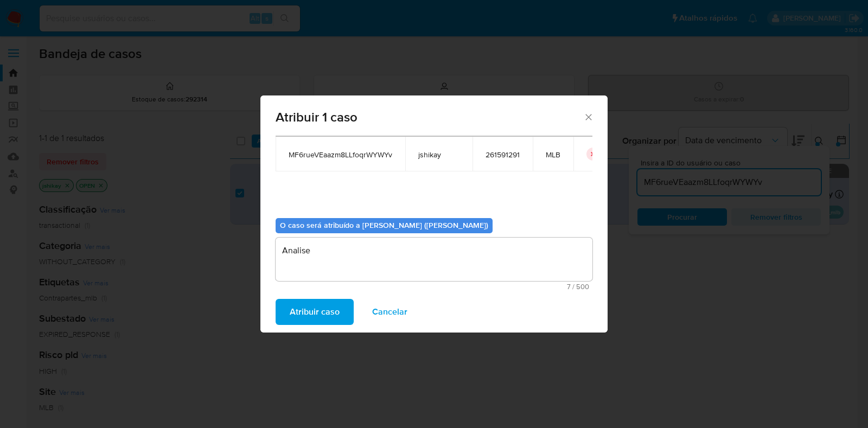
click at [298, 313] on span "Atribuir caso" at bounding box center [315, 312] width 50 height 24
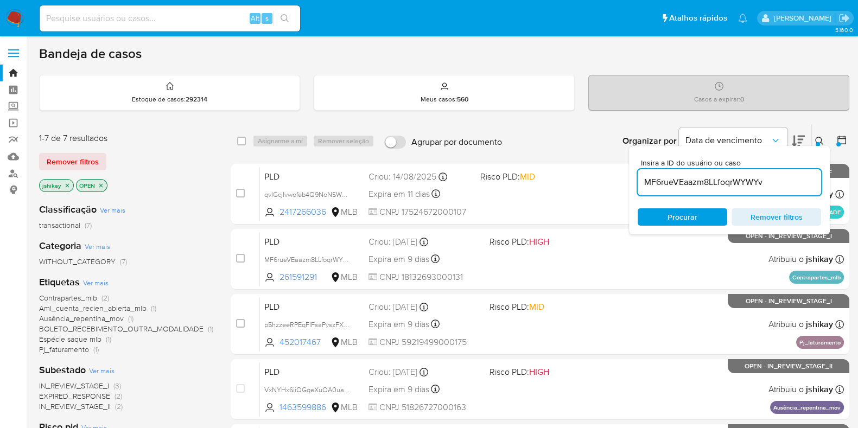
click at [821, 141] on icon at bounding box center [819, 141] width 8 height 8
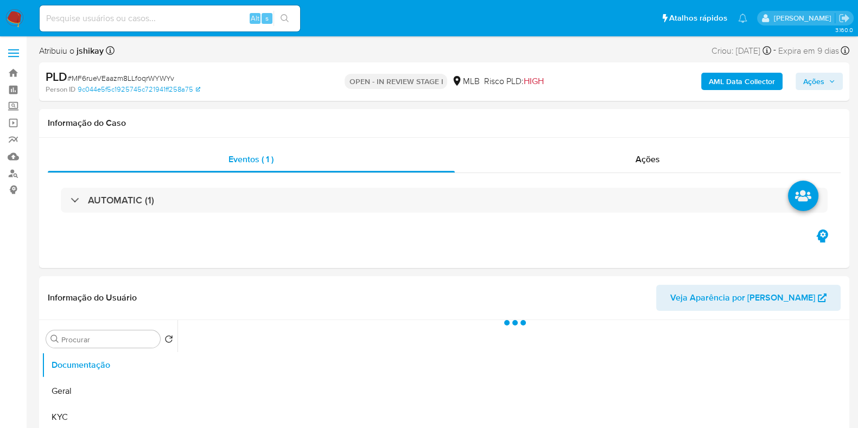
select select "10"
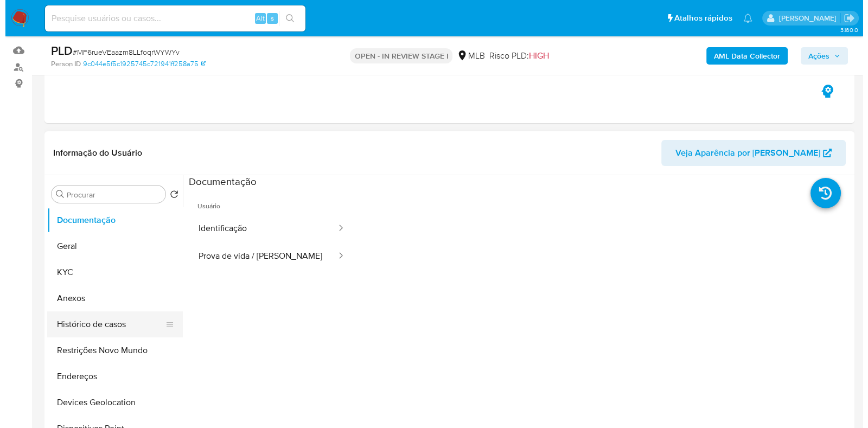
scroll to position [203, 0]
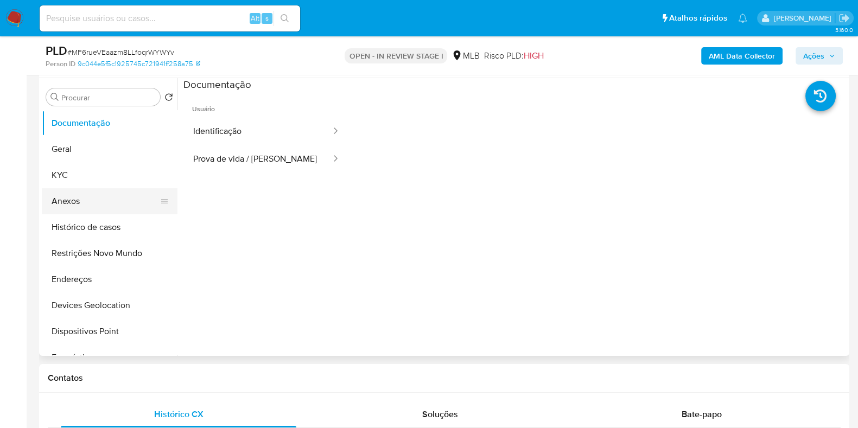
click at [83, 190] on button "Anexos" at bounding box center [105, 201] width 127 height 26
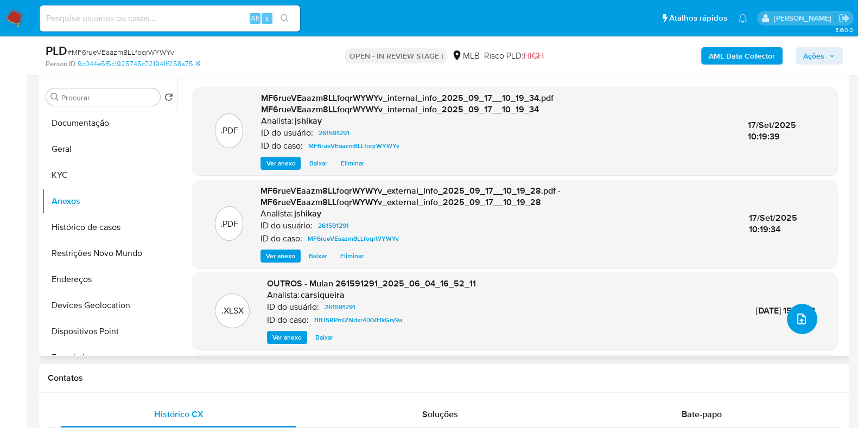
click at [798, 323] on icon "upload-file" at bounding box center [801, 319] width 13 height 13
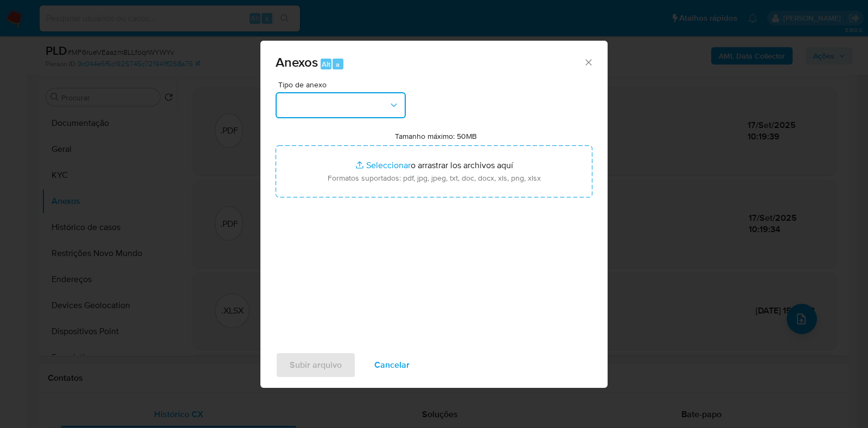
click at [345, 110] on button "button" at bounding box center [341, 105] width 130 height 26
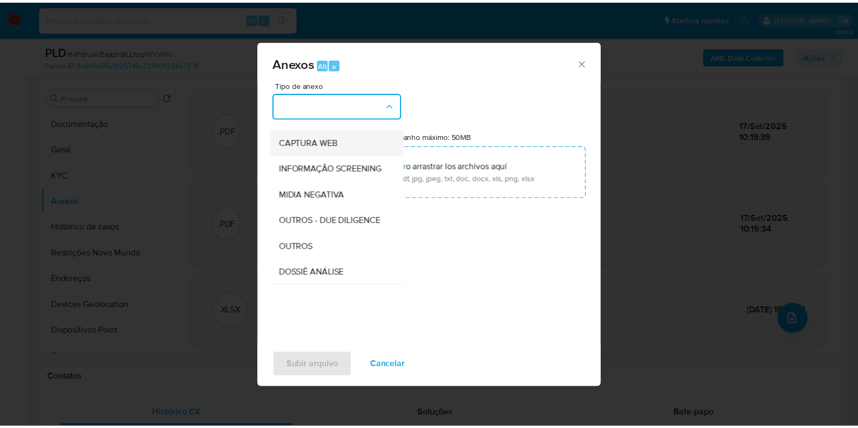
scroll to position [135, 0]
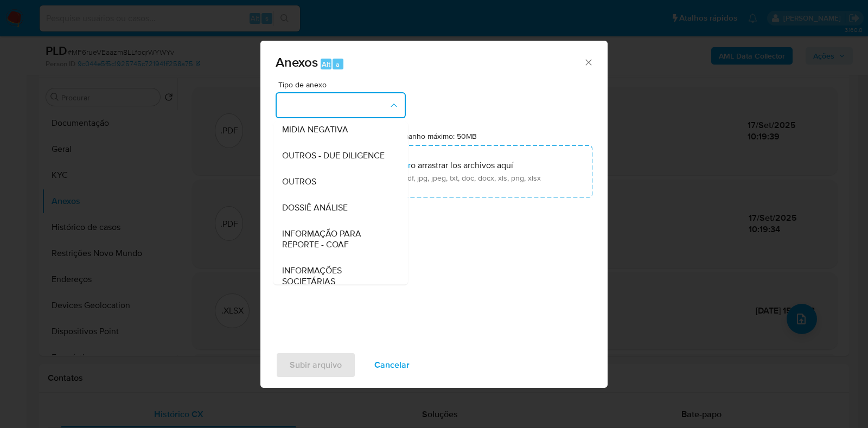
click at [322, 195] on div "OUTROS" at bounding box center [337, 182] width 111 height 26
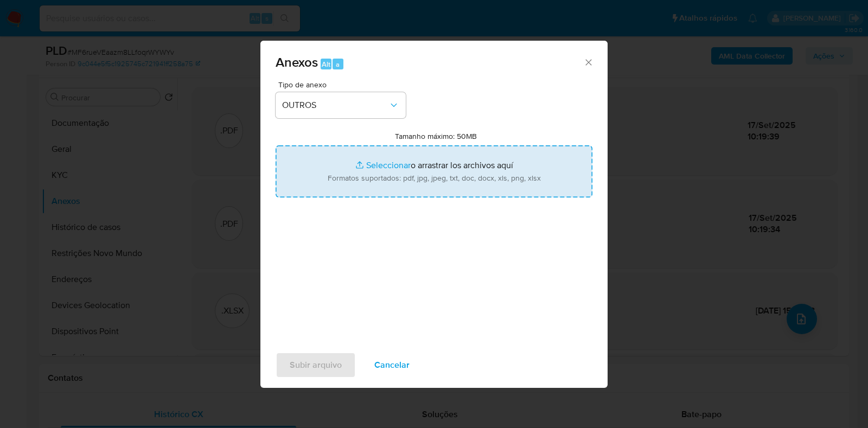
click at [440, 154] on input "Tamanho máximo: 50MB Seleccionar archivos" at bounding box center [434, 171] width 317 height 52
type input "C:\fakepath\Mulan 261591291_2025_09_16_13_42_56.pdf"
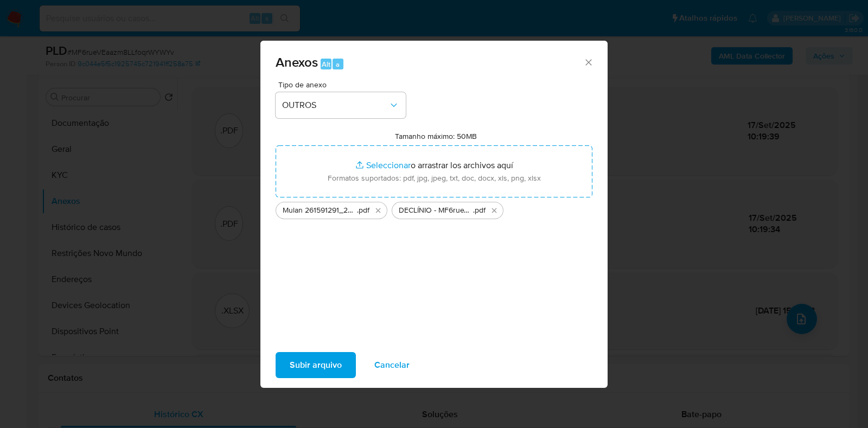
drag, startPoint x: 440, startPoint y: 154, endPoint x: 329, endPoint y: 371, distance: 244.3
click at [329, 371] on span "Subir arquivo" at bounding box center [316, 365] width 52 height 24
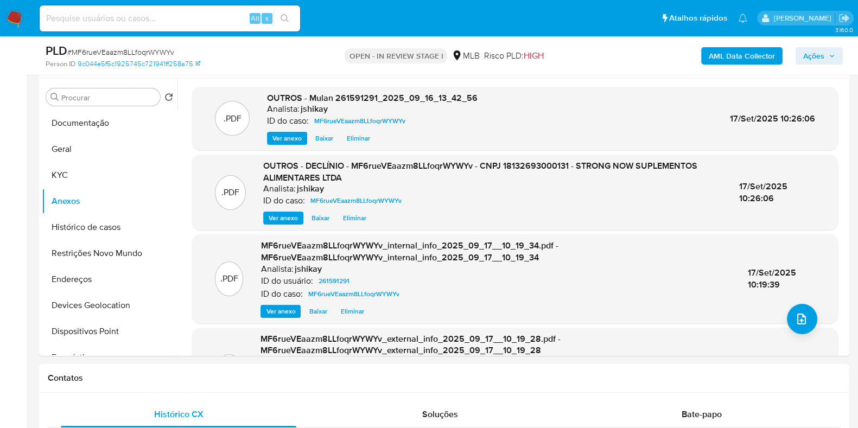
click at [821, 63] on span "Ações" at bounding box center [813, 55] width 21 height 17
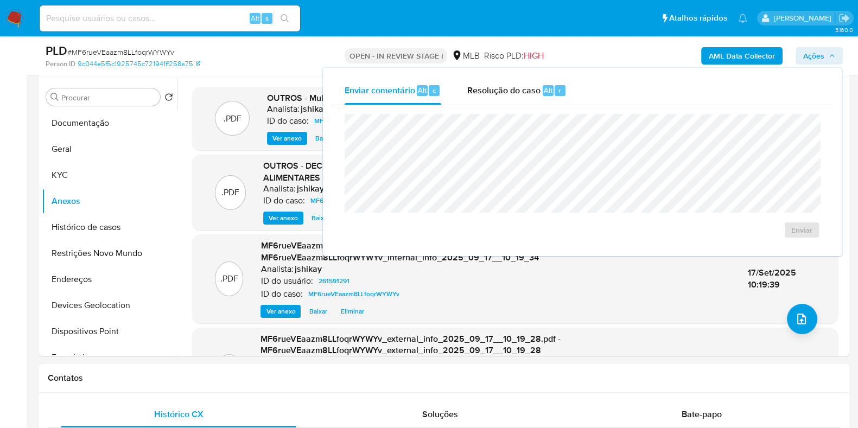
click at [528, 105] on div "Enviar" at bounding box center [582, 176] width 501 height 142
click at [503, 101] on div "Resolução do caso Alt r" at bounding box center [516, 91] width 99 height 28
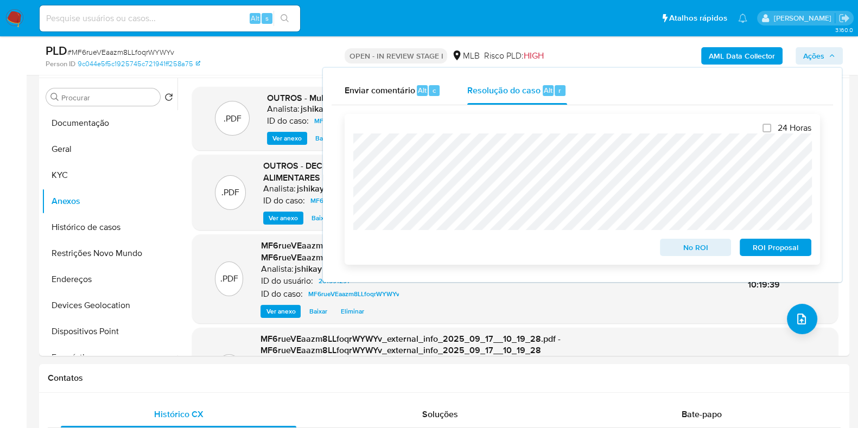
click at [699, 248] on span "No ROI" at bounding box center [695, 247] width 56 height 15
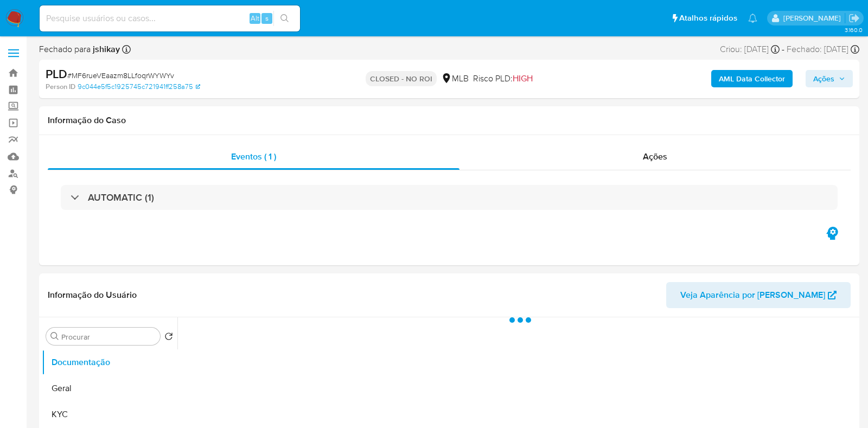
select select "10"
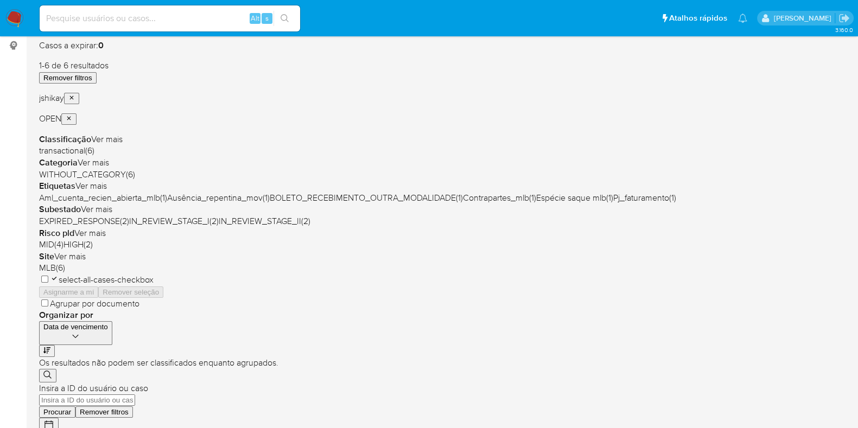
scroll to position [67, 0]
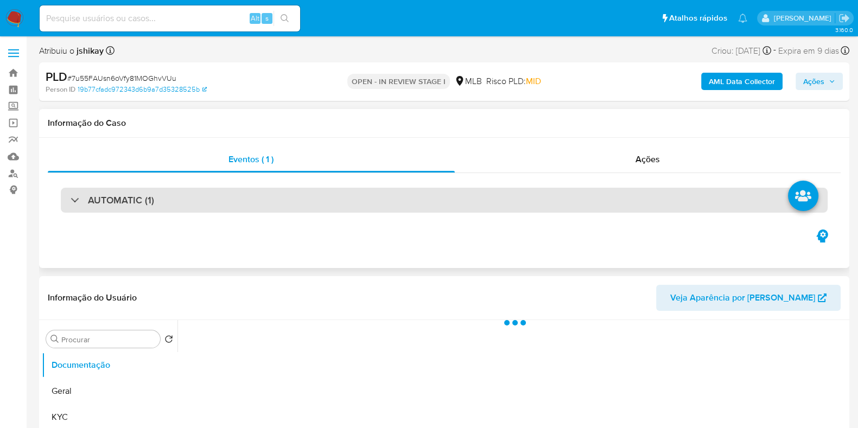
select select "10"
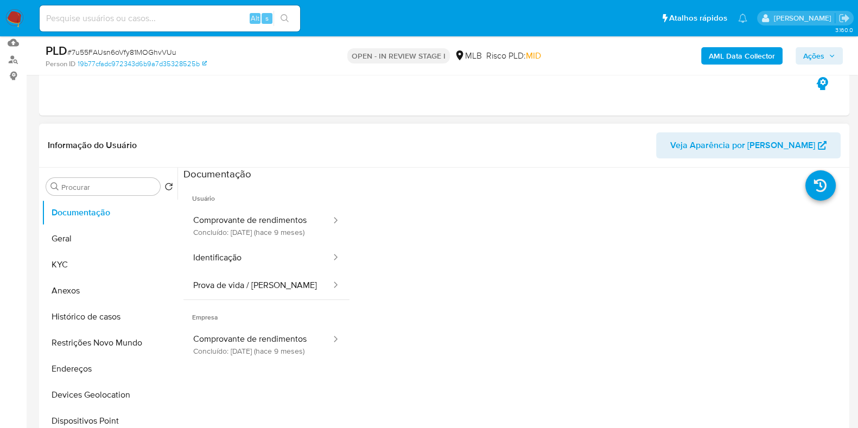
scroll to position [135, 0]
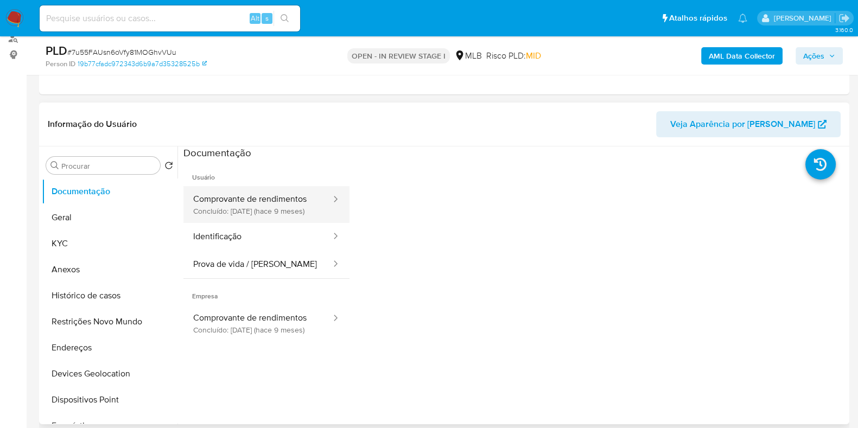
click at [269, 203] on button "Comprovante de rendimentos Concluído: [DATE] (hace 9 meses)" at bounding box center [257, 204] width 149 height 37
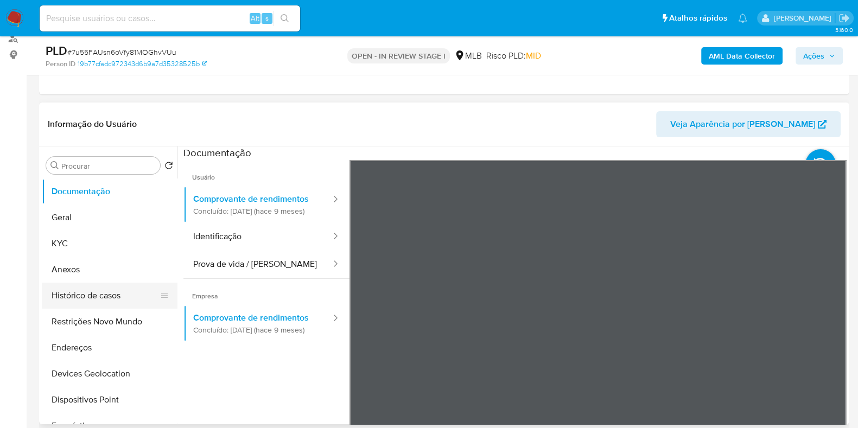
click at [89, 295] on button "Histórico de casos" at bounding box center [105, 296] width 127 height 26
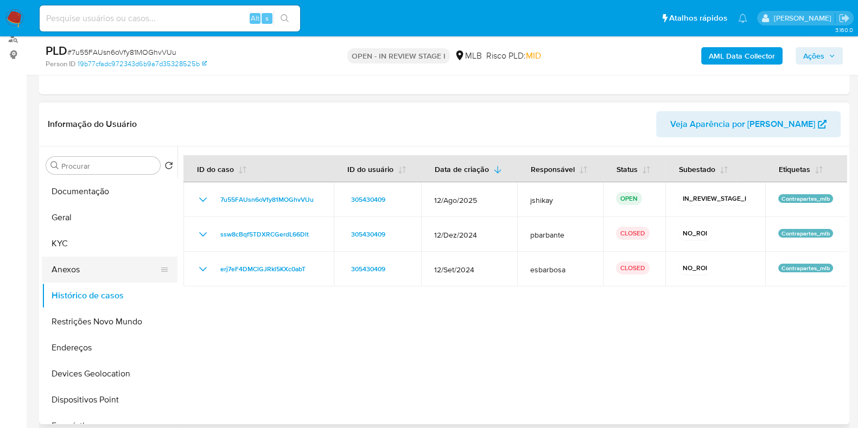
click at [93, 272] on button "Anexos" at bounding box center [105, 270] width 127 height 26
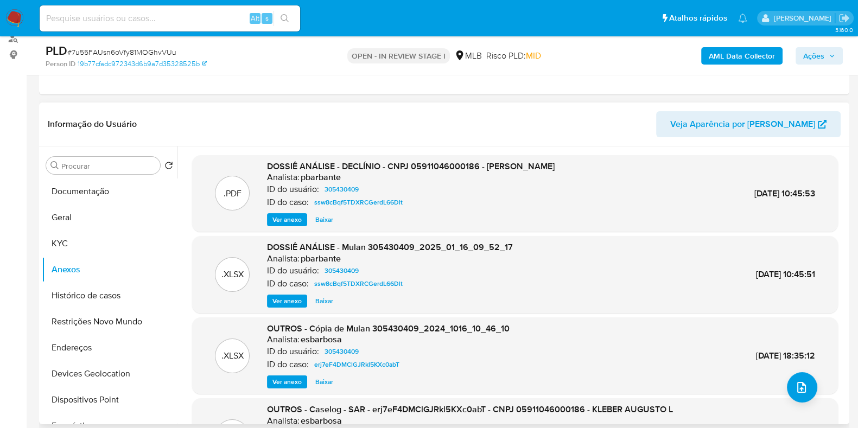
drag, startPoint x: 576, startPoint y: 171, endPoint x: 266, endPoint y: 165, distance: 310.4
click at [266, 165] on div ".PDF DOSSIÊ ANÁLISE - DECLÍNIO - CNPJ 05911046000186 - [PERSON_NAME] L Analista…" at bounding box center [514, 194] width 635 height 66
copy span "DOSSIÊ ANÁLISE - DECLÍNIO - CNPJ 05911046000186 - [PERSON_NAME]"
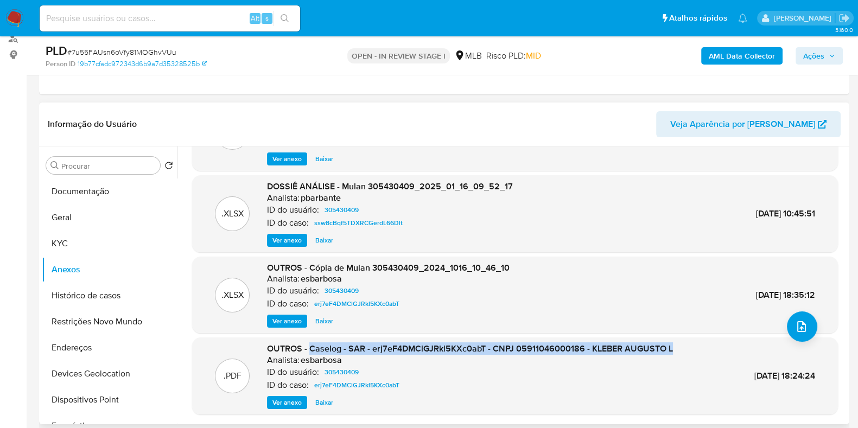
drag, startPoint x: 308, startPoint y: 348, endPoint x: 671, endPoint y: 346, distance: 363.0
click at [671, 346] on div ".PDF OUTROS - Caselog - SAR - erj7eF4DMClGJRkl5KXc0abT - CNPJ 05911046000186 - …" at bounding box center [514, 376] width 635 height 66
copy span "Caselog - SAR - erj7eF4DMClGJRkl5KXc0abT - CNPJ 05911046000186 - [PERSON_NAME]"
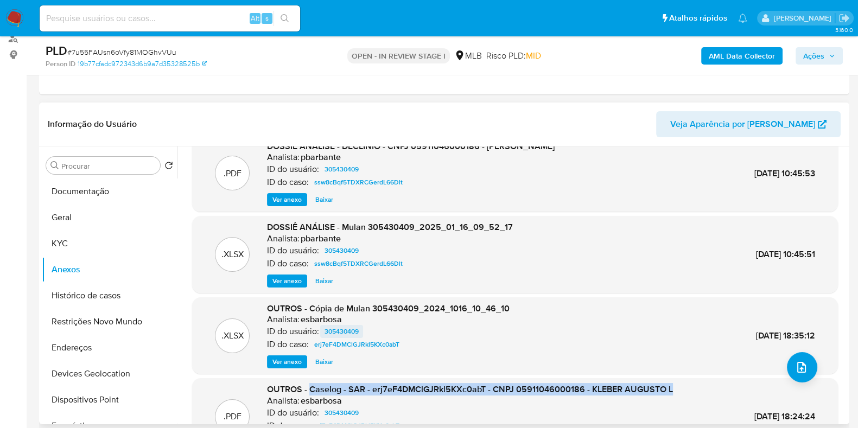
scroll to position [0, 0]
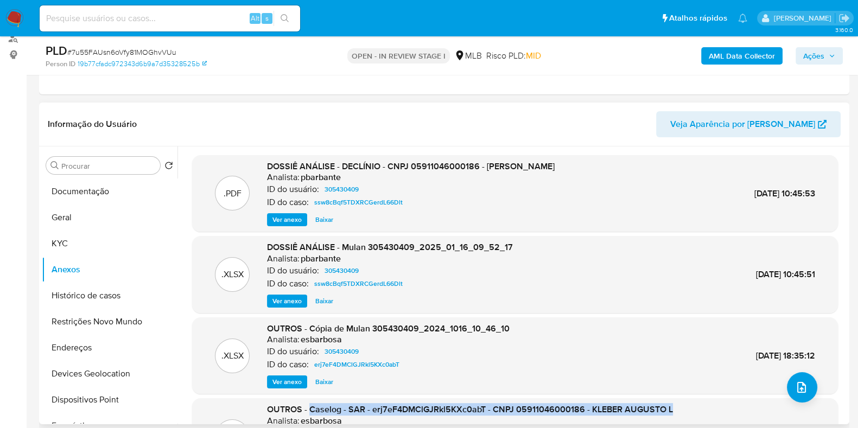
click at [293, 221] on span "Ver anexo" at bounding box center [286, 219] width 29 height 11
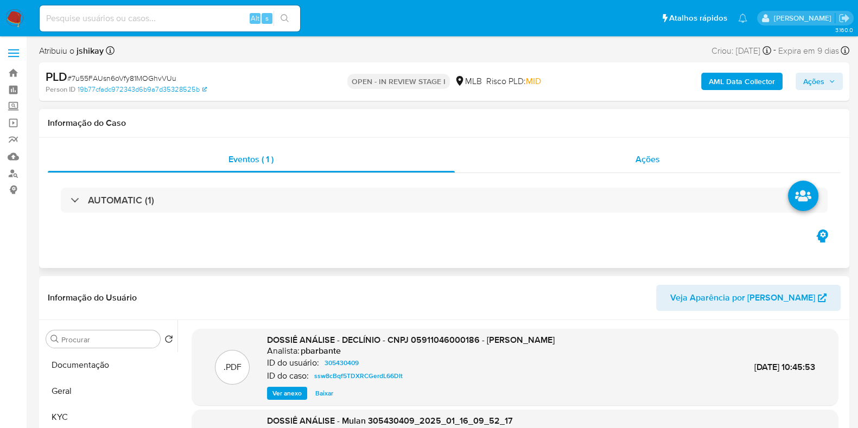
click at [591, 158] on div "Ações" at bounding box center [648, 159] width 386 height 26
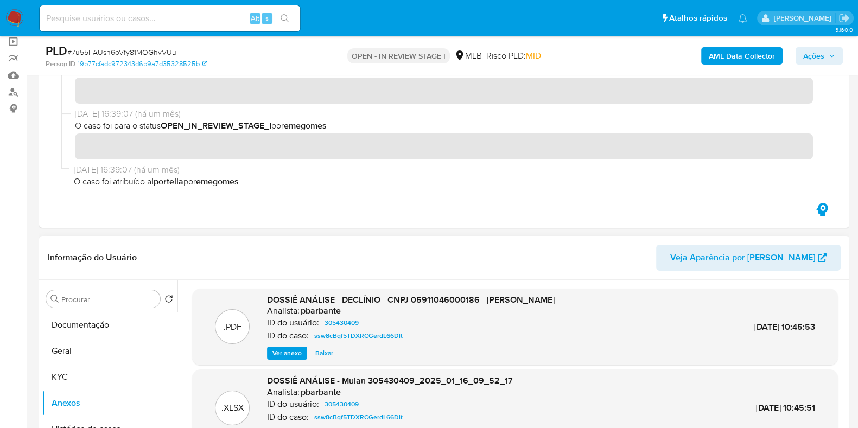
scroll to position [203, 0]
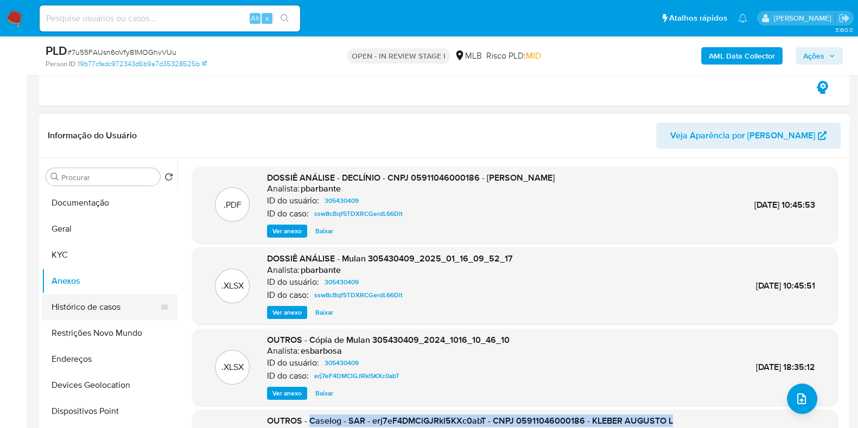
click at [122, 308] on button "Histórico de casos" at bounding box center [105, 307] width 127 height 26
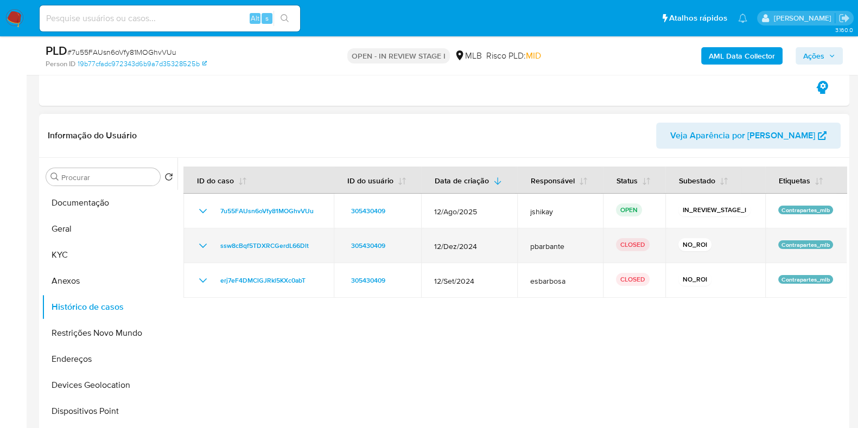
click at [200, 243] on icon "Mostrar/Ocultar" at bounding box center [202, 245] width 13 height 13
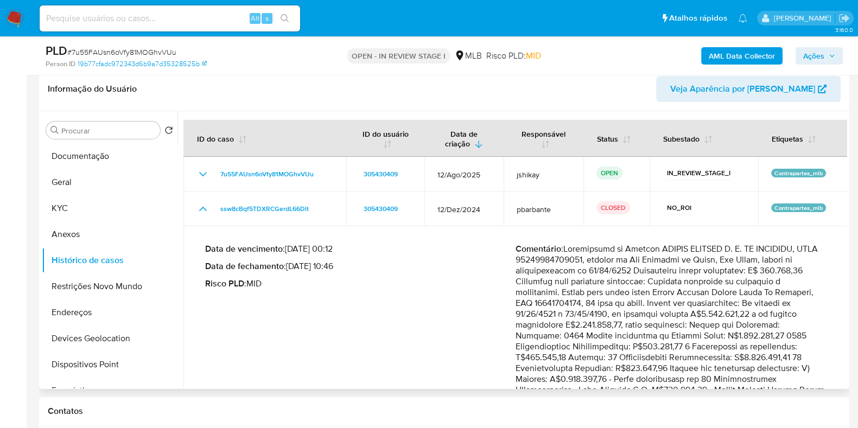
scroll to position [271, 0]
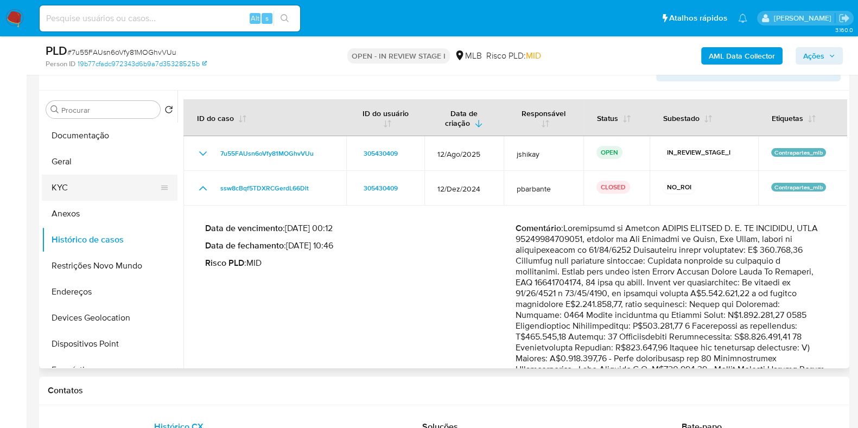
click at [71, 198] on button "KYC" at bounding box center [105, 188] width 127 height 26
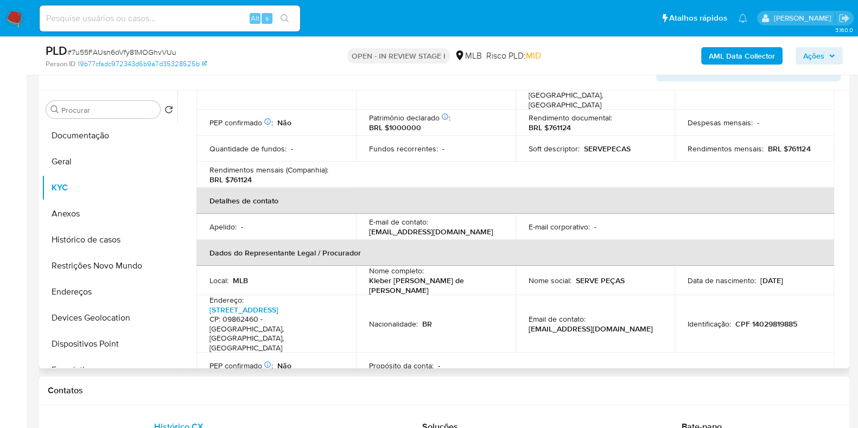
scroll to position [203, 0]
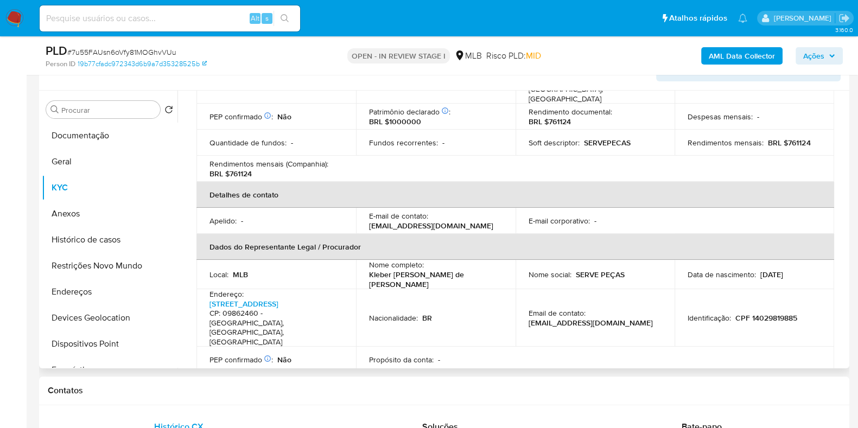
click at [751, 313] on p "CPF 14029819885" at bounding box center [766, 318] width 62 height 10
copy p "14029819885"
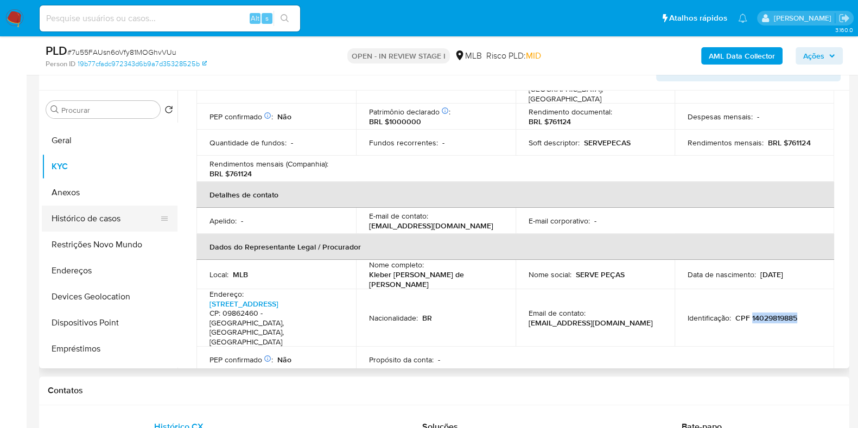
scroll to position [0, 0]
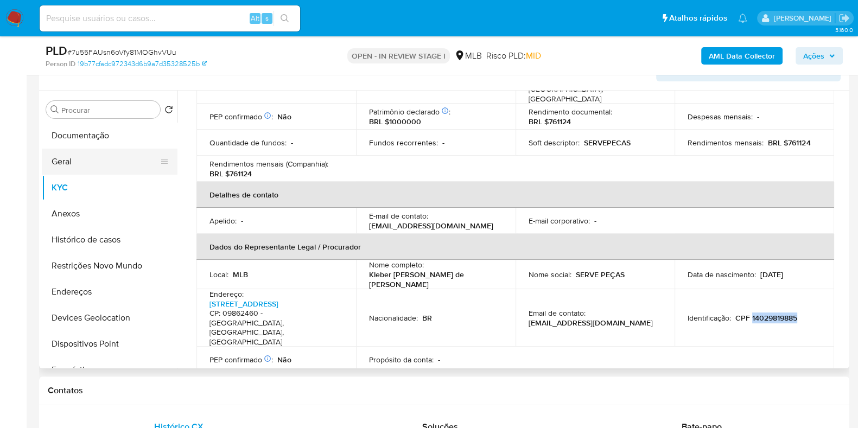
click at [126, 171] on button "Geral" at bounding box center [105, 162] width 127 height 26
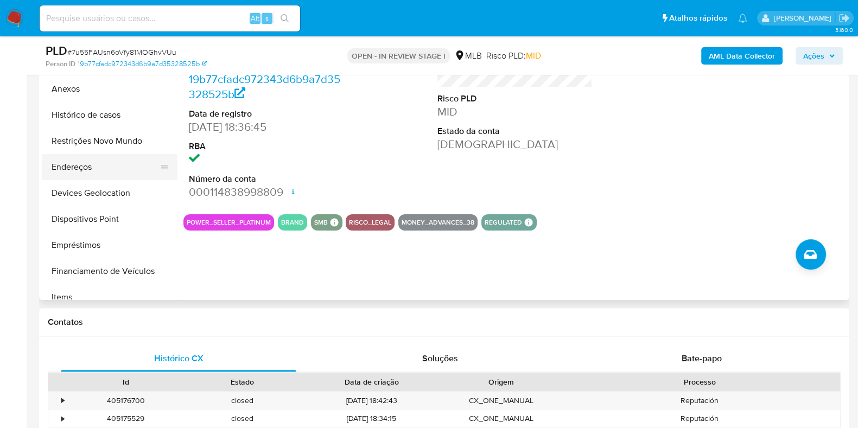
scroll to position [135, 0]
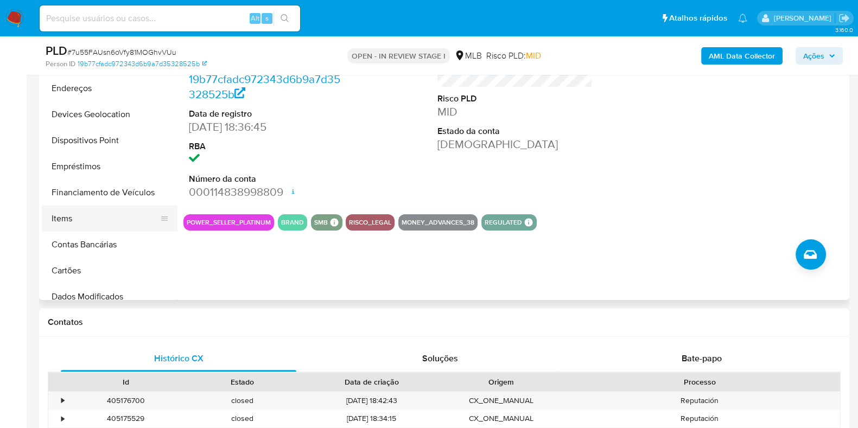
click at [82, 218] on button "Items" at bounding box center [105, 219] width 127 height 26
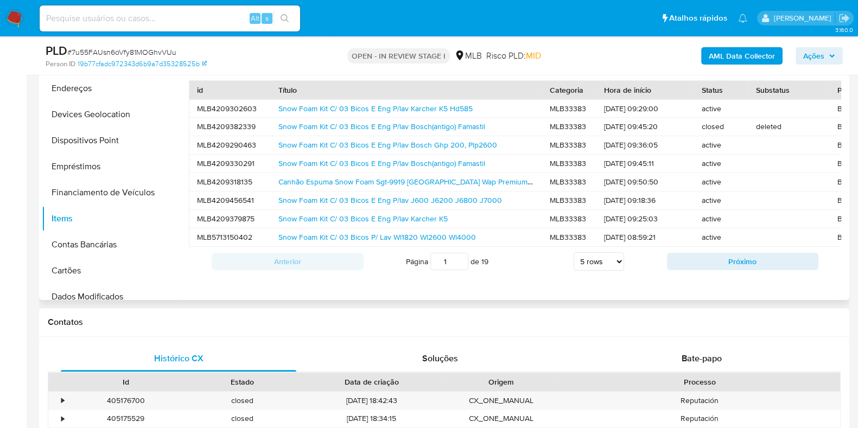
click at [386, 150] on div "Snow Foam Kit C/ 03 Bicos E Eng P/lav Bosch Ghp 200, Plp2600" at bounding box center [406, 145] width 271 height 18
click at [372, 145] on link "Snow Foam Kit C/ 03 Bicos E Eng P/lav Bosch Ghp 200, Plp2600" at bounding box center [387, 144] width 219 height 11
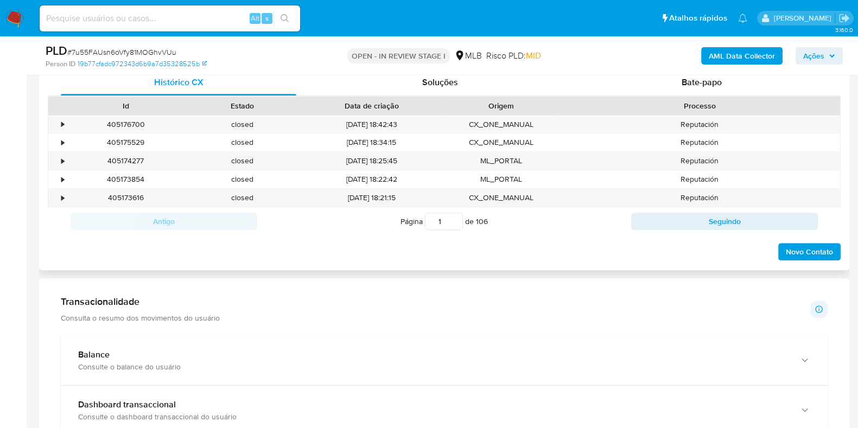
scroll to position [746, 0]
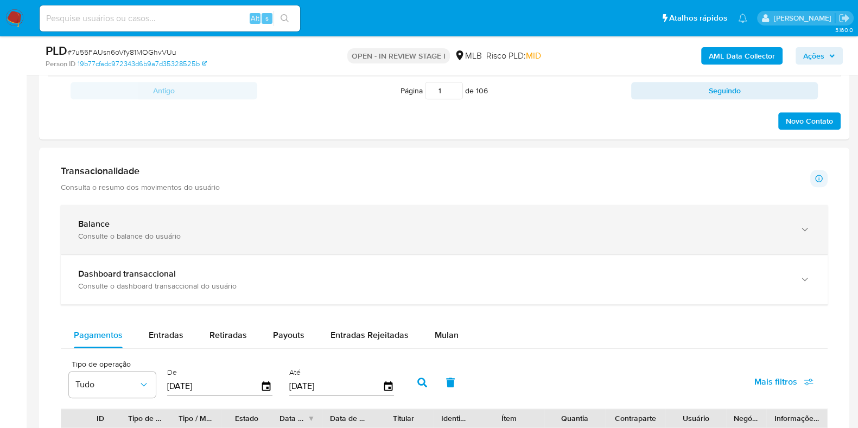
click at [269, 240] on div "Balance Consulte o balance do usuário" at bounding box center [444, 229] width 767 height 49
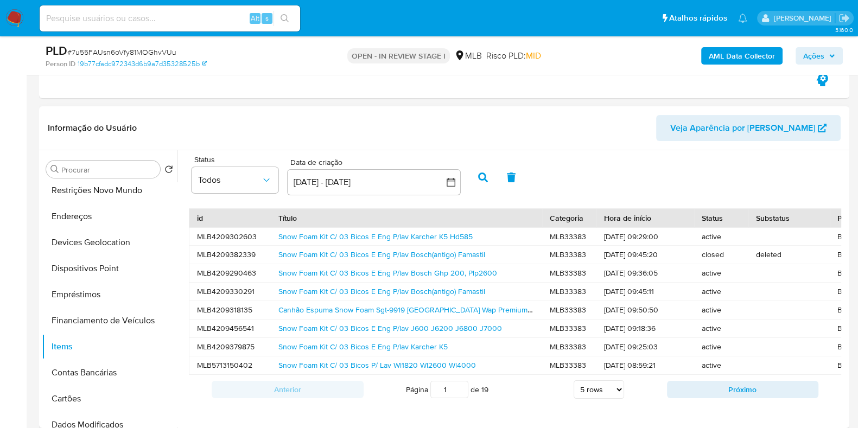
scroll to position [203, 0]
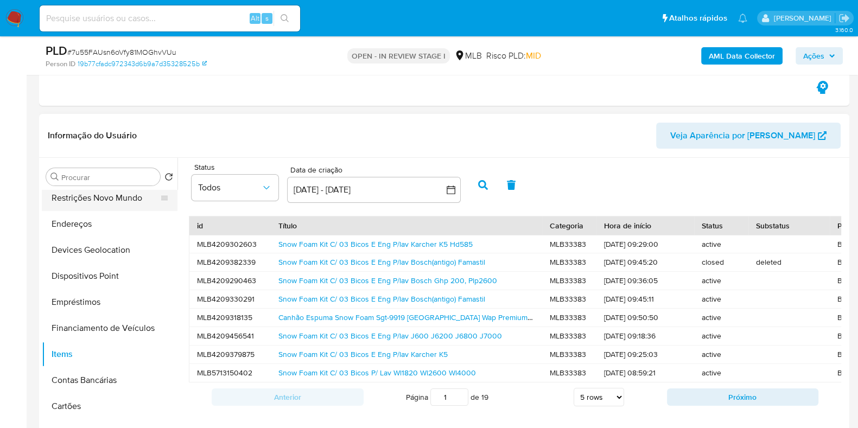
click at [92, 199] on button "Restrições Novo Mundo" at bounding box center [105, 198] width 127 height 26
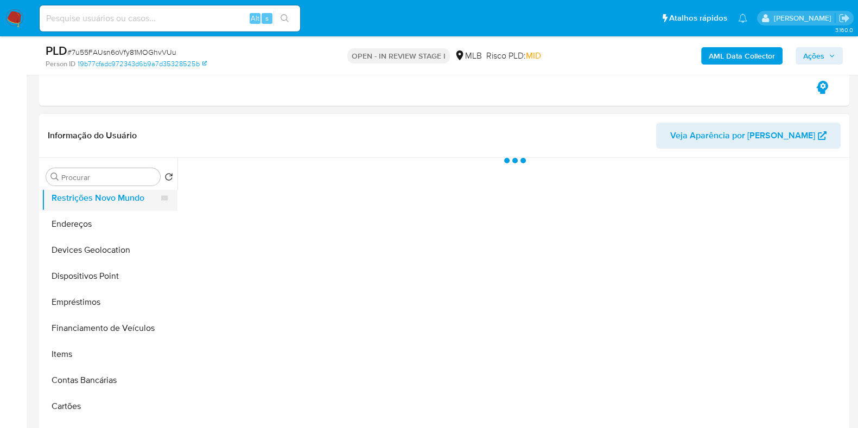
scroll to position [0, 0]
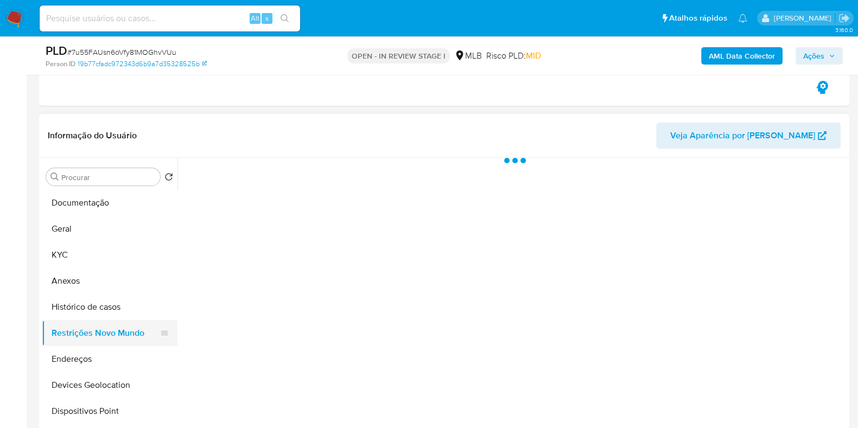
click at [93, 205] on button "Documentação" at bounding box center [110, 203] width 136 height 26
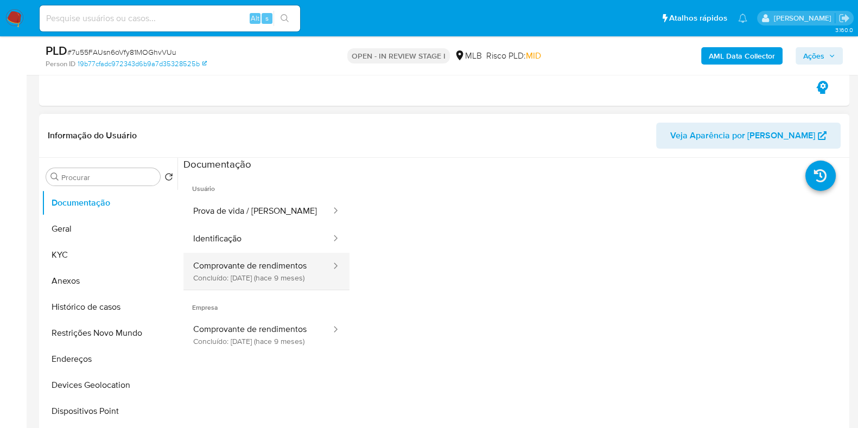
click at [291, 258] on button "Comprovante de rendimentos Concluído: [DATE] (hace 9 meses)" at bounding box center [257, 271] width 149 height 37
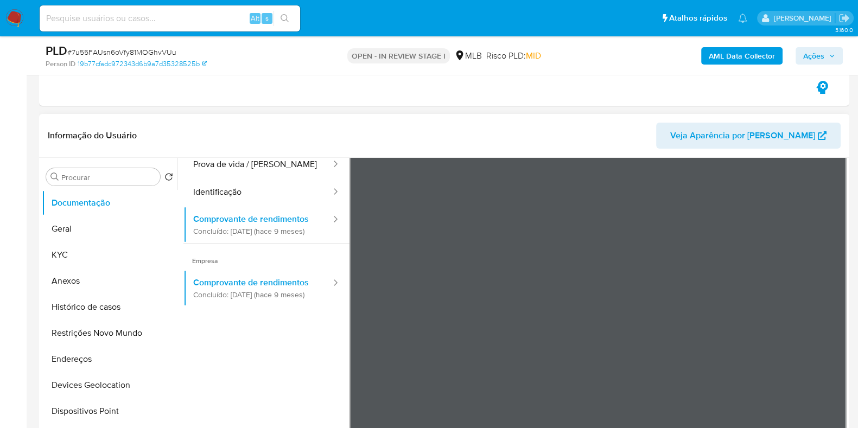
scroll to position [67, 0]
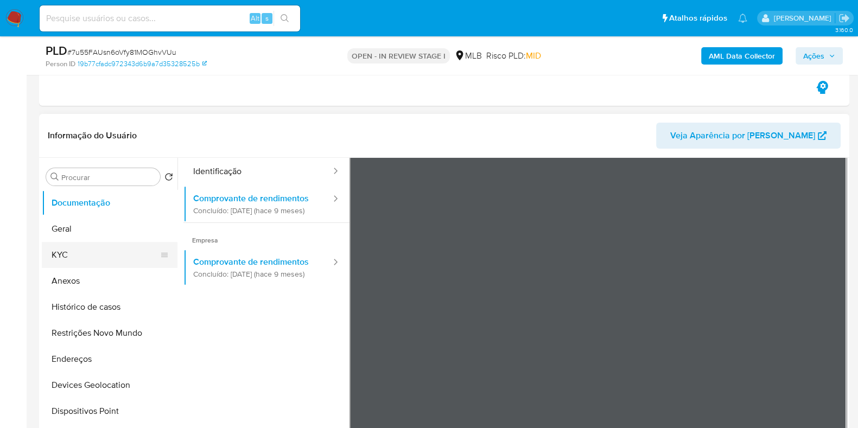
click at [90, 253] on button "KYC" at bounding box center [105, 255] width 127 height 26
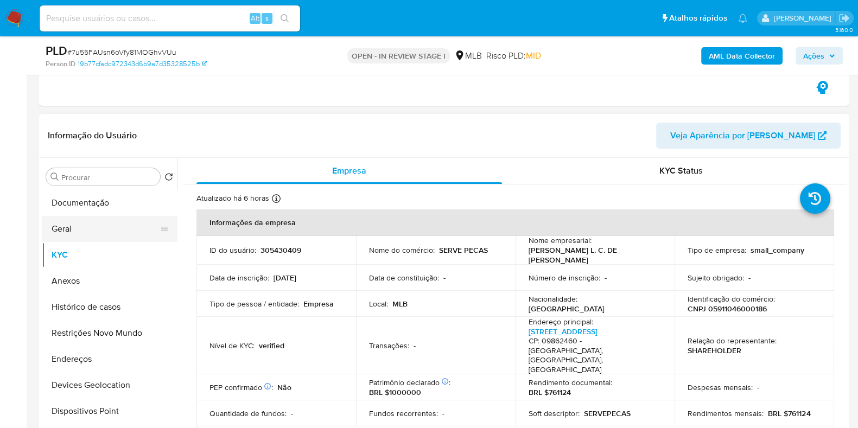
click at [61, 226] on button "Geral" at bounding box center [105, 229] width 127 height 26
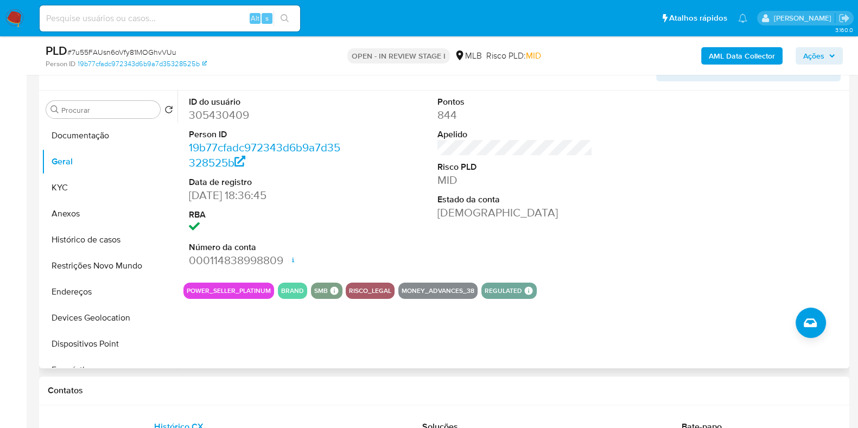
scroll to position [203, 0]
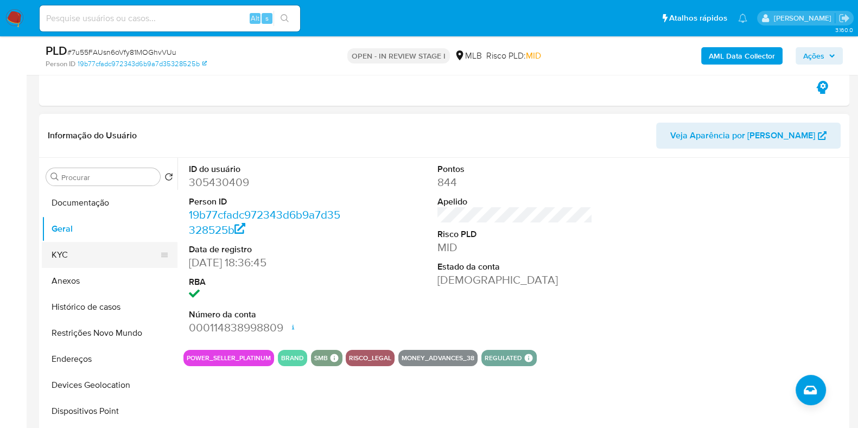
click at [62, 259] on button "KYC" at bounding box center [105, 255] width 127 height 26
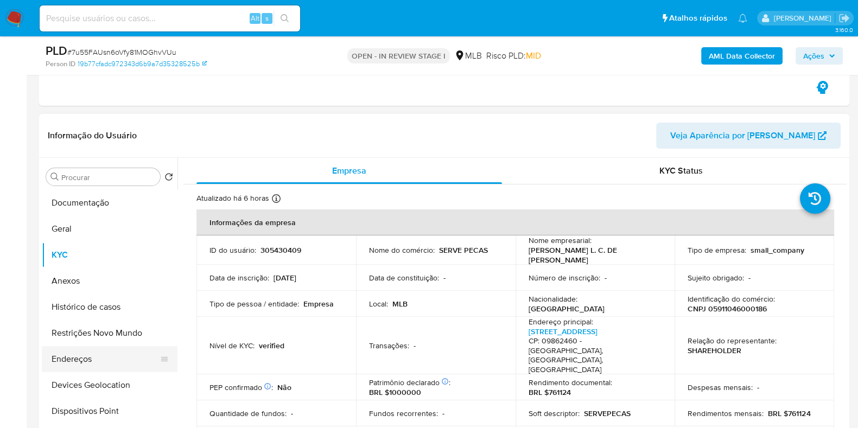
click at [95, 362] on button "Endereços" at bounding box center [105, 359] width 127 height 26
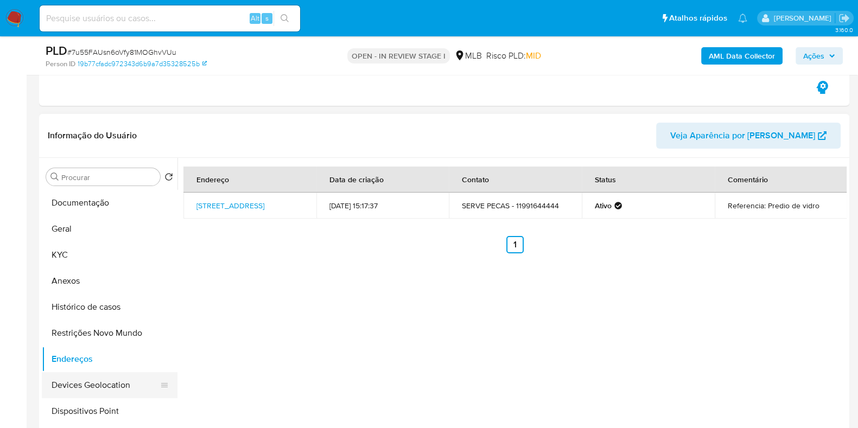
click at [104, 390] on button "Devices Geolocation" at bounding box center [105, 385] width 127 height 26
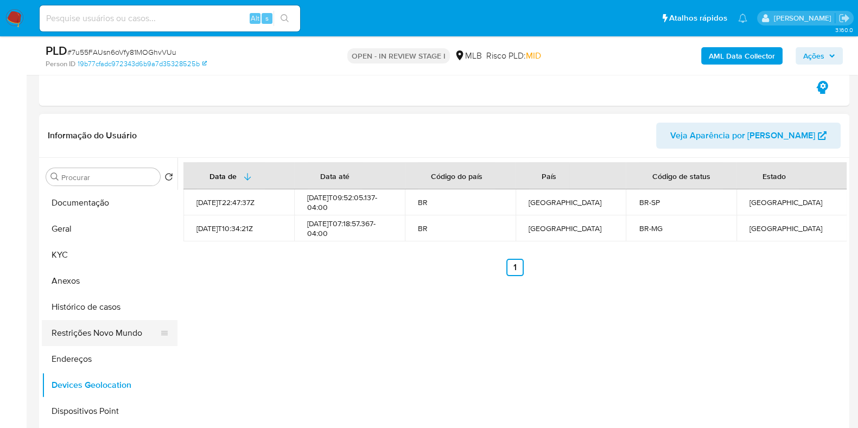
drag, startPoint x: 99, startPoint y: 329, endPoint x: 128, endPoint y: 329, distance: 29.3
click at [99, 329] on button "Restrições Novo Mundo" at bounding box center [105, 333] width 127 height 26
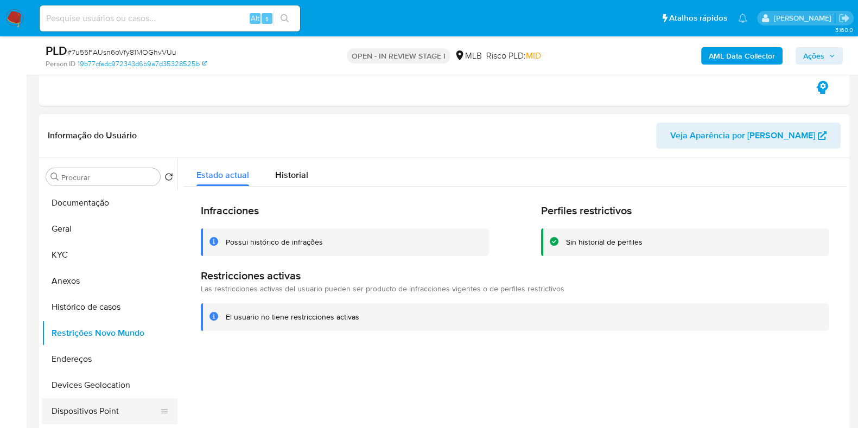
click at [103, 405] on button "Dispositivos Point" at bounding box center [105, 411] width 127 height 26
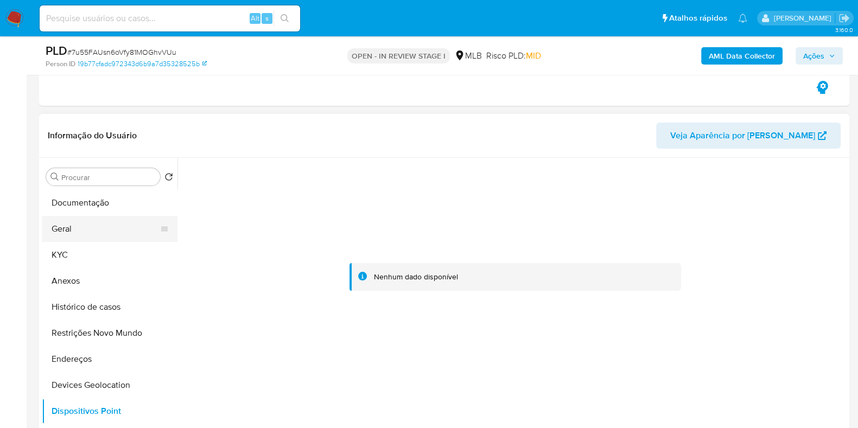
click at [104, 241] on button "Geral" at bounding box center [105, 229] width 127 height 26
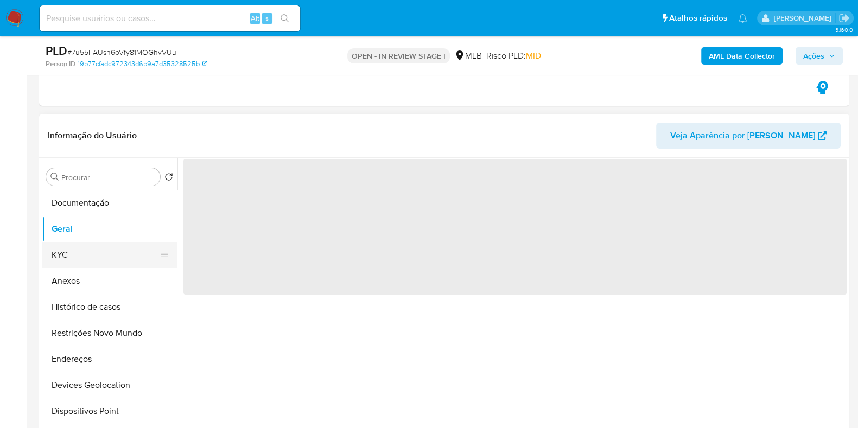
click at [100, 253] on button "KYC" at bounding box center [105, 255] width 127 height 26
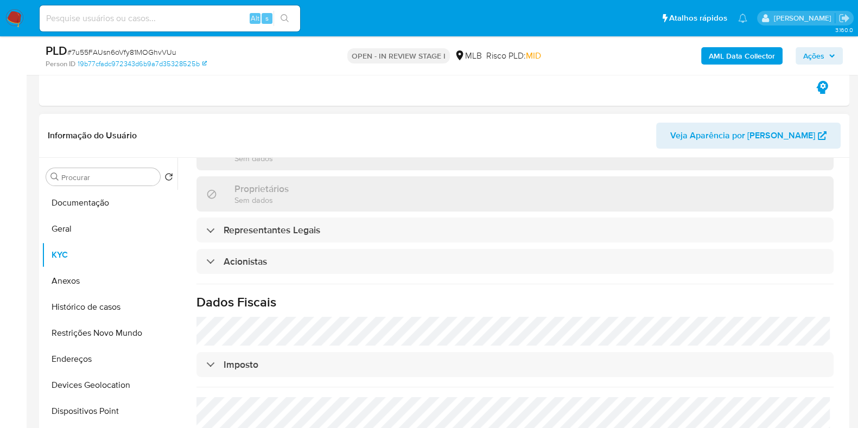
scroll to position [627, 0]
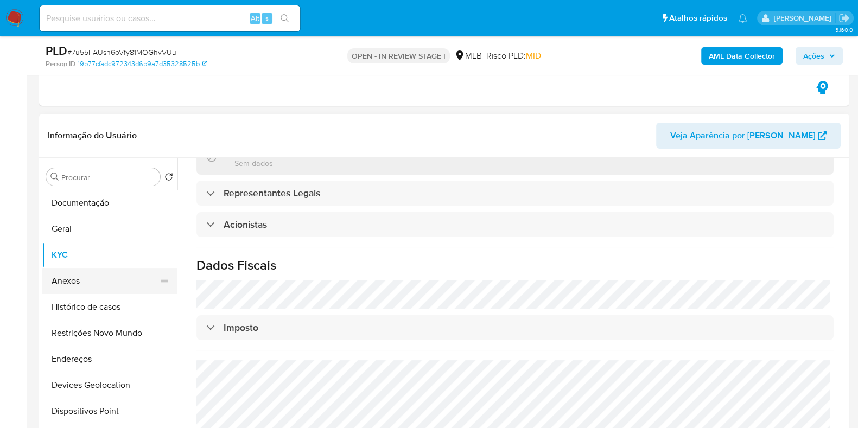
click at [78, 291] on button "Anexos" at bounding box center [105, 281] width 127 height 26
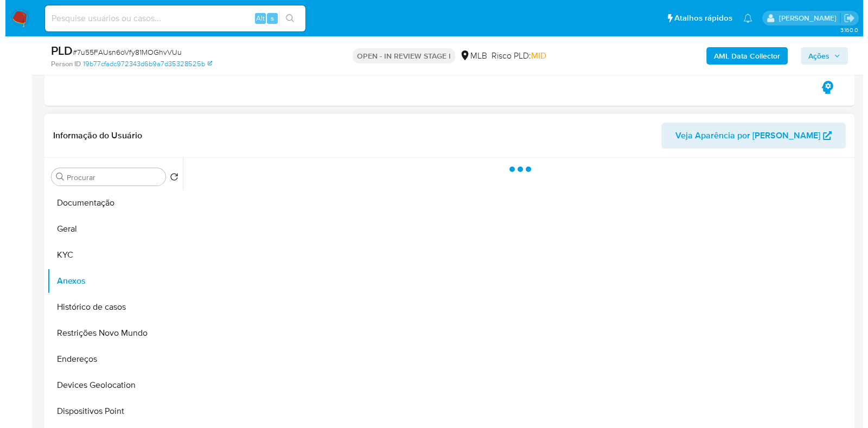
scroll to position [0, 0]
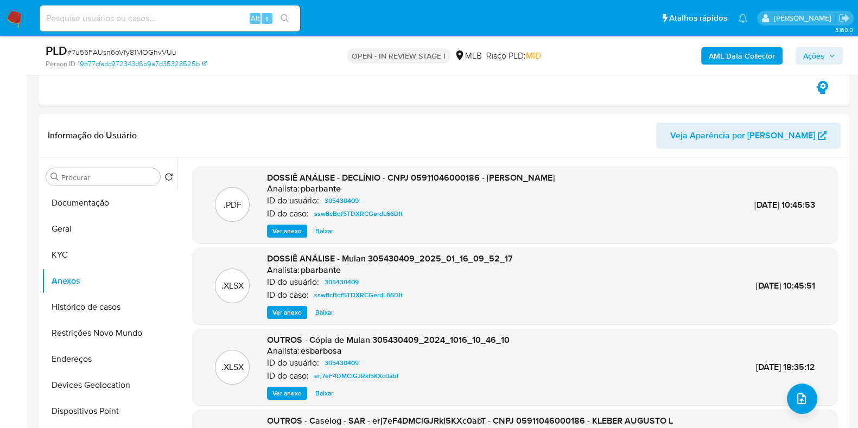
click at [731, 57] on b "AML Data Collector" at bounding box center [742, 55] width 66 height 17
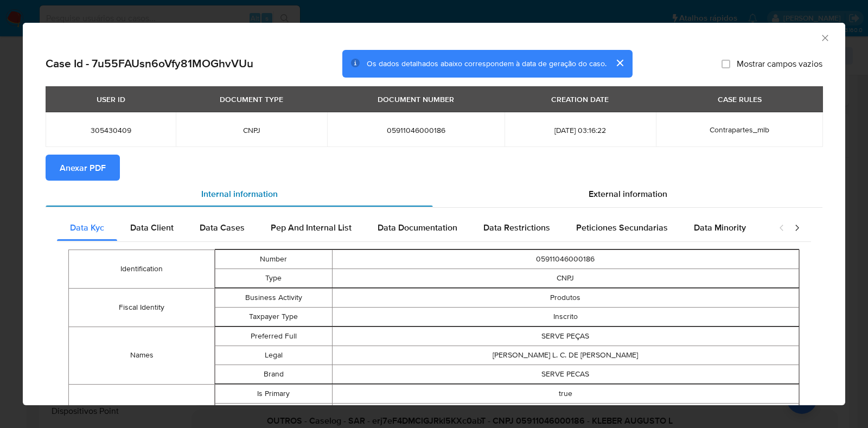
click at [76, 181] on div "Internal information" at bounding box center [239, 194] width 387 height 26
click at [65, 169] on span "Anexar PDF" at bounding box center [83, 168] width 46 height 24
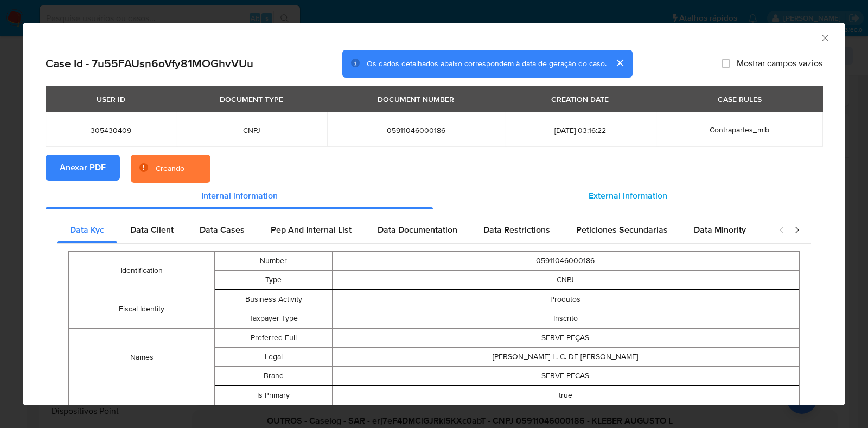
click at [640, 202] on div "External information" at bounding box center [628, 196] width 390 height 26
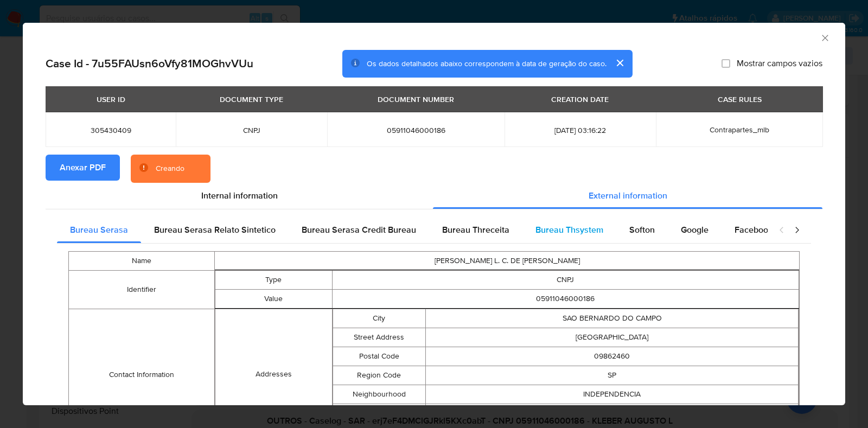
click at [547, 229] on span "Bureau Thsystem" at bounding box center [570, 230] width 68 height 12
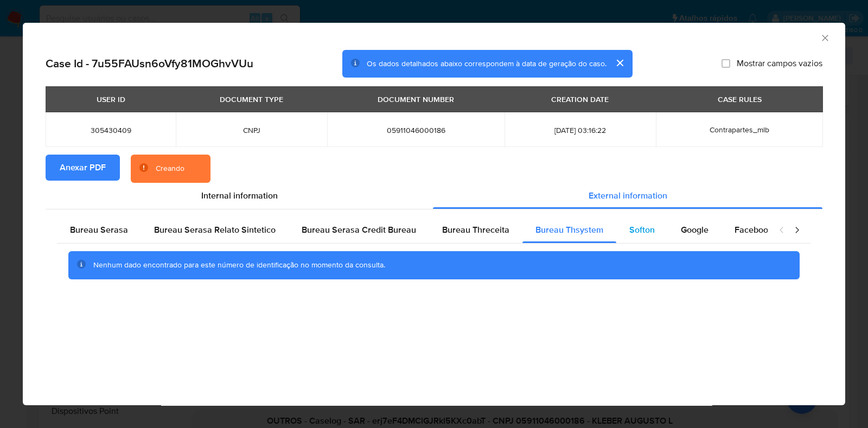
click at [648, 228] on div "Softon" at bounding box center [642, 230] width 52 height 26
click at [695, 230] on span "Google" at bounding box center [695, 230] width 28 height 12
click at [485, 233] on span "Bureau Threceita" at bounding box center [475, 230] width 67 height 12
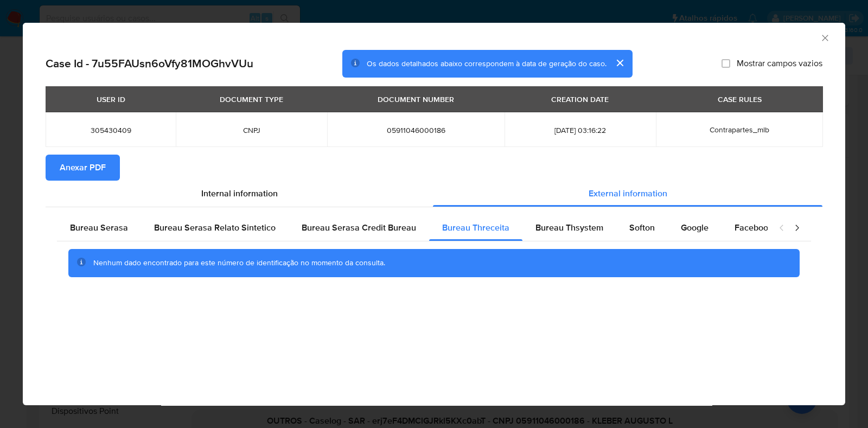
click at [831, 36] on div "AML Data Collector" at bounding box center [434, 36] width 823 height 27
click at [825, 36] on icon "Fechar a janela" at bounding box center [825, 38] width 11 height 11
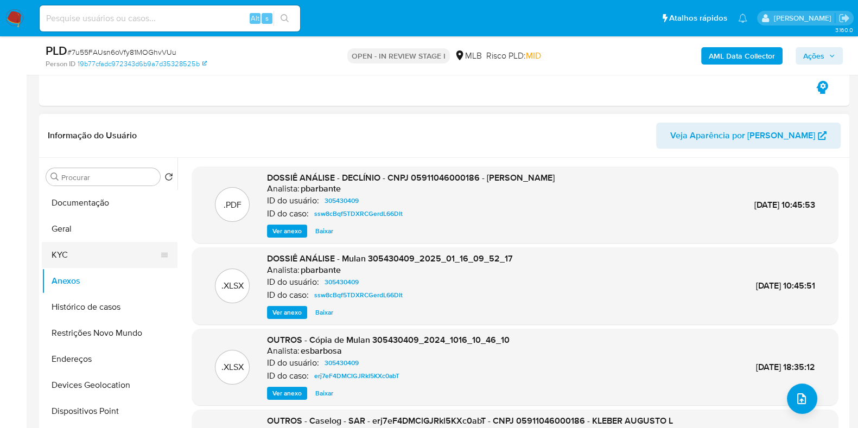
click at [90, 251] on button "KYC" at bounding box center [105, 255] width 127 height 26
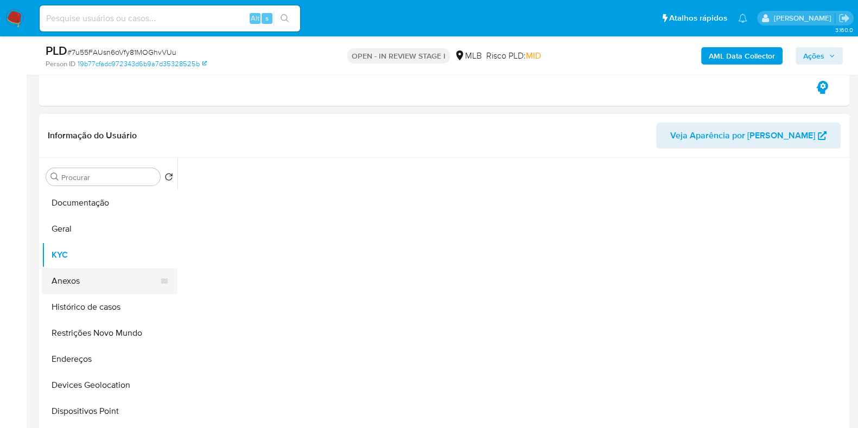
click at [90, 273] on button "Anexos" at bounding box center [105, 281] width 127 height 26
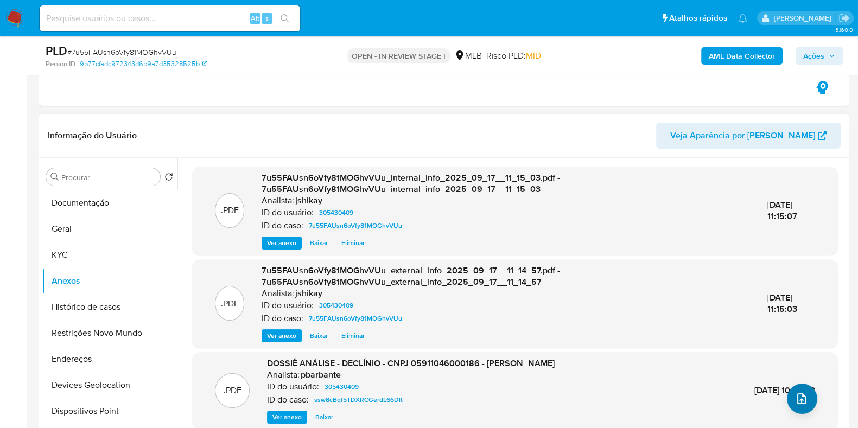
click at [802, 405] on div ".PDF DOSSIÊ ANÁLISE - DECLÍNIO - CNPJ 05911046000186 - KLEBER AUGUSTO L Analist…" at bounding box center [514, 391] width 635 height 66
click at [804, 400] on button "upload-file" at bounding box center [802, 399] width 30 height 30
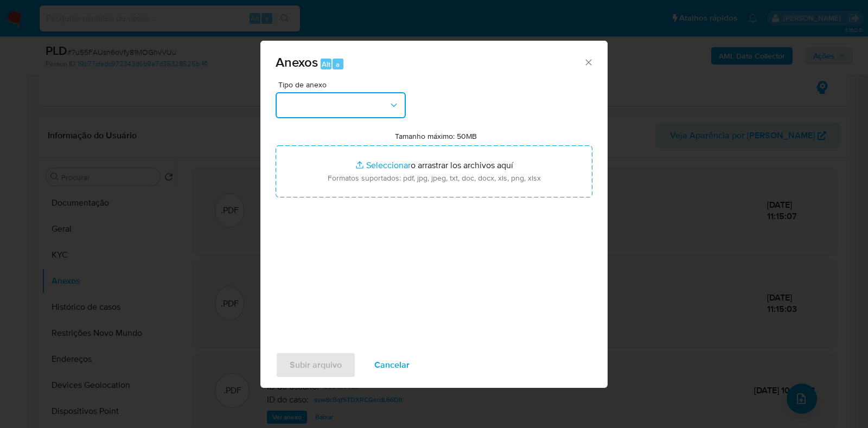
click at [335, 95] on button "button" at bounding box center [341, 105] width 130 height 26
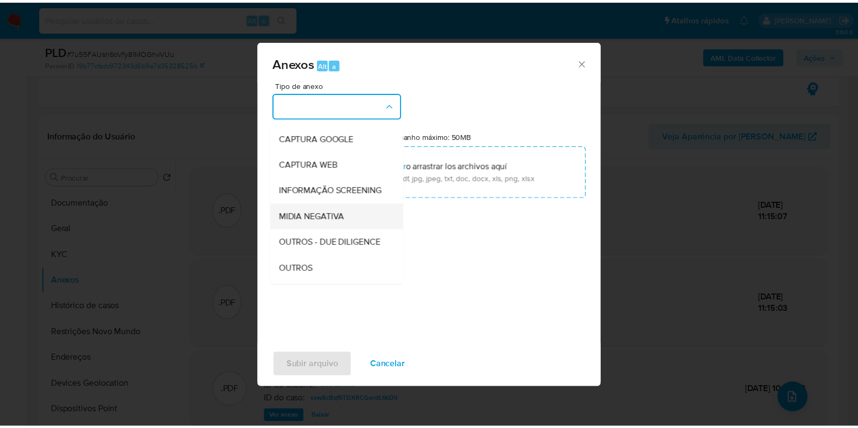
scroll to position [67, 0]
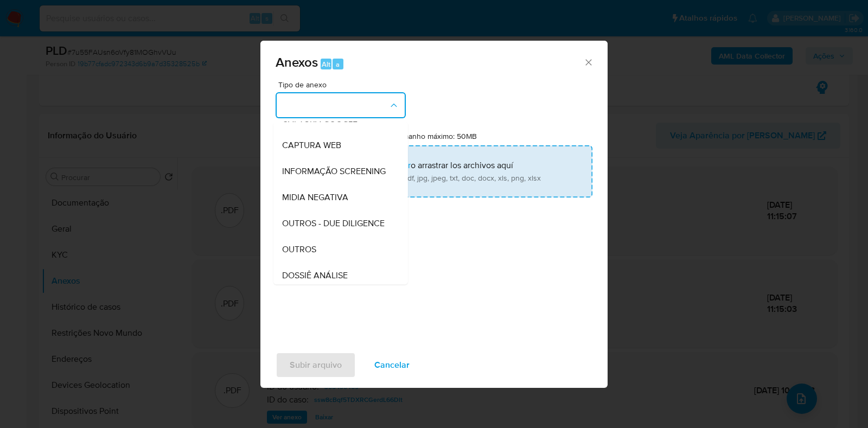
drag, startPoint x: 315, startPoint y: 264, endPoint x: 364, endPoint y: 186, distance: 92.1
click at [316, 263] on div "OUTROS" at bounding box center [337, 250] width 111 height 26
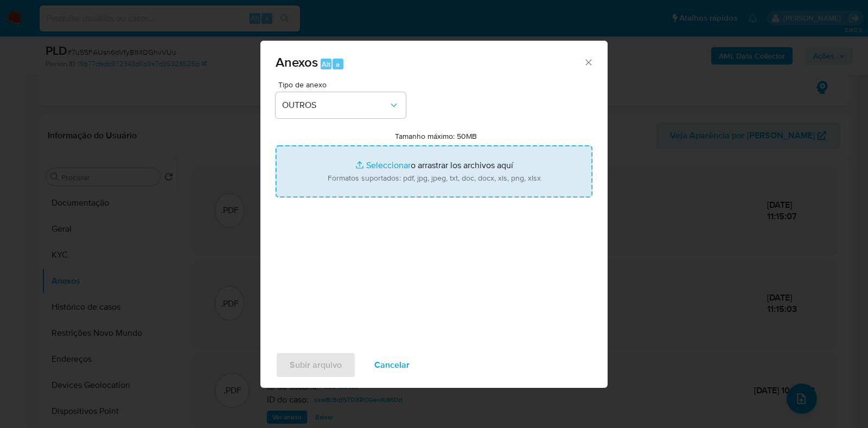
click at [367, 178] on input "Tamanho máximo: 50MB Seleccionar archivos" at bounding box center [434, 171] width 317 height 52
type input "C:\fakepath\Mulan 305430409_2025_09_16_13_45_36 - Resumen TX.pdf"
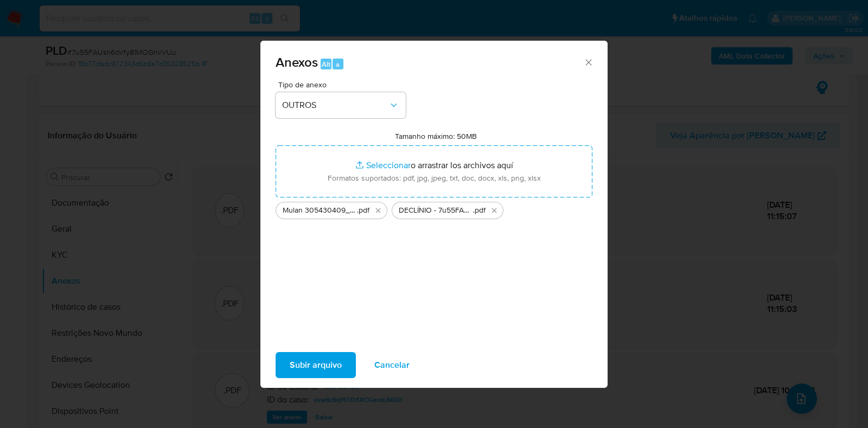
click at [323, 354] on span "Subir arquivo" at bounding box center [316, 365] width 52 height 24
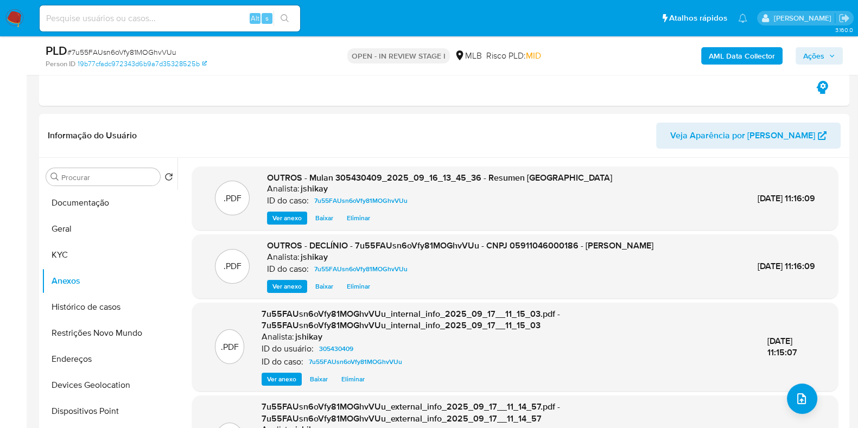
click at [823, 54] on span "Ações" at bounding box center [813, 55] width 21 height 17
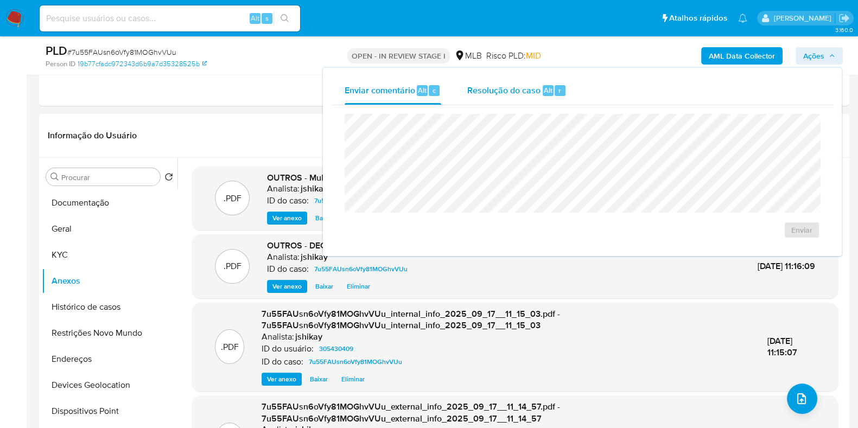
click at [500, 101] on div "Resolução do caso Alt r" at bounding box center [516, 91] width 99 height 28
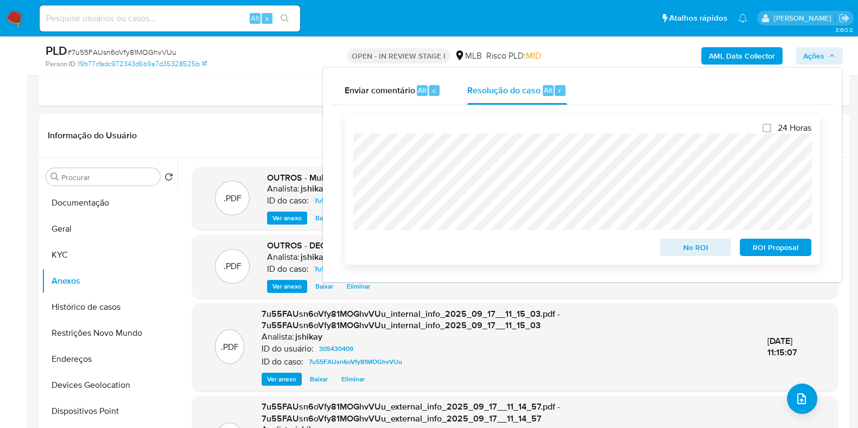
click at [711, 244] on span "No ROI" at bounding box center [695, 247] width 56 height 15
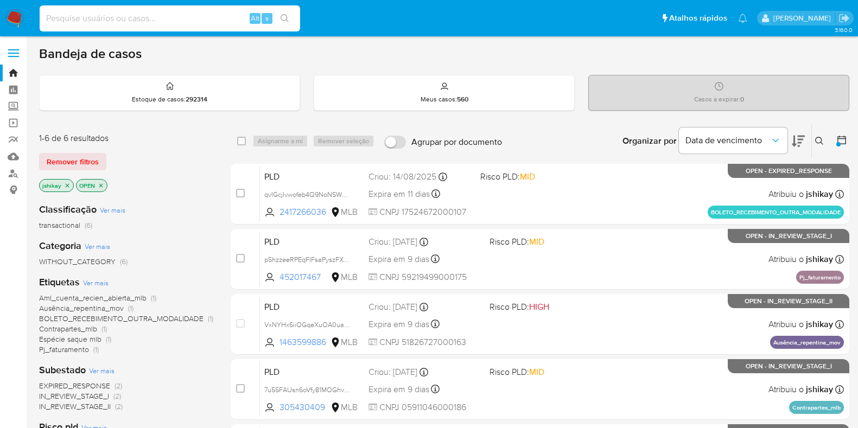
scroll to position [67, 0]
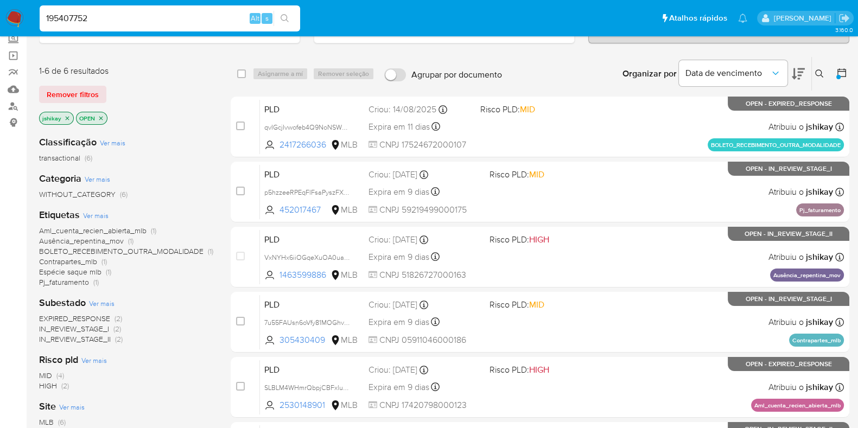
type input "195407752"
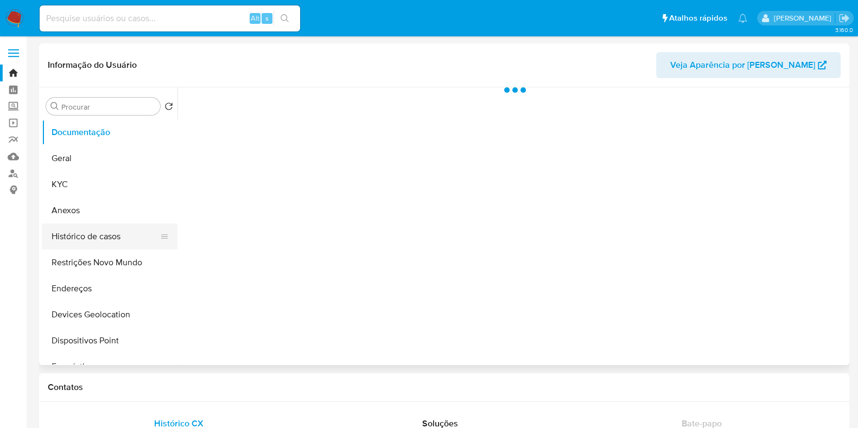
select select "10"
click at [101, 235] on button "Histórico de casos" at bounding box center [105, 237] width 127 height 26
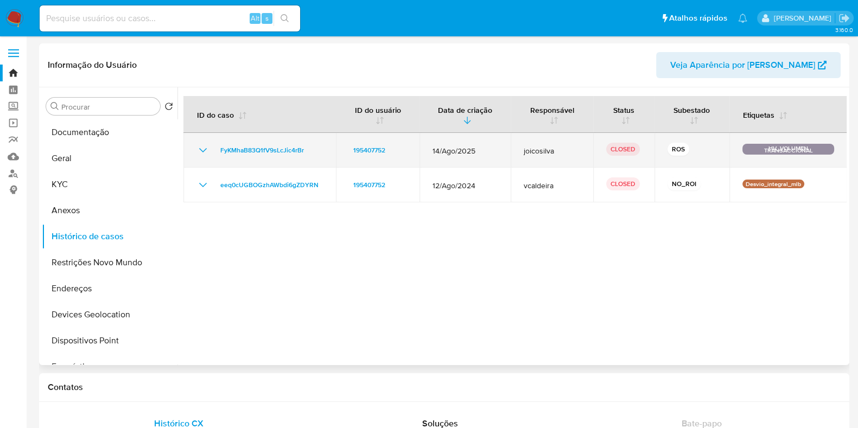
click at [200, 150] on icon "Mostrar/Ocultar" at bounding box center [202, 150] width 13 height 13
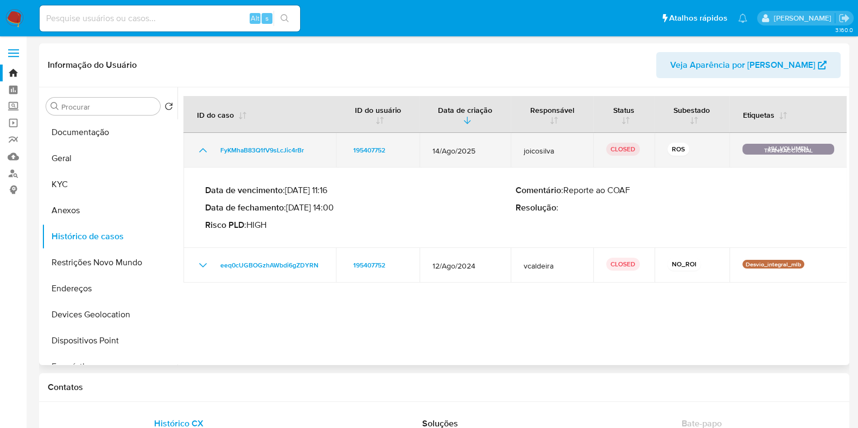
click at [200, 150] on icon "Mostrar/Ocultar" at bounding box center [202, 150] width 13 height 13
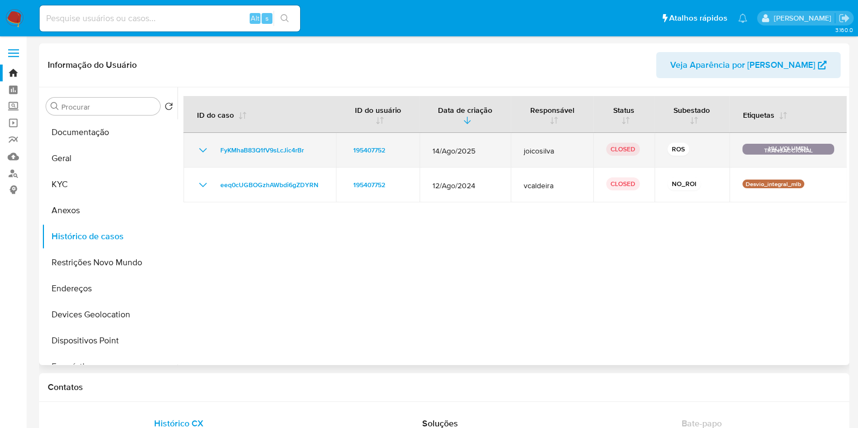
click at [206, 148] on icon "Mostrar/Ocultar" at bounding box center [203, 150] width 8 height 4
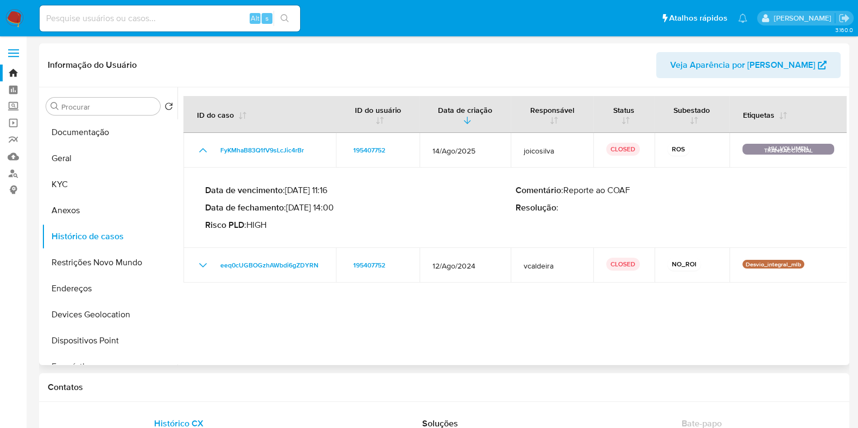
drag, startPoint x: 290, startPoint y: 205, endPoint x: 337, endPoint y: 209, distance: 46.9
click at [337, 209] on p "Data de fechamento : [DATE] 14:00" at bounding box center [360, 207] width 310 height 11
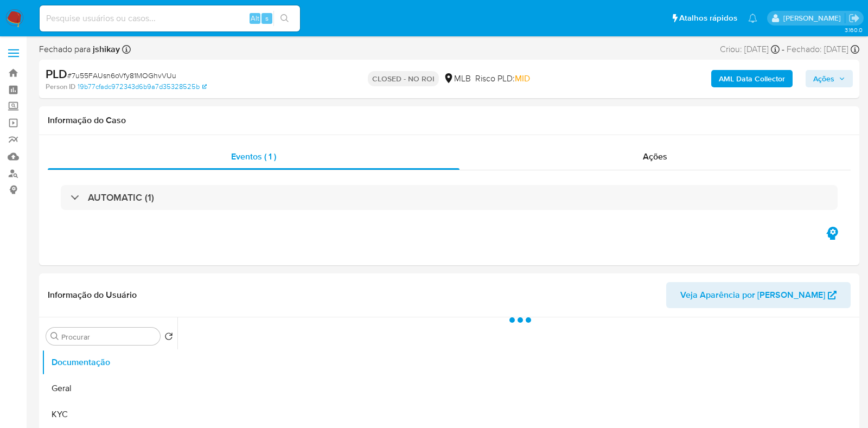
select select "10"
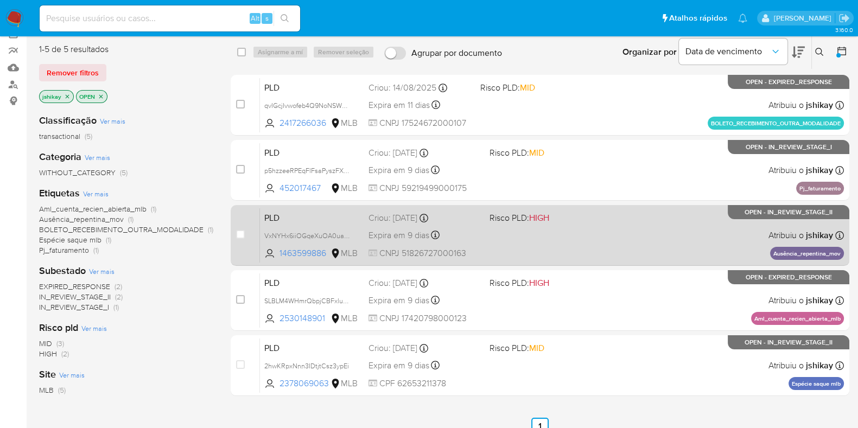
scroll to position [67, 0]
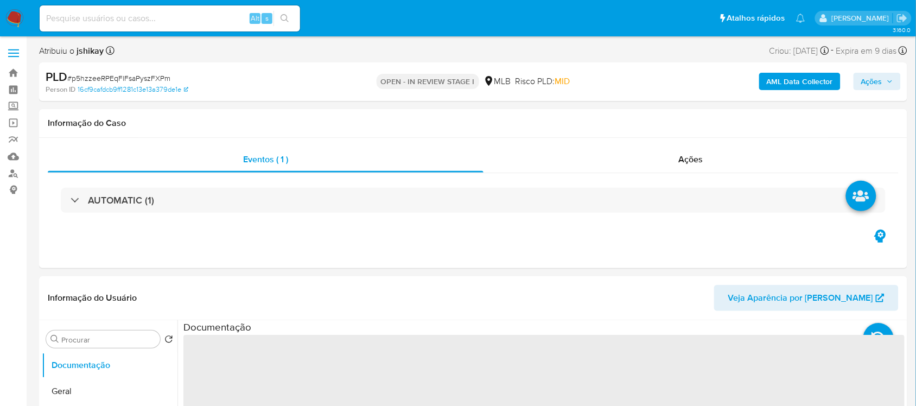
select select "10"
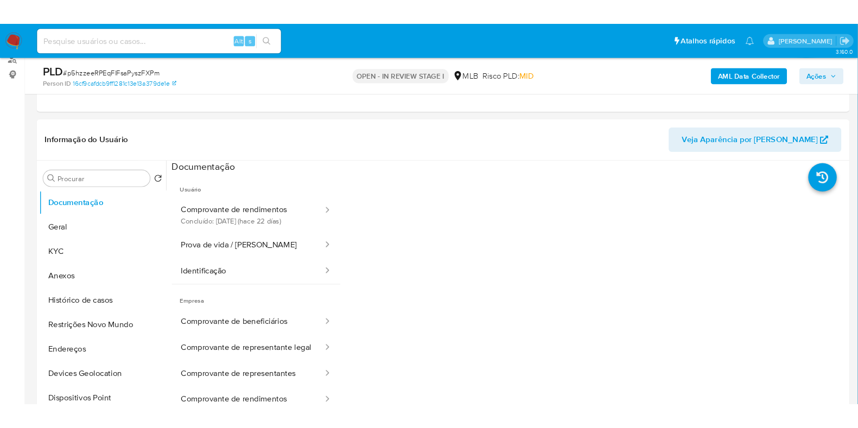
scroll to position [135, 0]
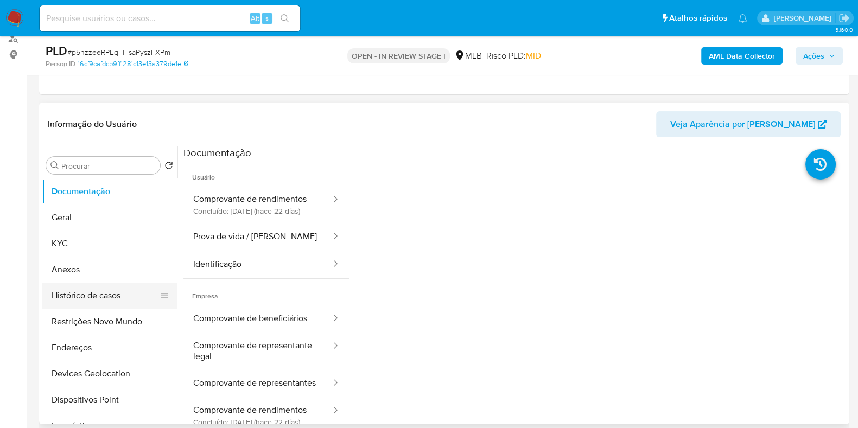
click at [106, 291] on button "Histórico de casos" at bounding box center [105, 296] width 127 height 26
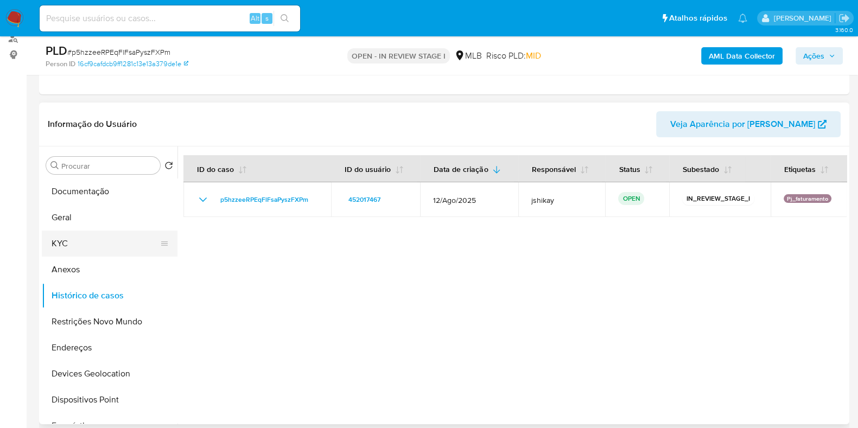
click at [64, 247] on button "KYC" at bounding box center [105, 244] width 127 height 26
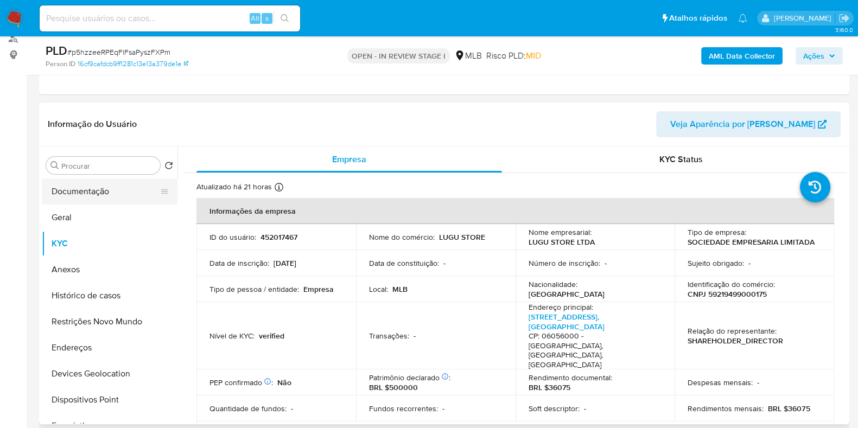
click at [76, 188] on button "Documentação" at bounding box center [105, 192] width 127 height 26
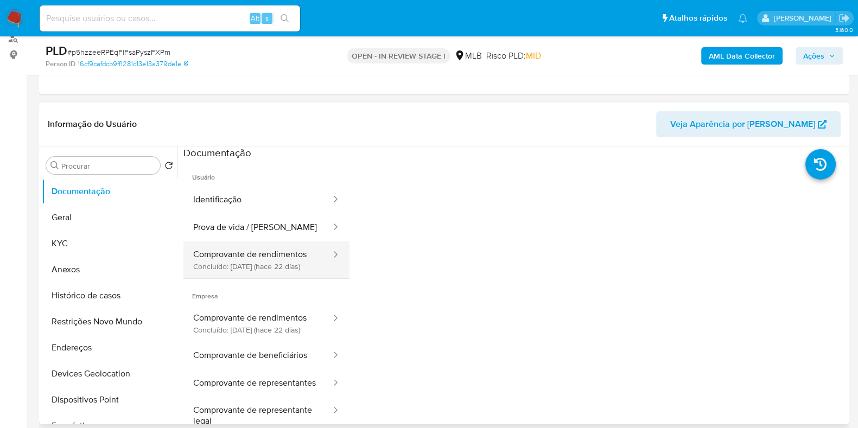
click at [254, 243] on button "Comprovante de rendimentos Concluído: [DATE] (hace 22 días)" at bounding box center [257, 259] width 149 height 37
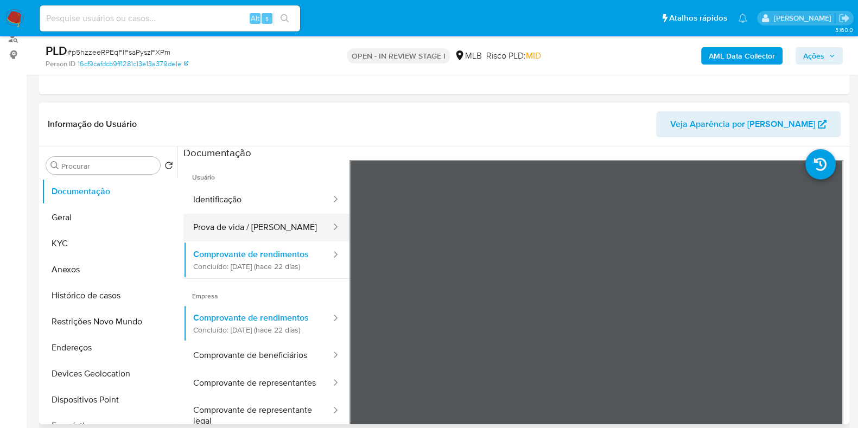
click at [211, 217] on button "Prova de vida / [PERSON_NAME]" at bounding box center [257, 228] width 149 height 28
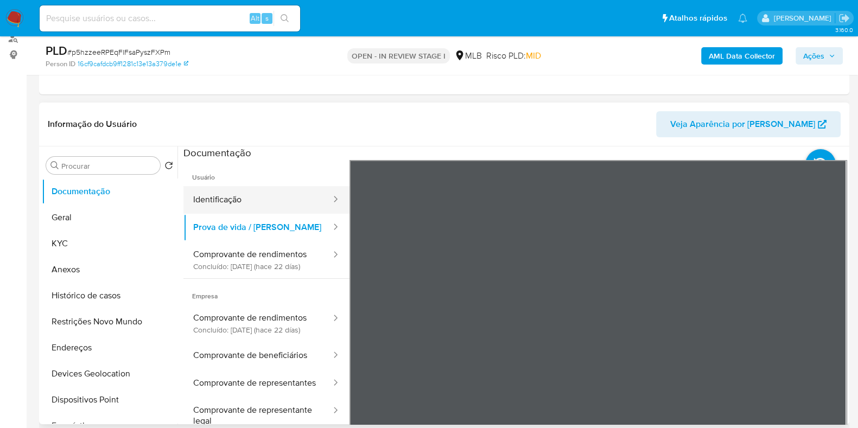
click at [258, 201] on button "Identificação" at bounding box center [257, 200] width 149 height 28
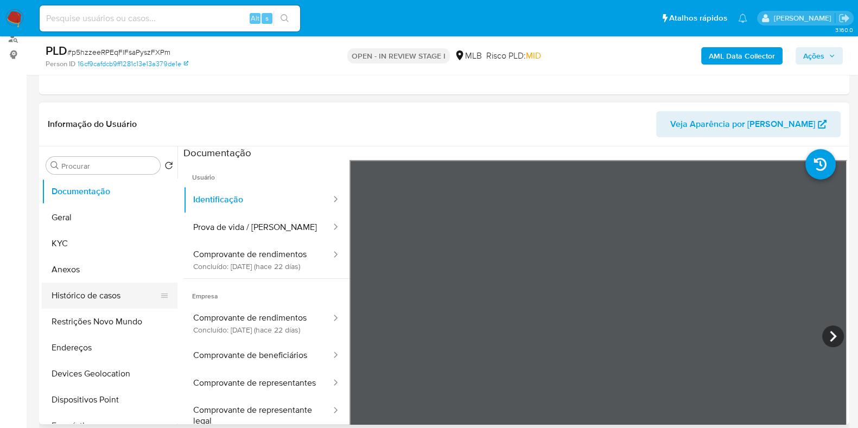
click at [96, 292] on button "Histórico de casos" at bounding box center [105, 296] width 127 height 26
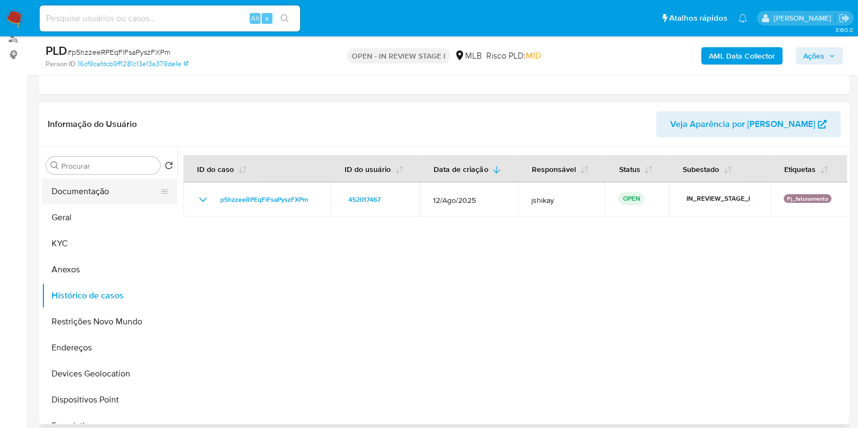
click at [67, 192] on button "Documentação" at bounding box center [105, 192] width 127 height 26
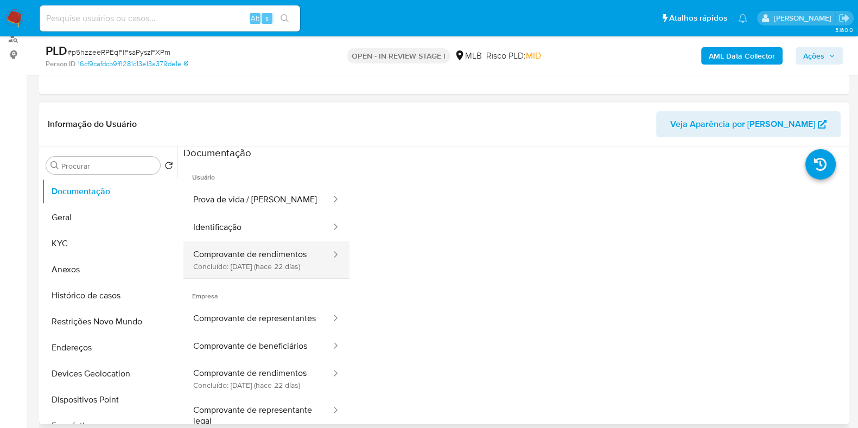
click at [238, 264] on button "Comprovante de rendimentos Concluído: [DATE] (hace 22 días)" at bounding box center [257, 259] width 149 height 37
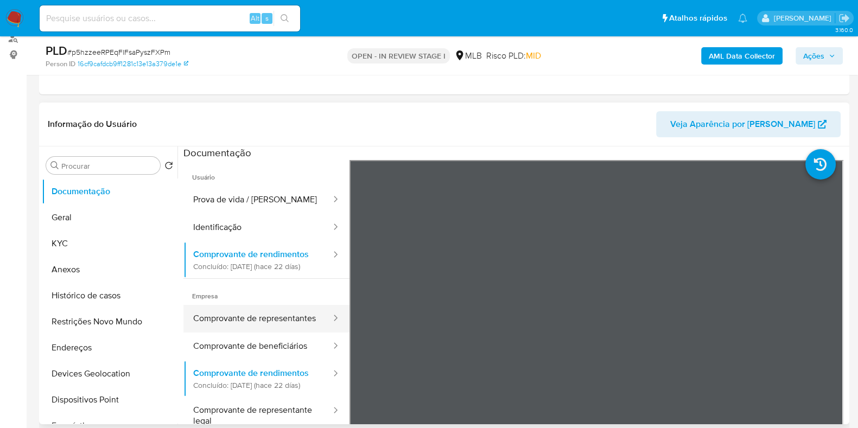
click at [290, 333] on button "Comprovante de representantes" at bounding box center [257, 319] width 149 height 28
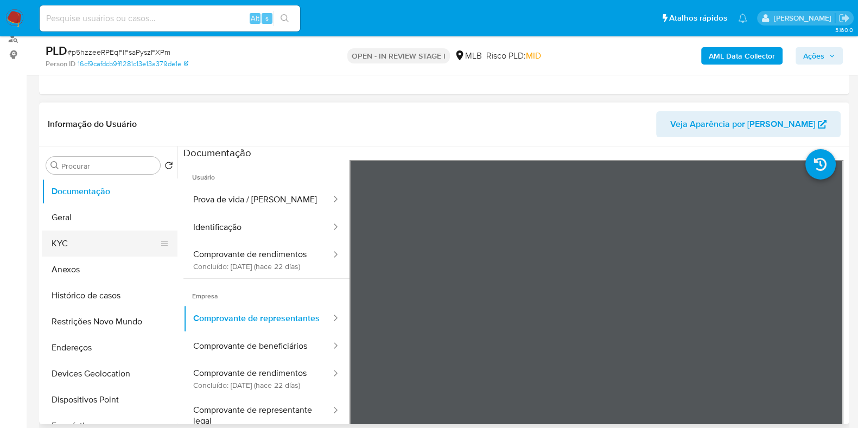
click at [73, 237] on button "KYC" at bounding box center [105, 244] width 127 height 26
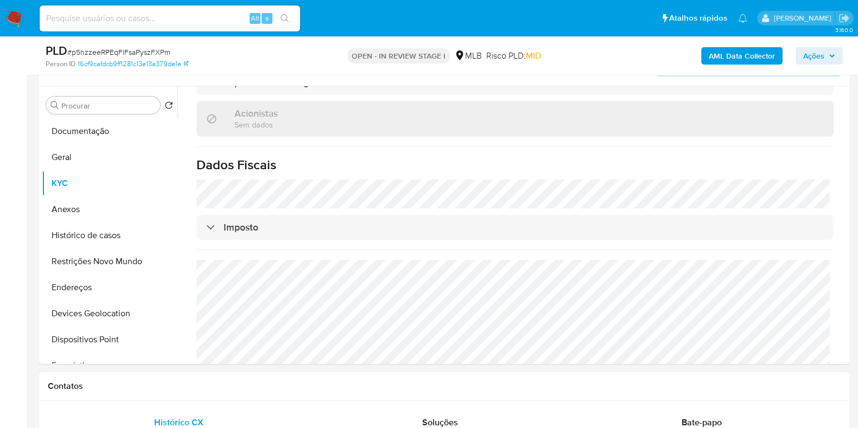
scroll to position [111, 0]
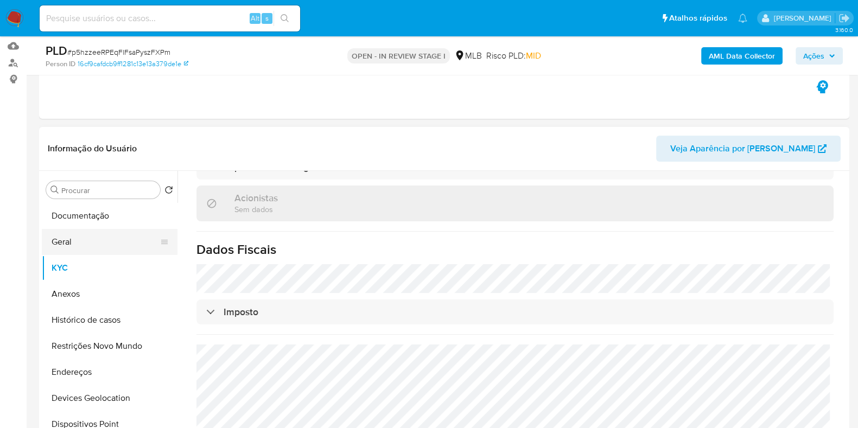
click at [81, 239] on button "Geral" at bounding box center [105, 242] width 127 height 26
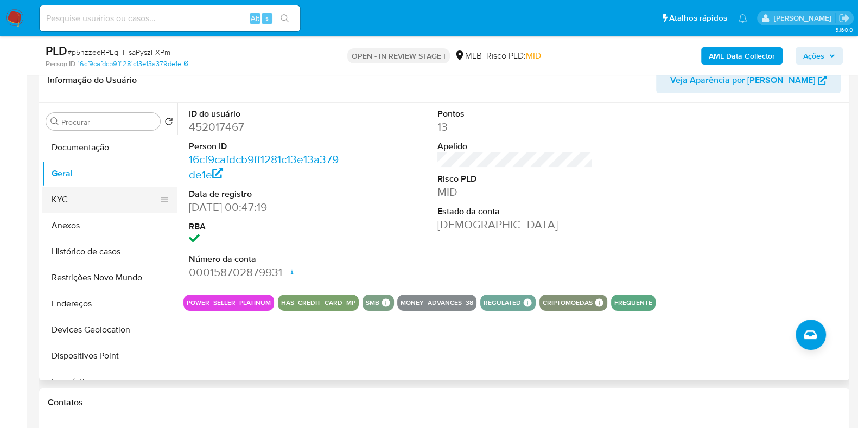
scroll to position [67, 0]
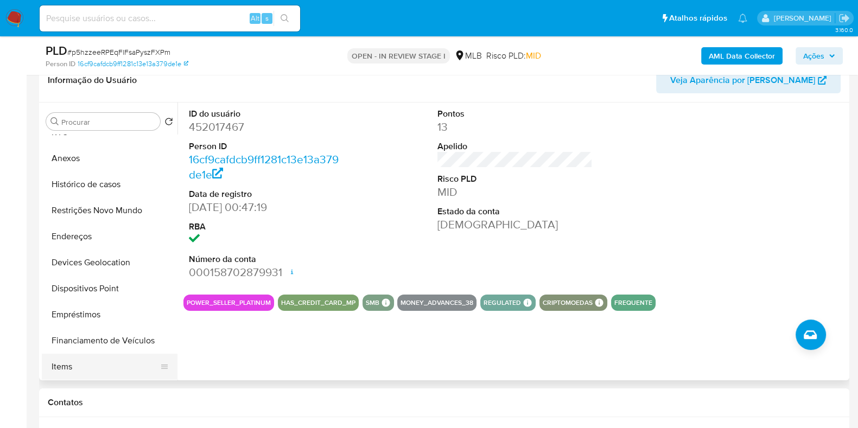
click at [74, 363] on button "Items" at bounding box center [105, 367] width 127 height 26
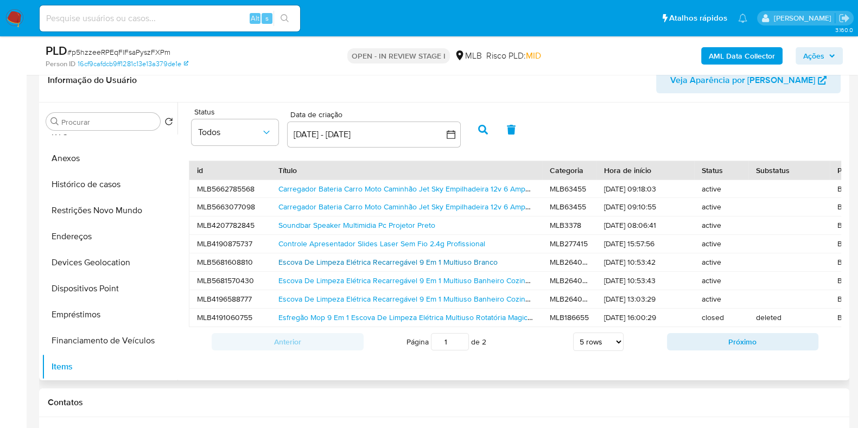
click at [413, 259] on link "Escova De Limpeza Elétrica Recarregável 9 Em 1 Multiuso Branco" at bounding box center [387, 262] width 219 height 11
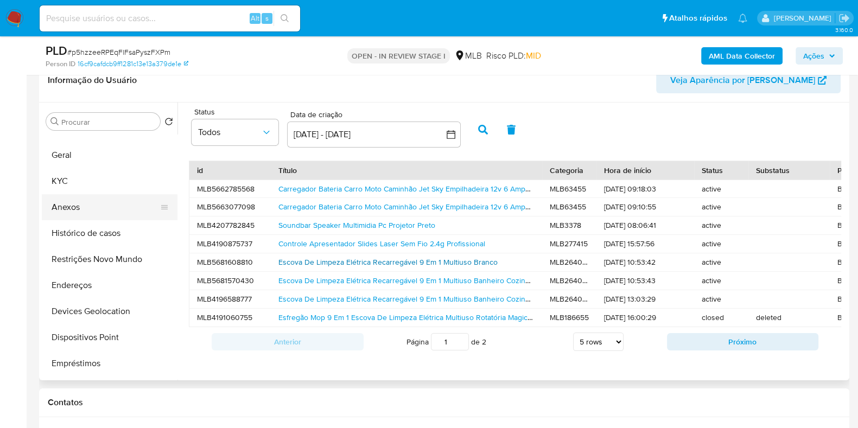
scroll to position [0, 0]
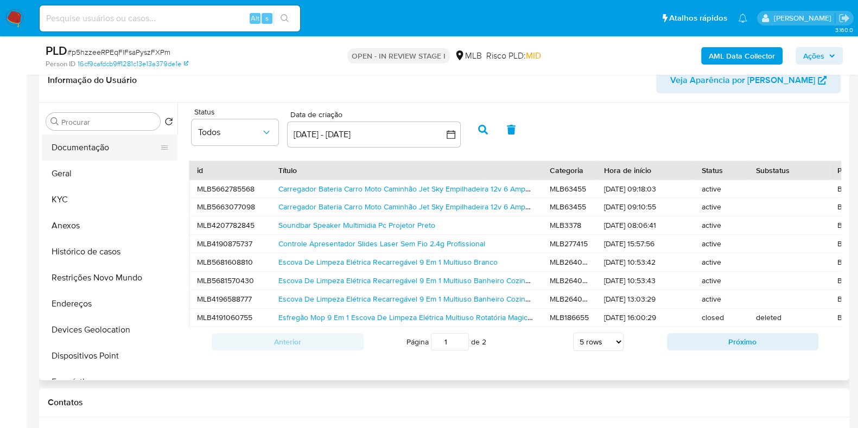
click at [78, 146] on button "Documentação" at bounding box center [105, 148] width 127 height 26
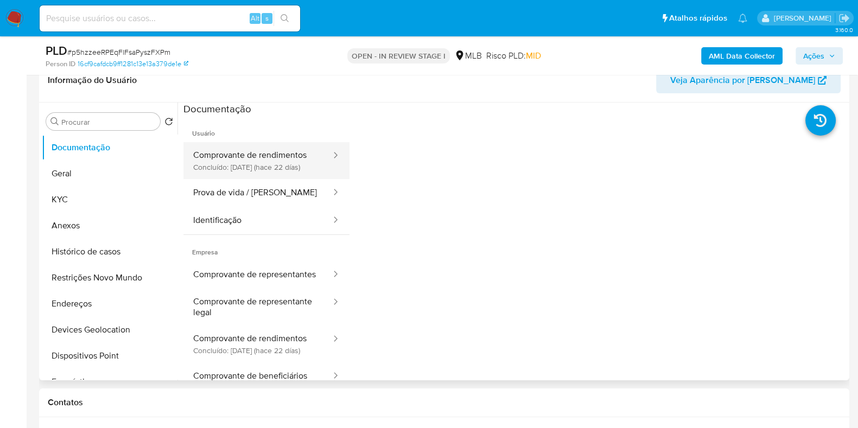
click at [244, 173] on button "Comprovante de rendimentos Concluído: [DATE] (hace 22 días)" at bounding box center [257, 160] width 149 height 37
